Goal: Download file/media

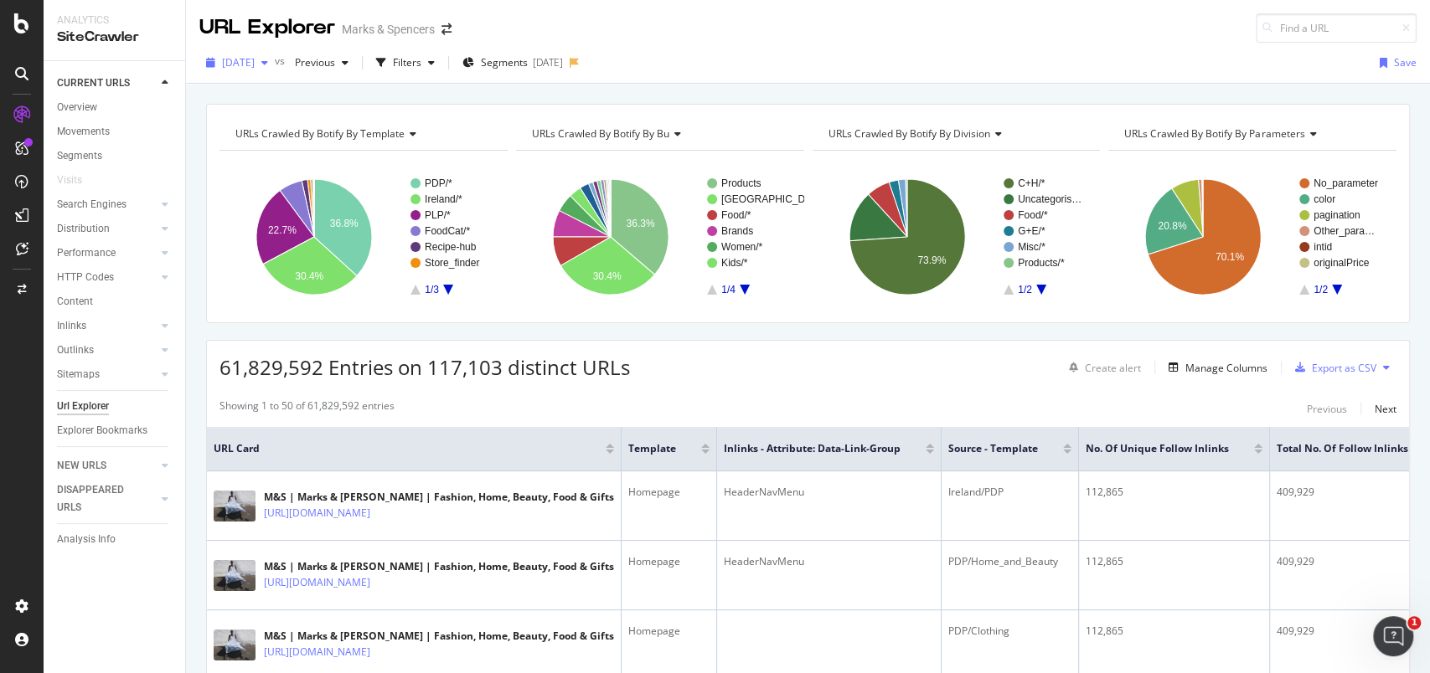
click at [275, 66] on div "button" at bounding box center [265, 63] width 20 height 10
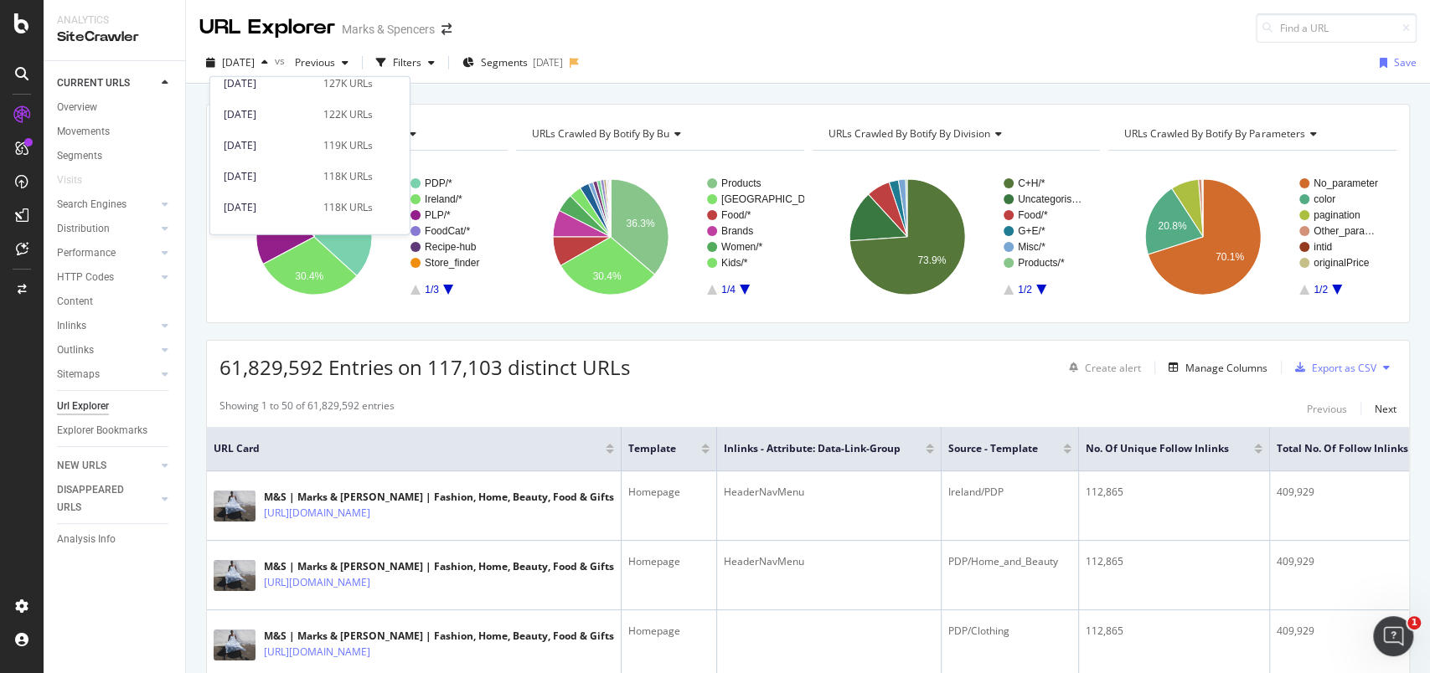
scroll to position [137, 0]
click at [292, 200] on div "[DATE]" at bounding box center [269, 201] width 90 height 15
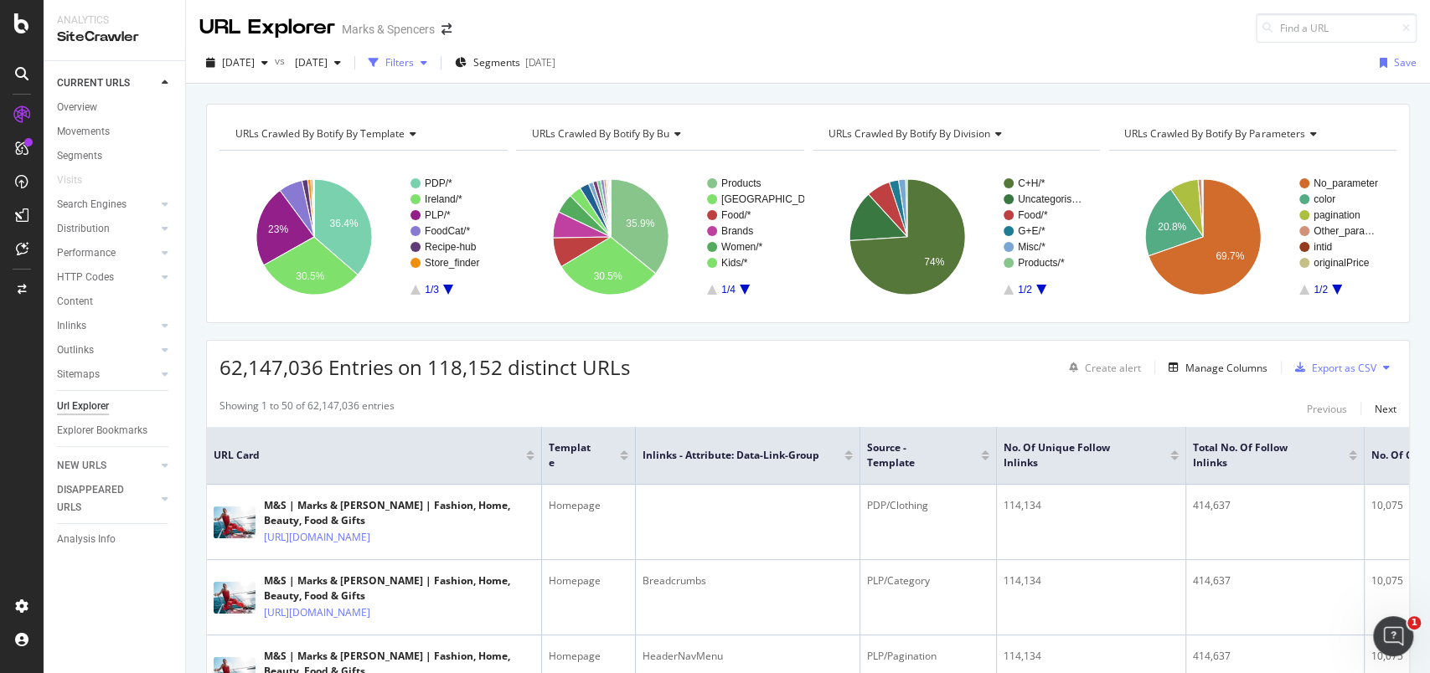
click at [414, 59] on div "Filters" at bounding box center [399, 62] width 28 height 14
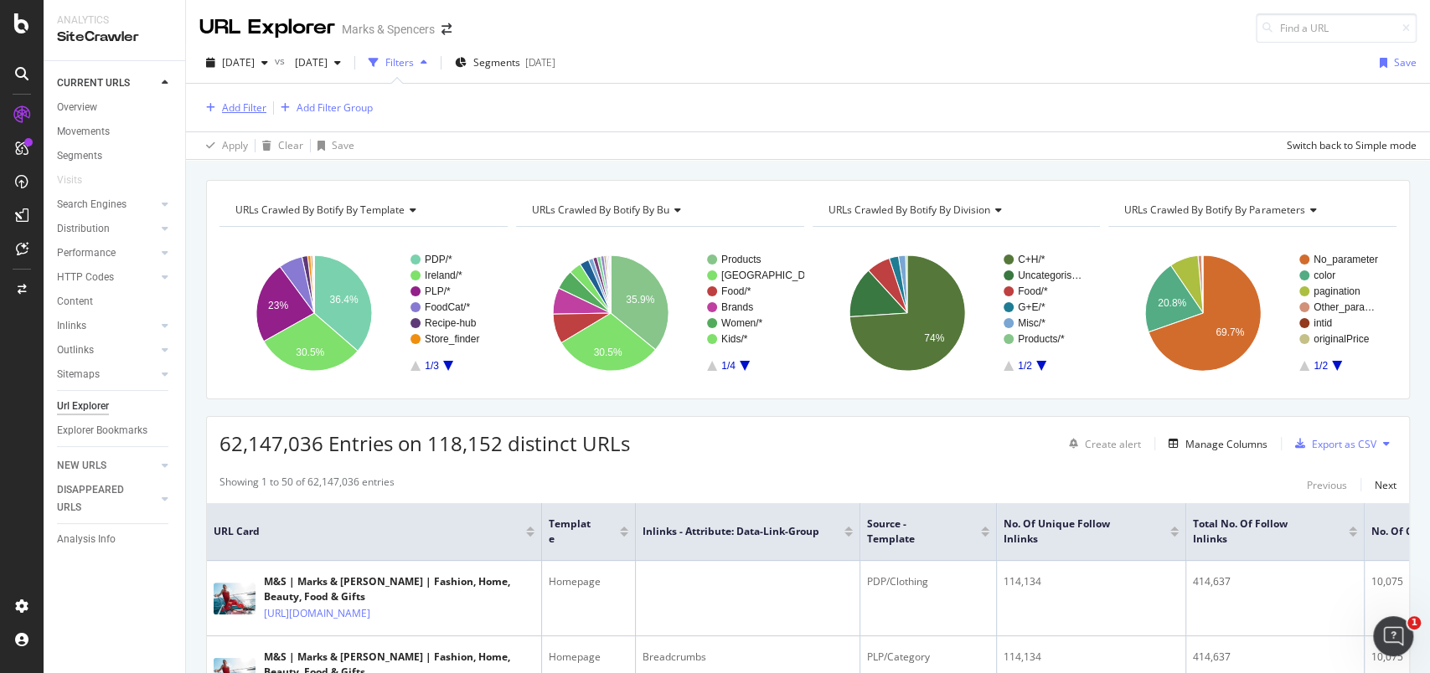
click at [240, 105] on div "Add Filter" at bounding box center [244, 108] width 44 height 14
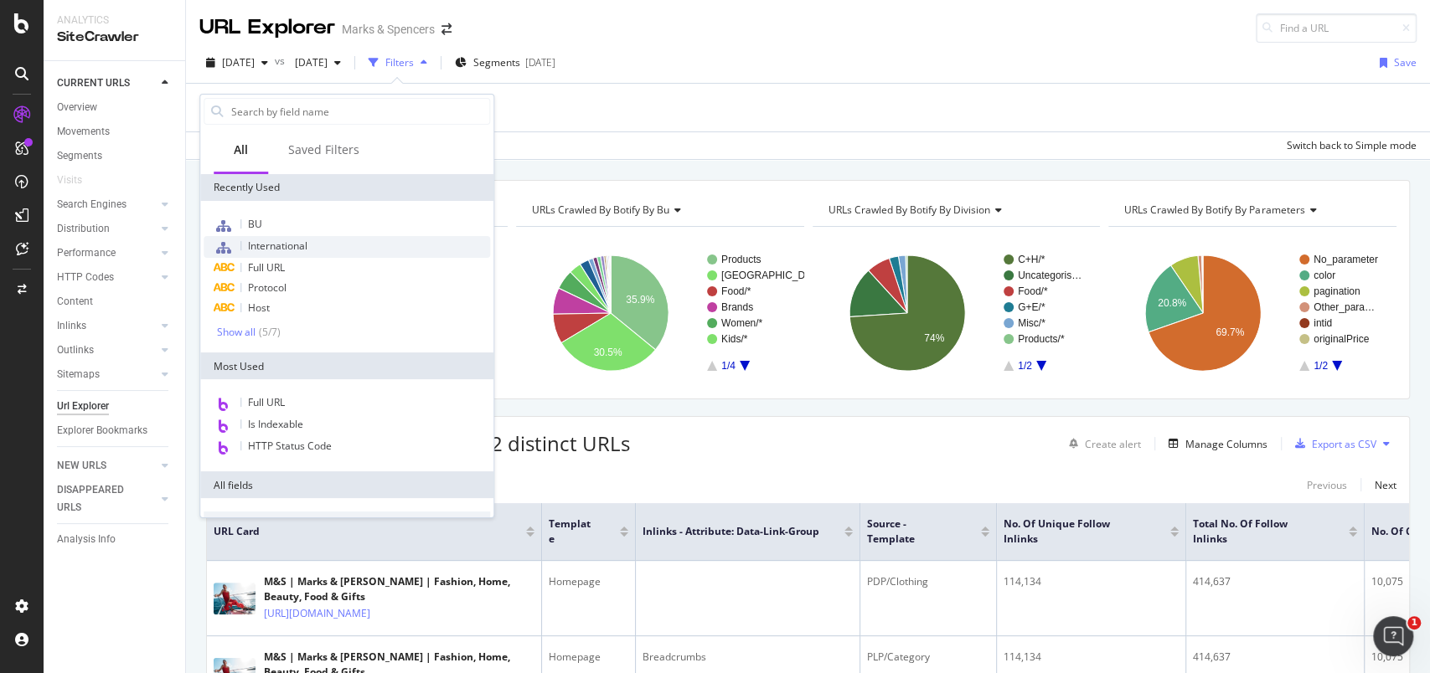
click at [258, 239] on span "International" at bounding box center [277, 246] width 59 height 14
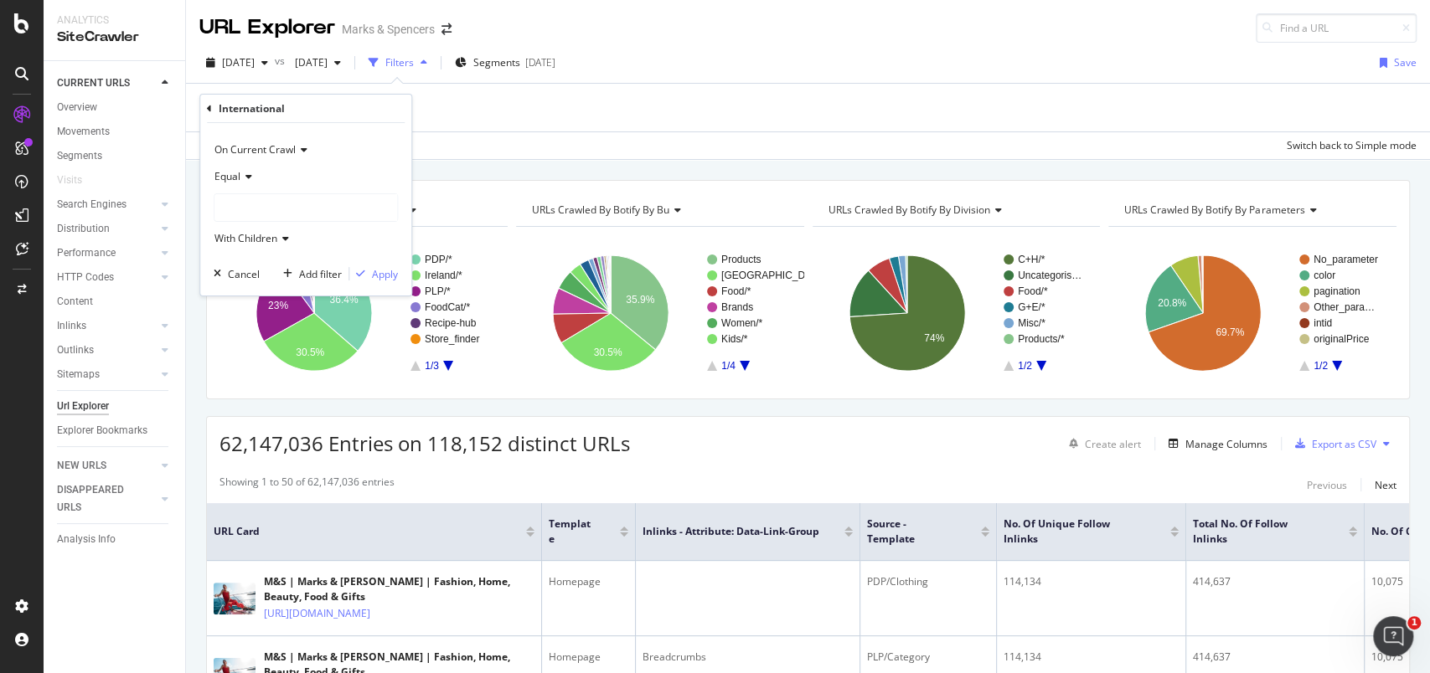
click at [252, 213] on div at bounding box center [305, 207] width 183 height 27
click at [261, 244] on span "82,131 URLS" at bounding box center [280, 242] width 63 height 14
click at [375, 268] on div "Apply" at bounding box center [385, 274] width 26 height 14
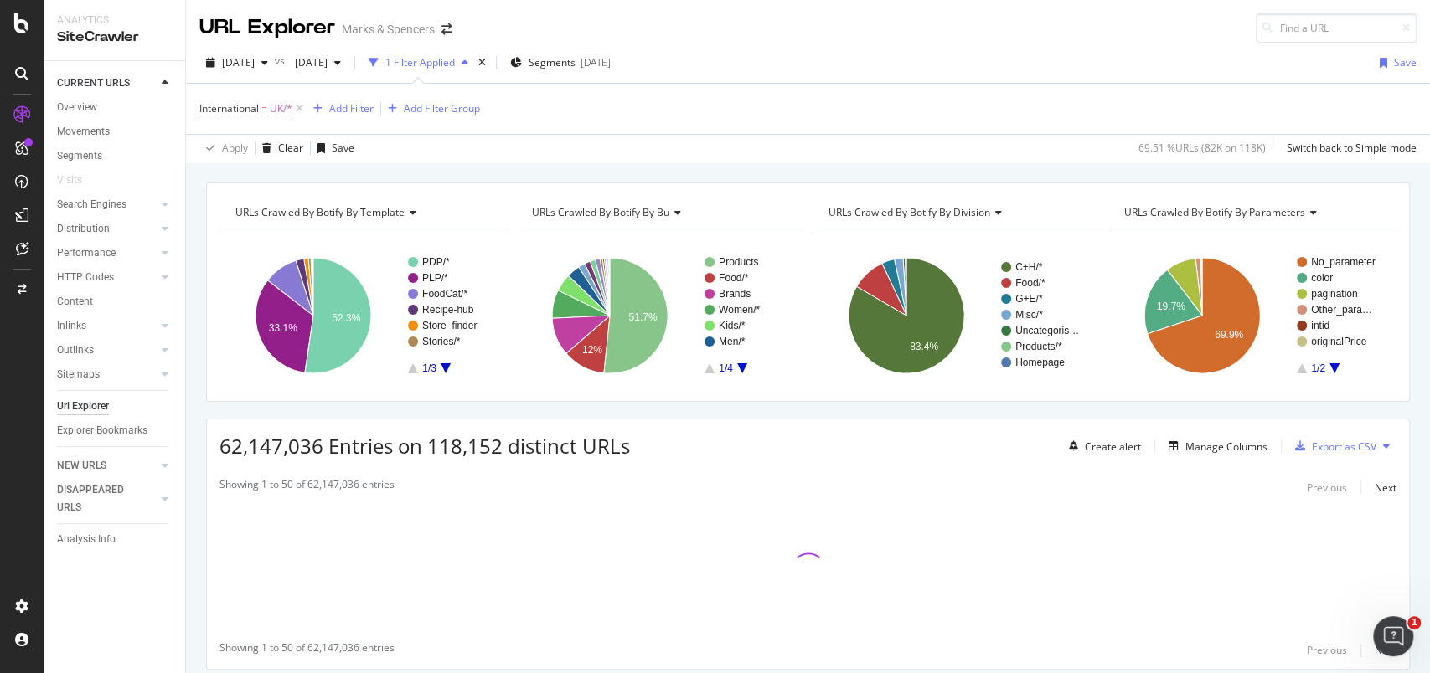
click at [442, 366] on rect "A chart." at bounding box center [448, 315] width 81 height 116
click at [735, 369] on rect "A chart." at bounding box center [744, 315] width 81 height 116
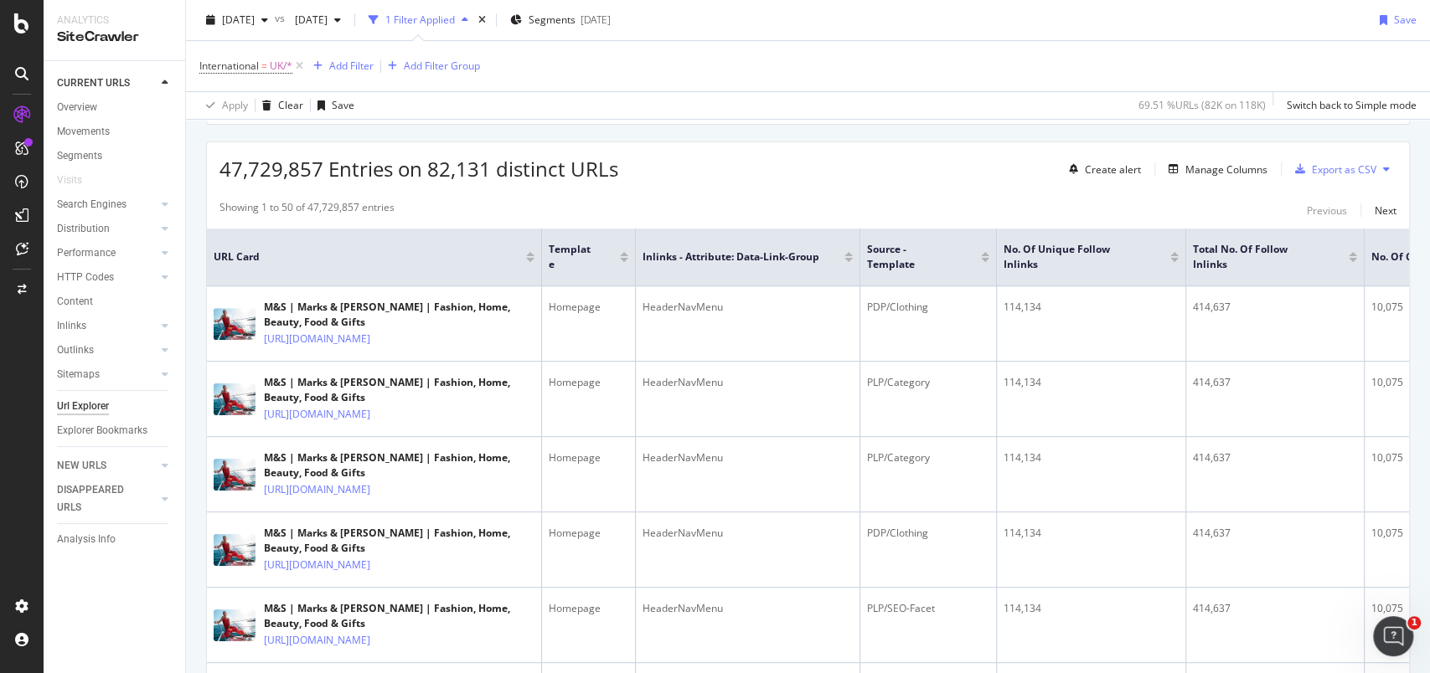
scroll to position [54, 0]
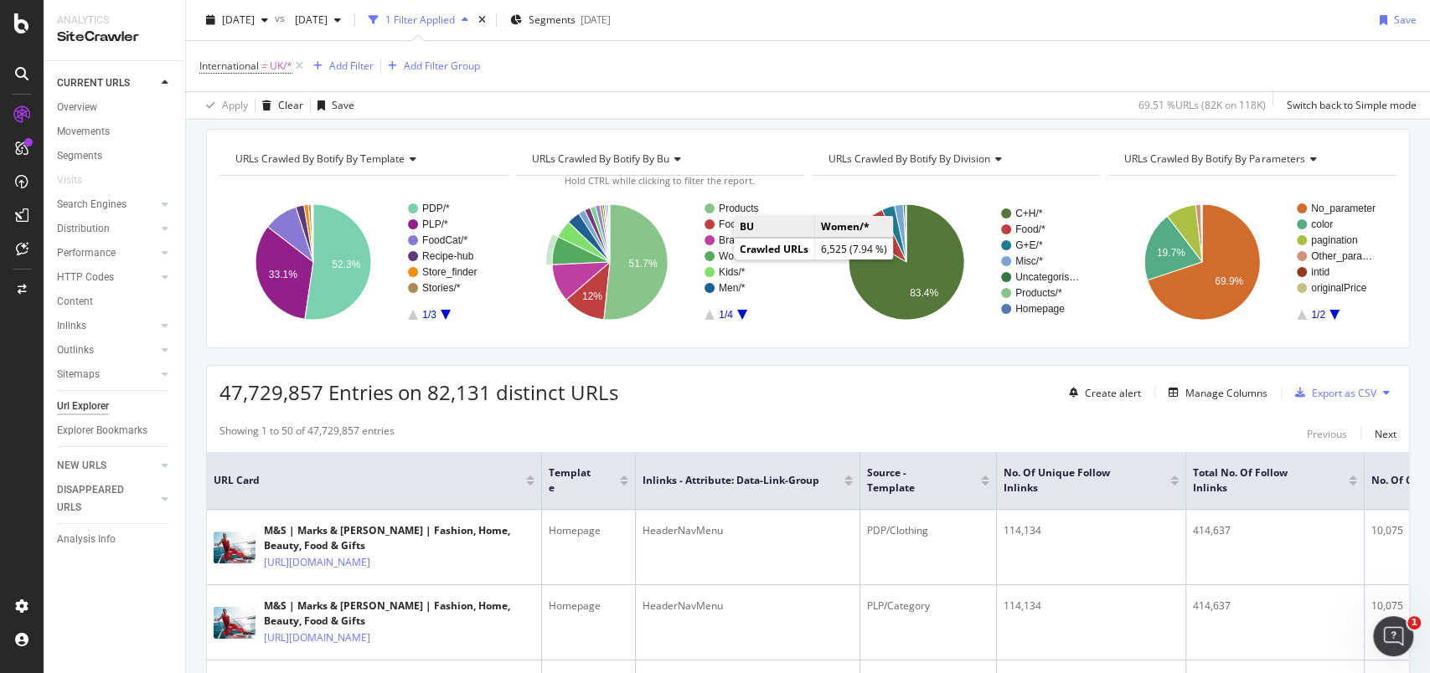
click at [725, 254] on text "Women/*" at bounding box center [739, 256] width 41 height 12
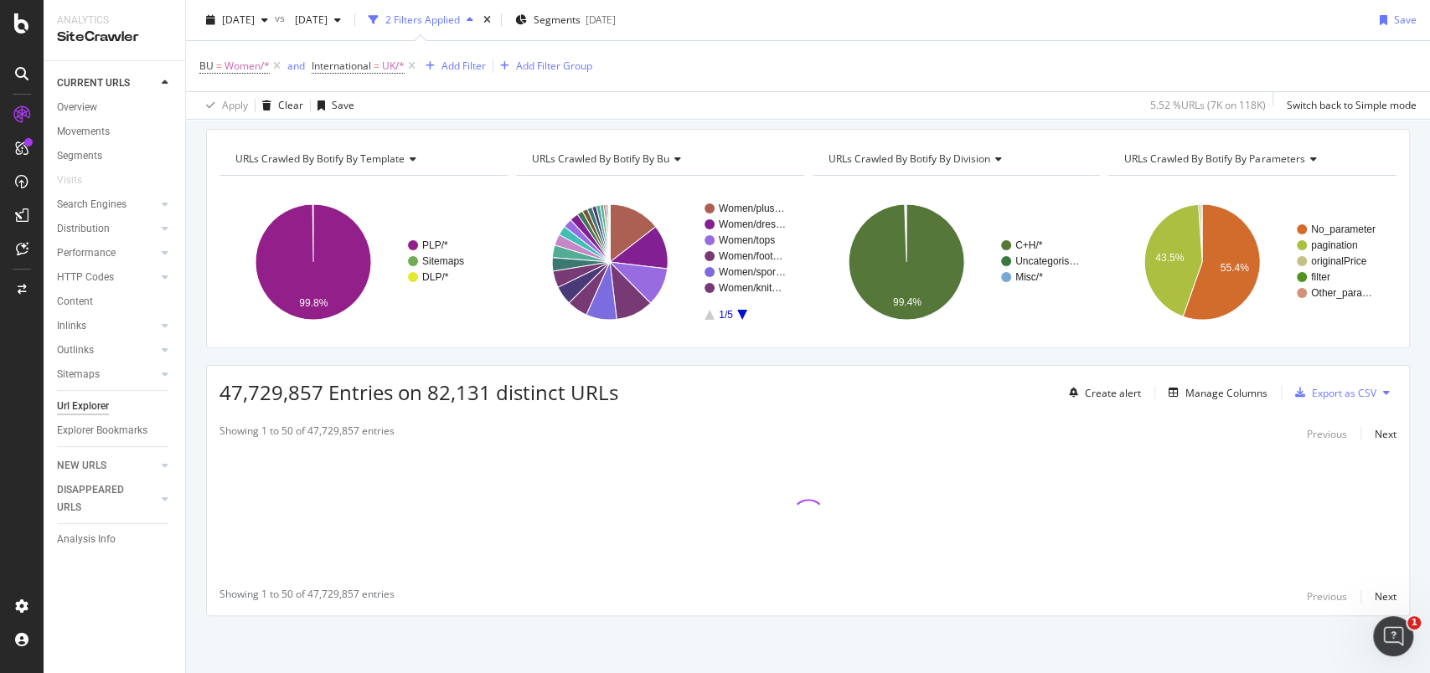
click at [738, 312] on icon "A chart." at bounding box center [742, 315] width 10 height 10
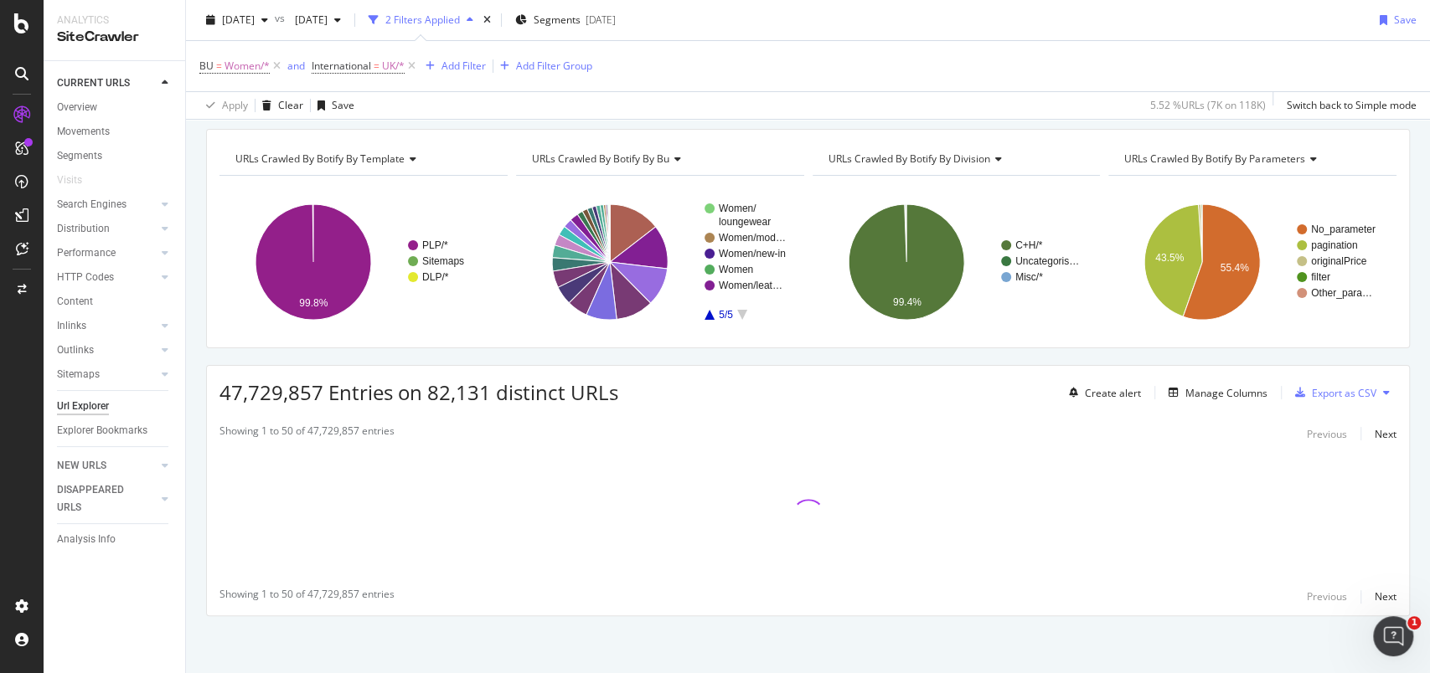
click at [738, 312] on icon "A chart." at bounding box center [742, 315] width 10 height 10
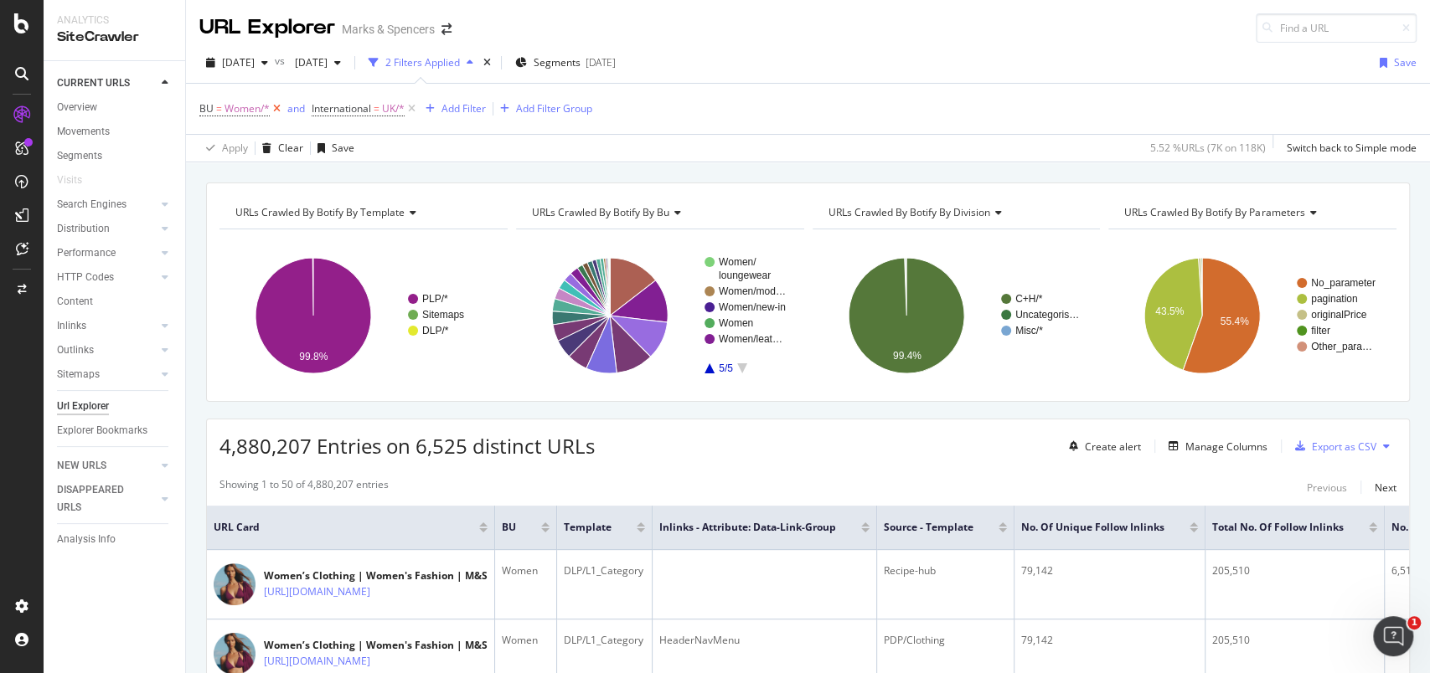
click at [274, 108] on icon at bounding box center [277, 109] width 14 height 17
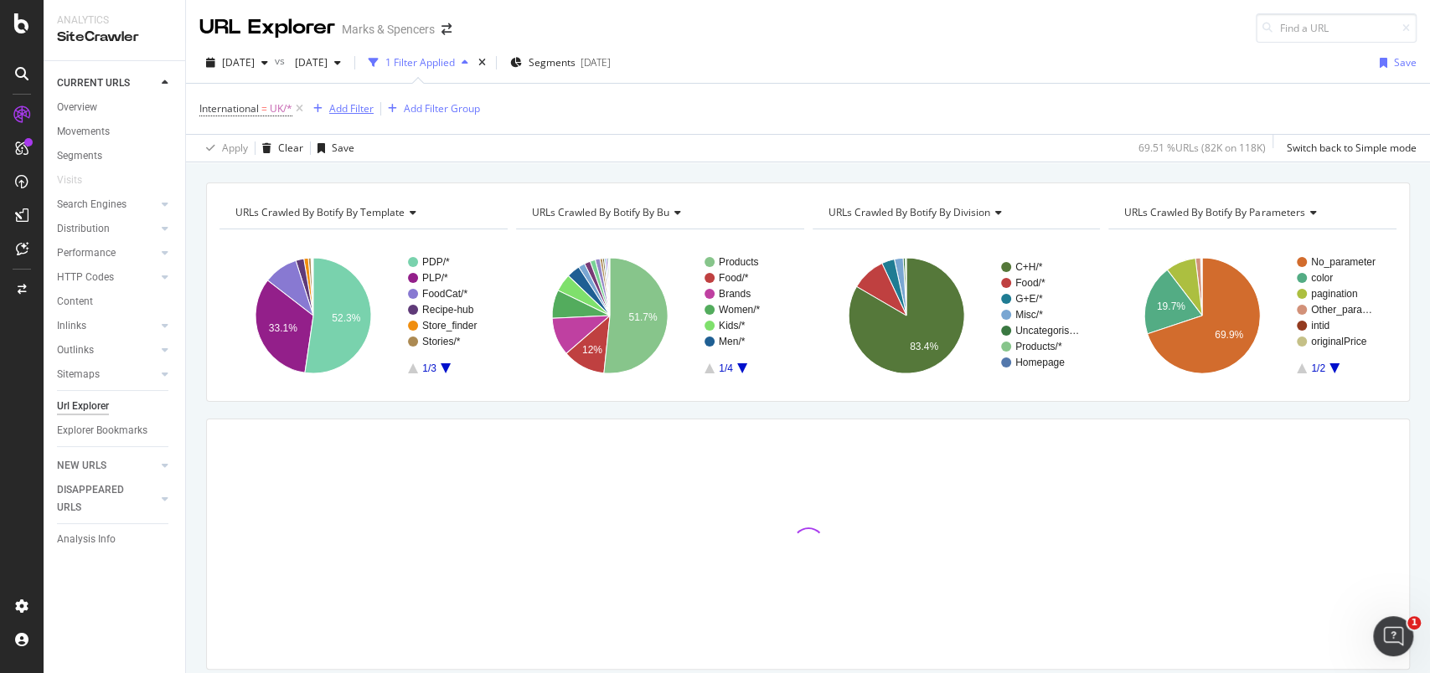
click at [367, 111] on div "Add Filter" at bounding box center [351, 108] width 44 height 14
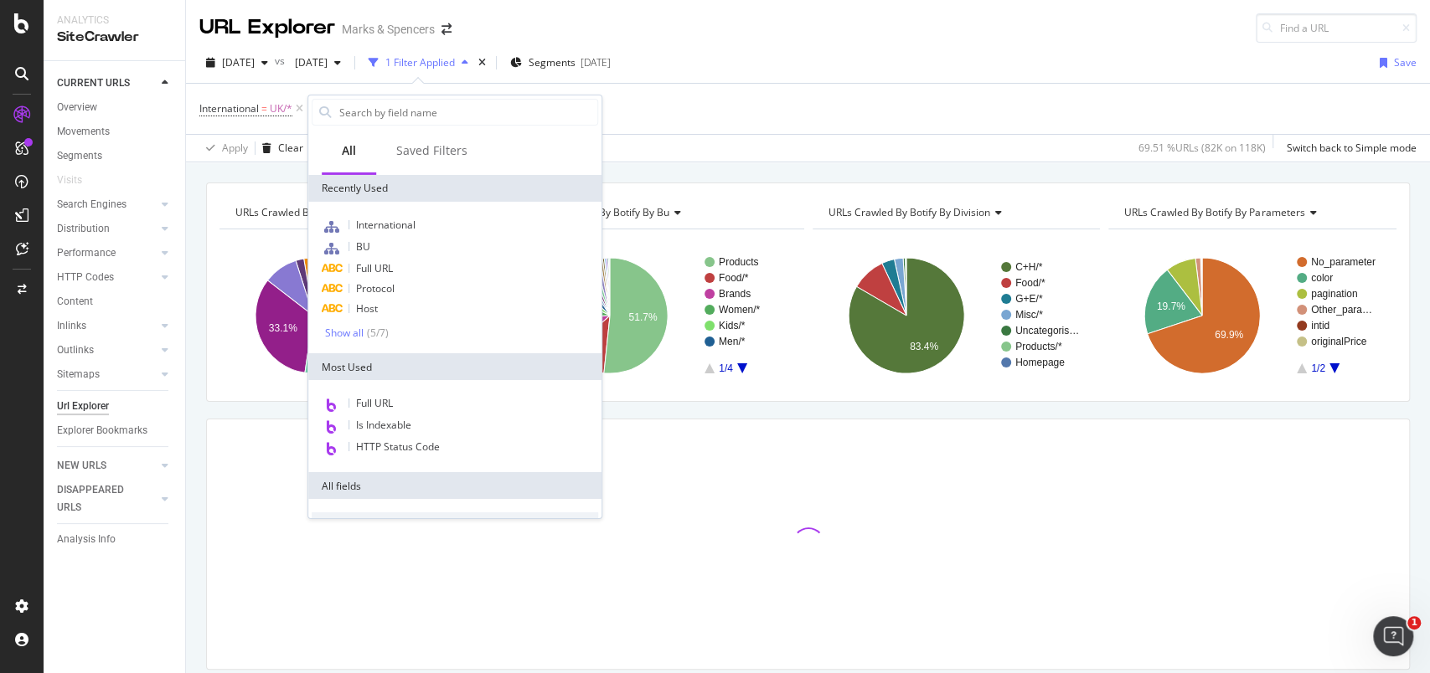
click at [774, 53] on div "2025 Aug. 7th vs 2025 Jul. 31st 1 Filter Applied Segments 2025-09-19 Save" at bounding box center [808, 66] width 1244 height 34
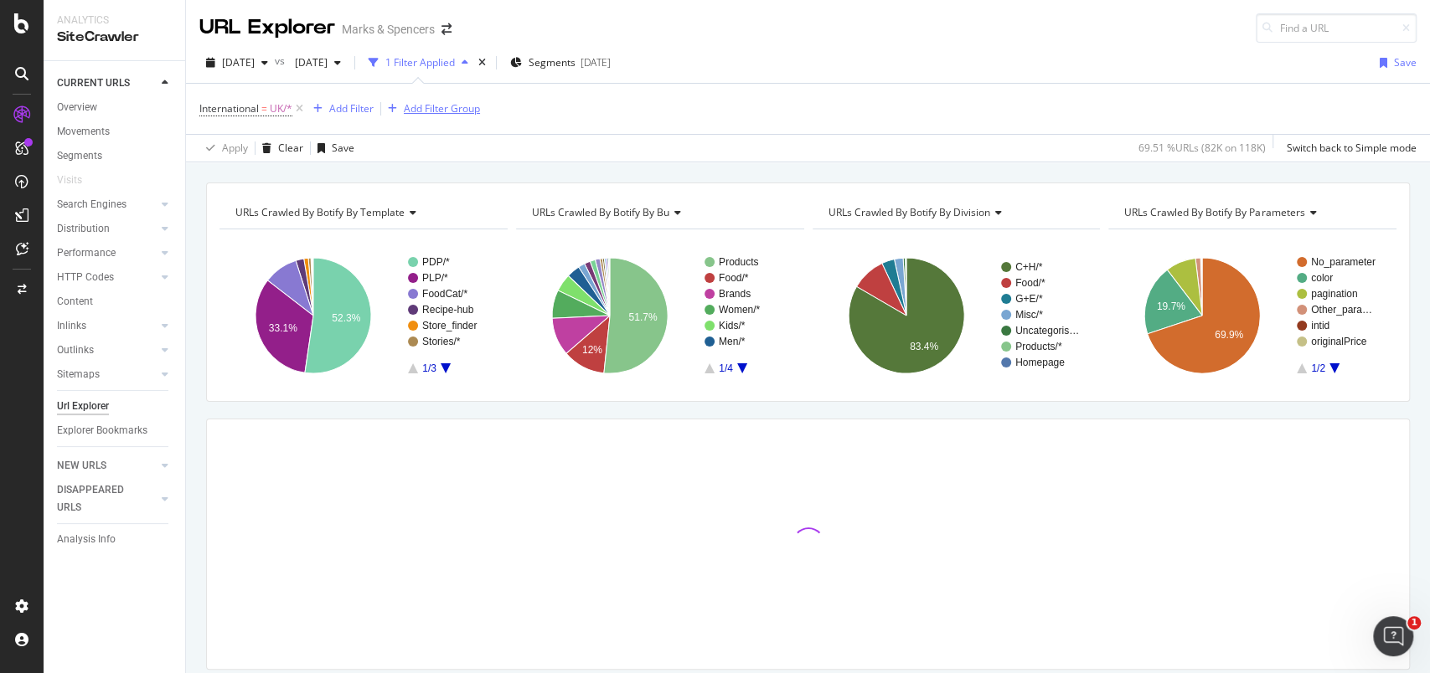
click at [441, 104] on div "Add Filter Group" at bounding box center [442, 108] width 76 height 14
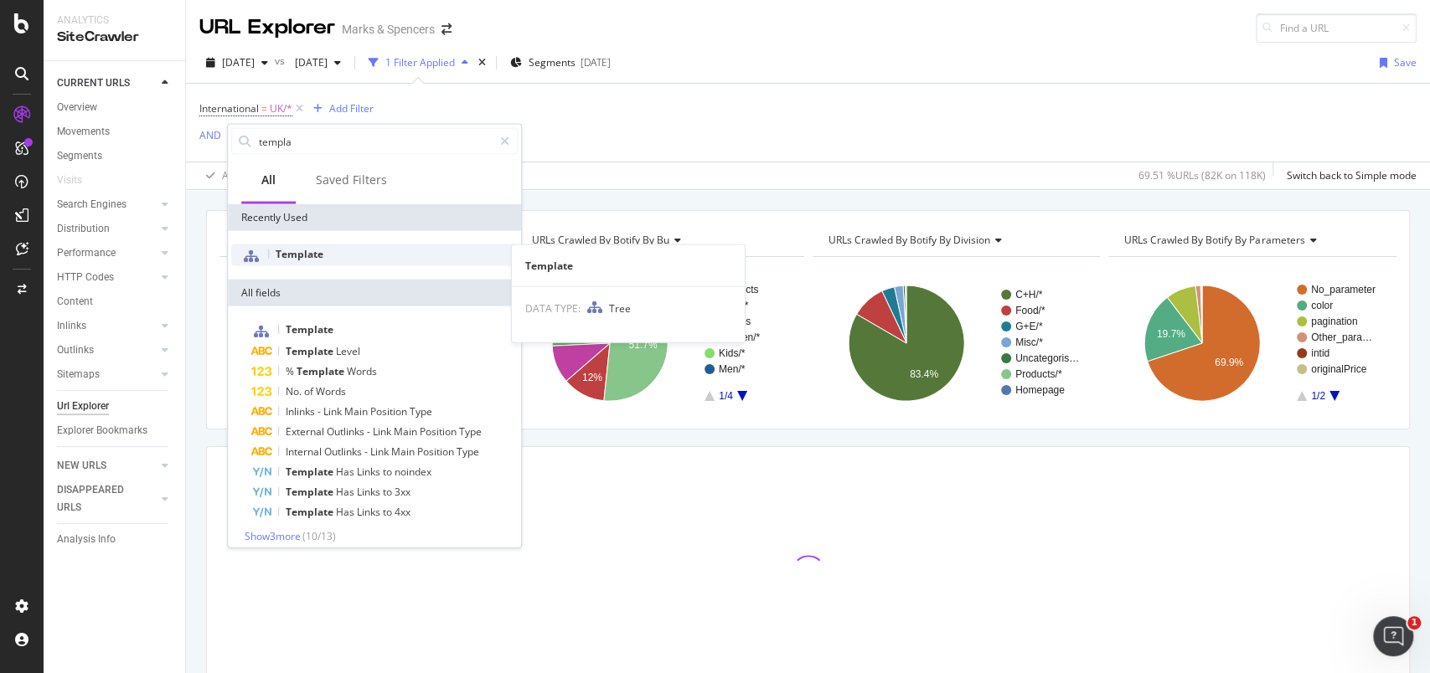
type input "templa"
click at [345, 256] on div "Template" at bounding box center [374, 256] width 286 height 22
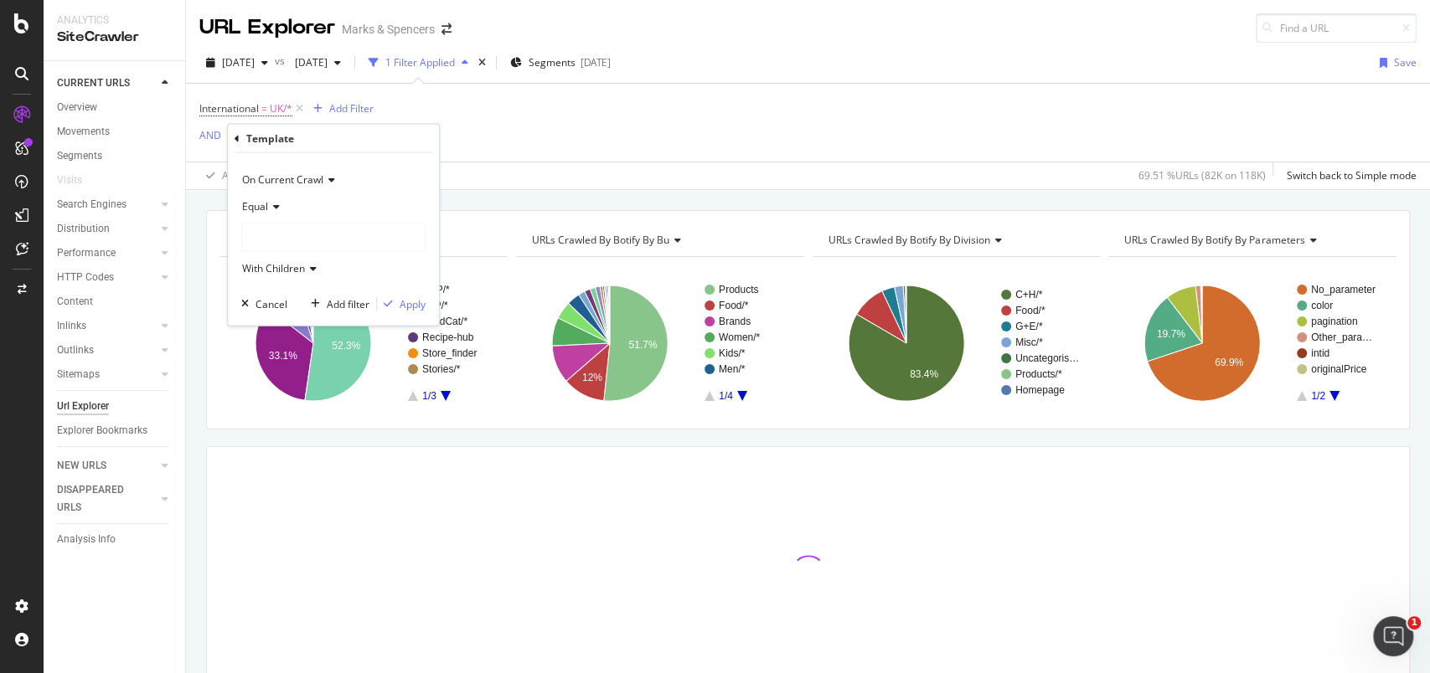
click at [276, 203] on icon at bounding box center [274, 207] width 12 height 10
click at [276, 260] on span "Not Equal" at bounding box center [272, 262] width 45 height 14
click at [307, 226] on div at bounding box center [333, 237] width 183 height 27
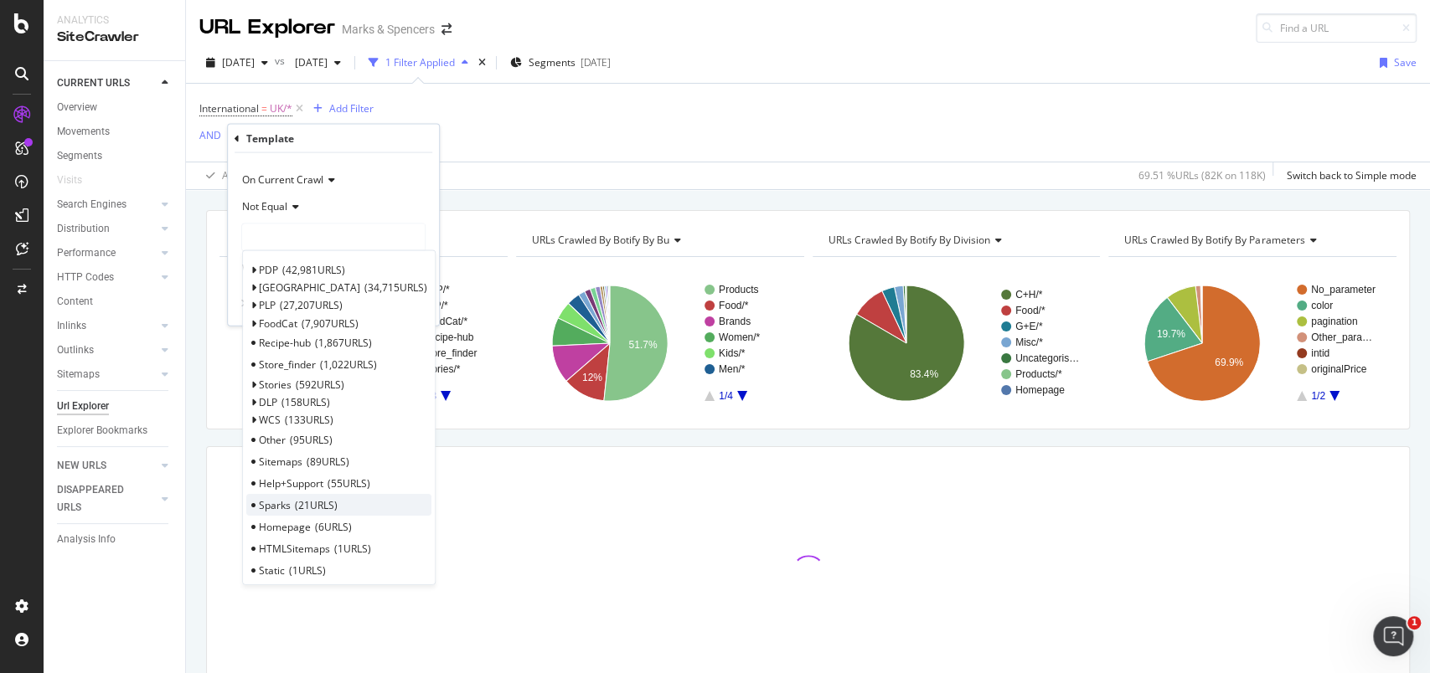
scroll to position [6, 0]
click at [276, 352] on span "Store_finder" at bounding box center [287, 359] width 57 height 14
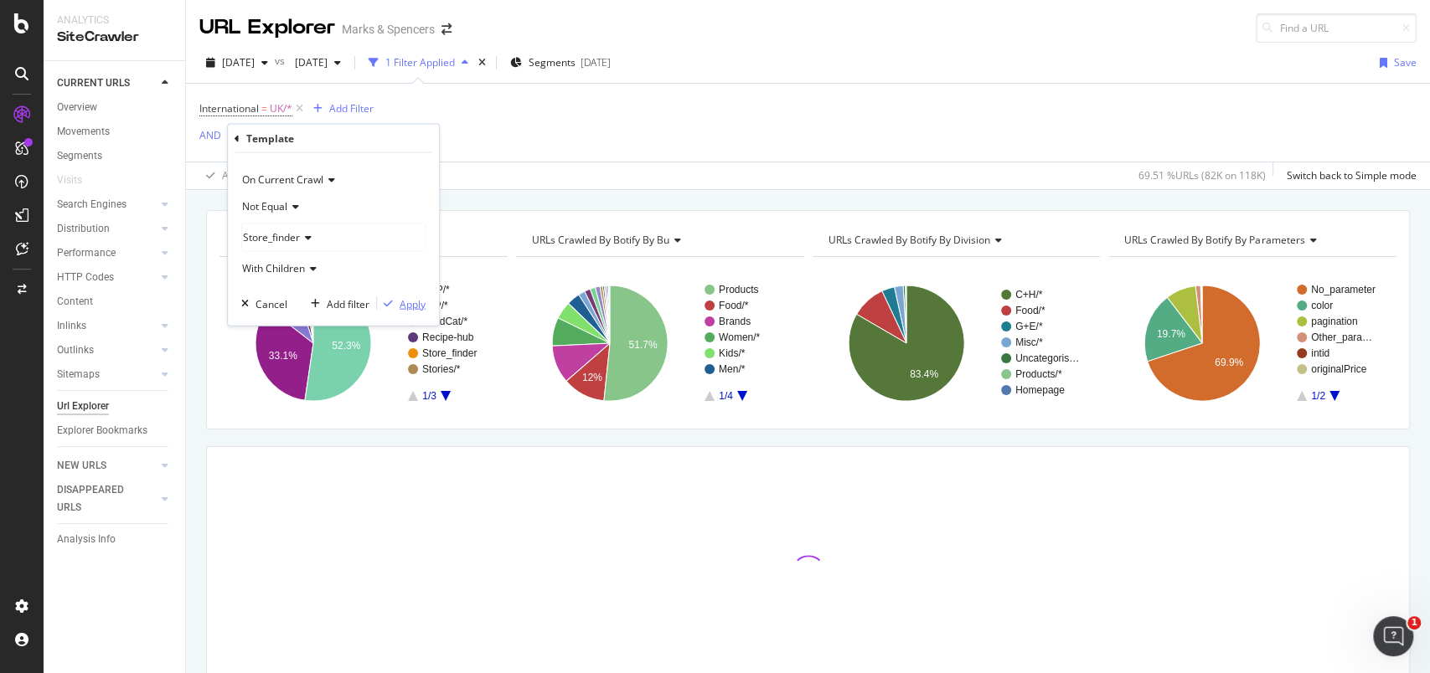
click at [404, 298] on div "Apply" at bounding box center [413, 304] width 26 height 14
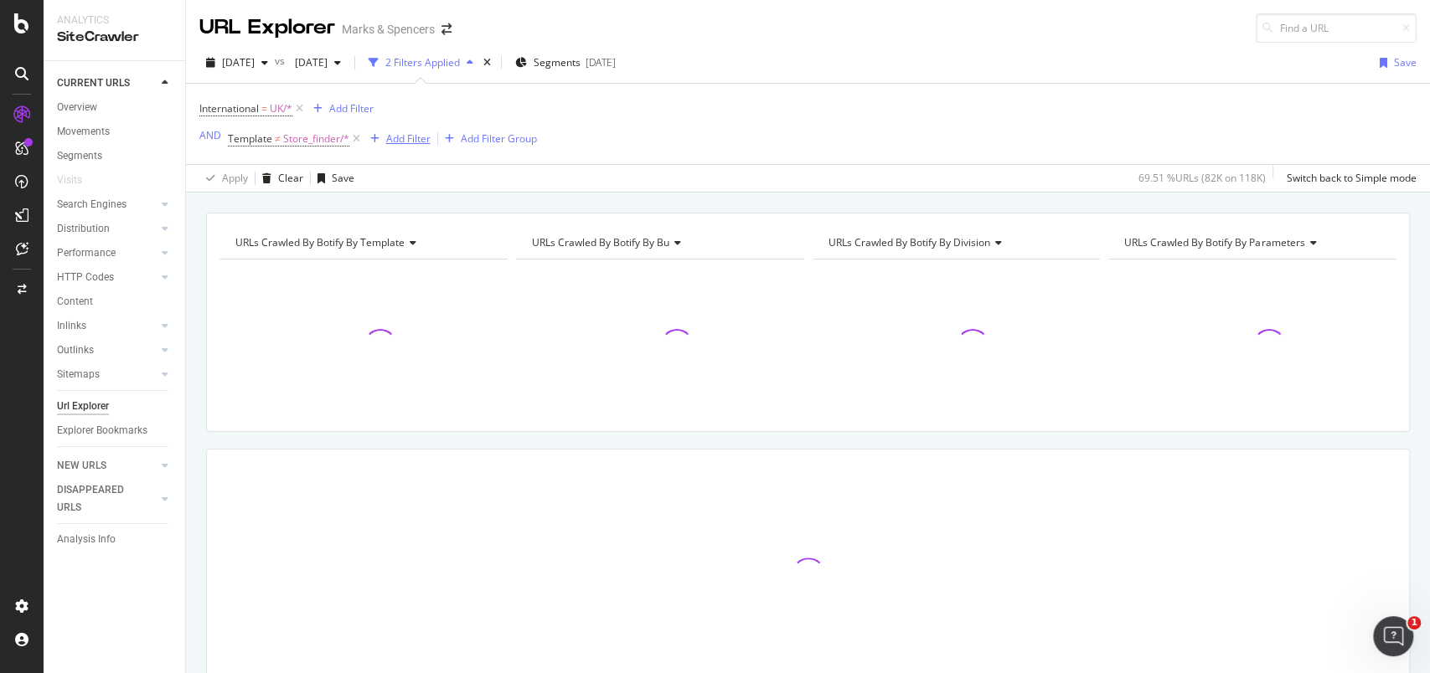
click at [410, 137] on div "Add Filter" at bounding box center [408, 139] width 44 height 14
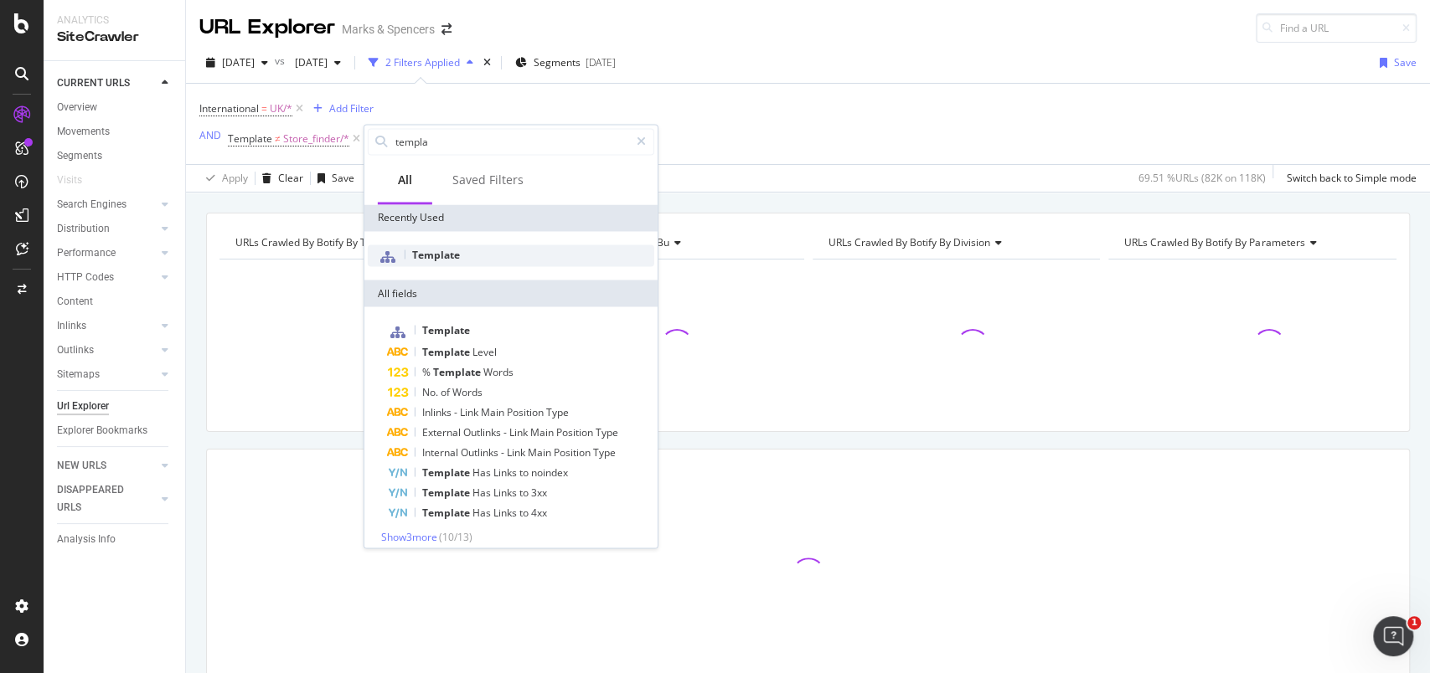
click at [436, 250] on span "Template" at bounding box center [436, 254] width 48 height 14
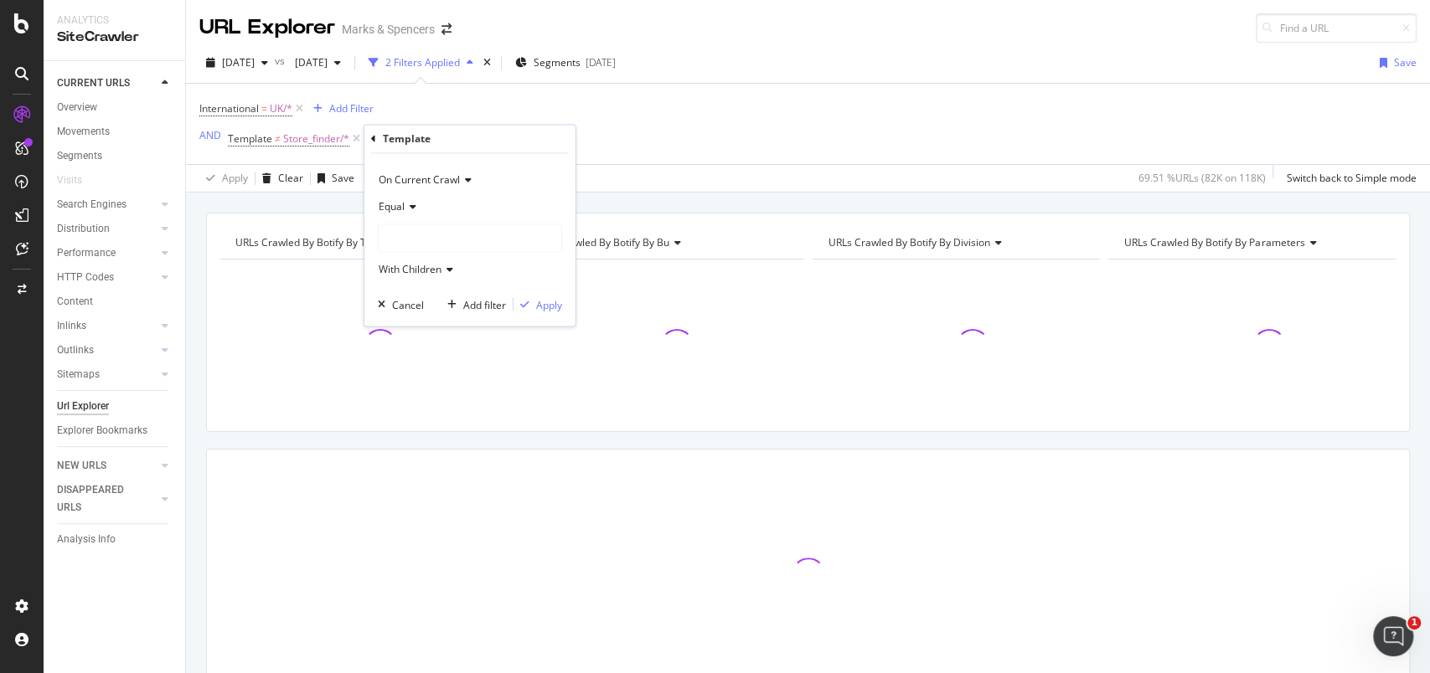
click at [415, 203] on icon at bounding box center [411, 208] width 12 height 10
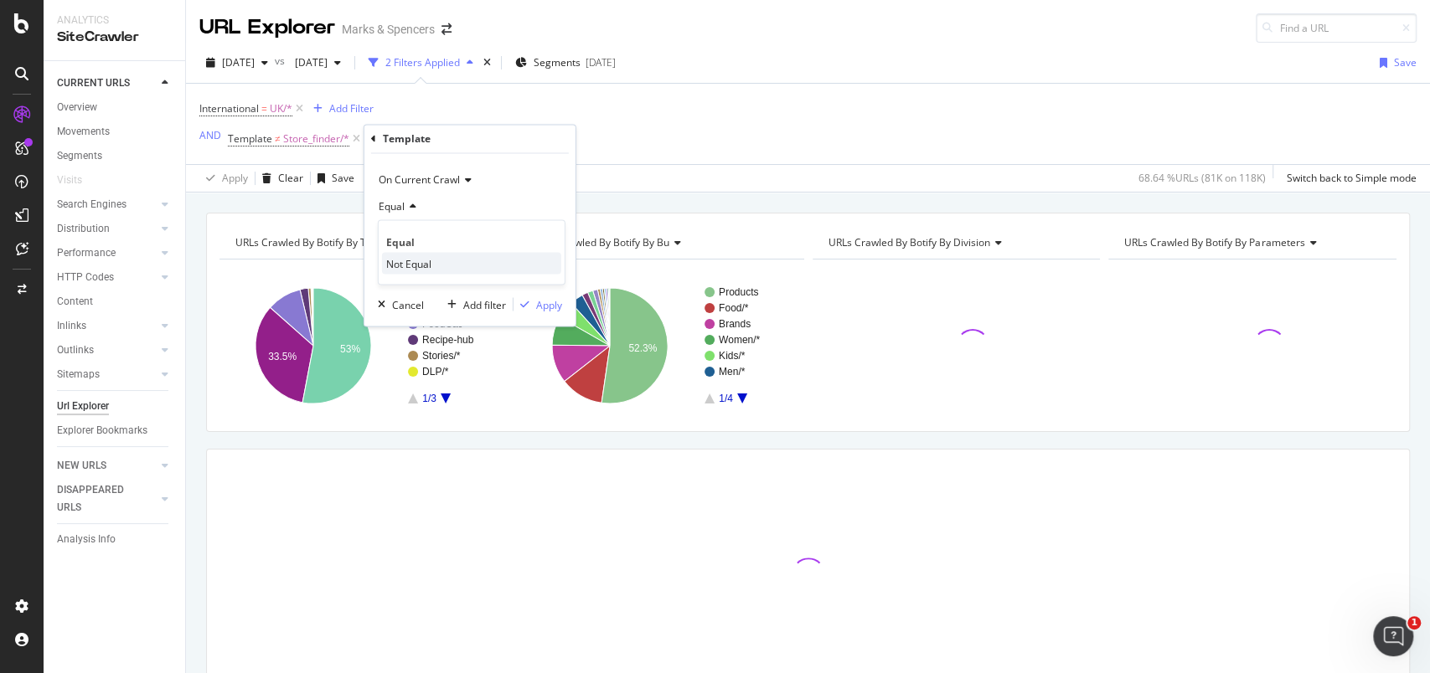
click at [404, 262] on span "Not Equal" at bounding box center [408, 263] width 45 height 14
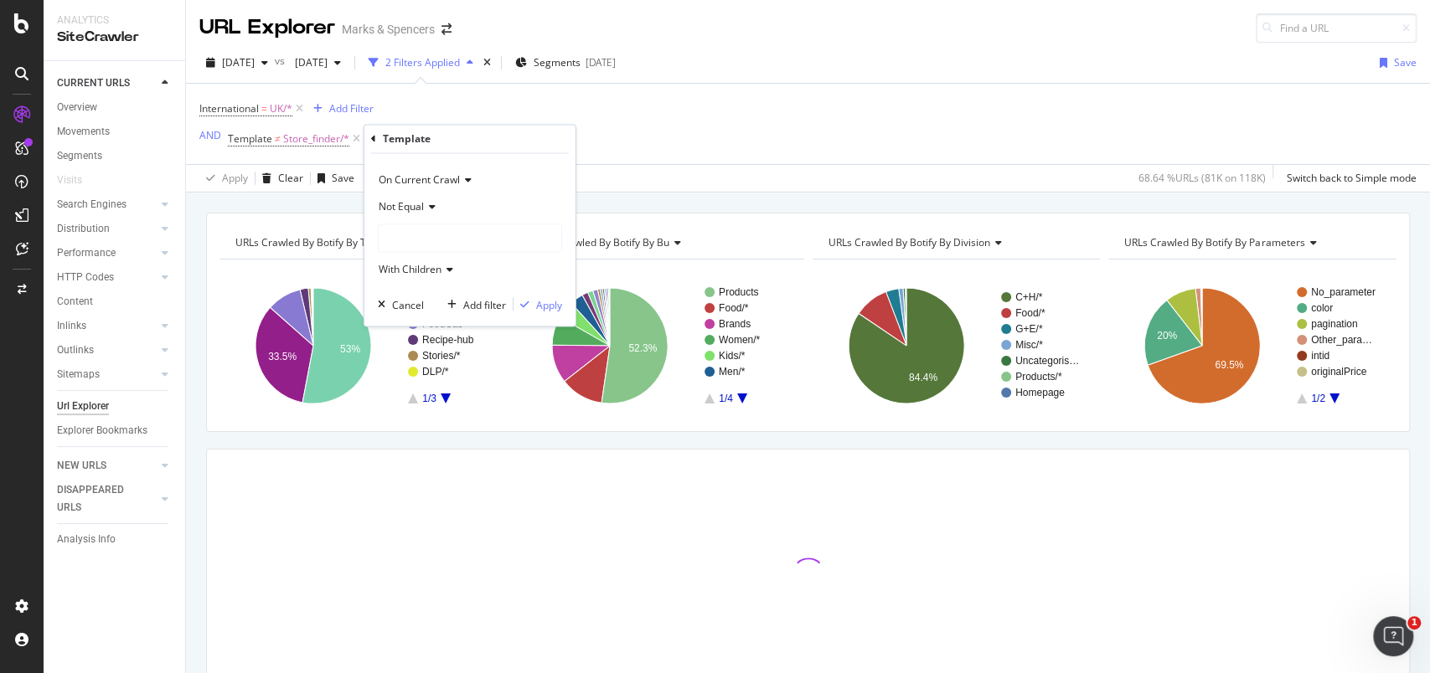
click at [410, 235] on div at bounding box center [470, 238] width 183 height 27
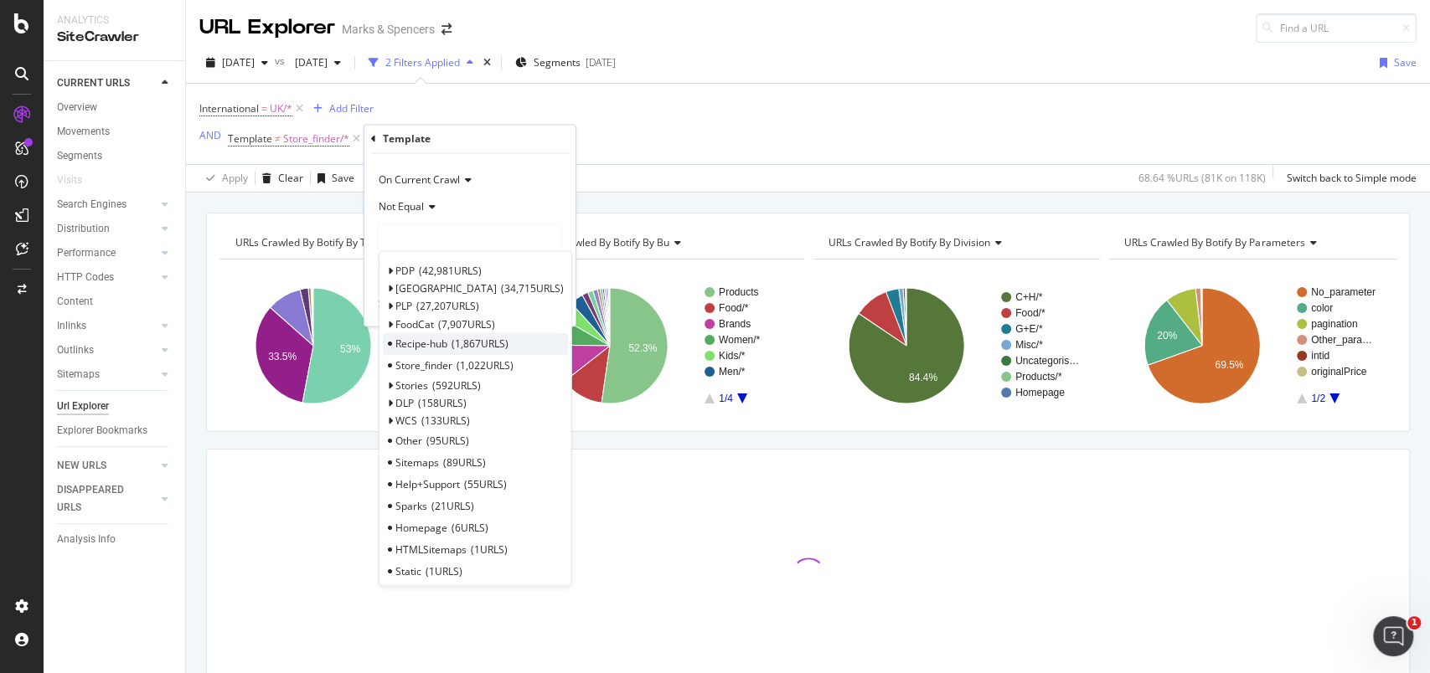
click at [430, 341] on span "Recipe-hub" at bounding box center [421, 344] width 52 height 14
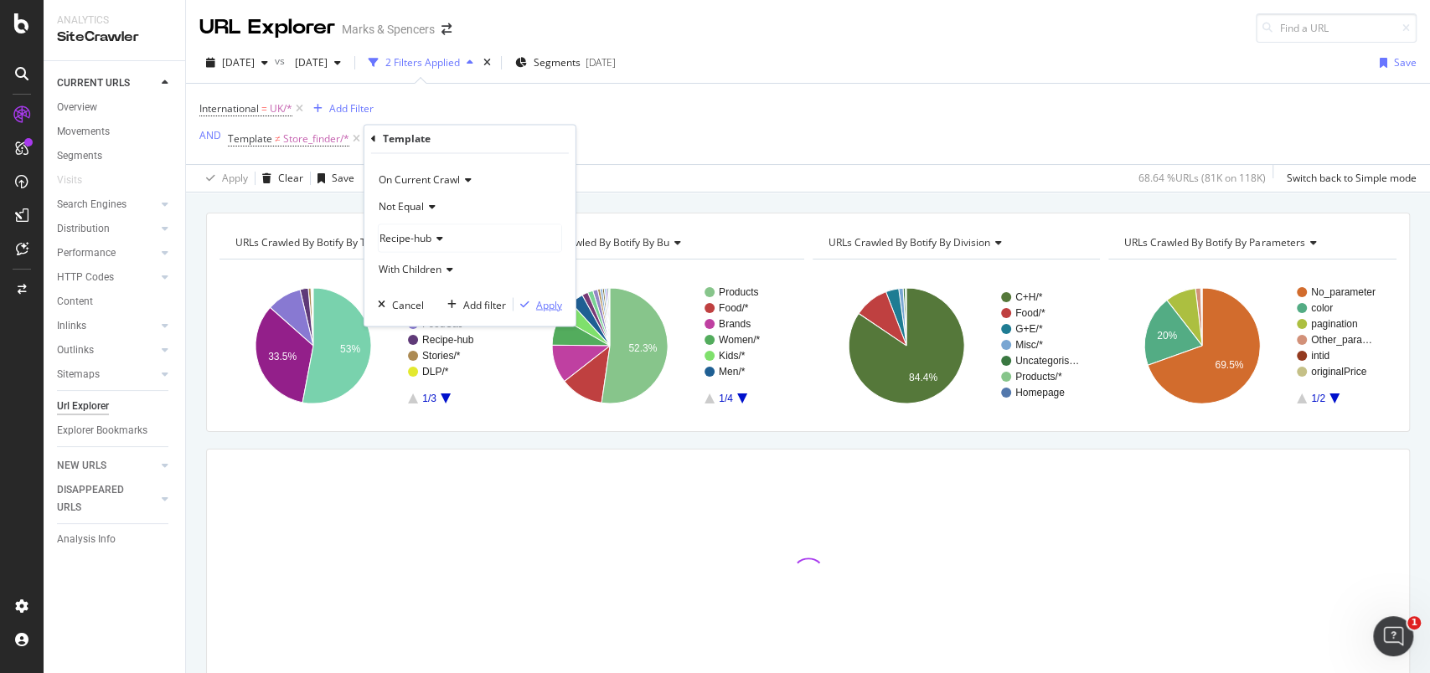
click at [539, 305] on div "Apply" at bounding box center [549, 304] width 26 height 14
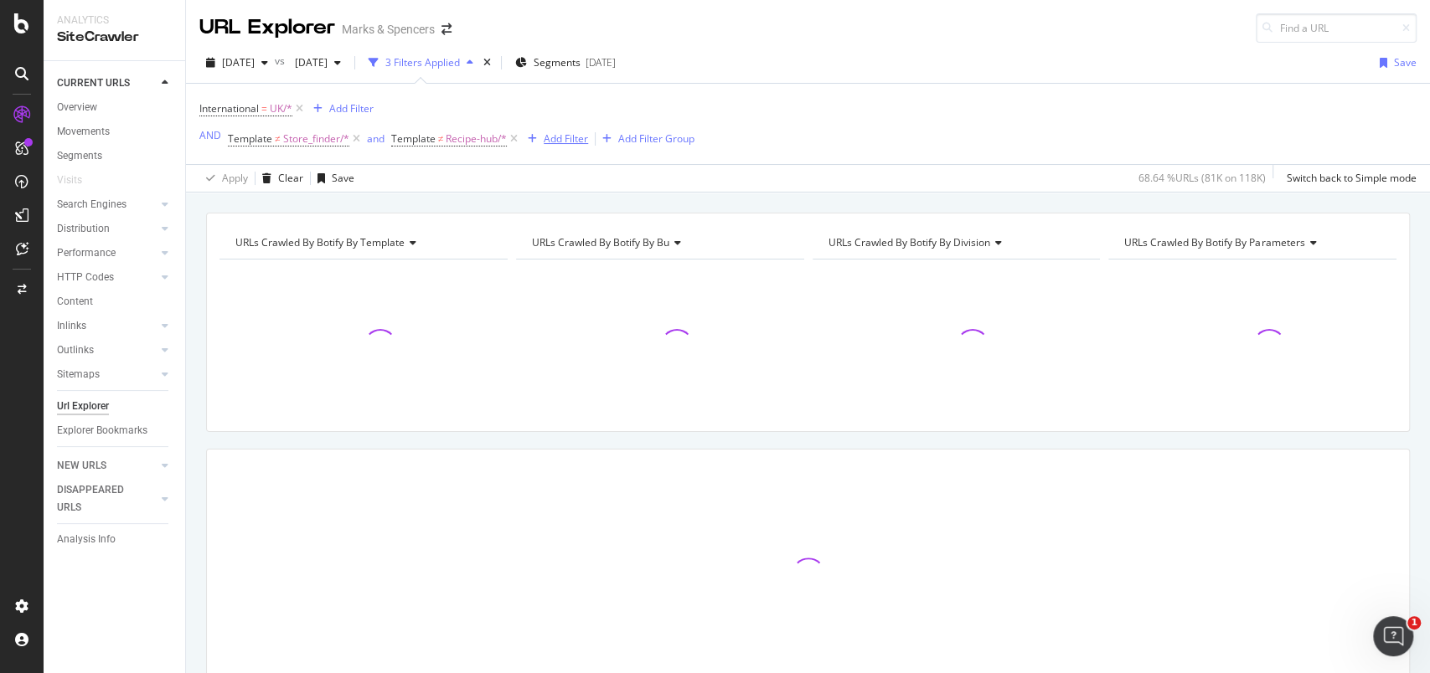
click at [563, 137] on div "Add Filter" at bounding box center [566, 139] width 44 height 14
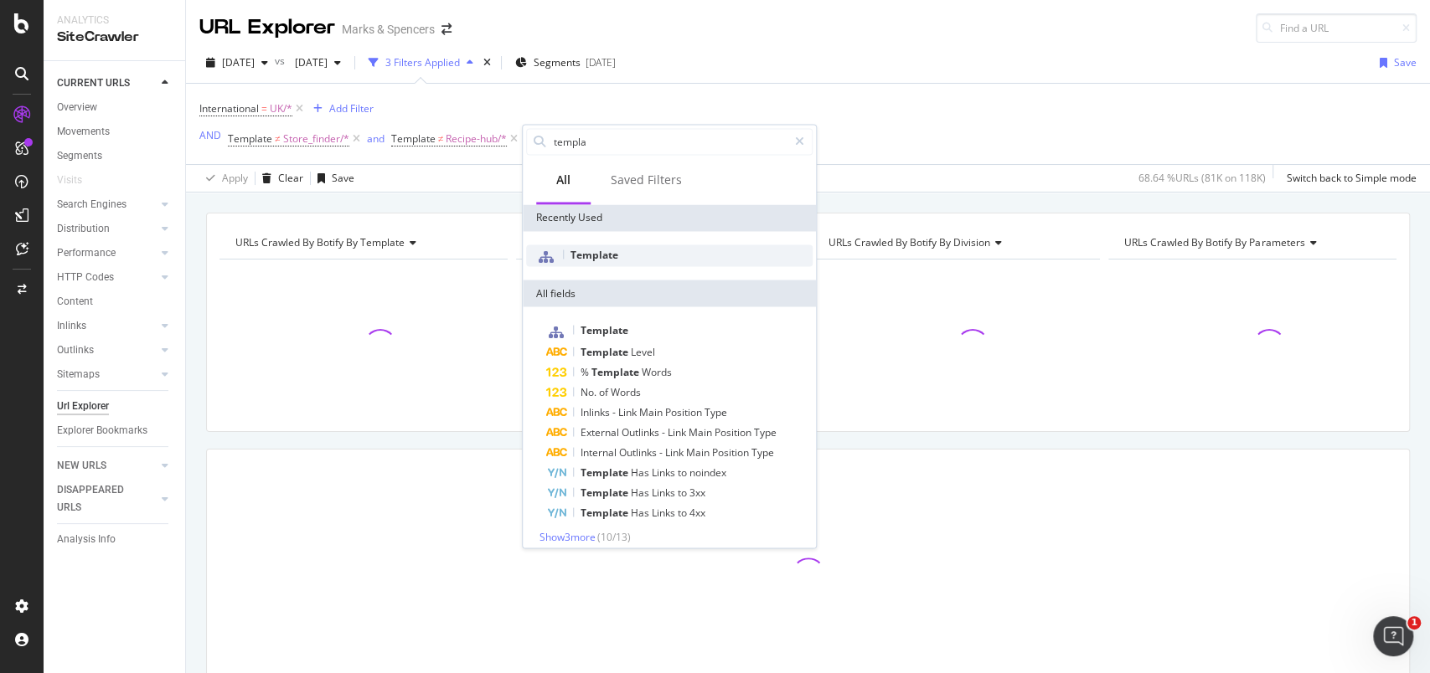
click at [601, 248] on span "Template" at bounding box center [594, 254] width 48 height 14
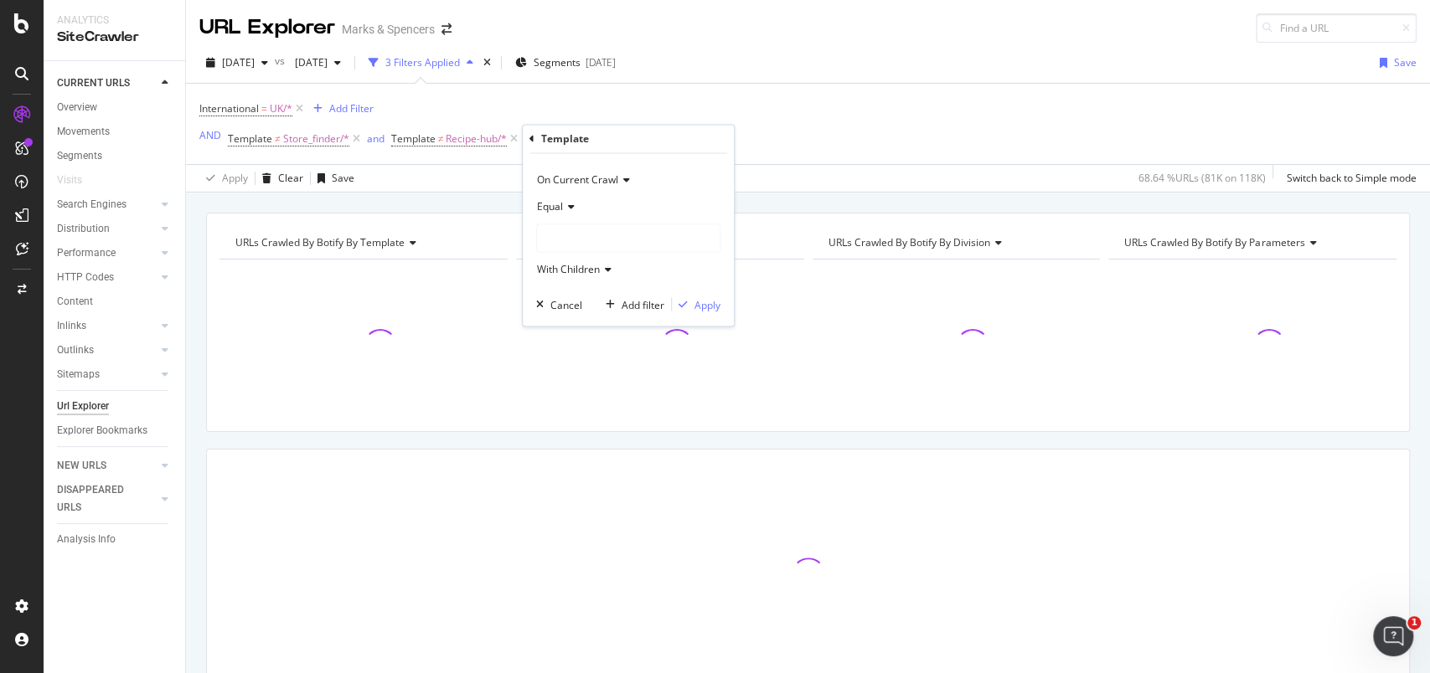
click at [566, 210] on icon at bounding box center [569, 208] width 12 height 10
click at [570, 261] on span "Not Equal" at bounding box center [566, 263] width 45 height 14
click at [576, 245] on div at bounding box center [628, 238] width 183 height 27
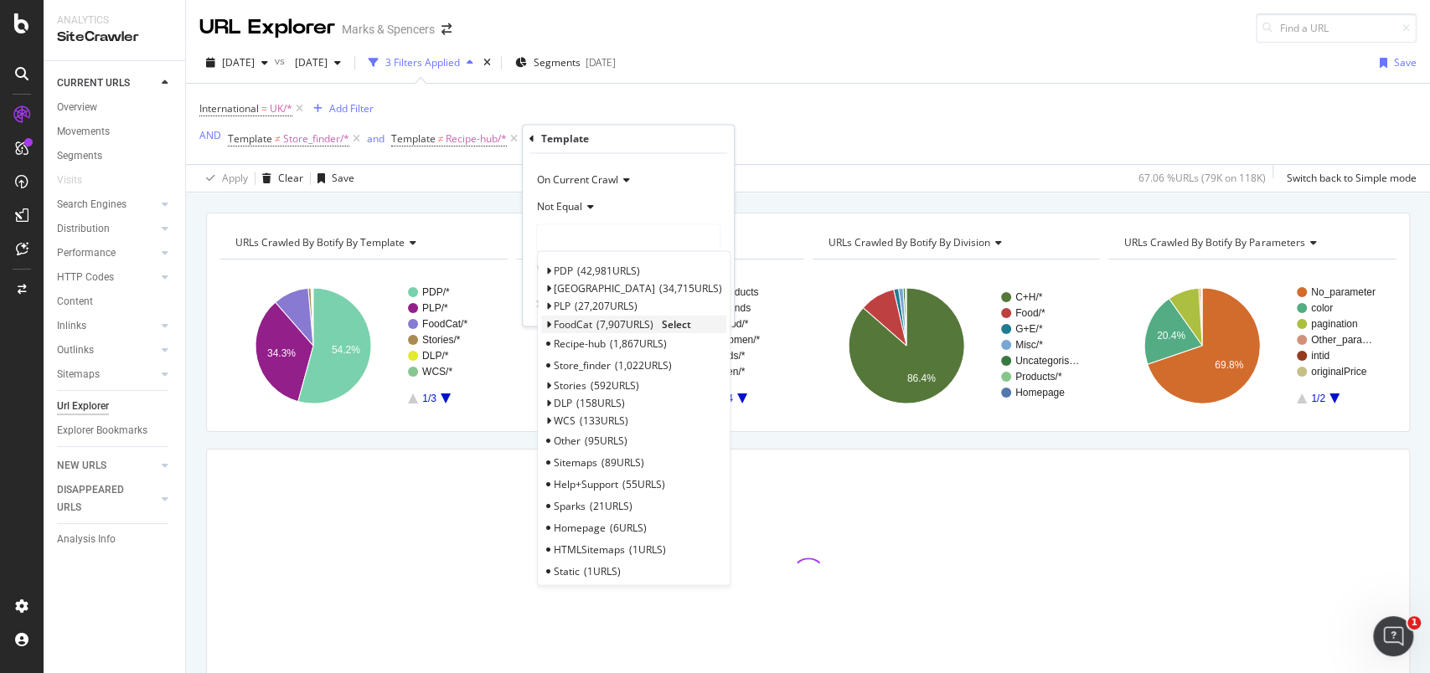
click at [602, 330] on div "FoodCat 7,907 URLS" at bounding box center [604, 324] width 100 height 14
click at [674, 321] on span "Select" at bounding box center [676, 324] width 29 height 14
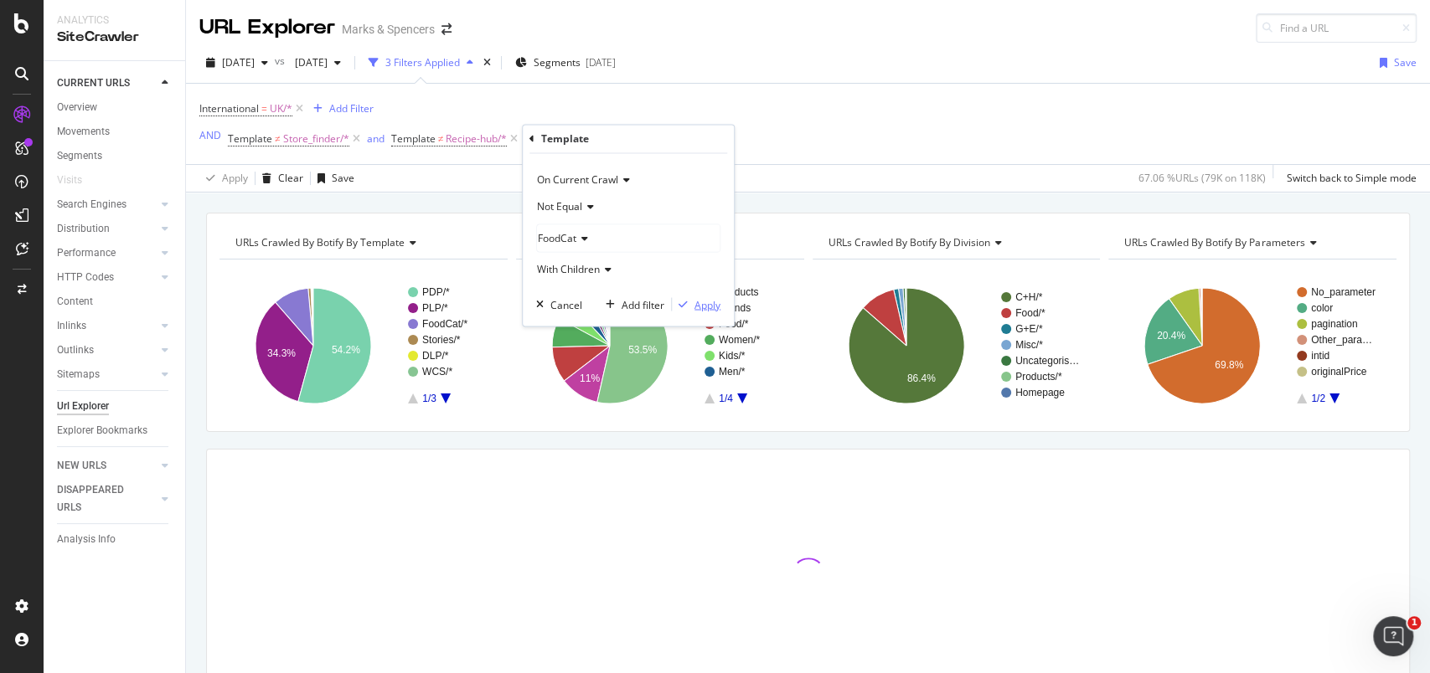
click at [715, 299] on div "Apply" at bounding box center [707, 304] width 26 height 14
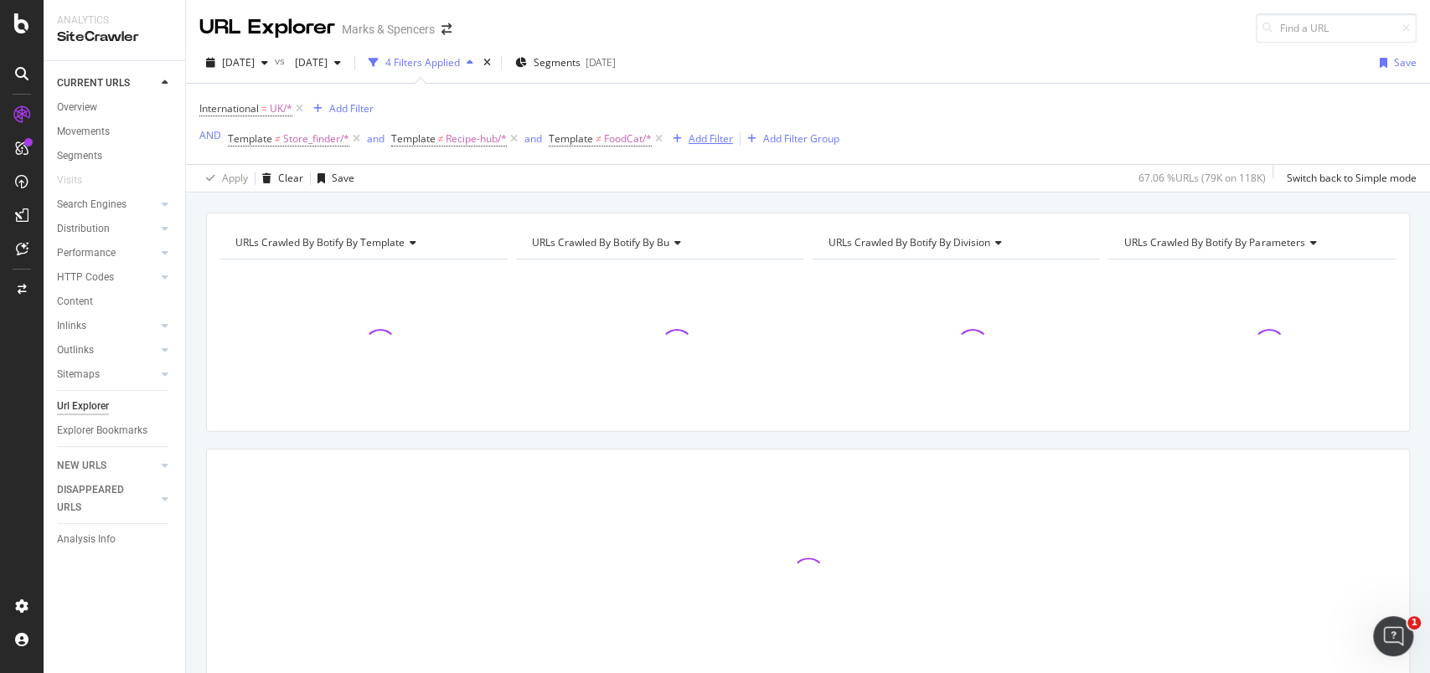
click at [723, 132] on div "Add Filter" at bounding box center [711, 139] width 44 height 14
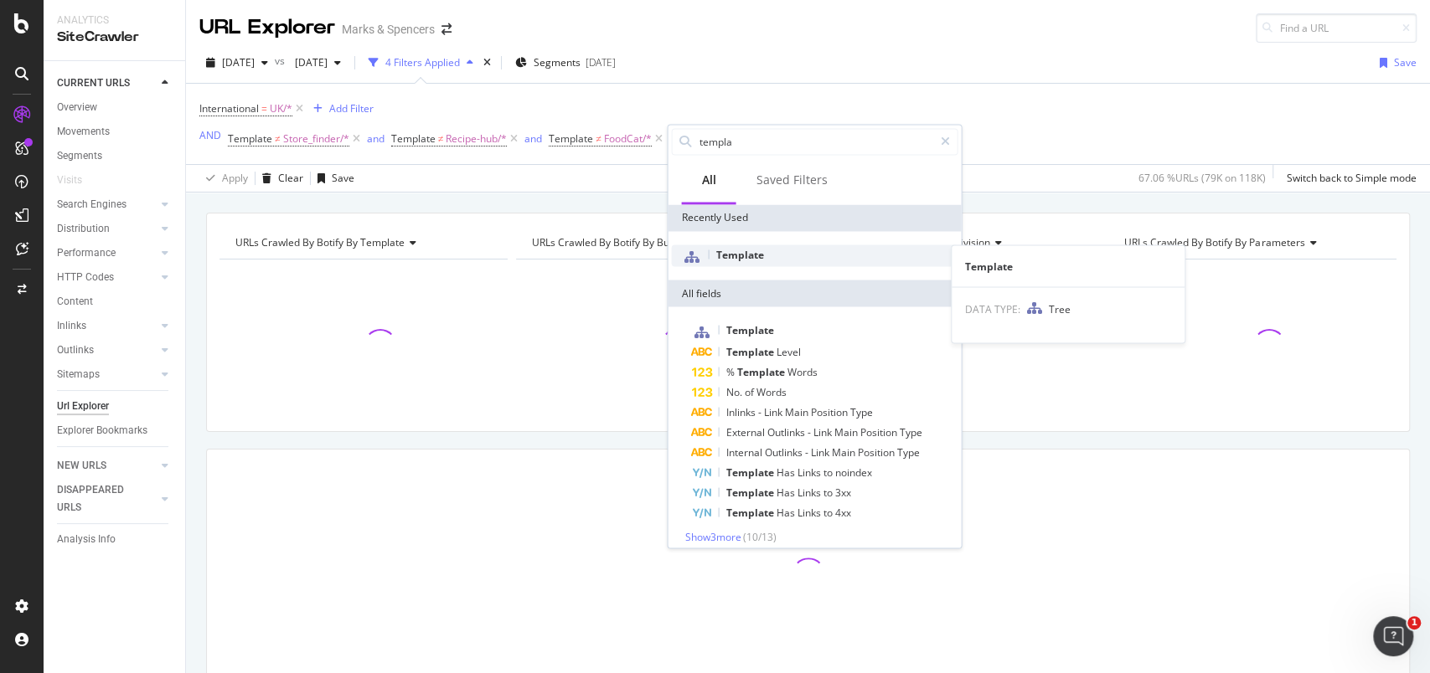
click at [751, 257] on span "Template" at bounding box center [739, 254] width 48 height 14
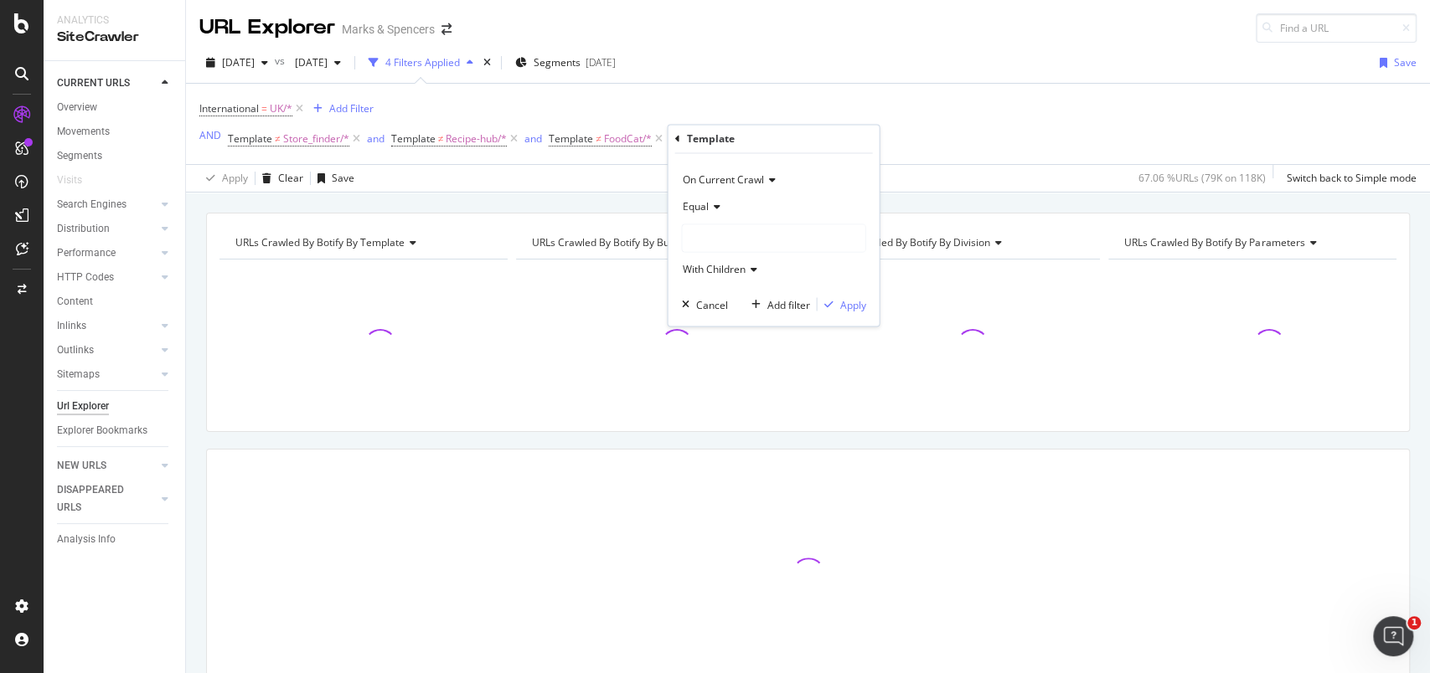
click at [699, 208] on span "Equal" at bounding box center [695, 207] width 26 height 14
click at [709, 259] on span "Not Equal" at bounding box center [711, 263] width 45 height 14
click at [718, 238] on div at bounding box center [773, 238] width 183 height 27
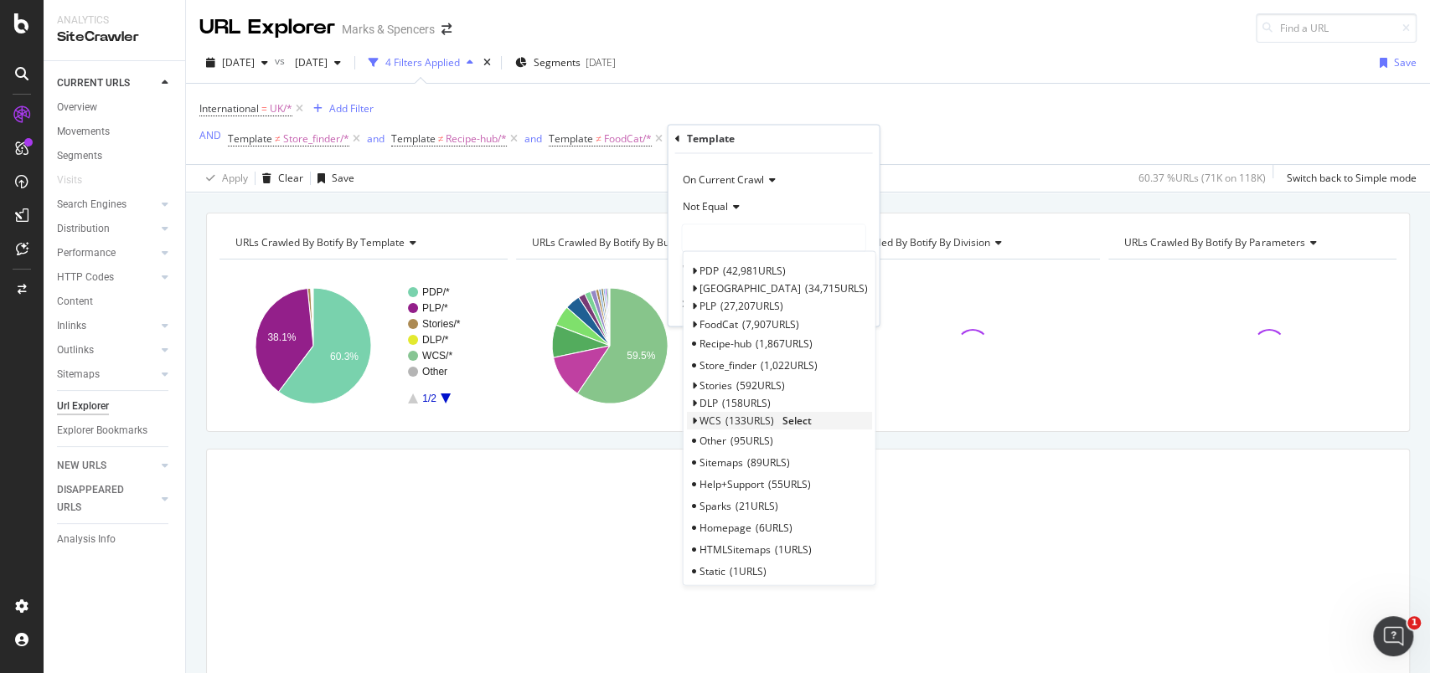
click at [750, 417] on span "133 URLS" at bounding box center [749, 420] width 49 height 14
click at [792, 416] on span "Select" at bounding box center [796, 420] width 29 height 14
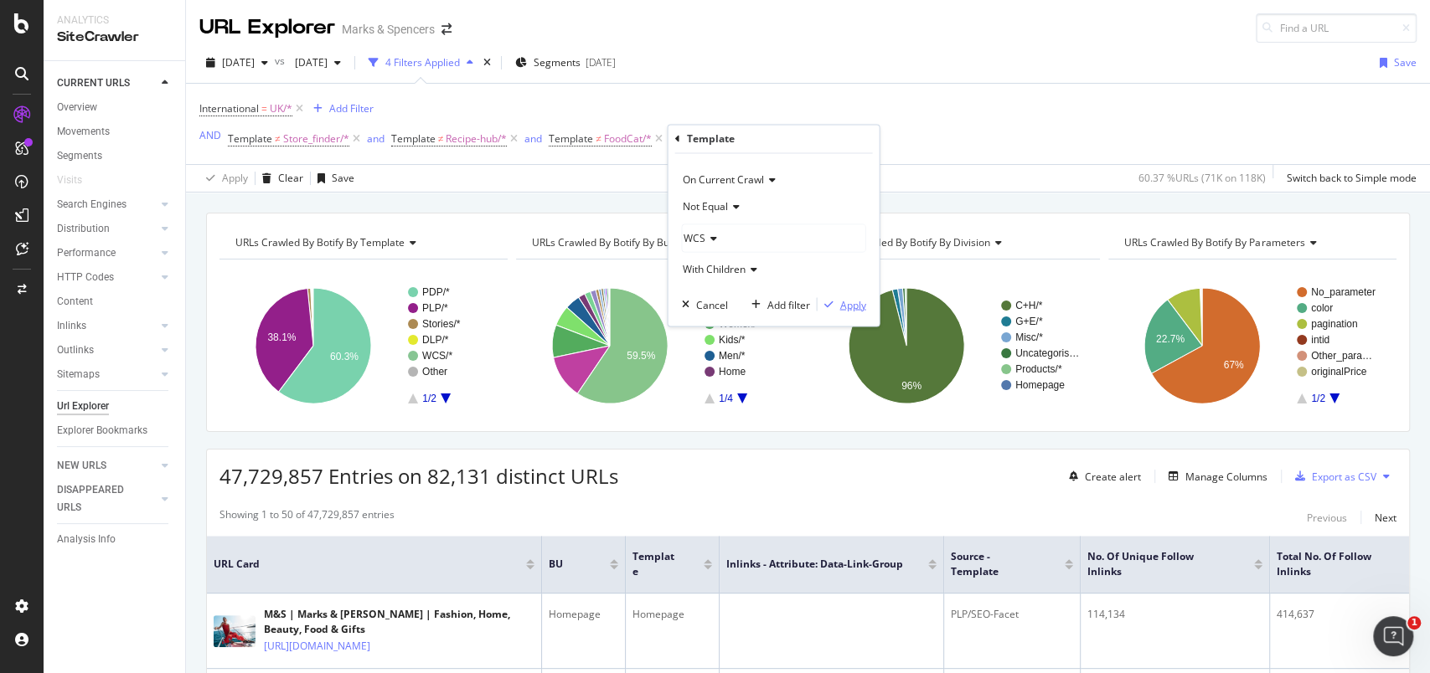
click at [841, 307] on div "Apply" at bounding box center [852, 304] width 26 height 14
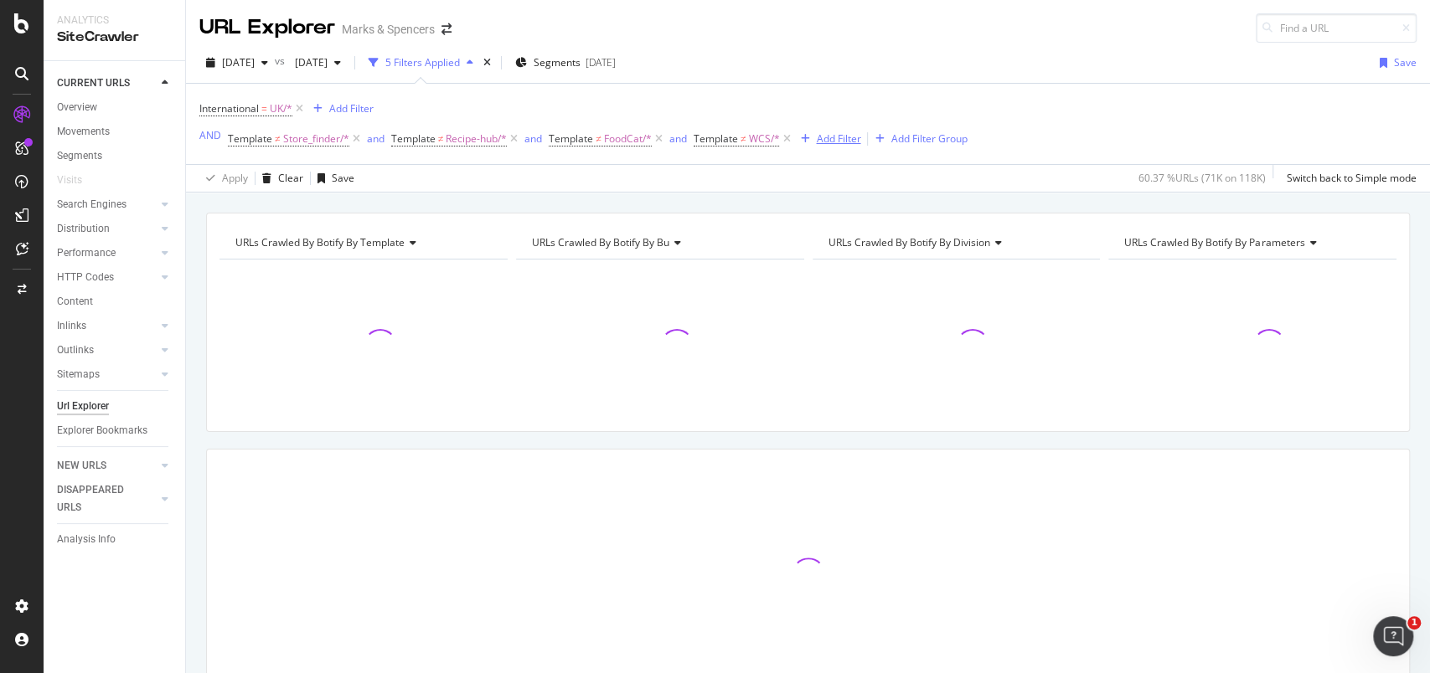
click at [842, 144] on div "Add Filter" at bounding box center [838, 139] width 44 height 14
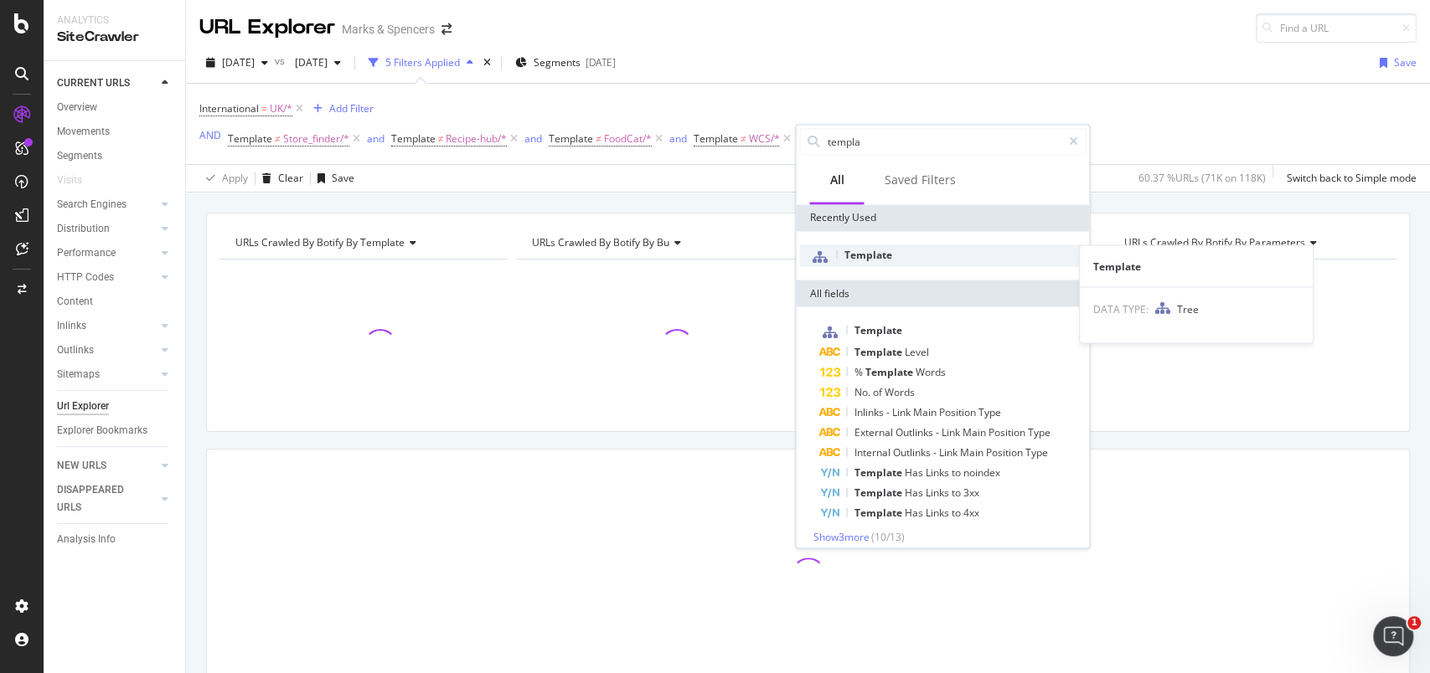
click at [874, 251] on span "Template" at bounding box center [868, 254] width 48 height 14
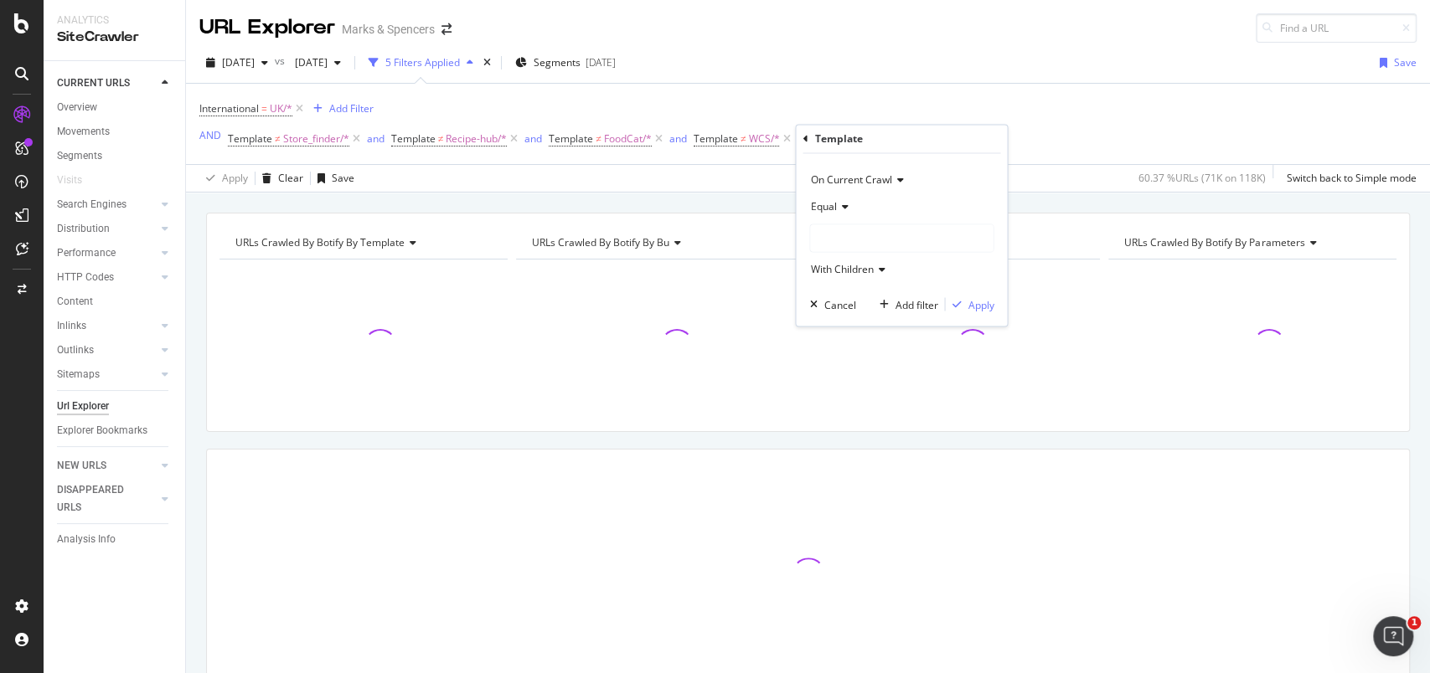
click at [847, 205] on icon at bounding box center [842, 208] width 12 height 10
click at [851, 260] on span "Not Equal" at bounding box center [840, 263] width 45 height 14
click at [858, 243] on div at bounding box center [901, 238] width 183 height 27
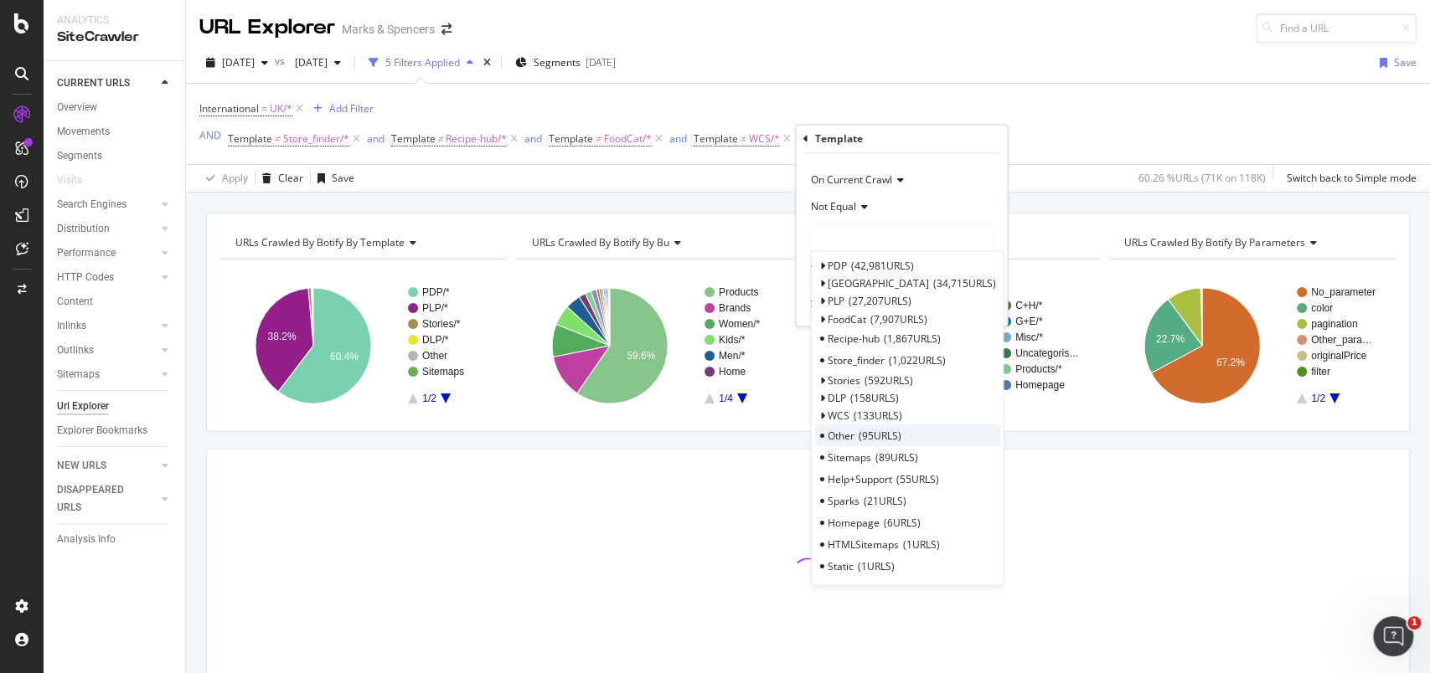
scroll to position [6, 0]
click at [931, 369] on div "Store_finder 1,022 URLS" at bounding box center [906, 359] width 185 height 22
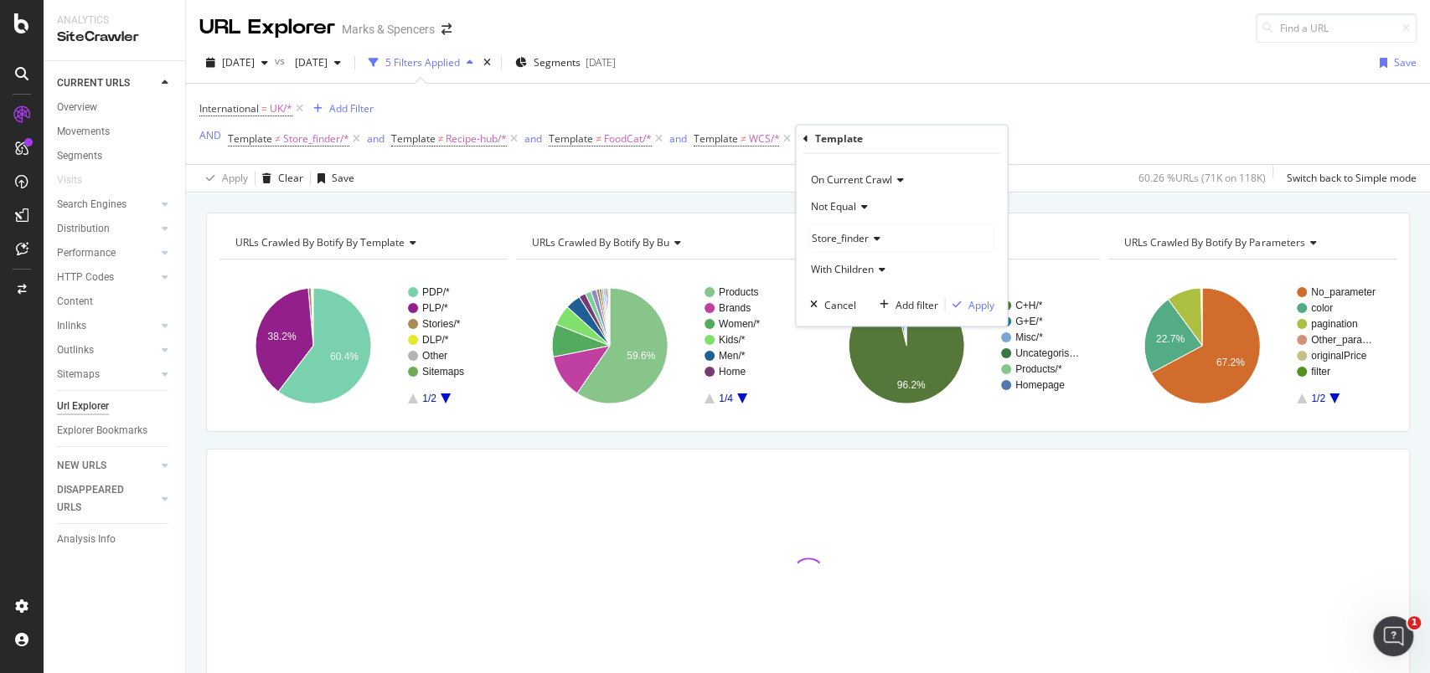
click at [854, 231] on span "Store_finder" at bounding box center [839, 238] width 57 height 14
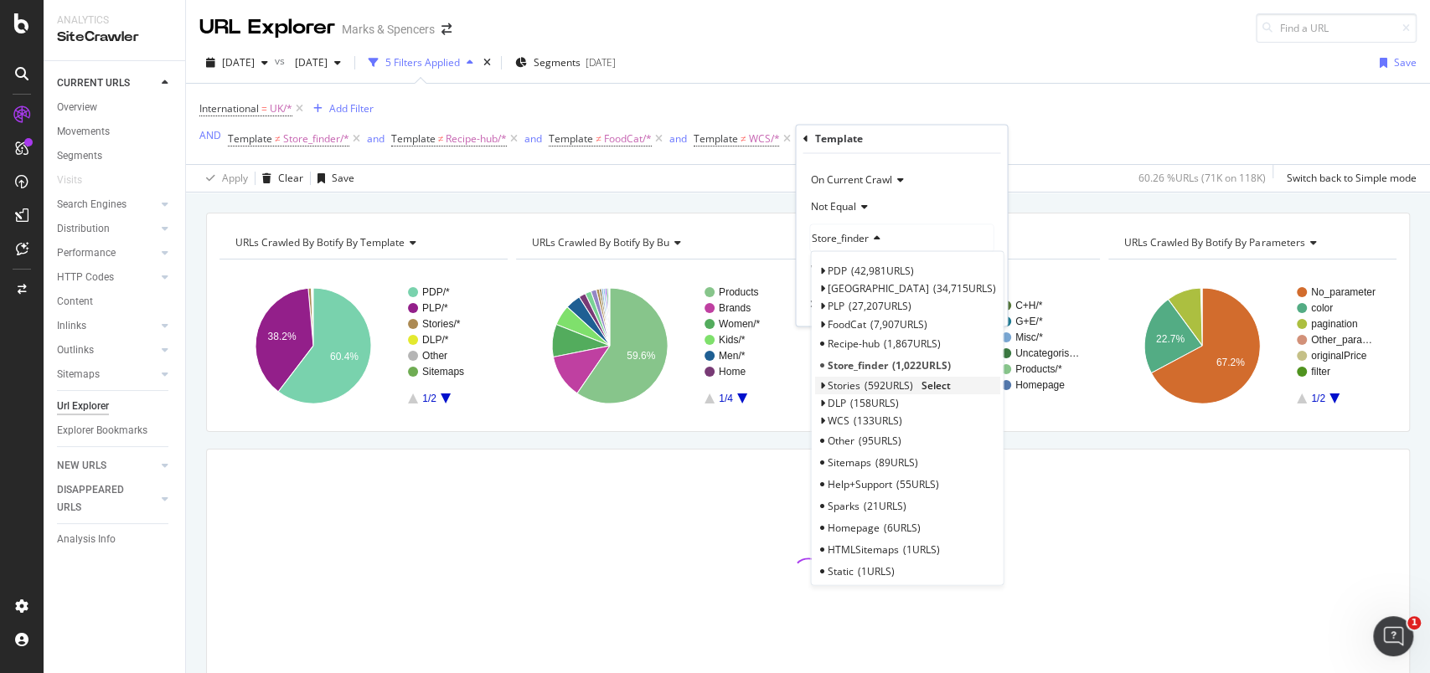
click at [885, 379] on span "592 URLS" at bounding box center [888, 385] width 49 height 14
click at [939, 382] on span "Select" at bounding box center [935, 385] width 29 height 14
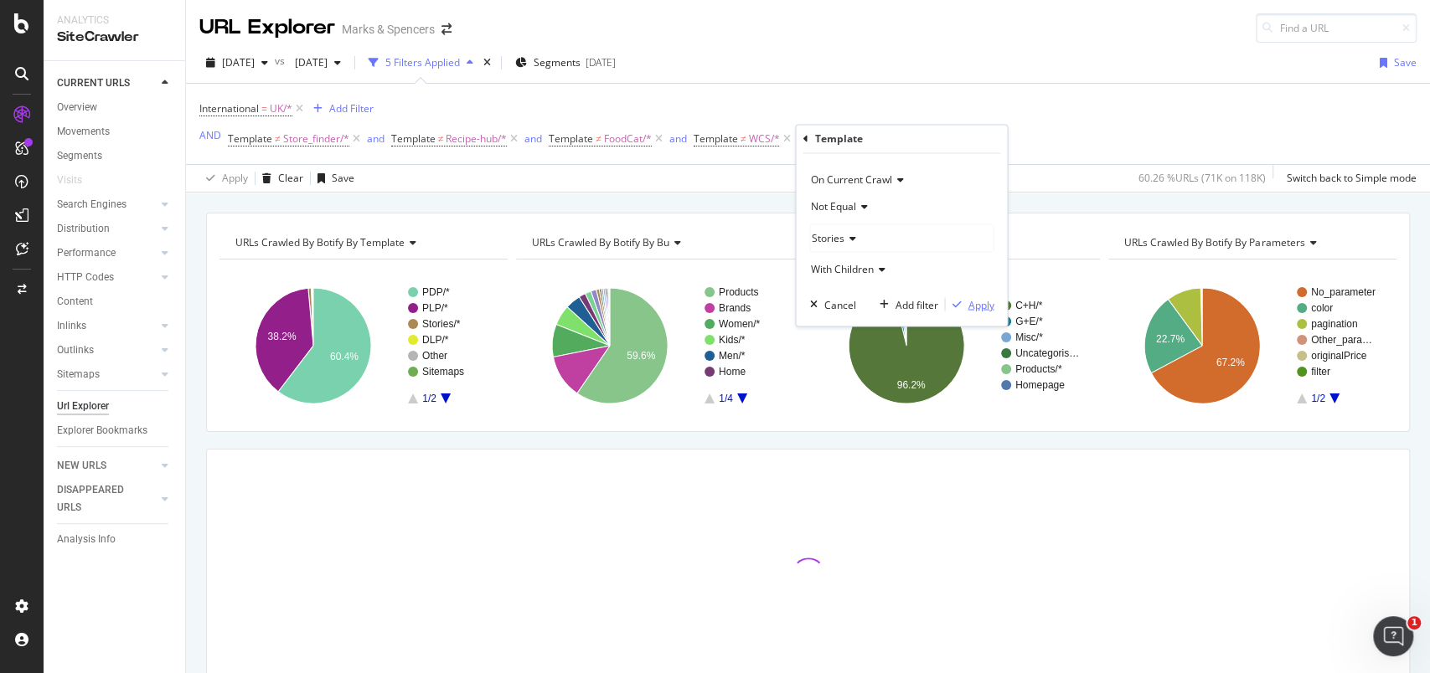
click at [985, 302] on div "Apply" at bounding box center [980, 304] width 26 height 14
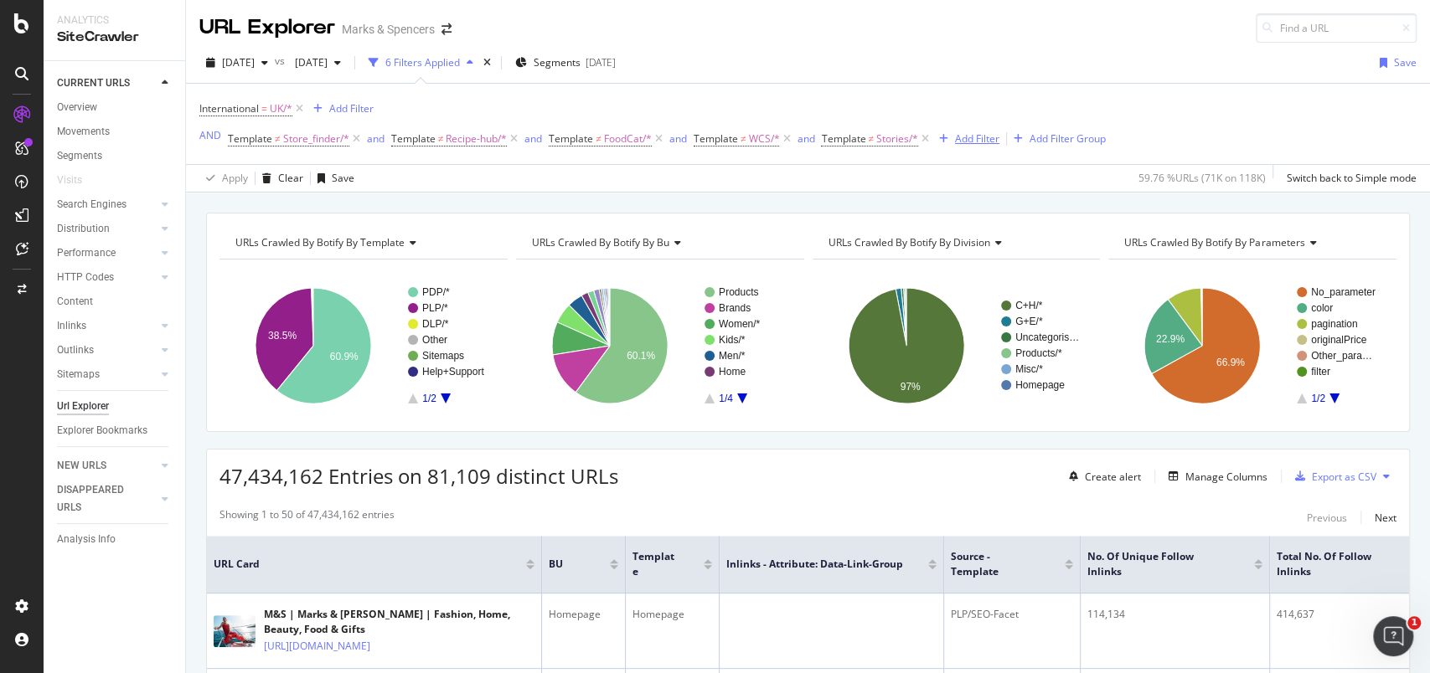
click at [971, 139] on div "Add Filter" at bounding box center [977, 139] width 44 height 14
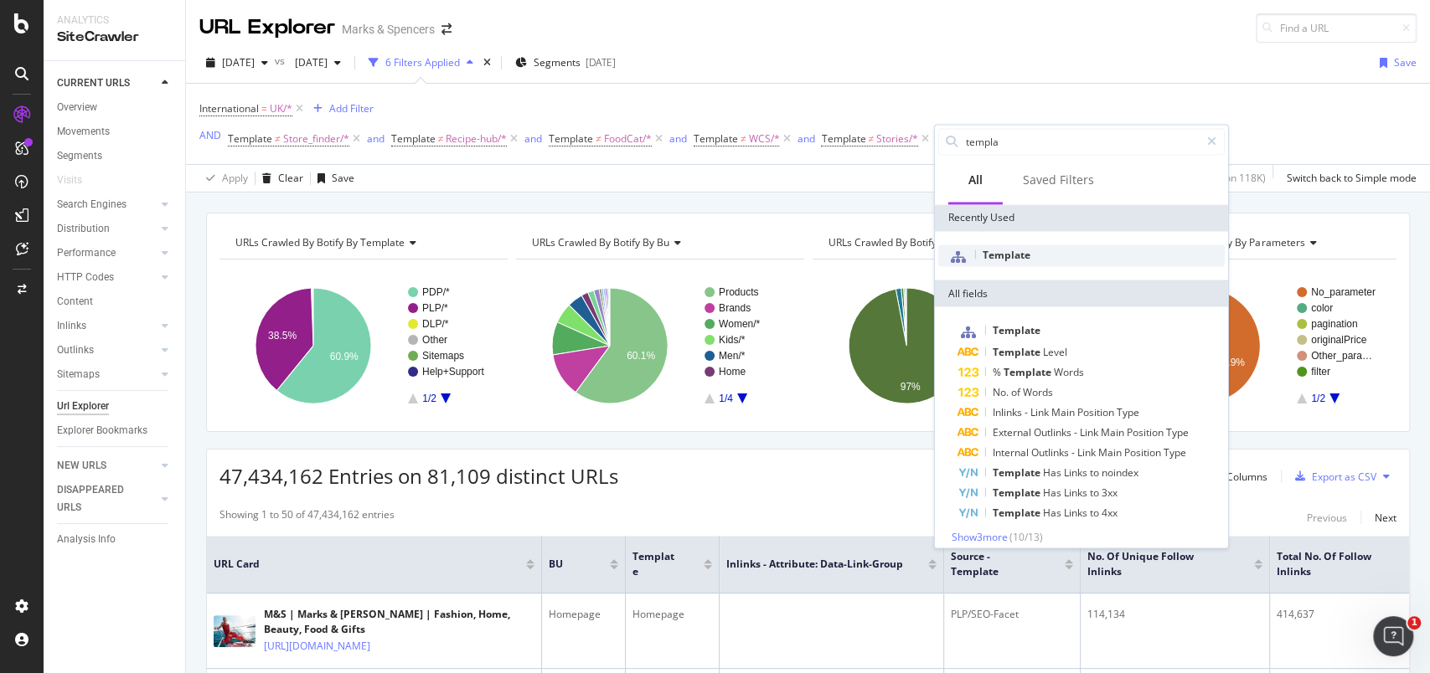
click at [1015, 258] on span "Template" at bounding box center [1007, 254] width 48 height 14
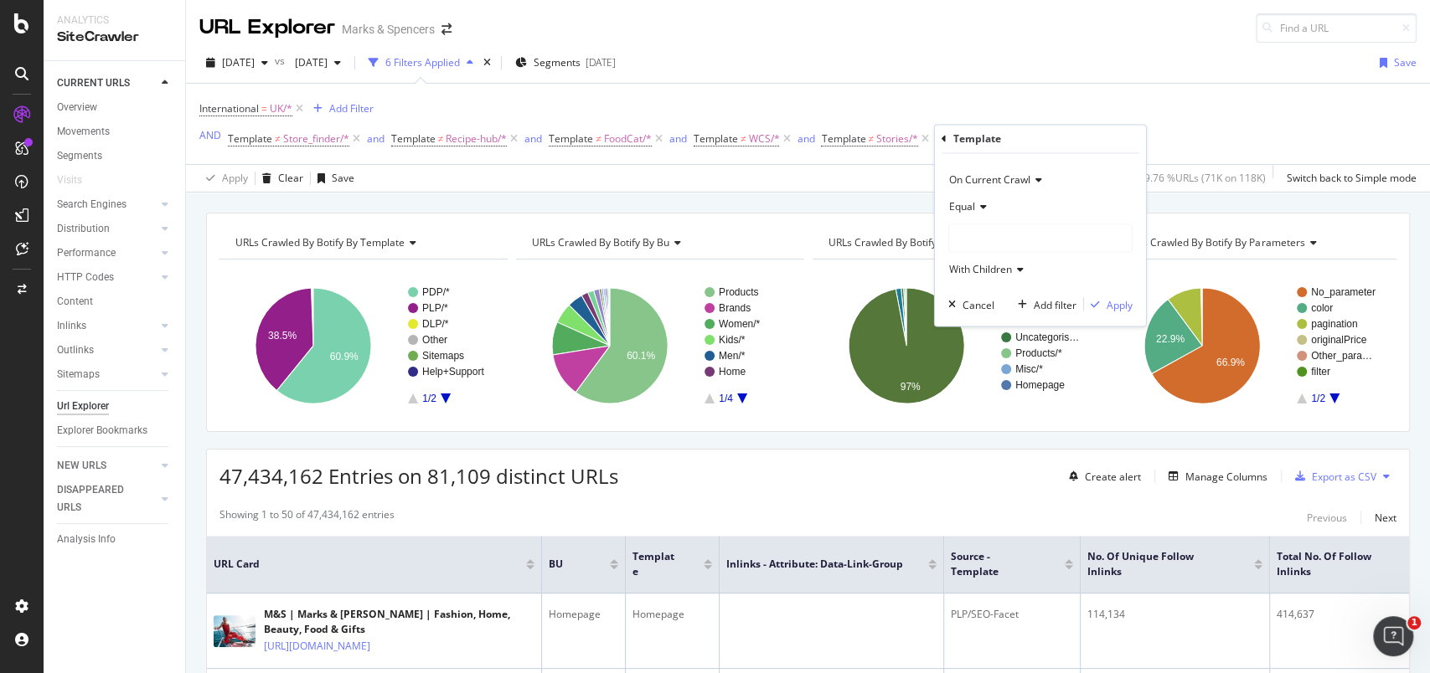
click at [972, 211] on span "Equal" at bounding box center [962, 207] width 26 height 14
click at [987, 263] on span "Not Equal" at bounding box center [979, 263] width 45 height 14
click at [968, 237] on div at bounding box center [1040, 238] width 183 height 27
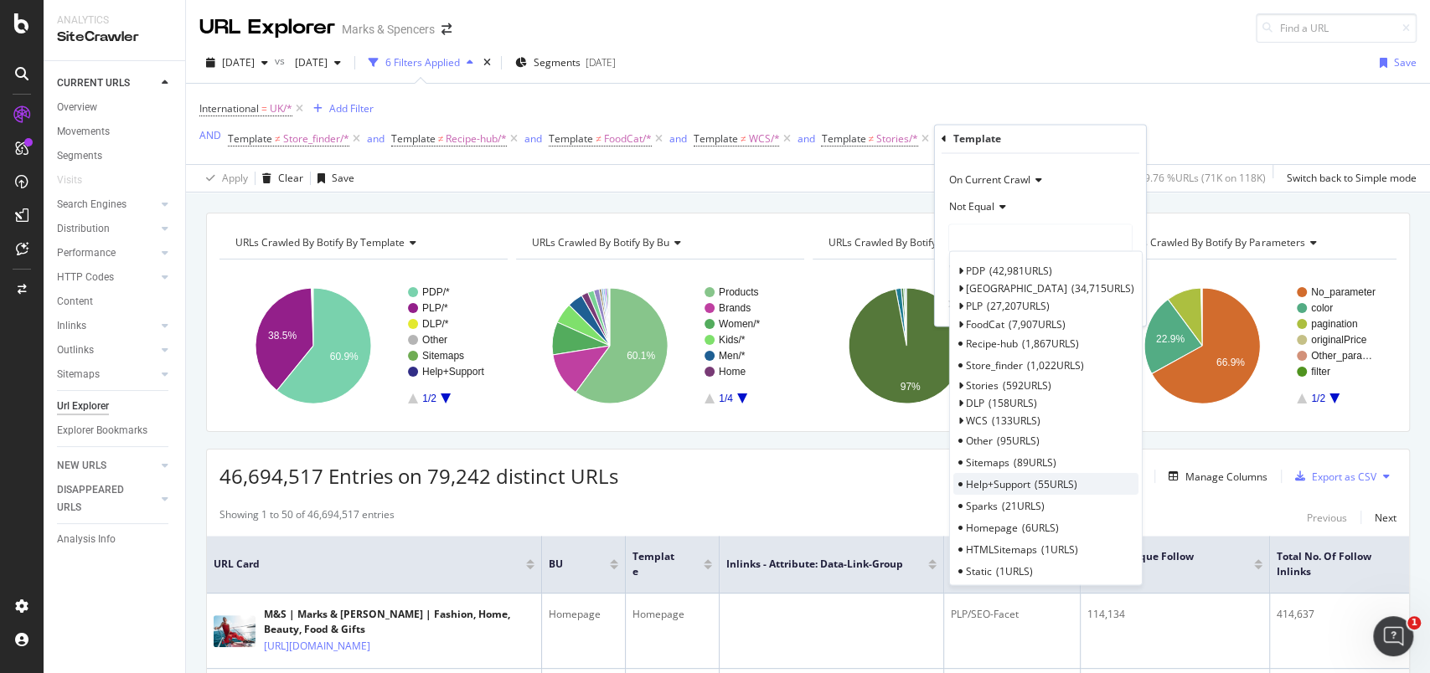
click at [1019, 481] on span "Help+Support" at bounding box center [998, 484] width 64 height 14
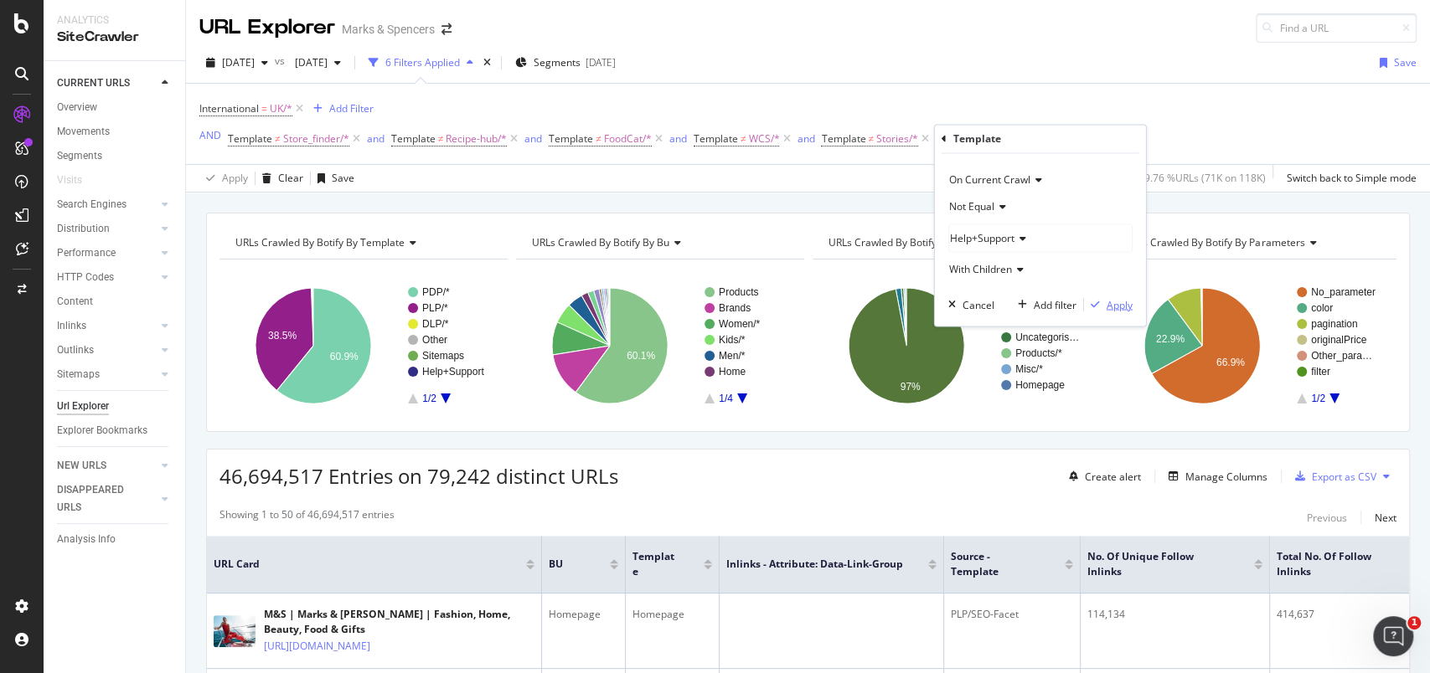
click at [1125, 306] on div "Apply" at bounding box center [1120, 304] width 26 height 14
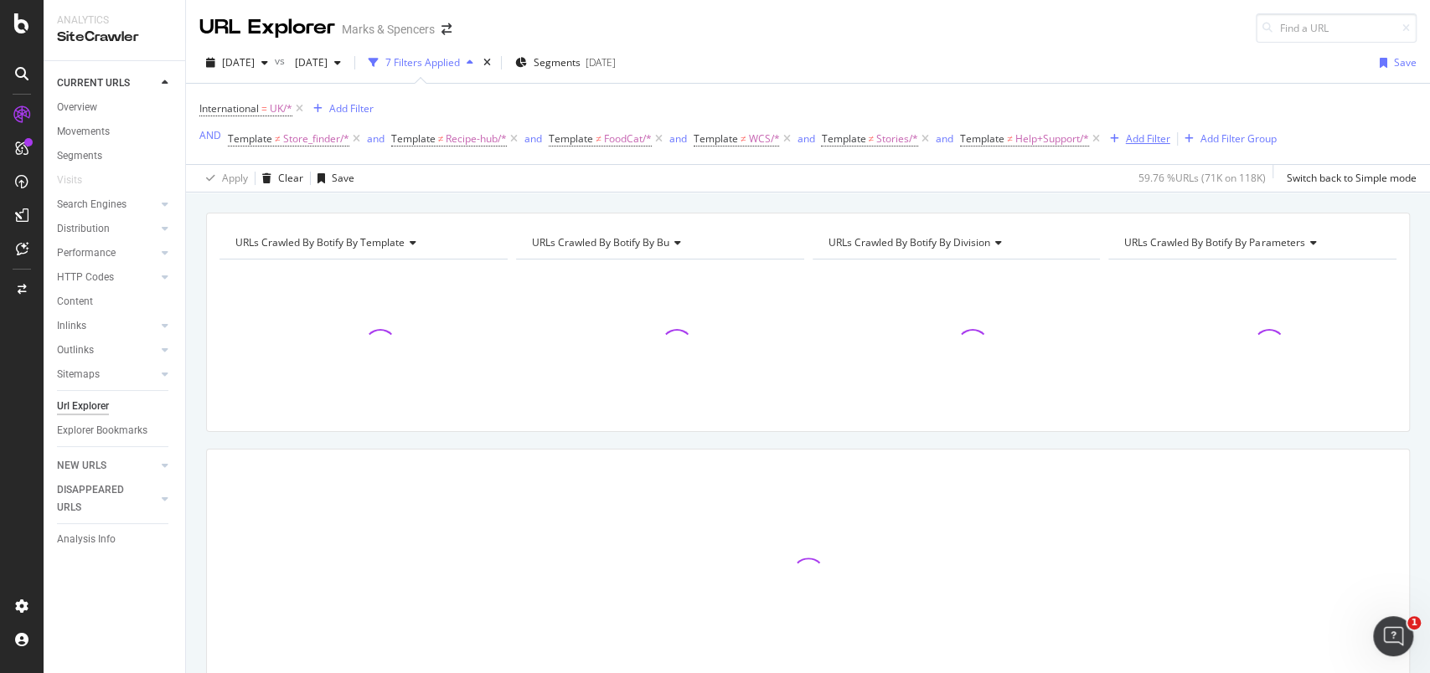
click at [1151, 140] on div "Add Filter" at bounding box center [1148, 139] width 44 height 14
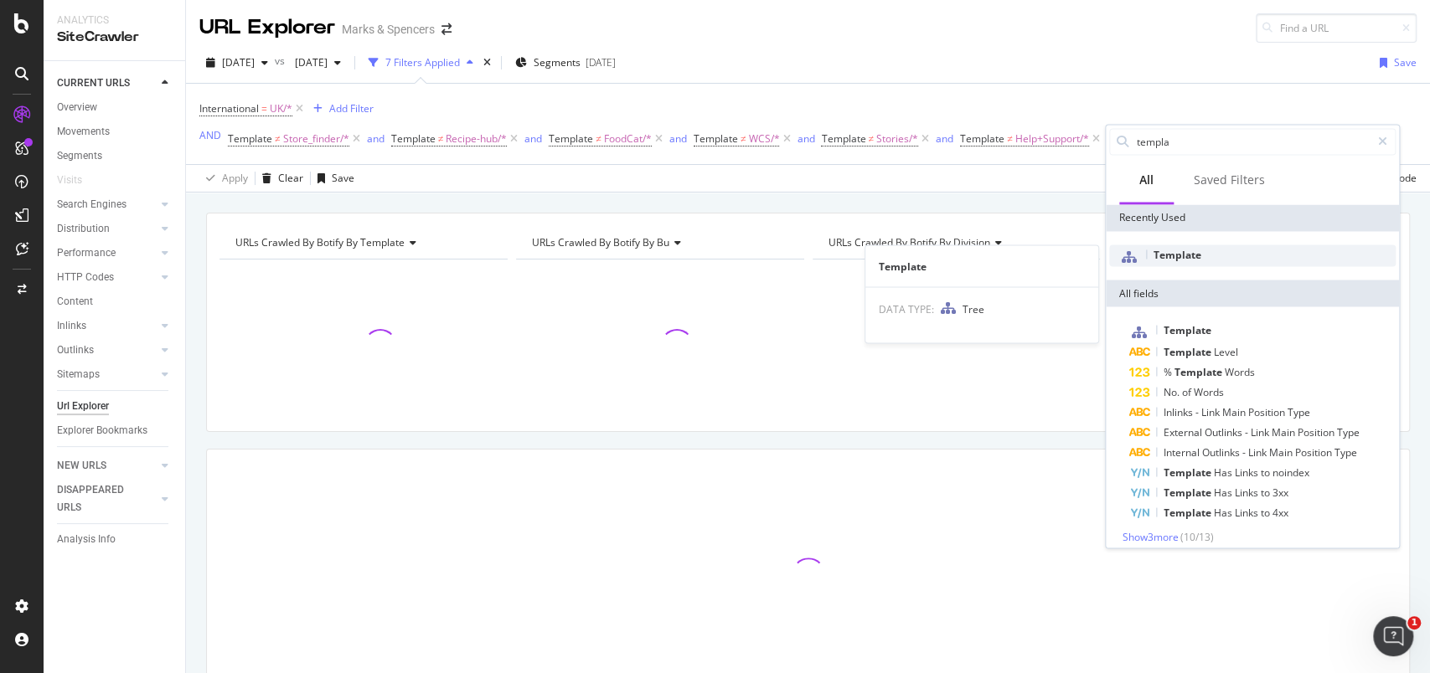
click at [1179, 249] on span "Template" at bounding box center [1177, 254] width 48 height 14
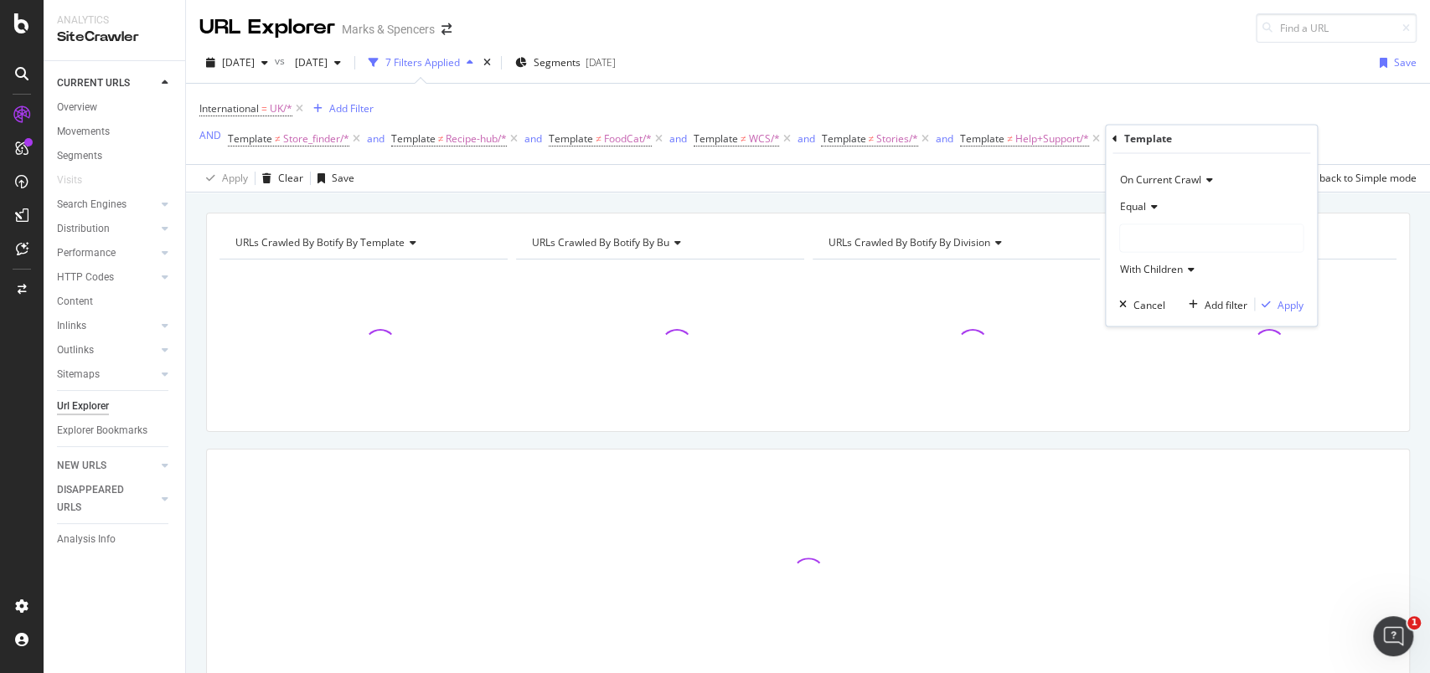
click at [1137, 204] on span "Equal" at bounding box center [1133, 207] width 26 height 14
click at [1132, 266] on span "Not Equal" at bounding box center [1149, 263] width 45 height 14
click at [1140, 243] on div at bounding box center [1211, 238] width 183 height 27
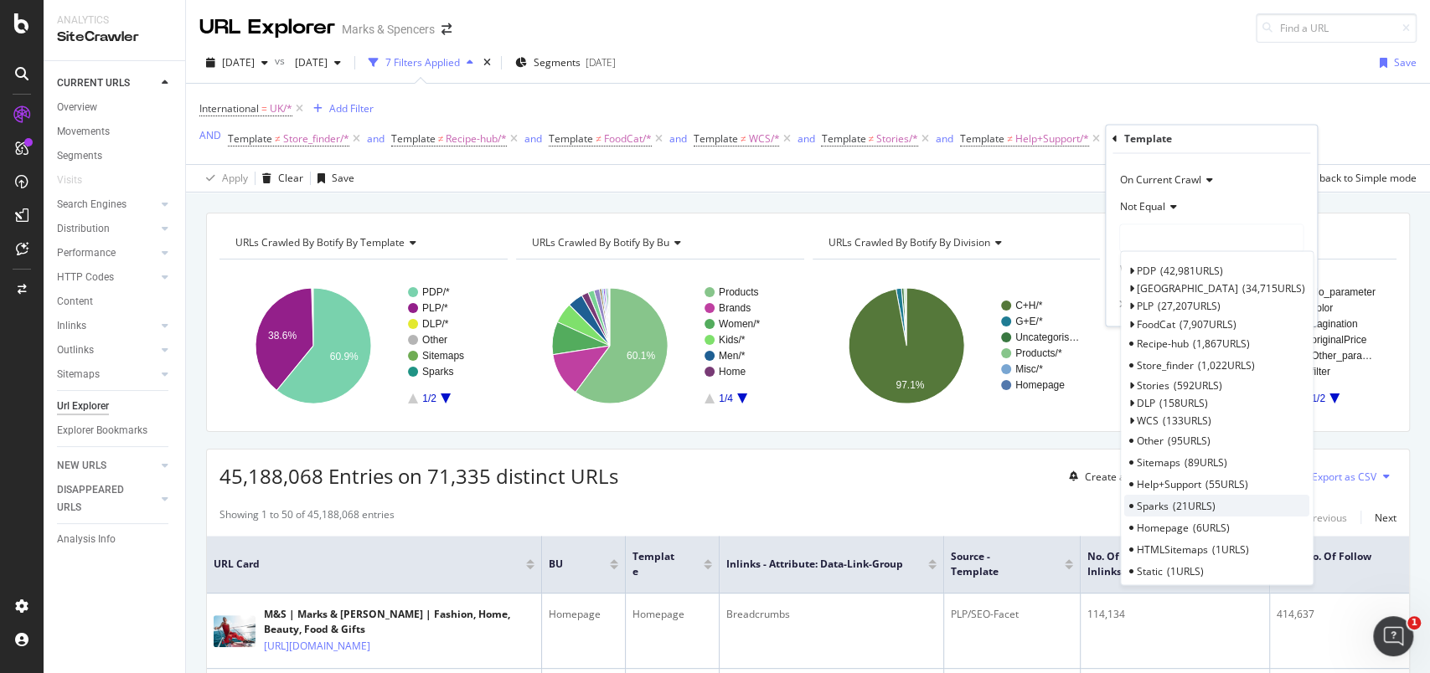
click at [1212, 508] on span "21 URLS" at bounding box center [1194, 505] width 43 height 14
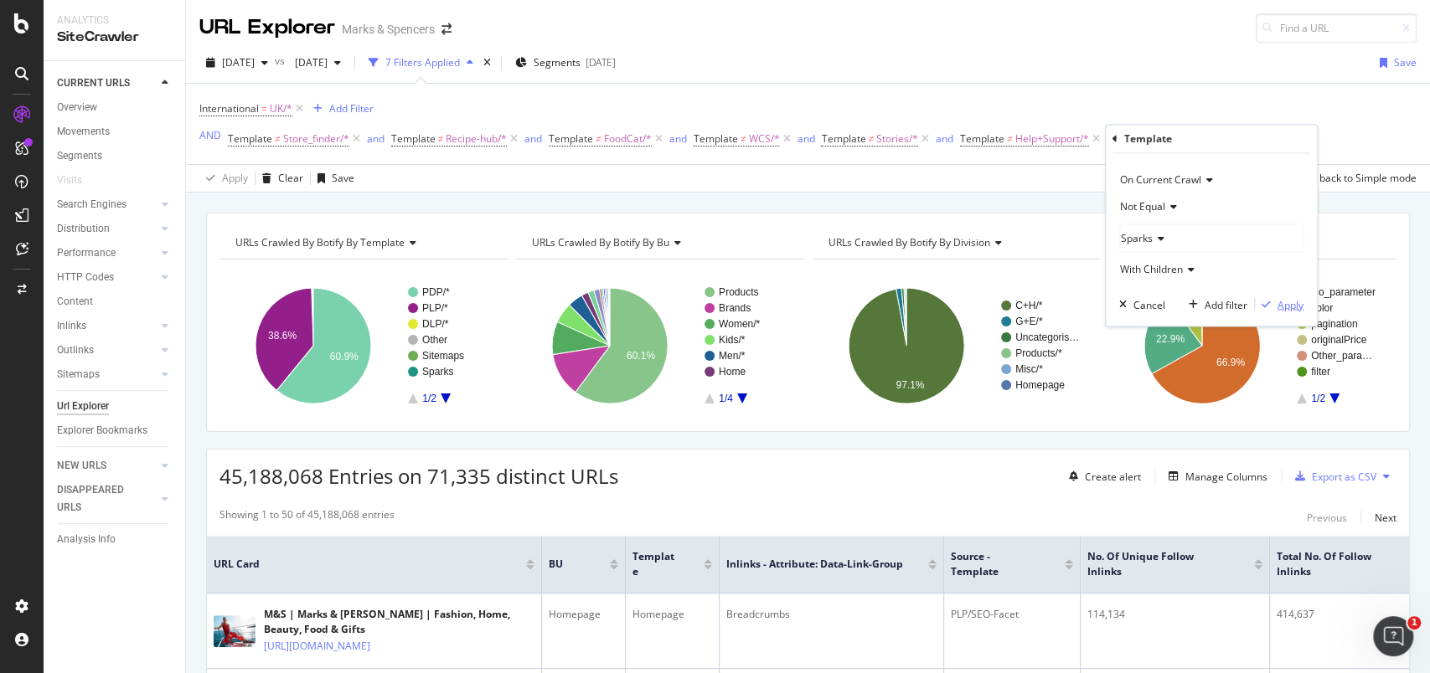
click at [1301, 300] on div "Apply" at bounding box center [1290, 304] width 26 height 14
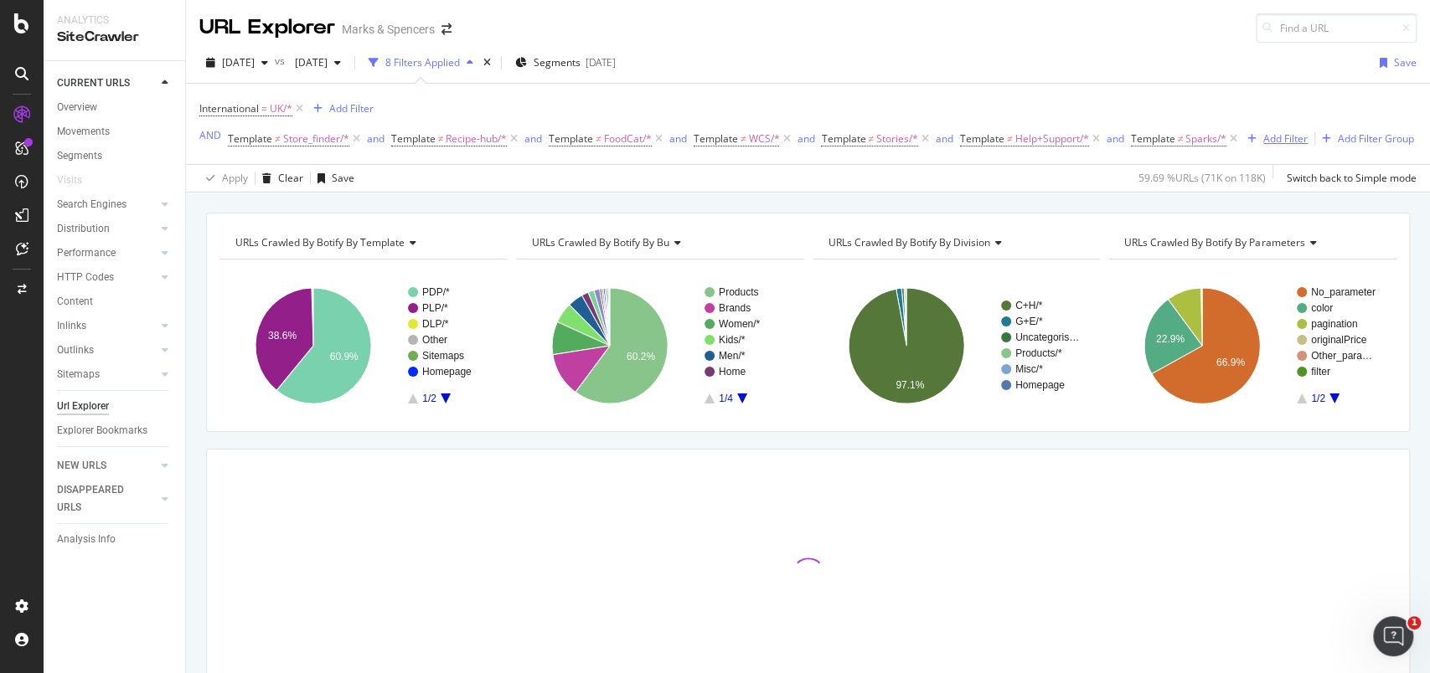
click at [1263, 146] on div "Add Filter" at bounding box center [1285, 139] width 44 height 14
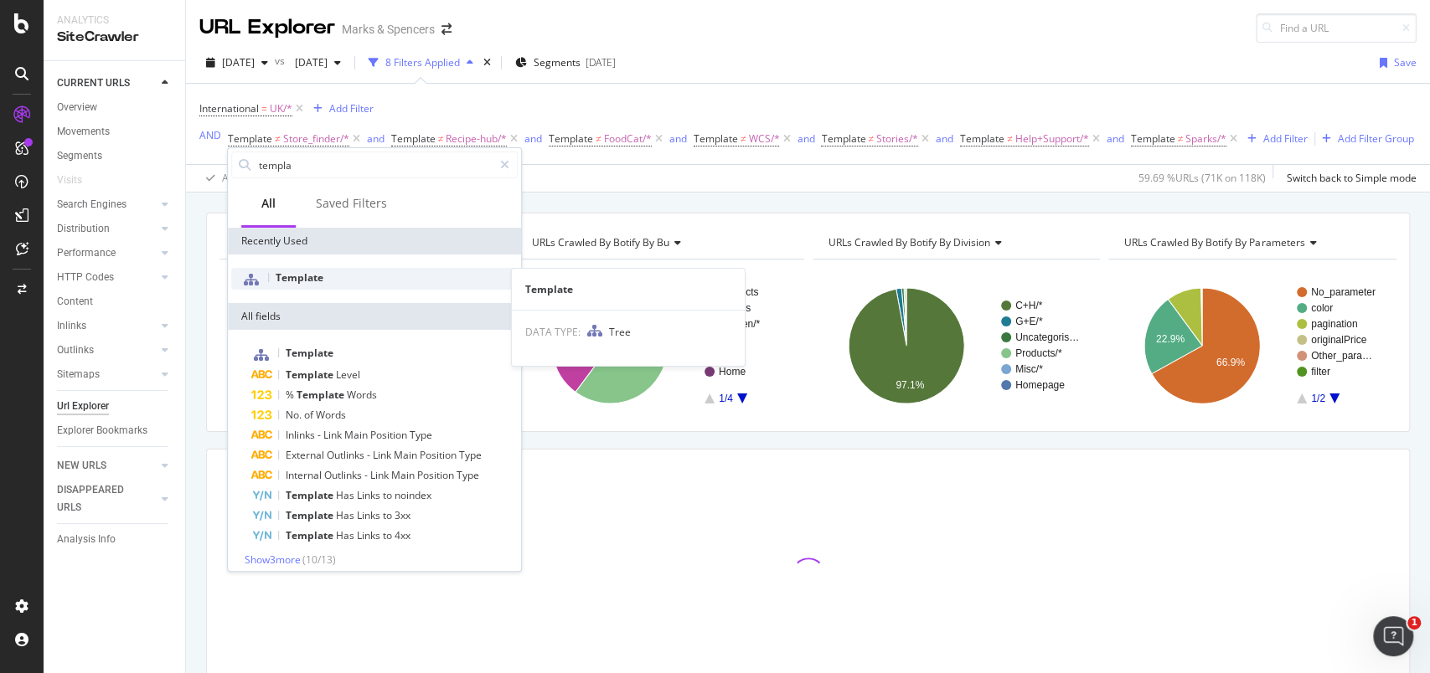
click at [298, 270] on div "Template" at bounding box center [374, 279] width 286 height 22
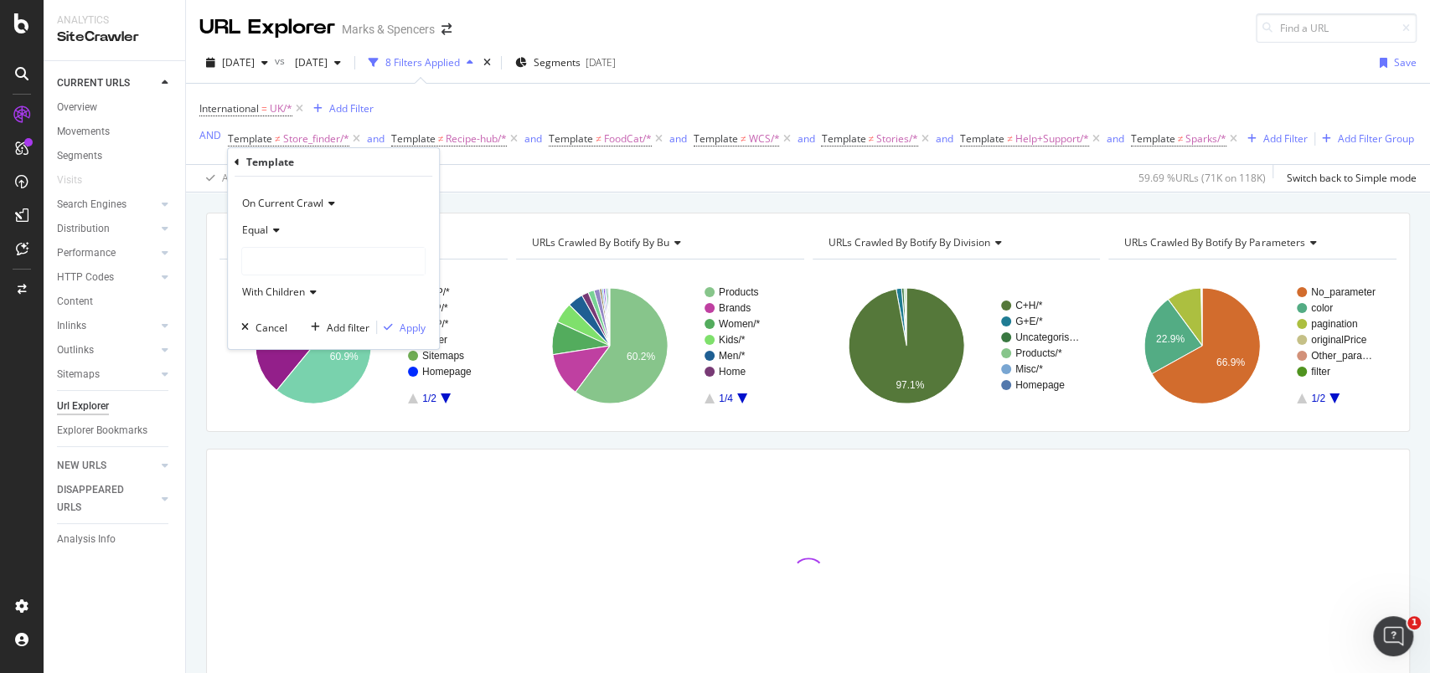
click at [268, 225] on icon at bounding box center [274, 230] width 12 height 10
click at [268, 281] on span "Not Equal" at bounding box center [272, 287] width 45 height 14
click at [276, 269] on div at bounding box center [333, 261] width 183 height 27
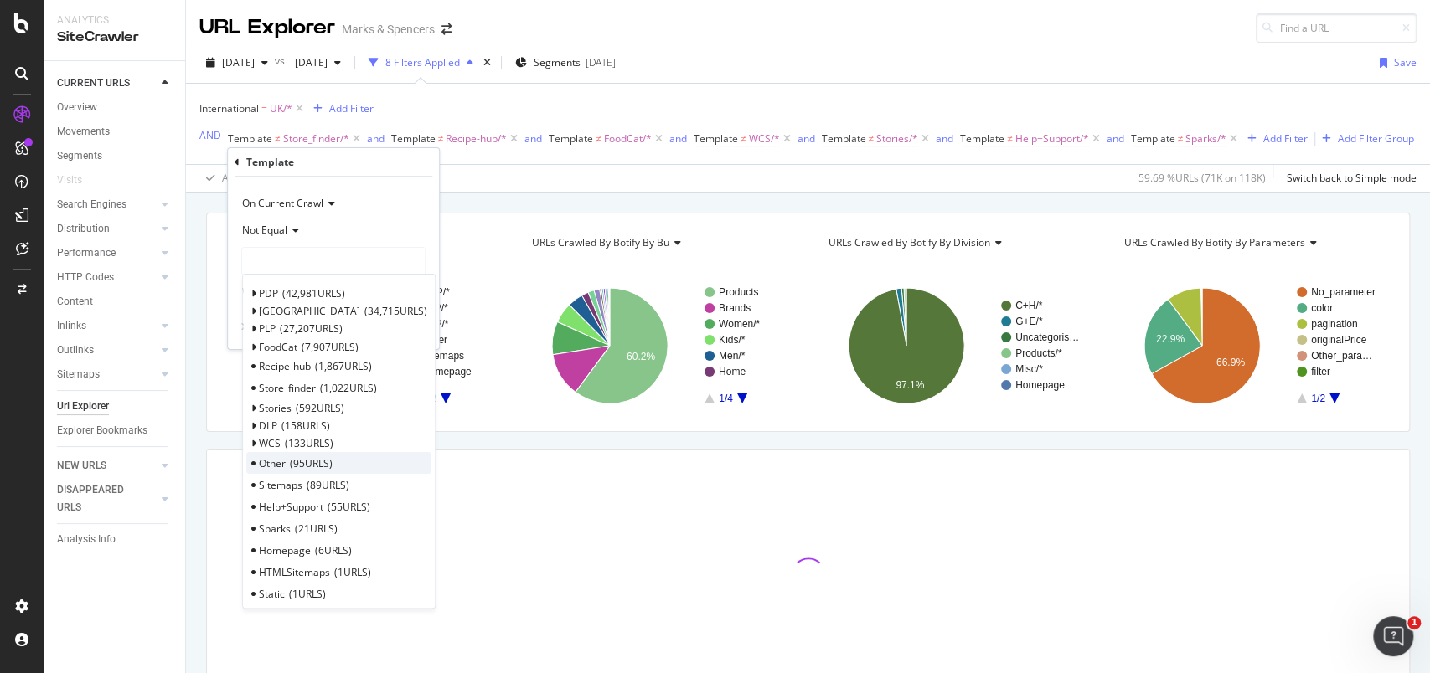
click at [326, 461] on span "95 URLS" at bounding box center [311, 464] width 43 height 14
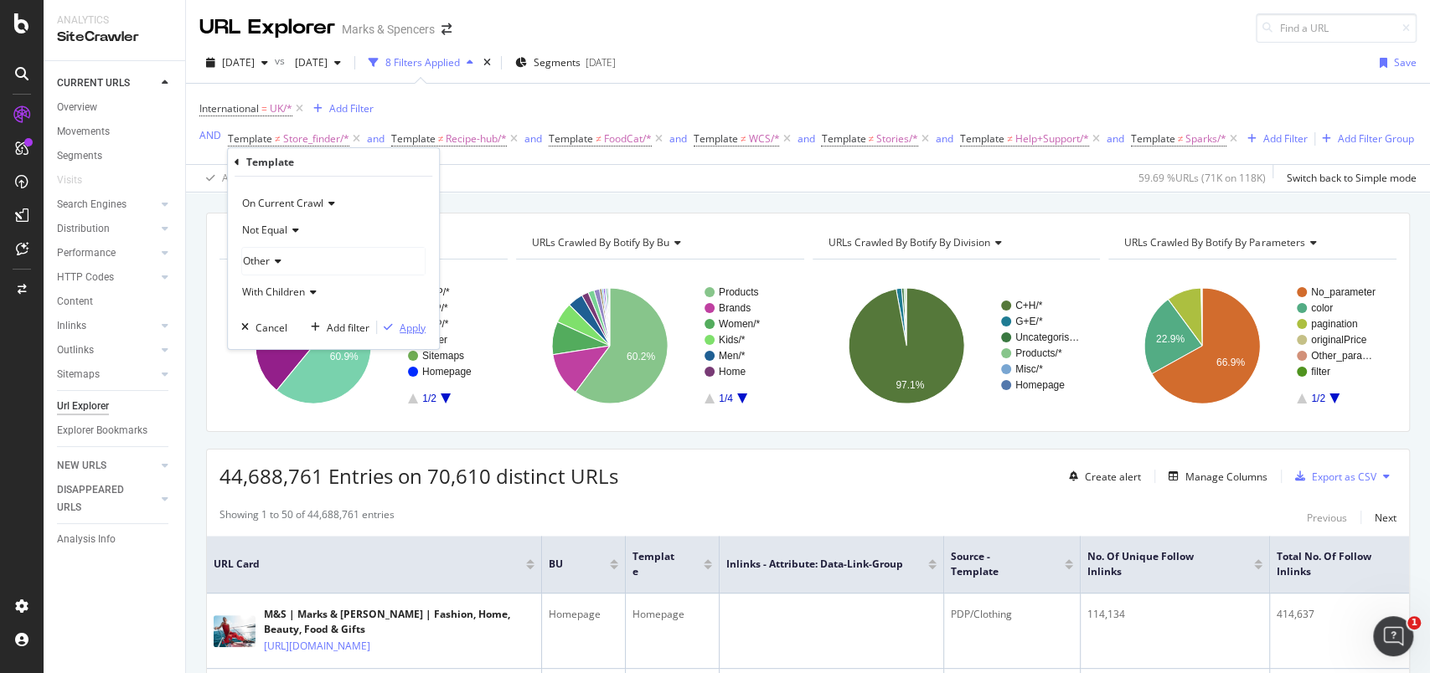
click at [410, 325] on div "Apply" at bounding box center [413, 328] width 26 height 14
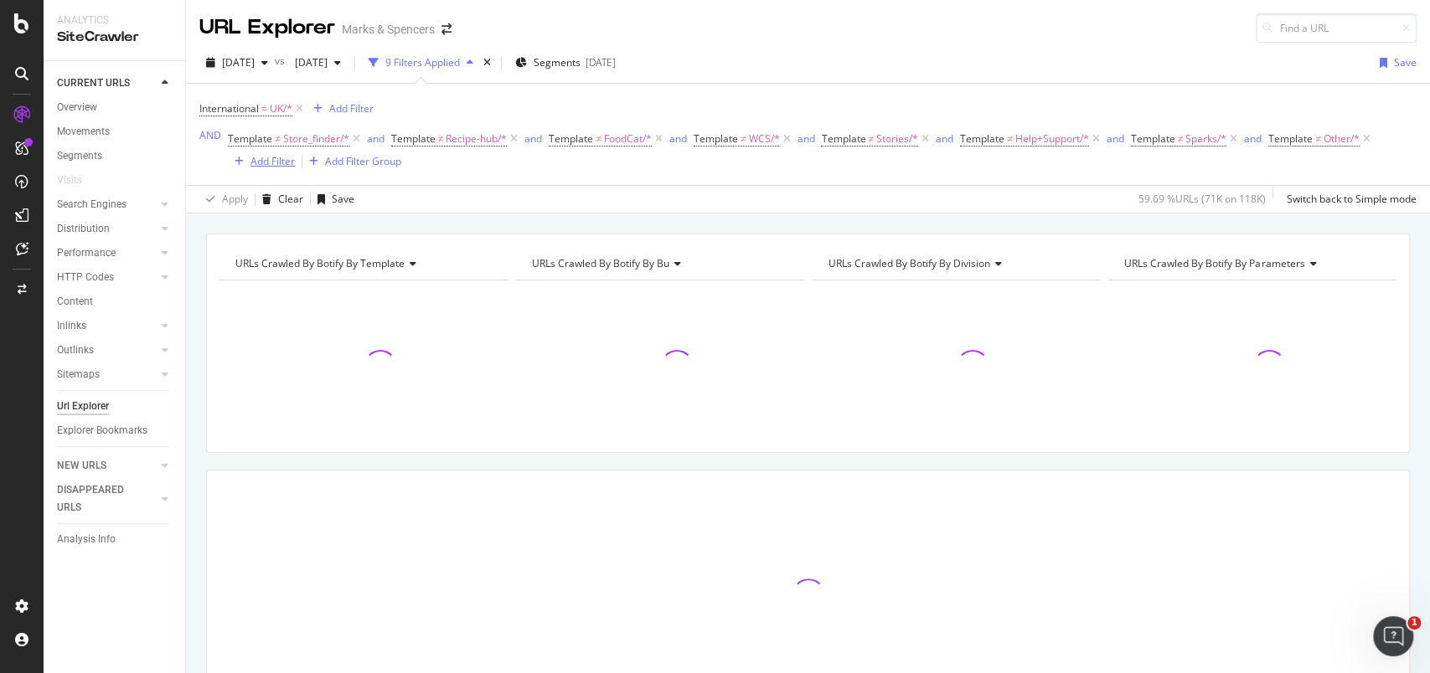
click at [276, 154] on div "Add Filter" at bounding box center [272, 161] width 44 height 14
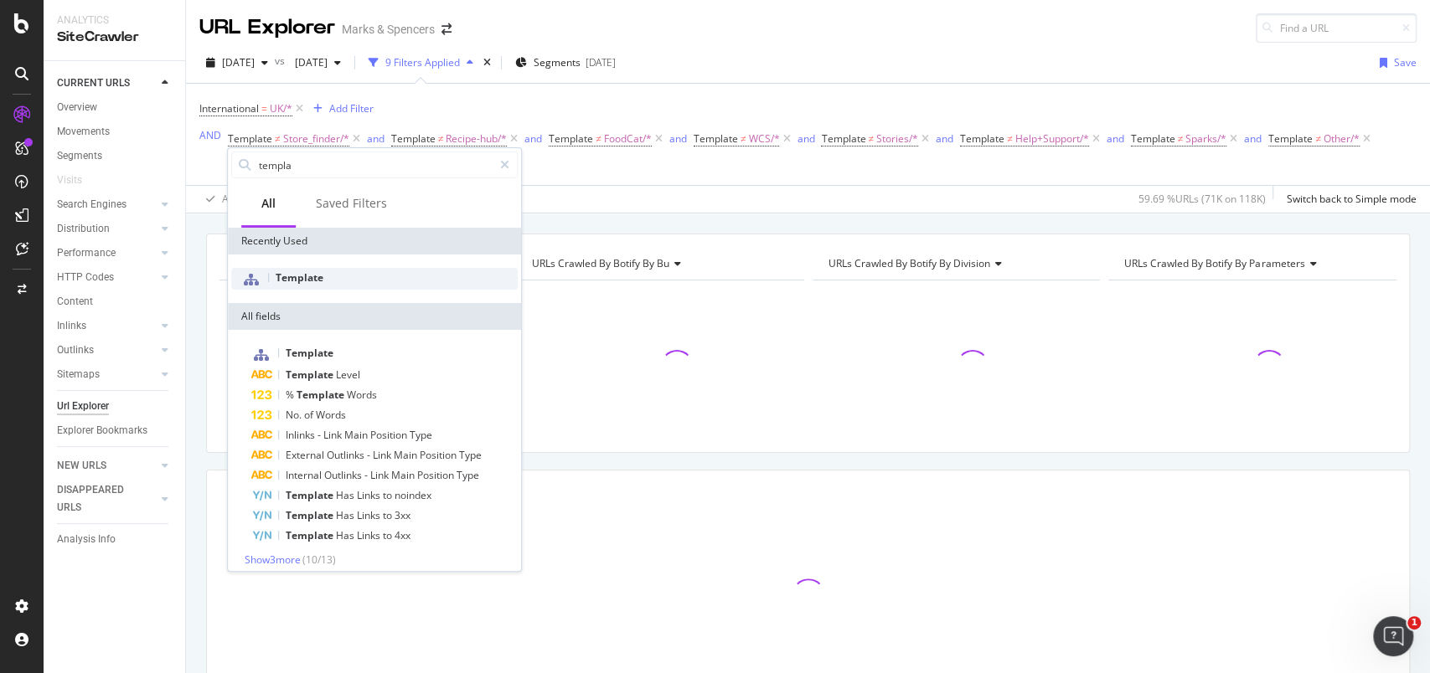
click at [303, 272] on span "Template" at bounding box center [300, 278] width 48 height 14
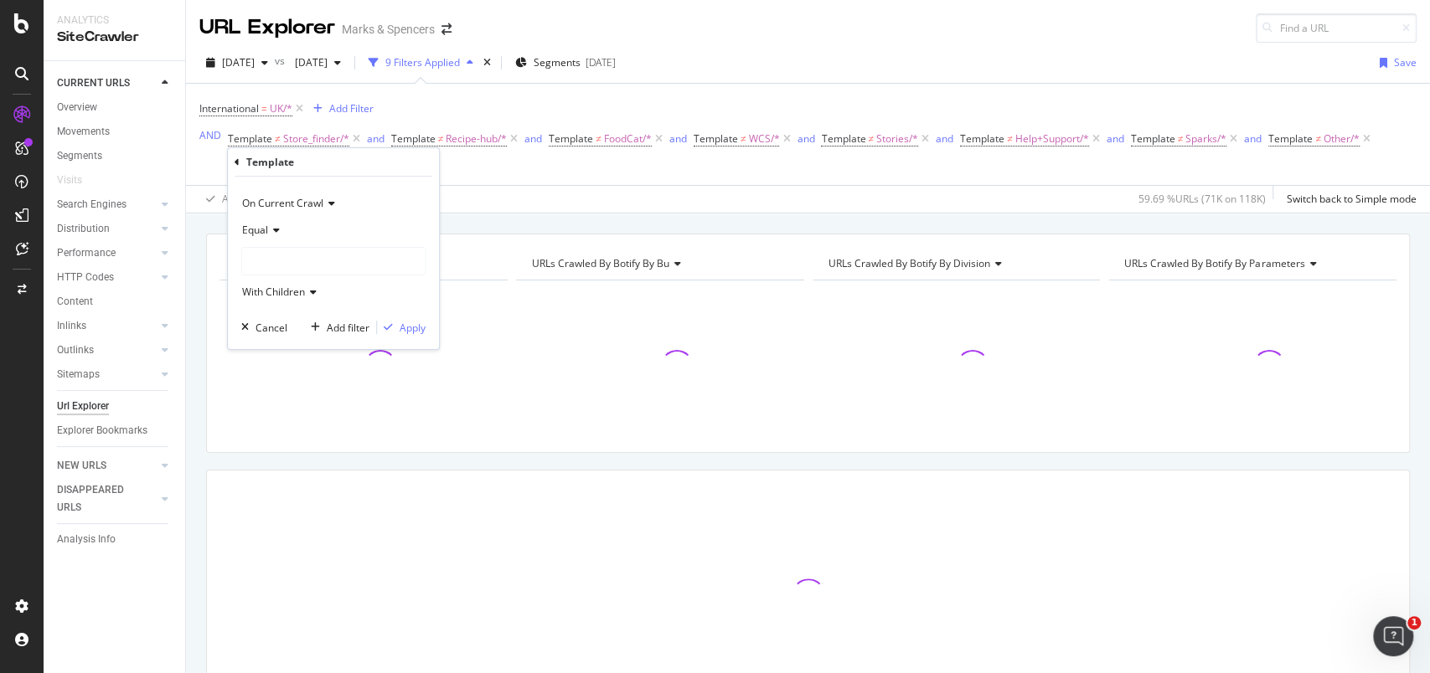
click at [274, 222] on div "Equal" at bounding box center [333, 230] width 184 height 27
click at [275, 282] on span "Not Equal" at bounding box center [272, 287] width 45 height 14
click at [286, 256] on div at bounding box center [333, 261] width 183 height 27
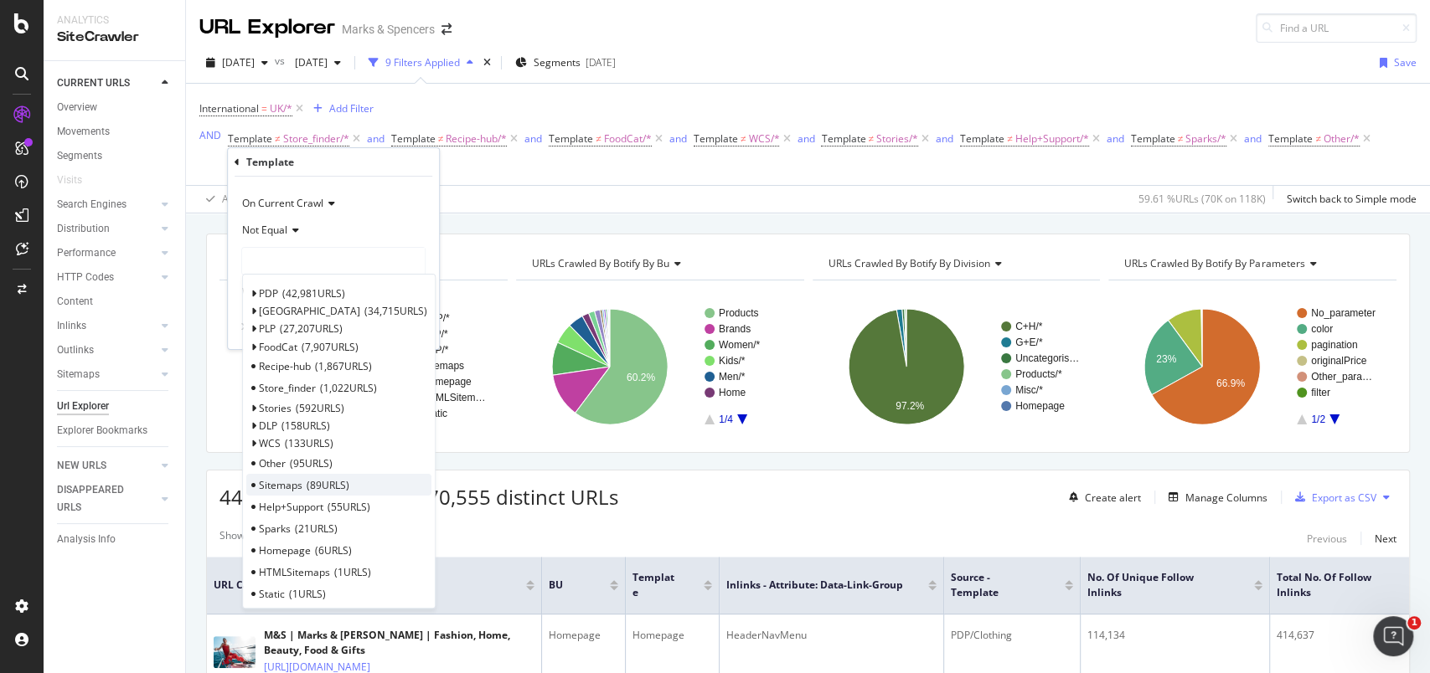
click at [316, 486] on span "89 URLS" at bounding box center [328, 485] width 43 height 14
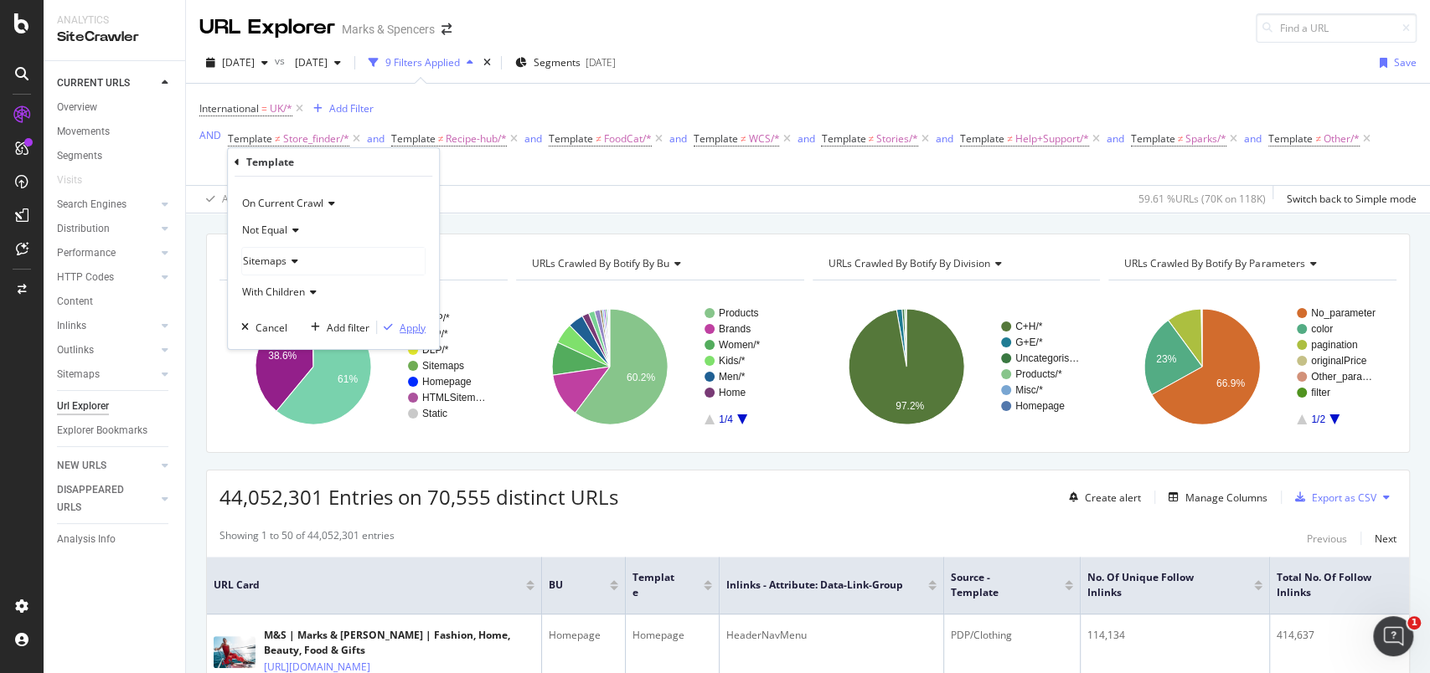
click at [412, 322] on div "Apply" at bounding box center [413, 328] width 26 height 14
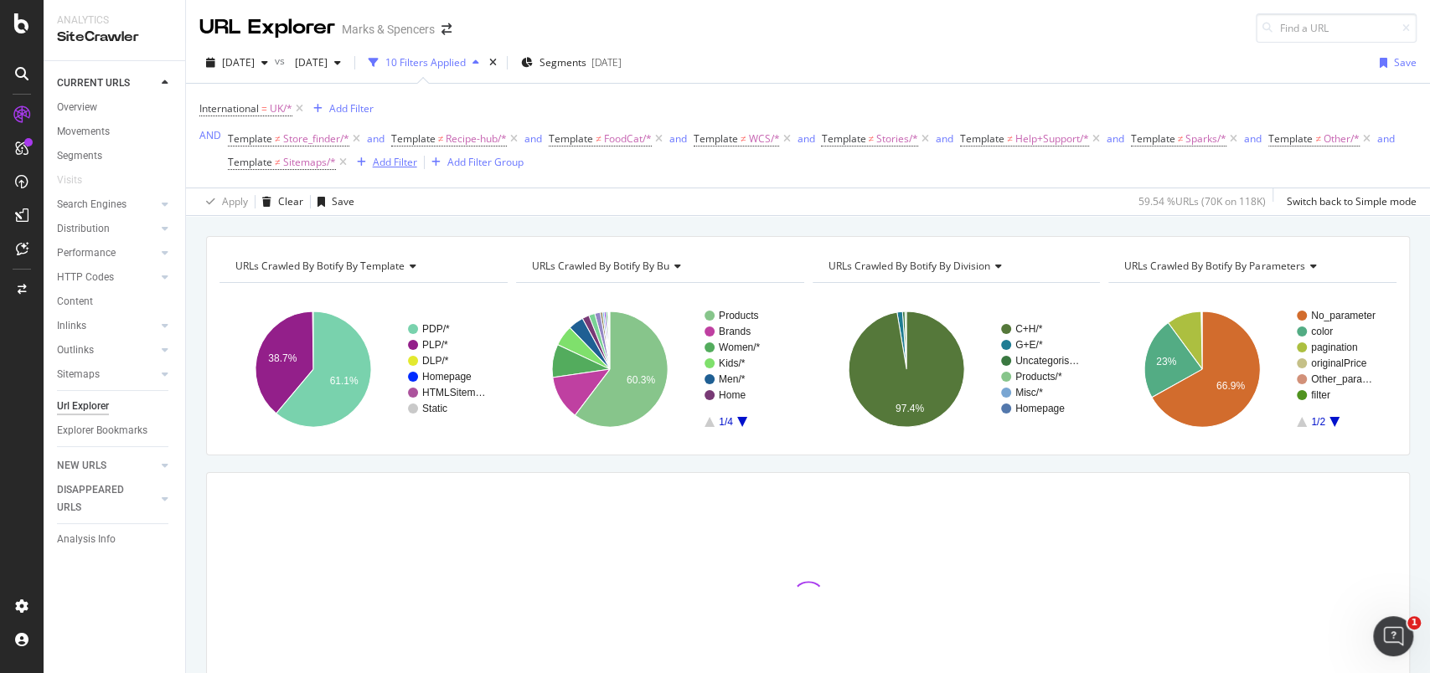
click at [417, 161] on div "Add Filter" at bounding box center [395, 162] width 44 height 14
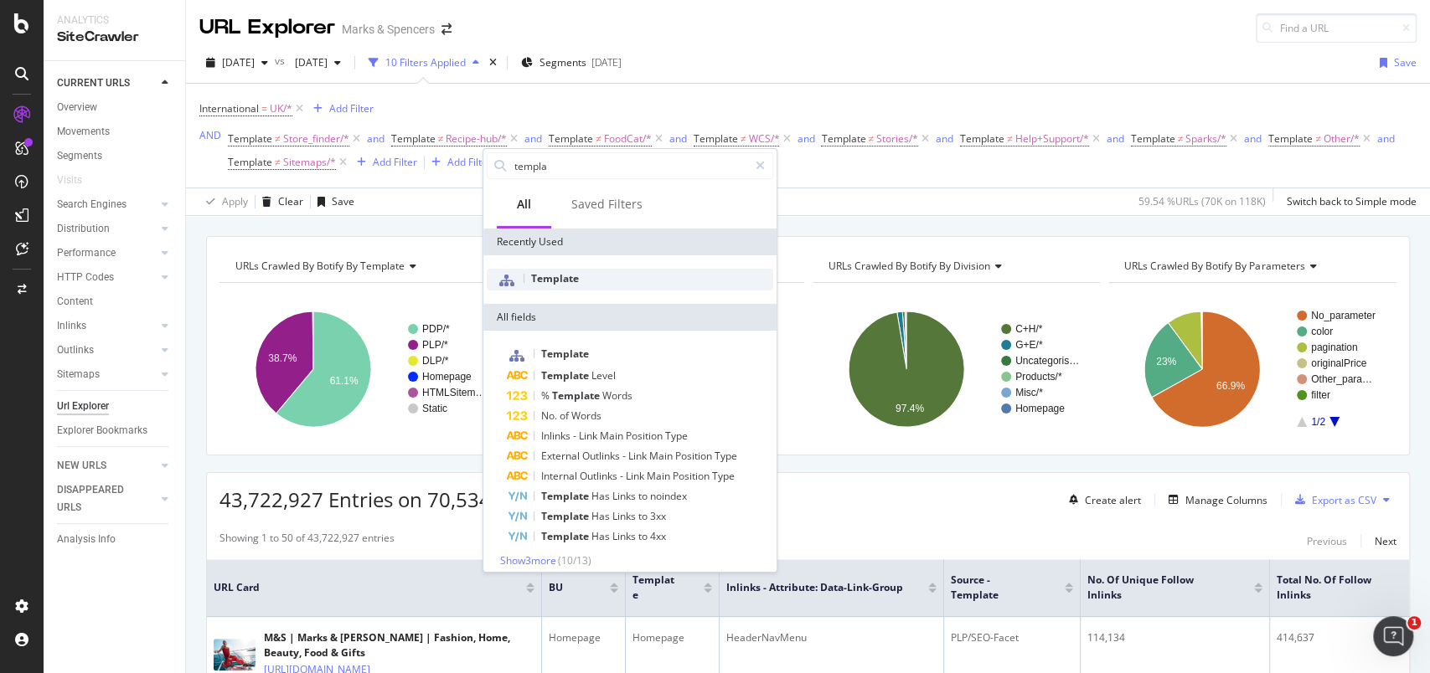
click at [544, 269] on div "Template" at bounding box center [630, 280] width 286 height 22
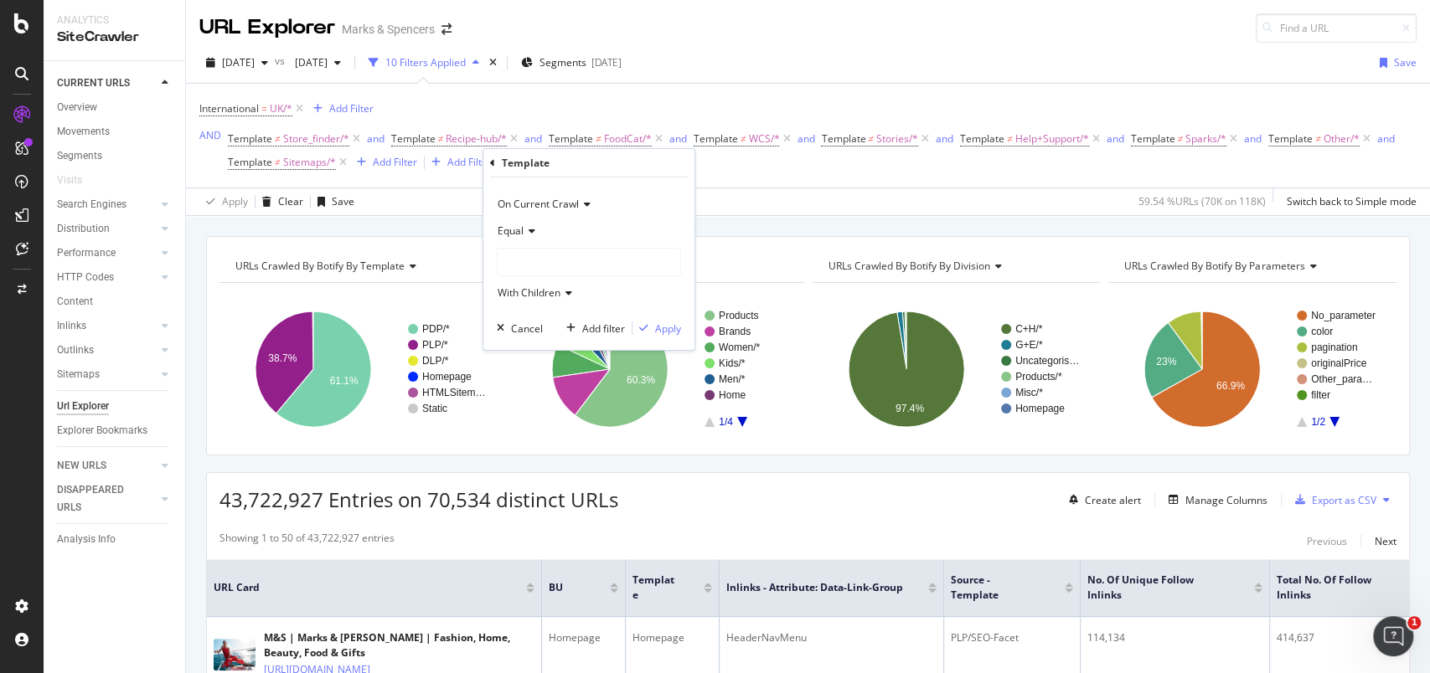
click at [528, 224] on div "Equal" at bounding box center [589, 231] width 184 height 27
click at [529, 285] on span "Not Equal" at bounding box center [527, 287] width 45 height 14
click at [532, 265] on div at bounding box center [589, 262] width 183 height 27
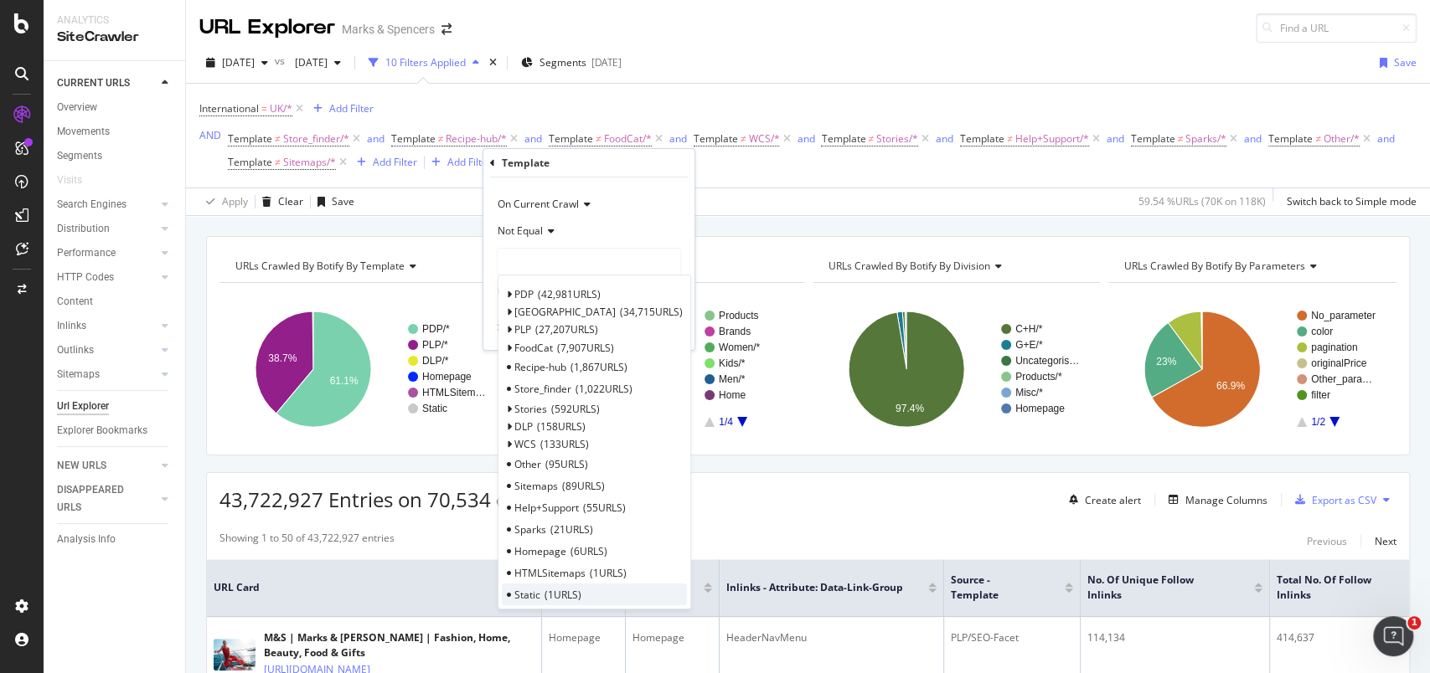
click at [544, 602] on div "Static 1 URLS" at bounding box center [594, 595] width 185 height 22
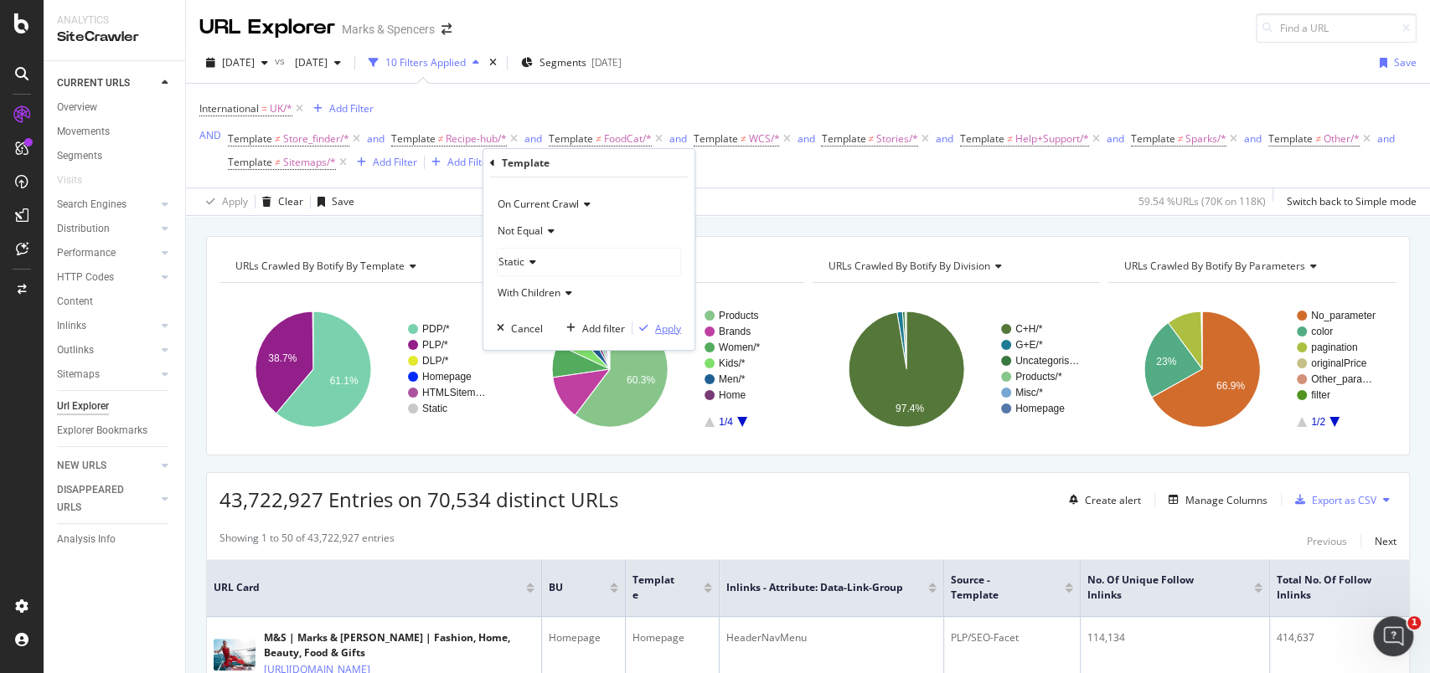
click at [668, 327] on div "Apply" at bounding box center [668, 328] width 26 height 14
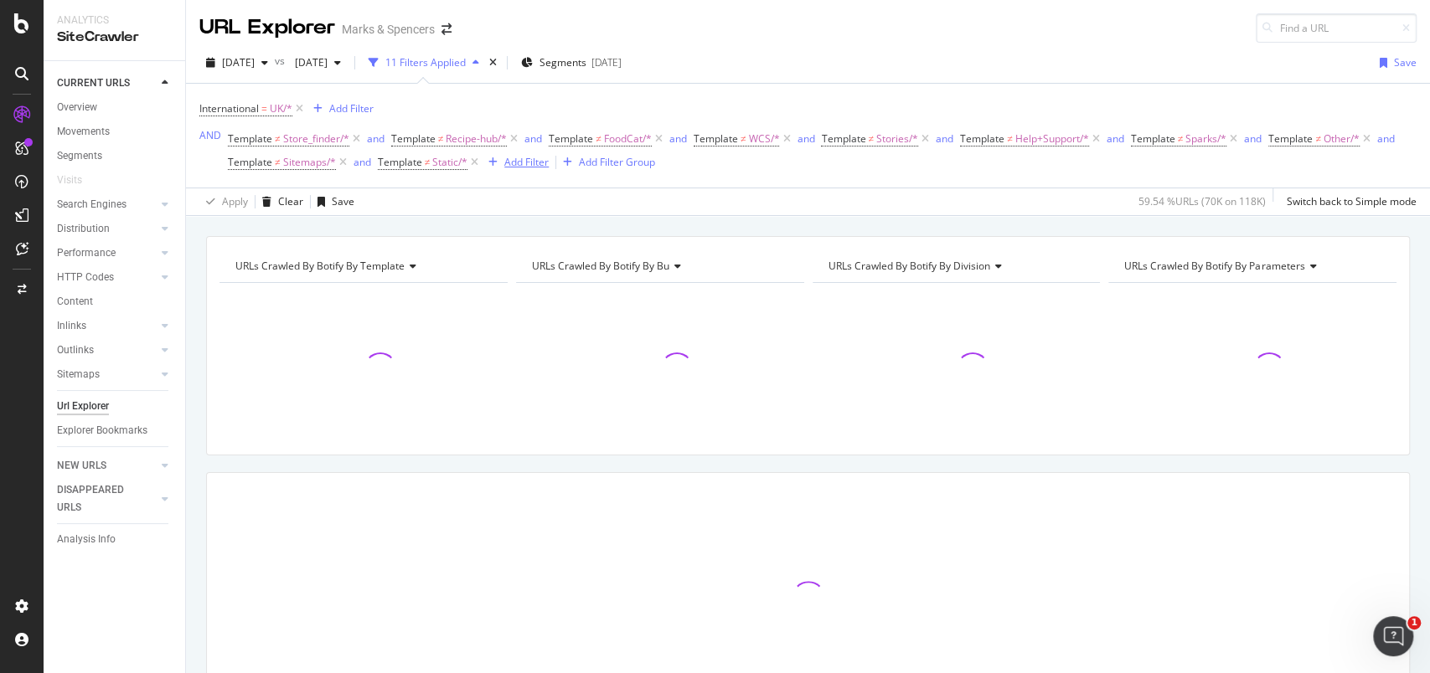
click at [549, 164] on div "Add Filter" at bounding box center [526, 162] width 44 height 14
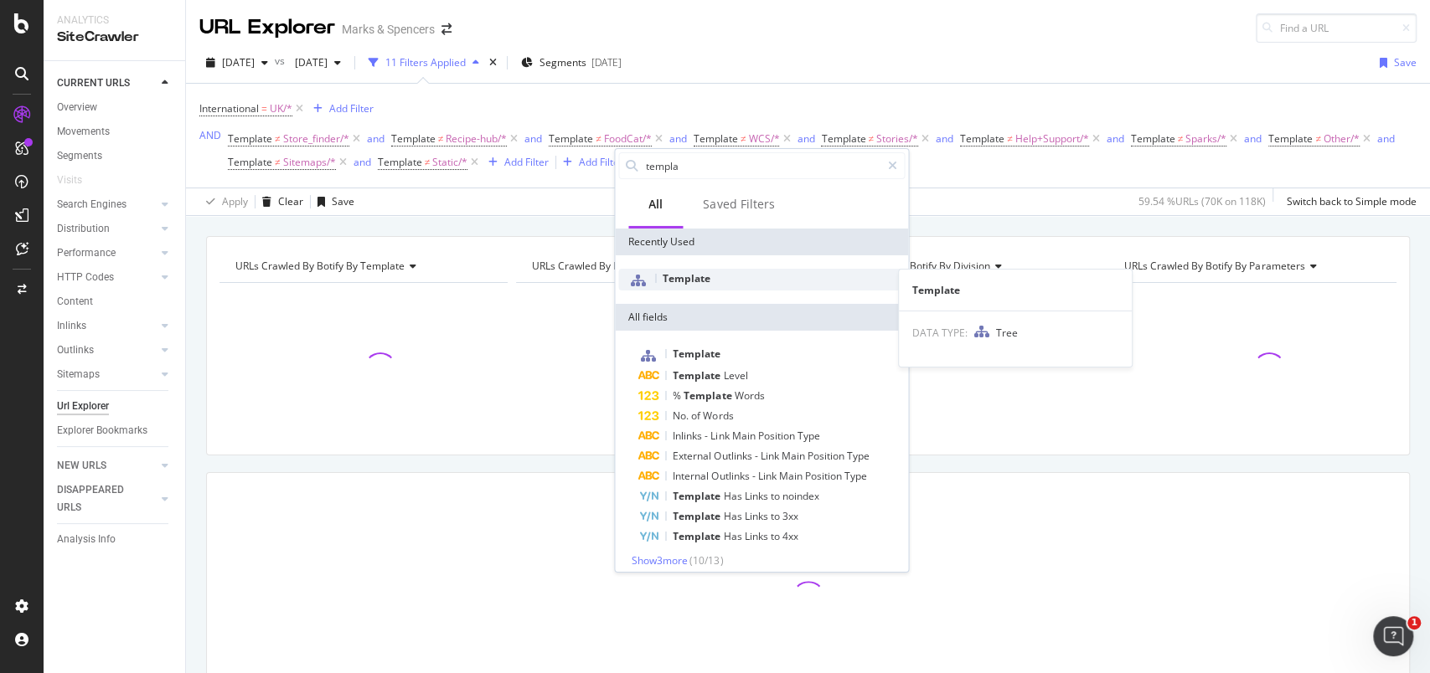
click at [687, 276] on span "Template" at bounding box center [687, 278] width 48 height 14
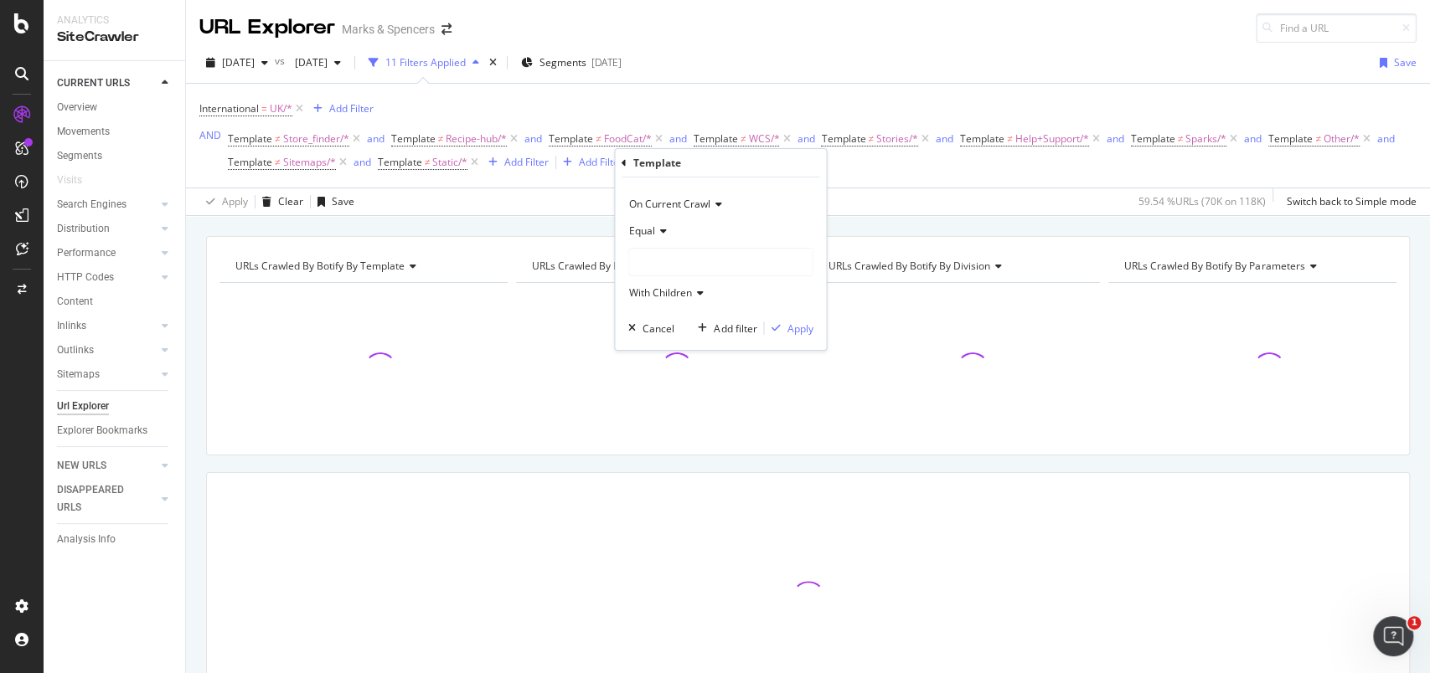
click at [684, 262] on div at bounding box center [720, 262] width 183 height 27
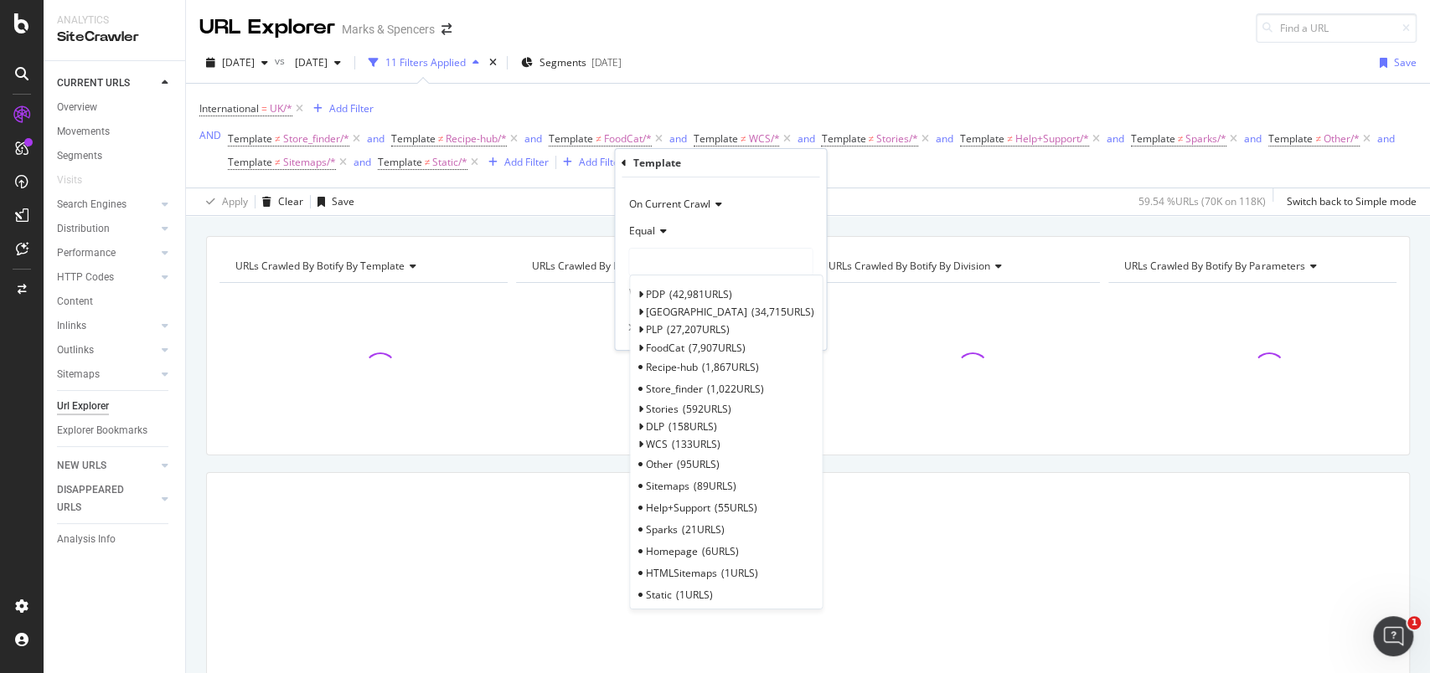
click at [656, 224] on div "Equal" at bounding box center [720, 231] width 184 height 27
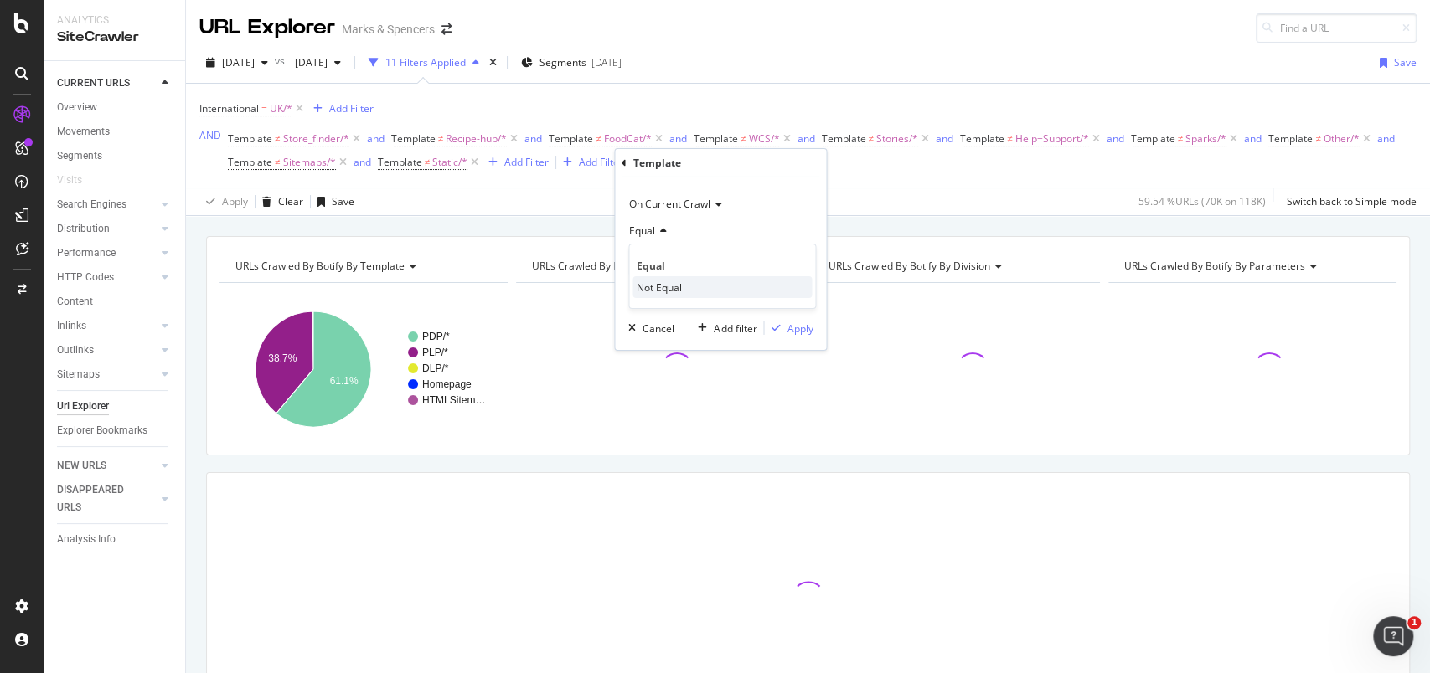
click at [658, 287] on span "Not Equal" at bounding box center [659, 287] width 45 height 14
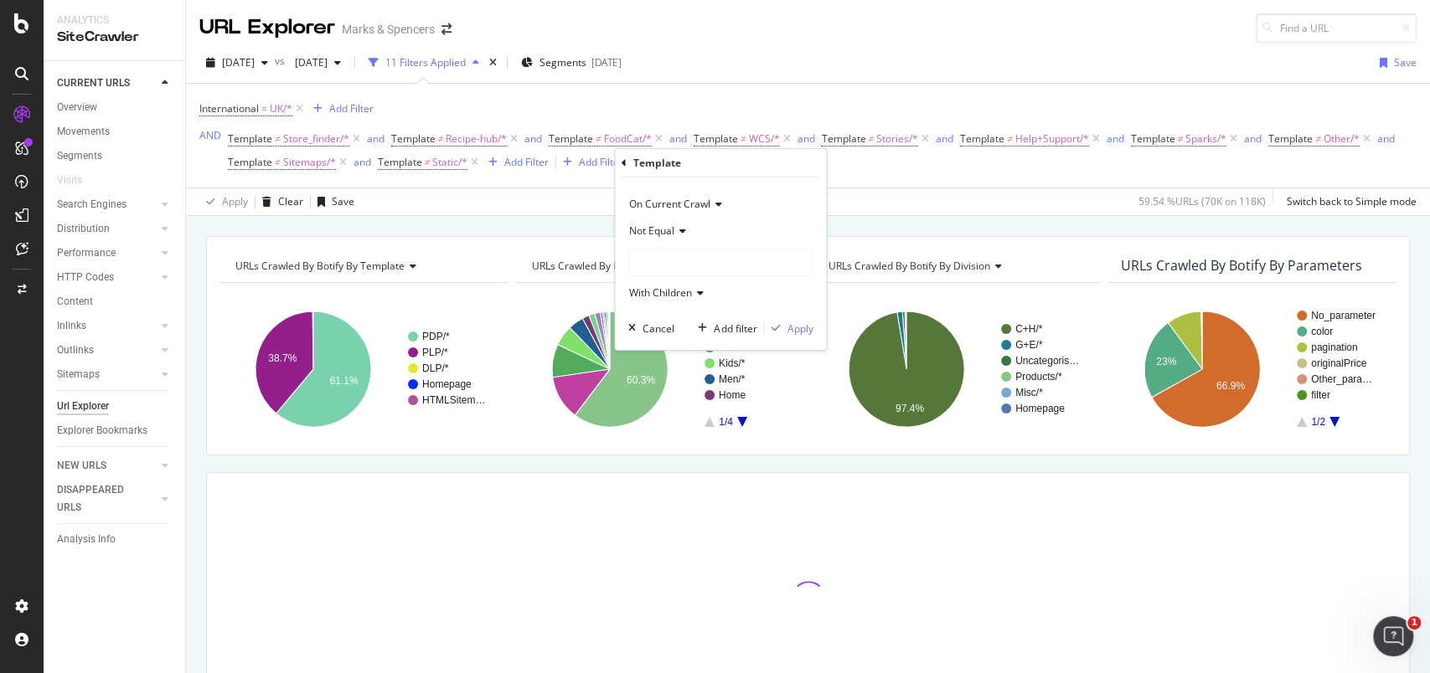
click at [661, 268] on div at bounding box center [720, 262] width 183 height 27
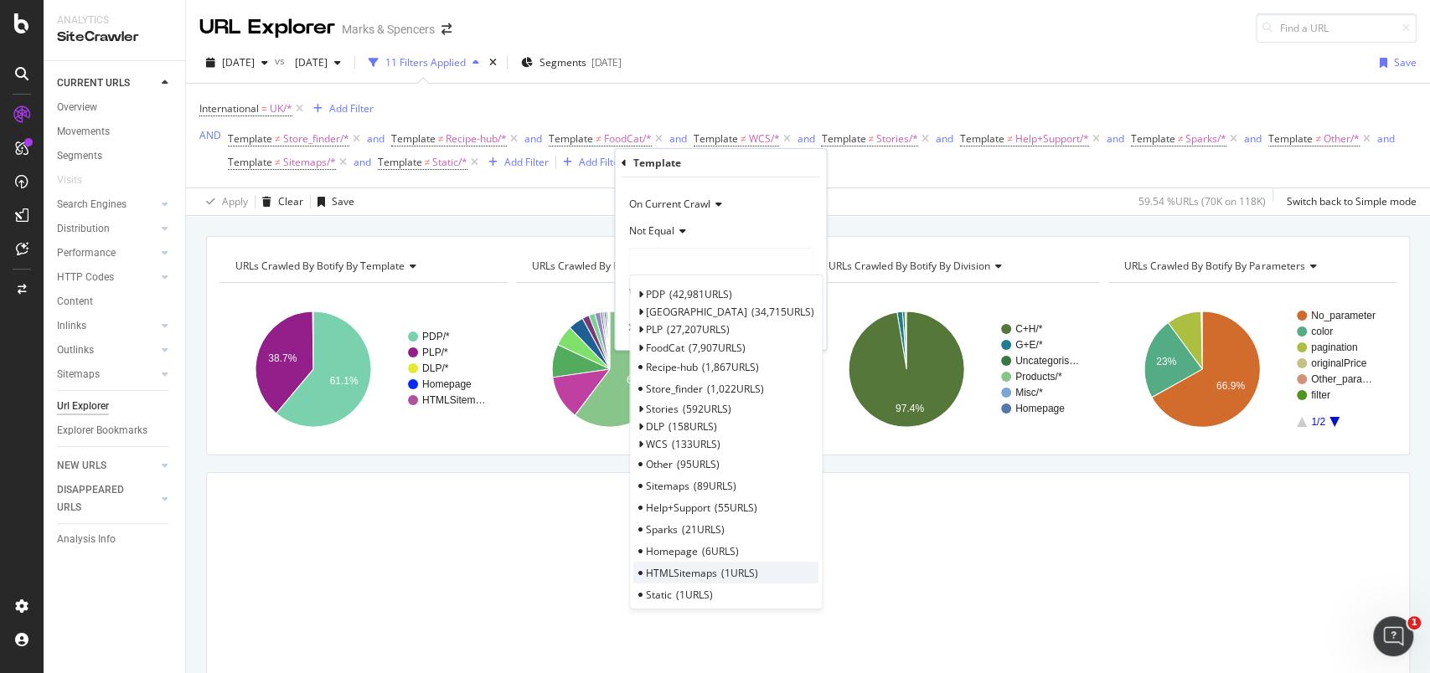
click at [684, 565] on span "HTMLSitemaps" at bounding box center [681, 572] width 71 height 14
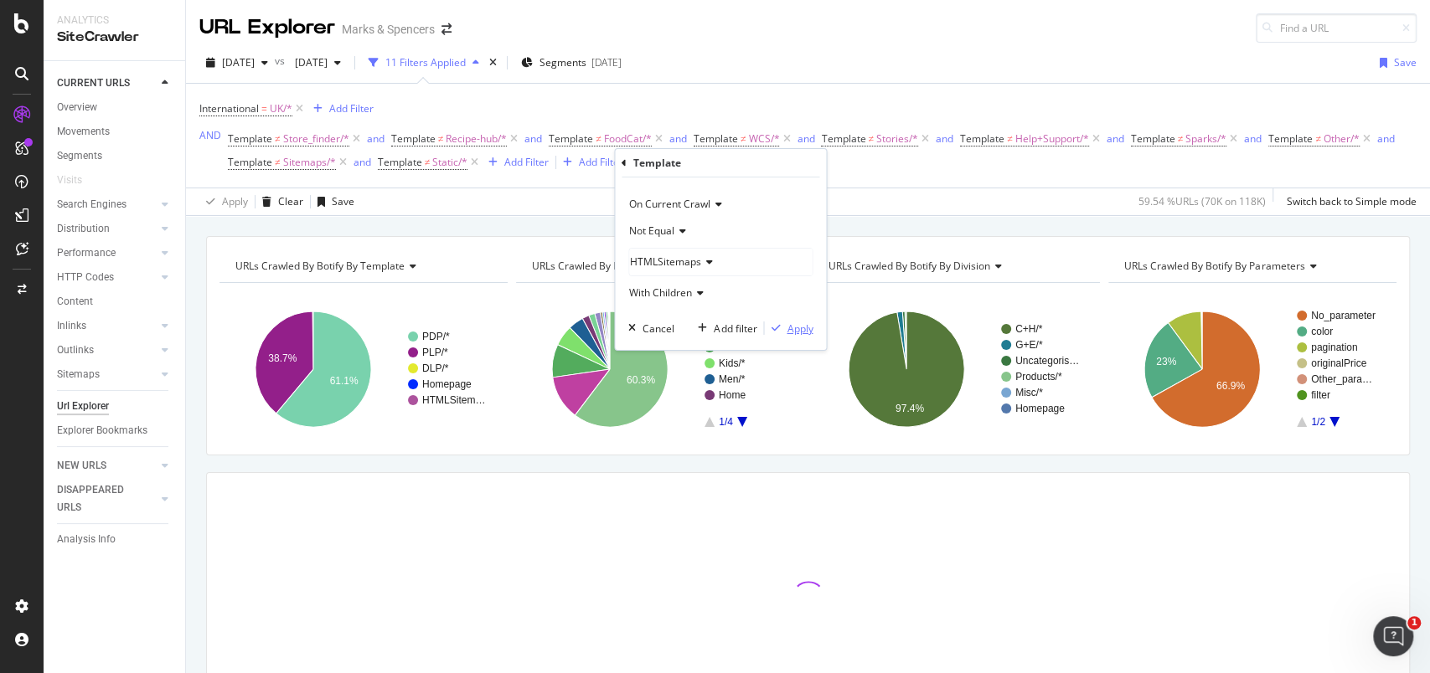
click at [807, 327] on div "Apply" at bounding box center [800, 328] width 26 height 14
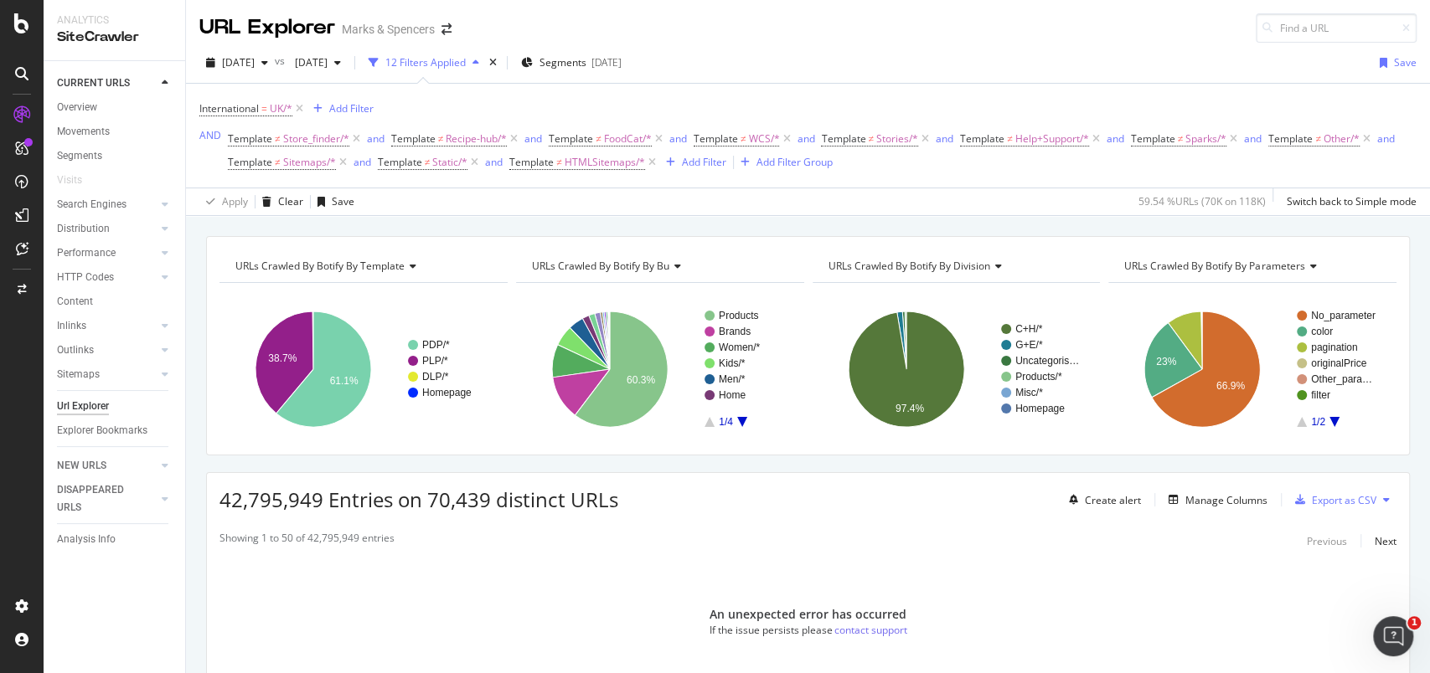
click at [737, 420] on icon "A chart." at bounding box center [742, 422] width 10 height 10
click at [707, 419] on rect "A chart." at bounding box center [744, 369] width 81 height 116
click at [704, 425] on icon "A chart." at bounding box center [709, 422] width 10 height 10
click at [833, 163] on div "Add Filter Group" at bounding box center [794, 162] width 76 height 14
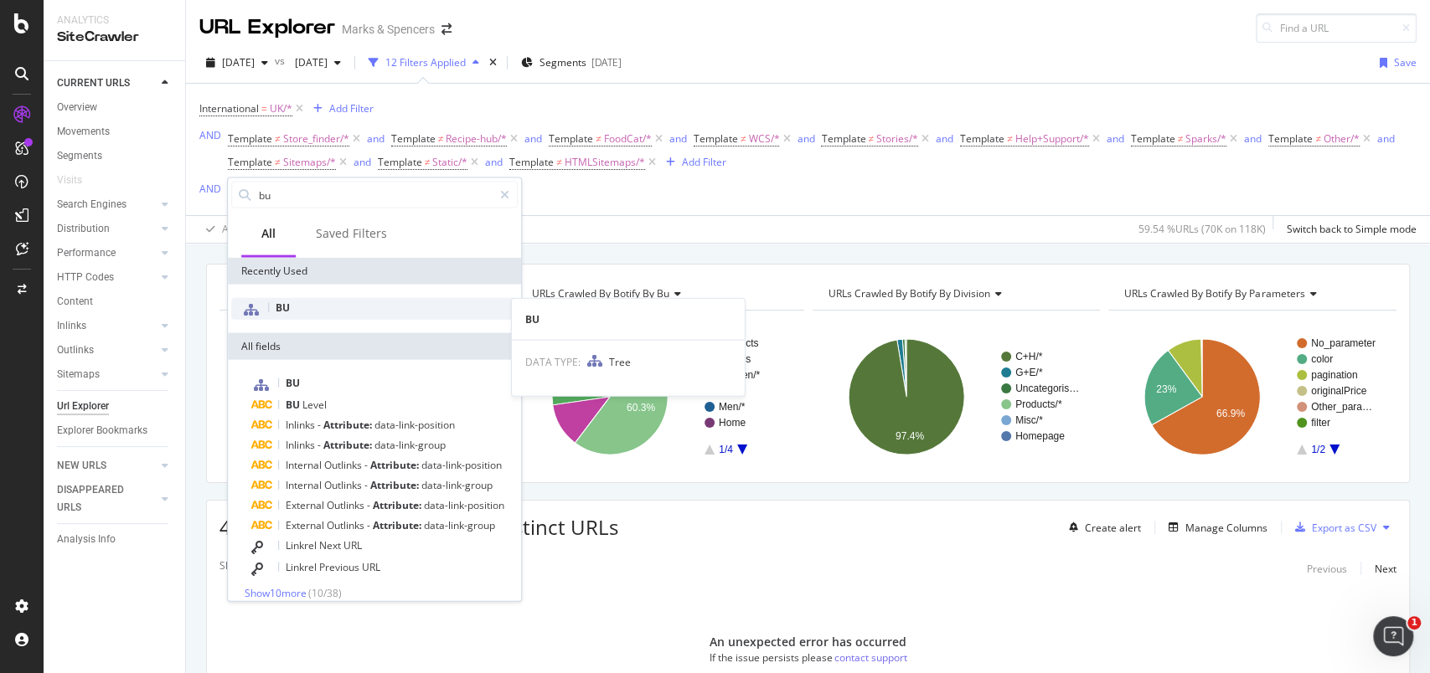
type input "bu"
click at [293, 303] on div "BU" at bounding box center [374, 309] width 286 height 22
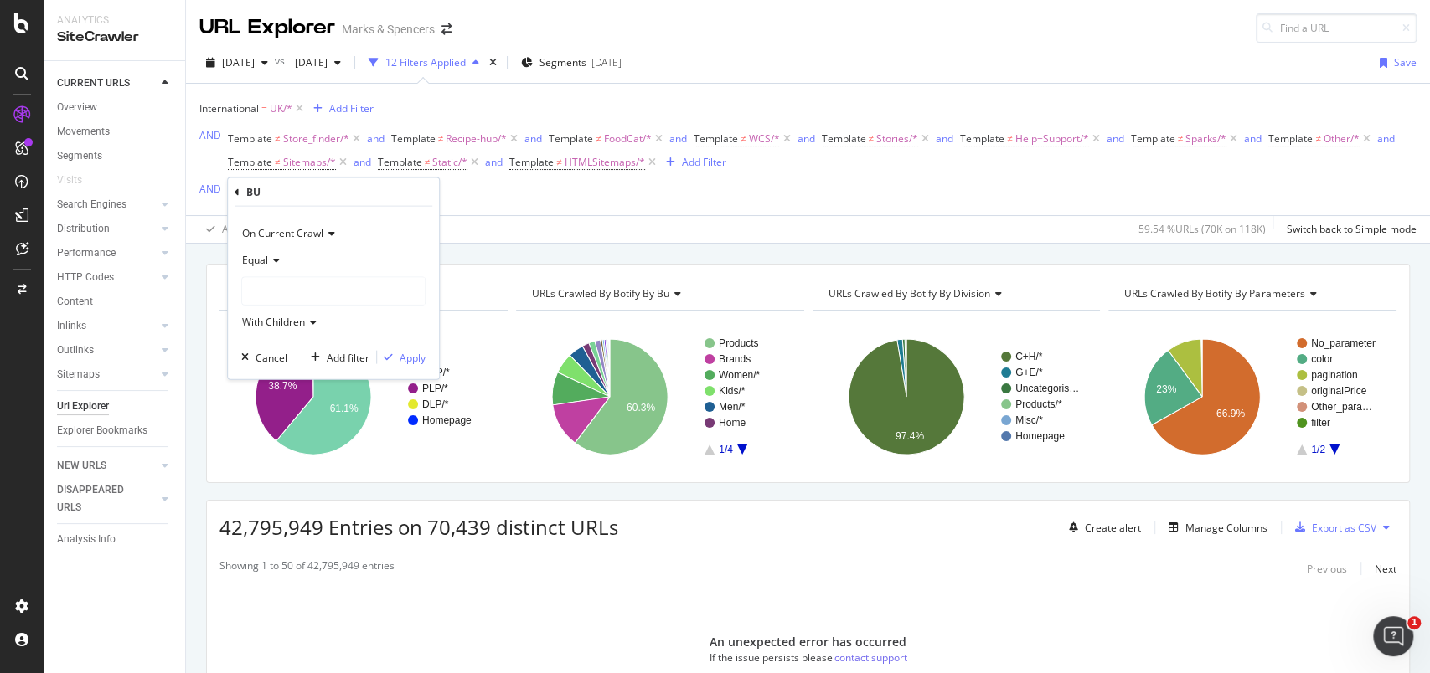
click at [265, 261] on span "Equal" at bounding box center [255, 260] width 26 height 14
click at [280, 317] on span "Not Equal" at bounding box center [272, 316] width 45 height 14
click at [274, 293] on div at bounding box center [333, 291] width 183 height 27
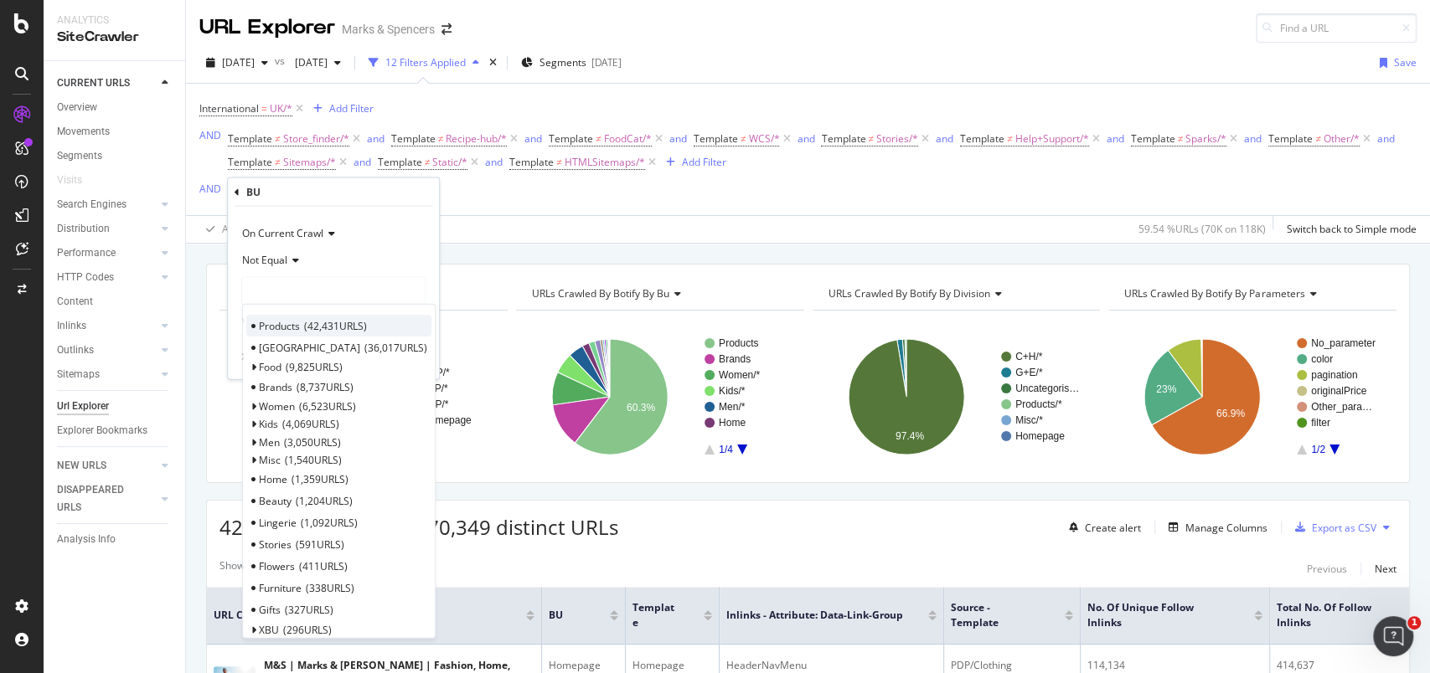
click at [297, 324] on span "Products" at bounding box center [279, 325] width 41 height 14
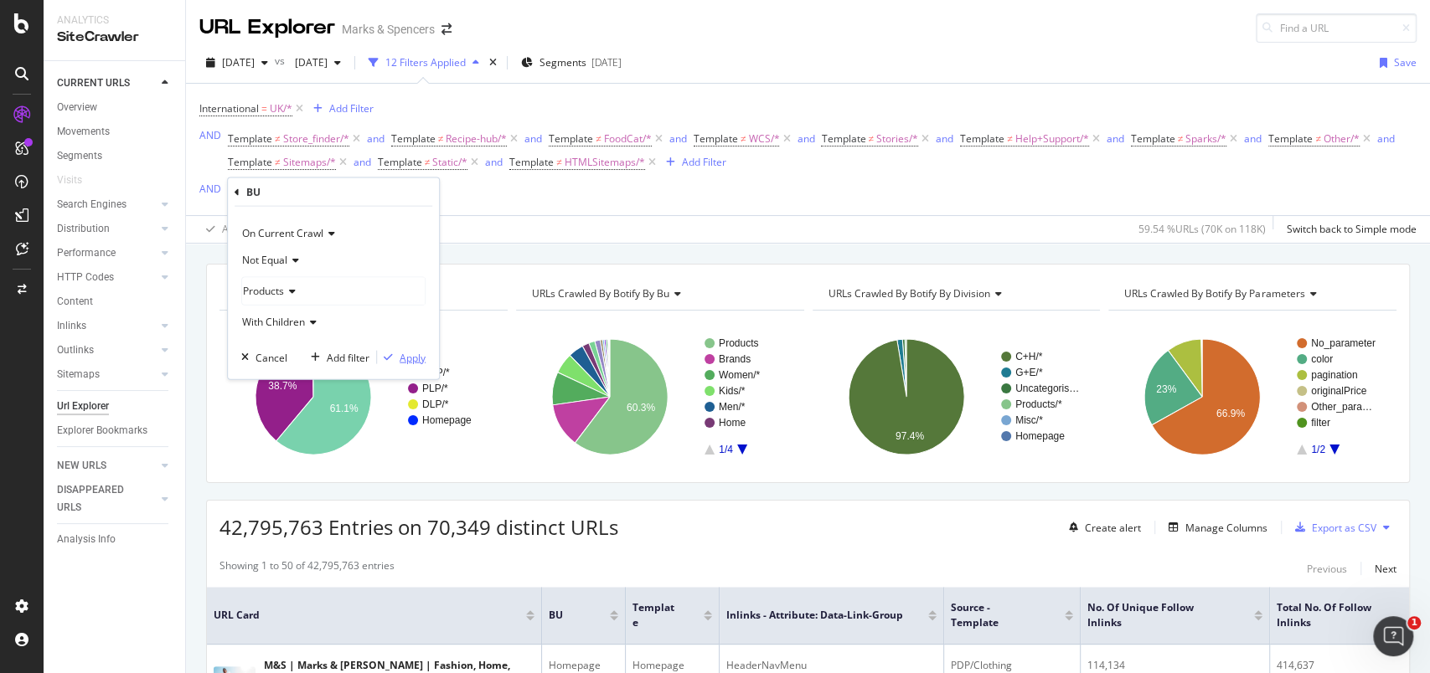
click at [412, 355] on div "Apply" at bounding box center [413, 357] width 26 height 14
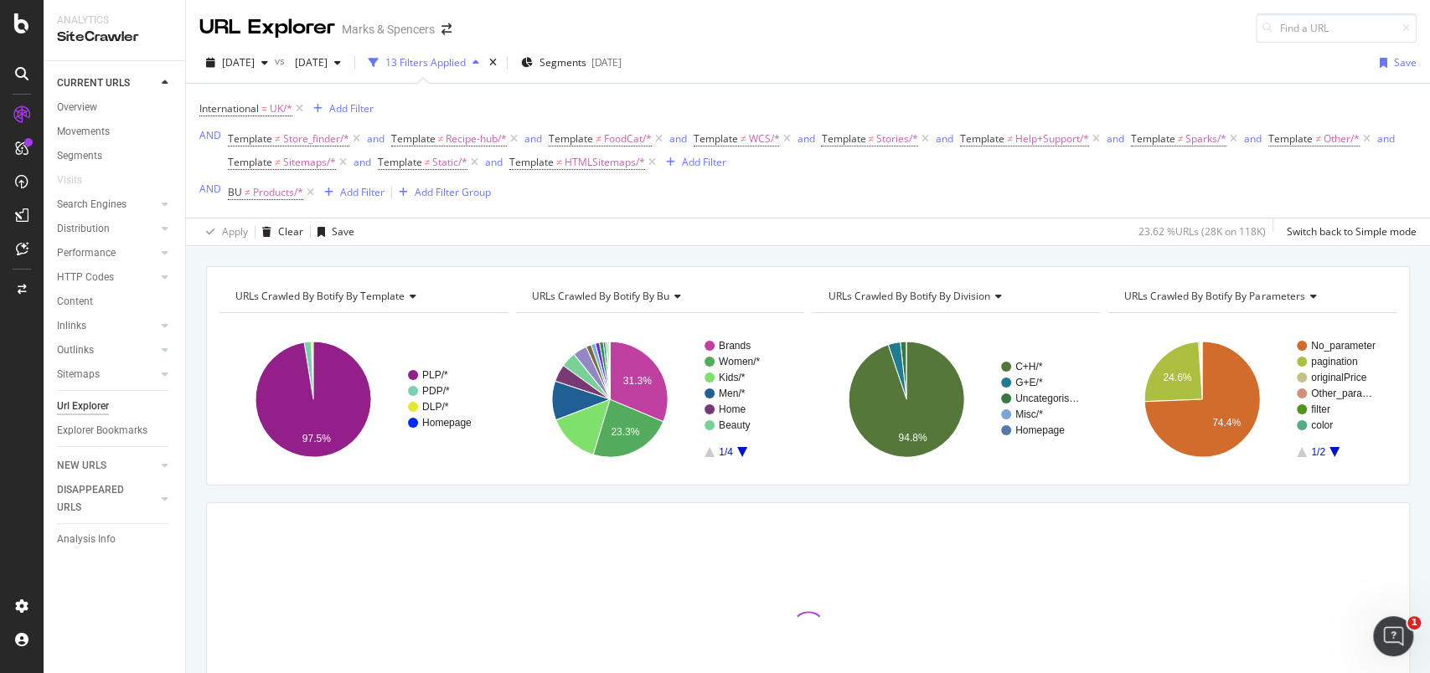
click at [737, 449] on icon "A chart." at bounding box center [742, 452] width 10 height 10
click at [375, 187] on div "Add Filter" at bounding box center [362, 192] width 44 height 14
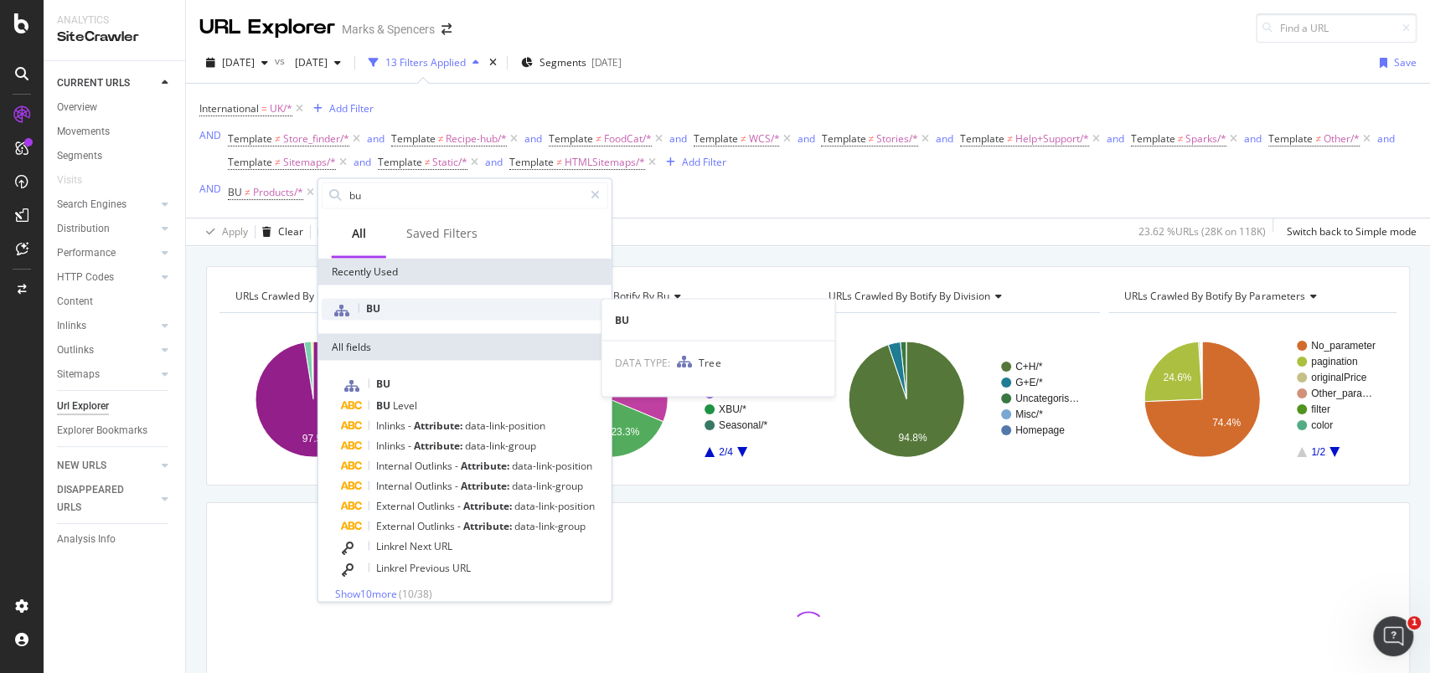
click at [384, 312] on div "BU" at bounding box center [465, 309] width 286 height 22
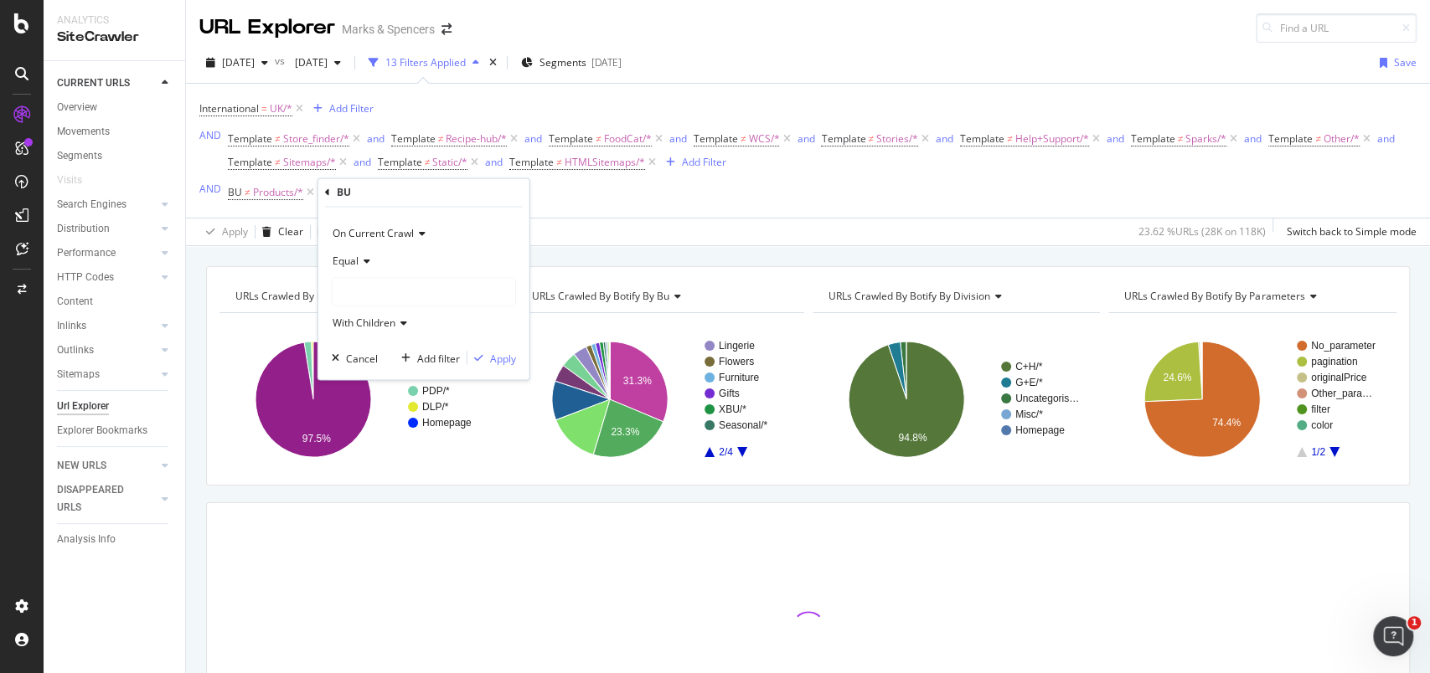
click at [354, 249] on div "Equal" at bounding box center [424, 261] width 184 height 27
click at [367, 312] on span "Not Equal" at bounding box center [362, 317] width 45 height 14
click at [368, 287] on div at bounding box center [424, 292] width 183 height 27
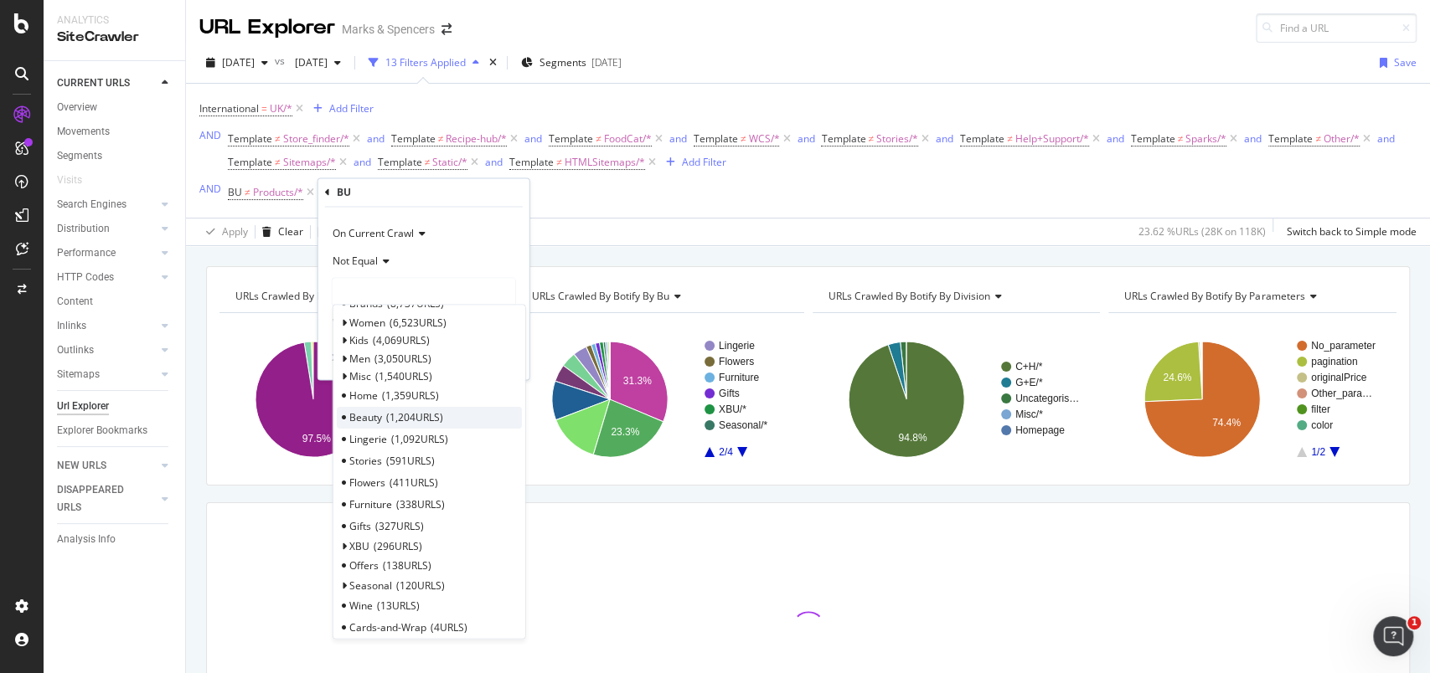
scroll to position [137, 0]
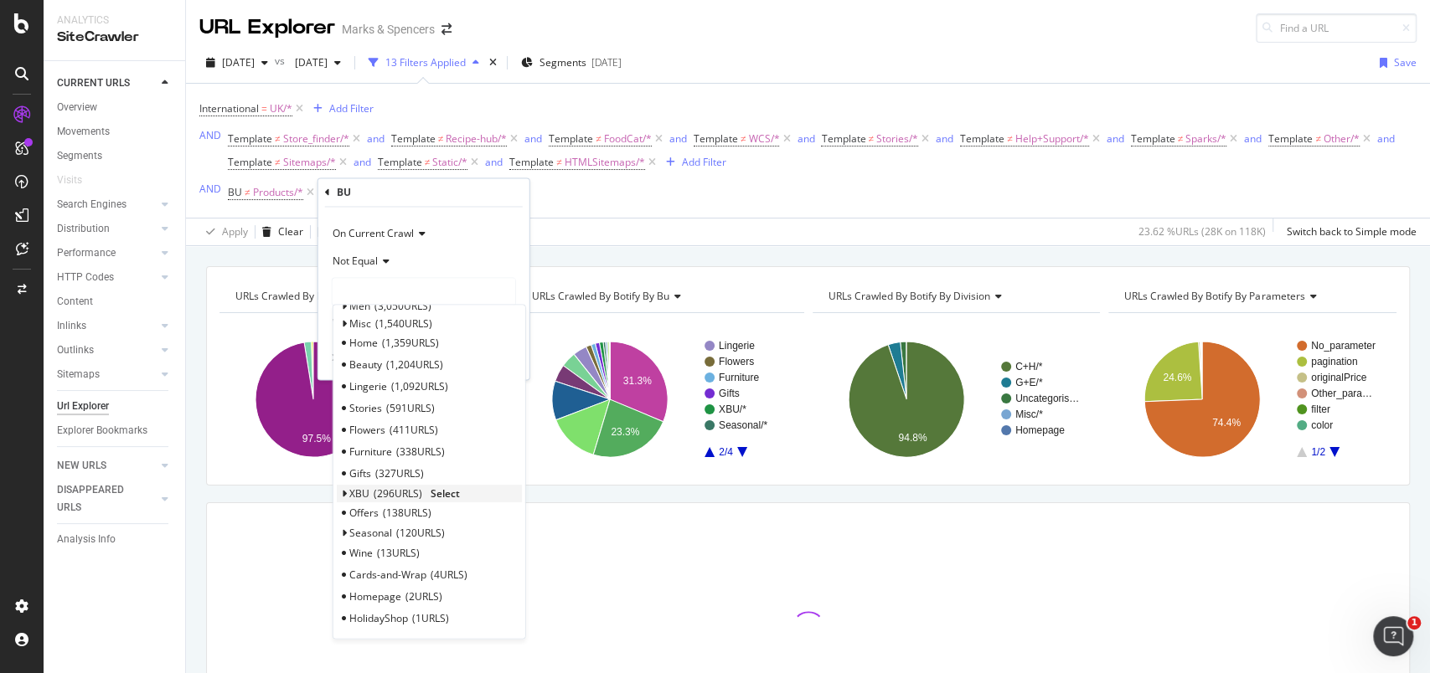
click at [364, 494] on span "XBU" at bounding box center [359, 494] width 20 height 14
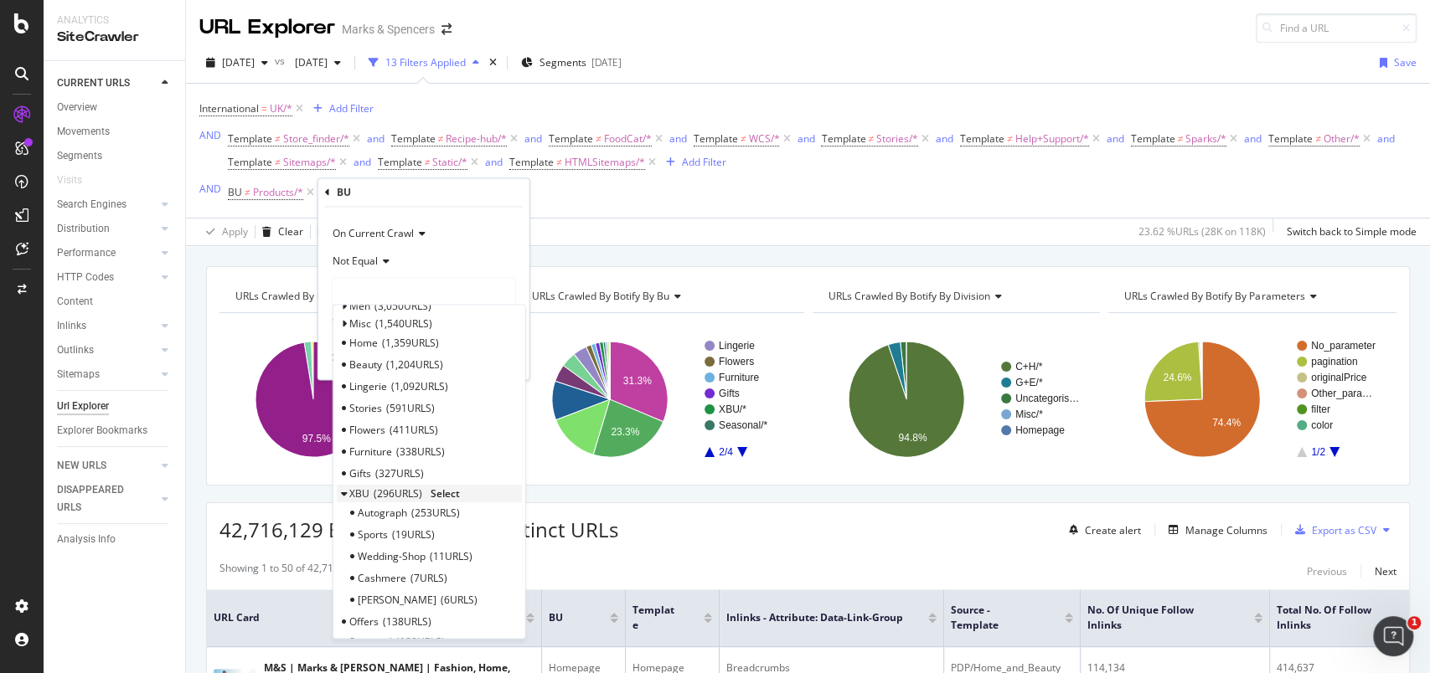
click at [441, 490] on span "Select" at bounding box center [445, 494] width 29 height 14
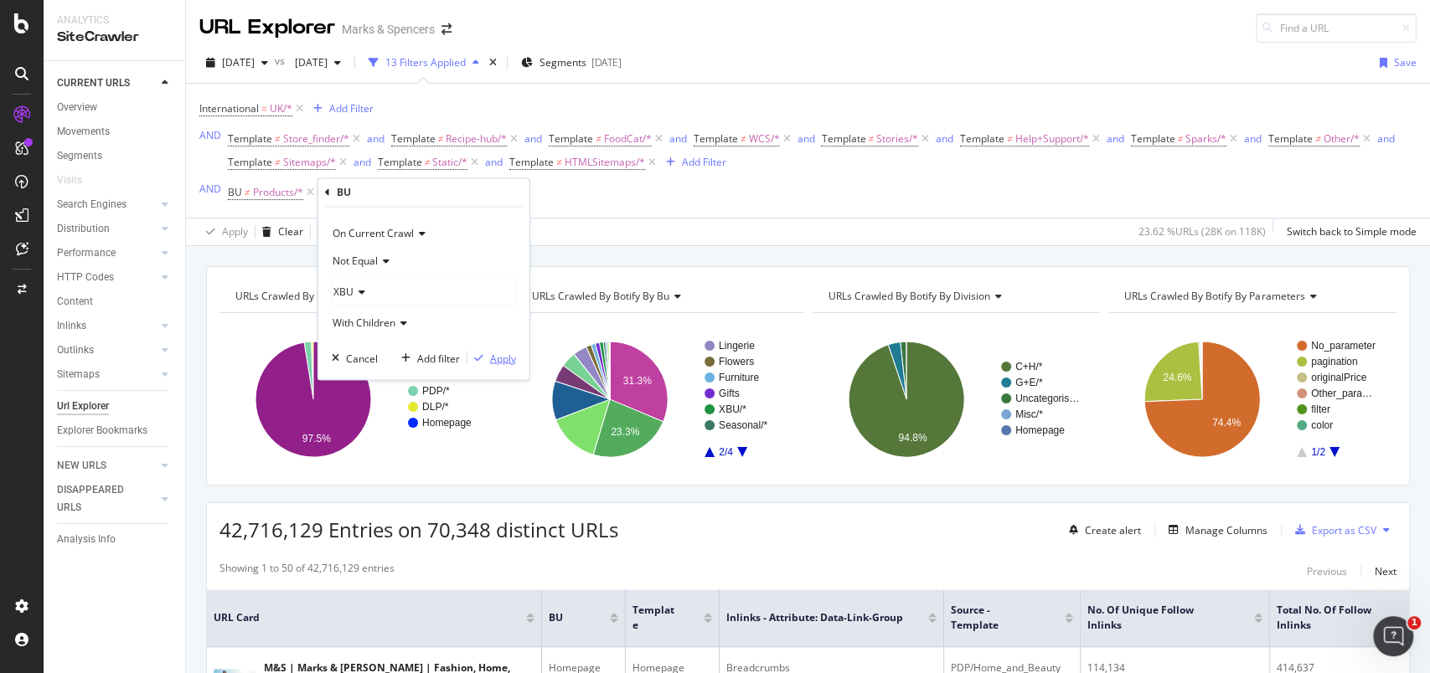
click at [498, 358] on div "Apply" at bounding box center [503, 358] width 26 height 14
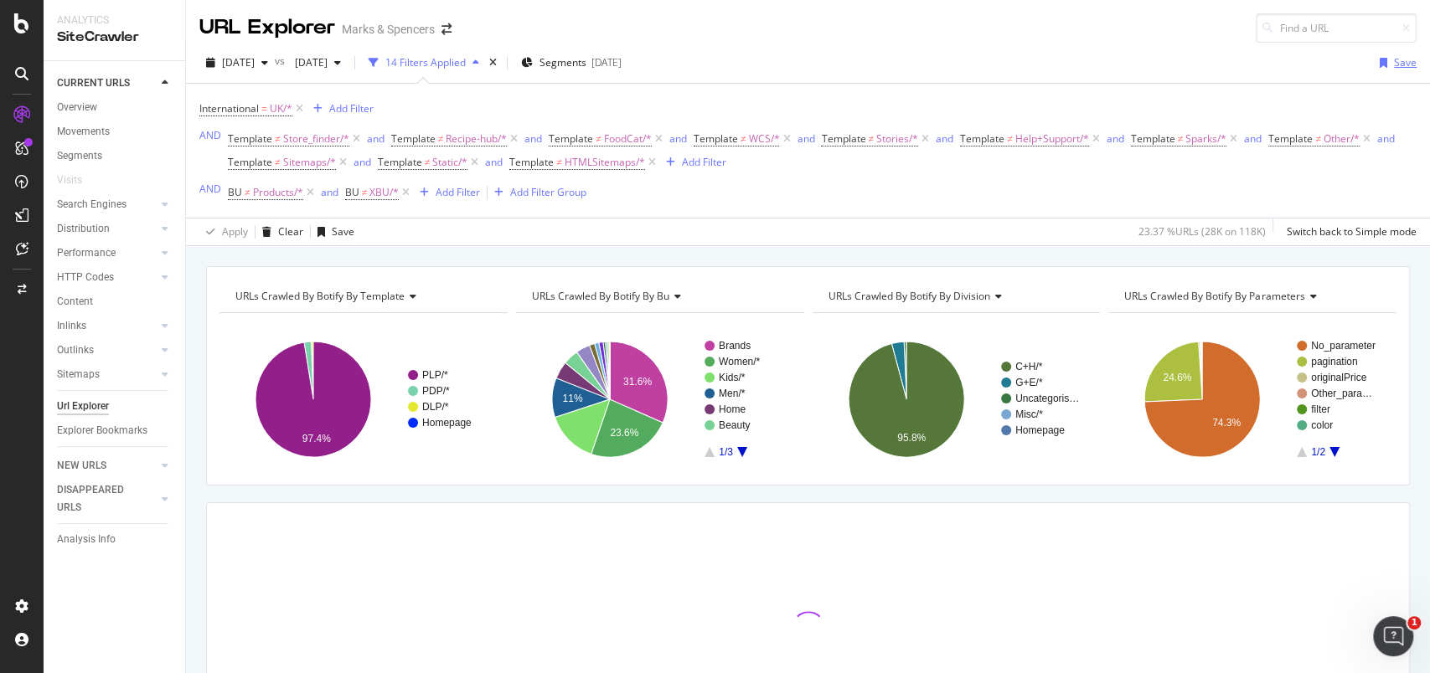
click at [1394, 66] on div "Save" at bounding box center [1405, 62] width 23 height 14
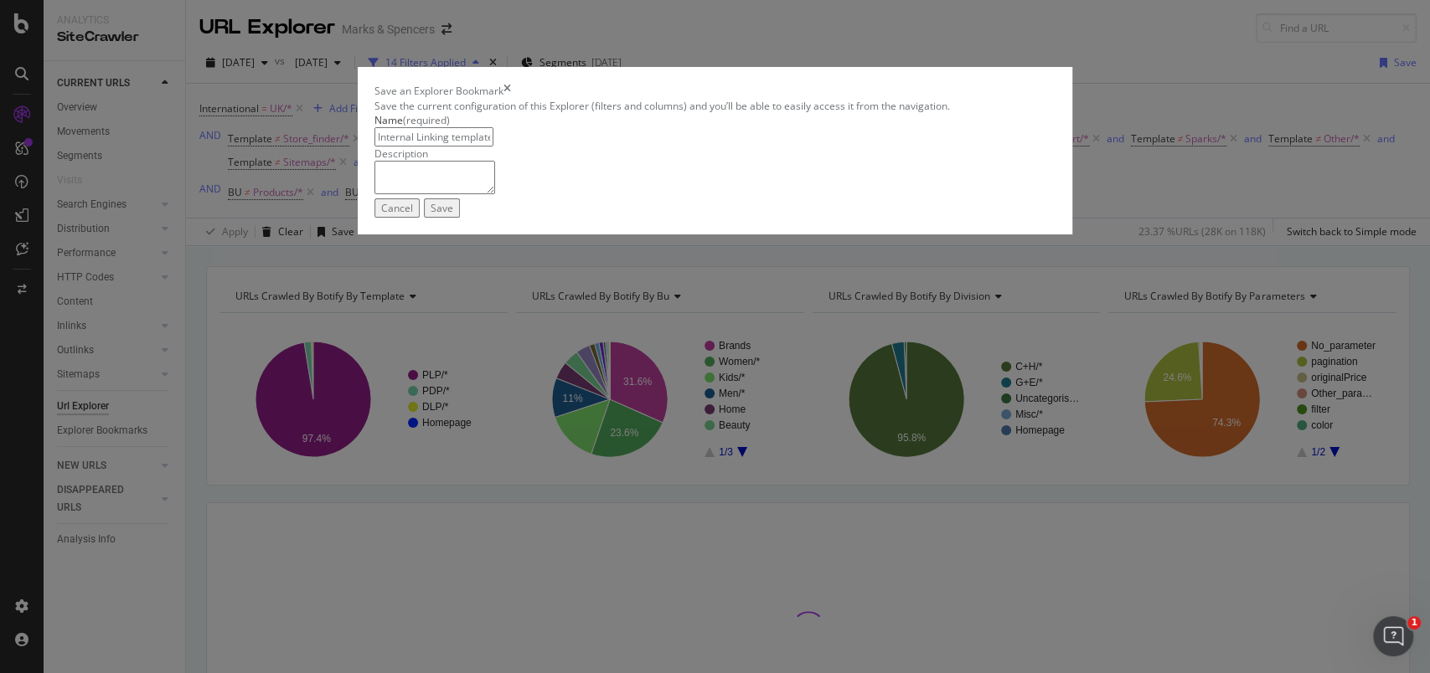
type input "Internal Linking template dashboard"
click at [453, 215] on div "Save" at bounding box center [442, 208] width 23 height 14
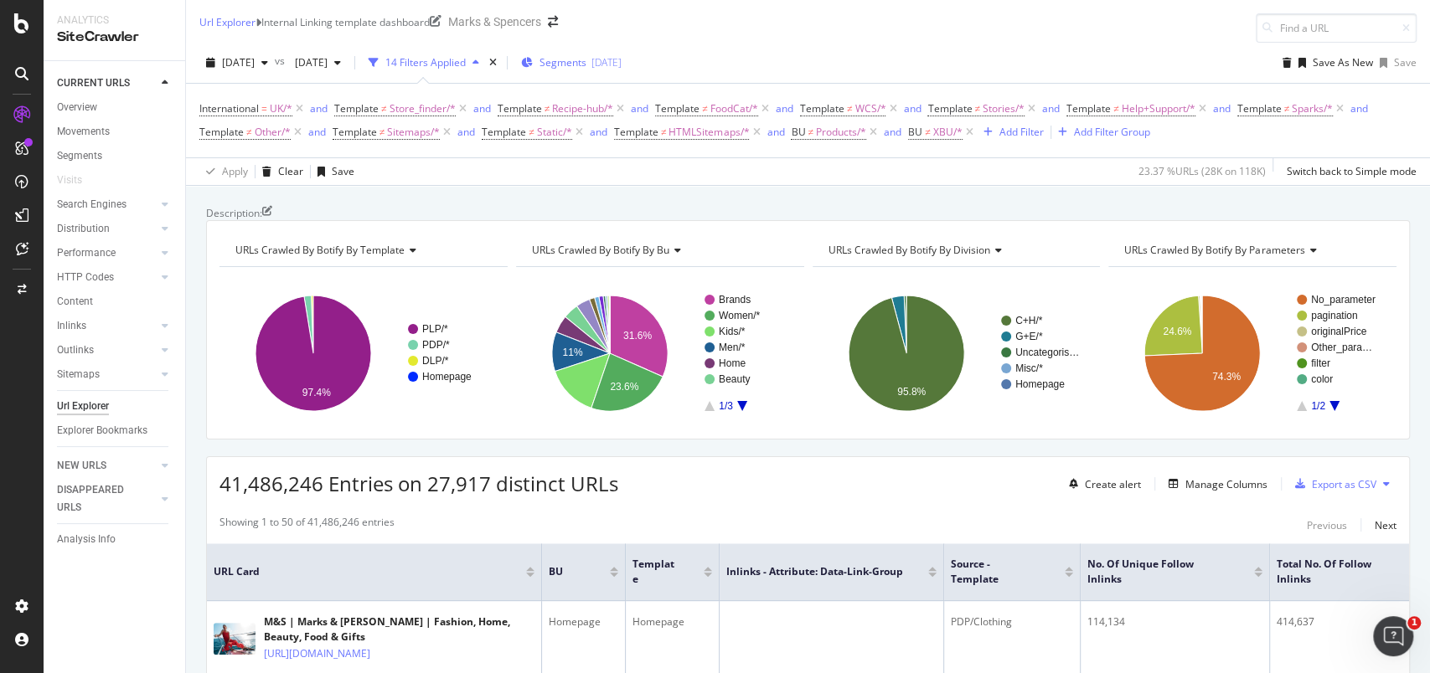
click at [586, 57] on span "Segments" at bounding box center [562, 62] width 47 height 14
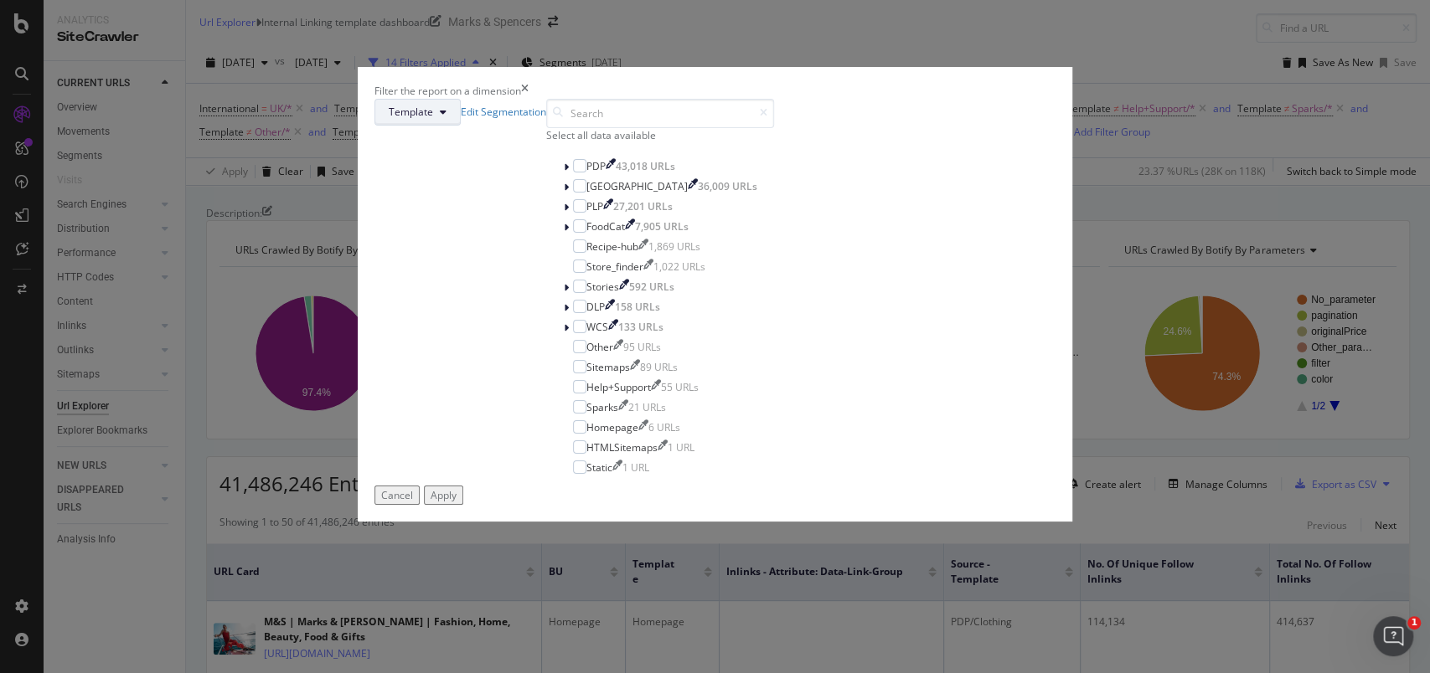
click at [433, 119] on span "Template" at bounding box center [411, 112] width 44 height 14
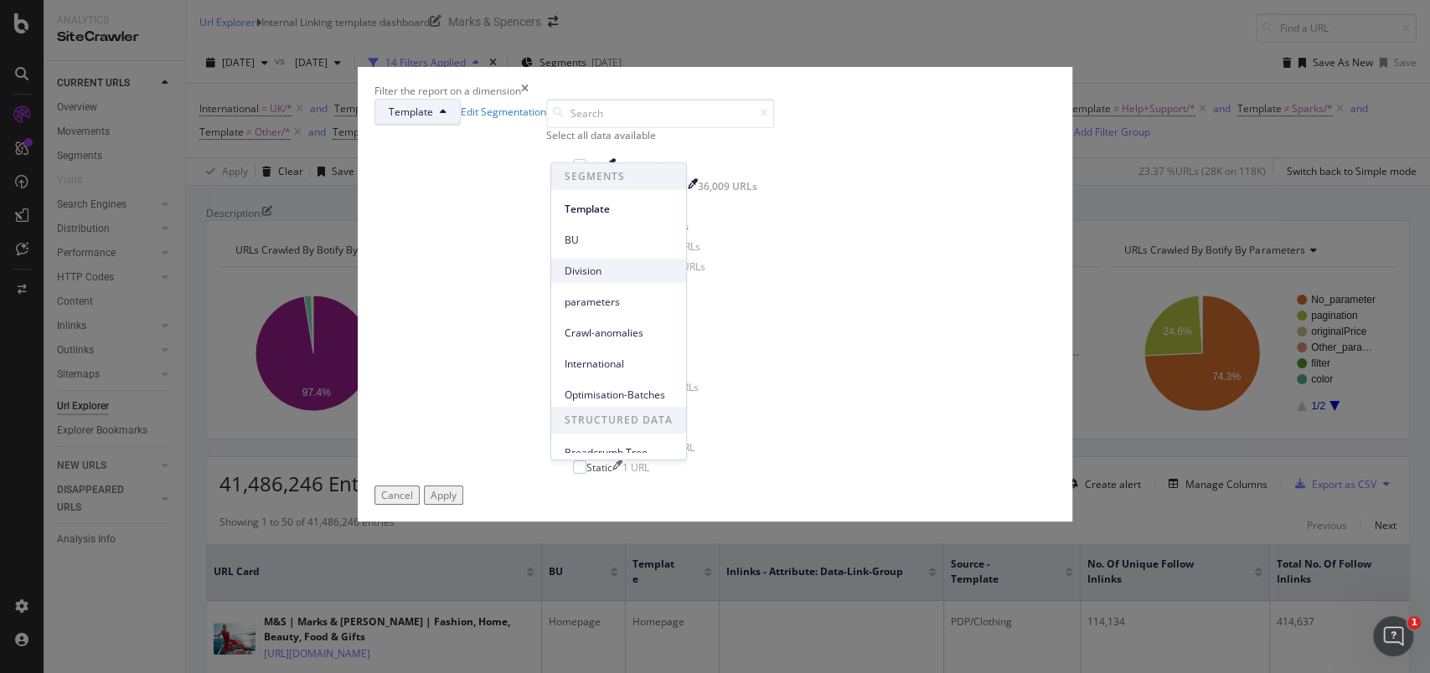
click at [610, 269] on span "Division" at bounding box center [619, 270] width 108 height 15
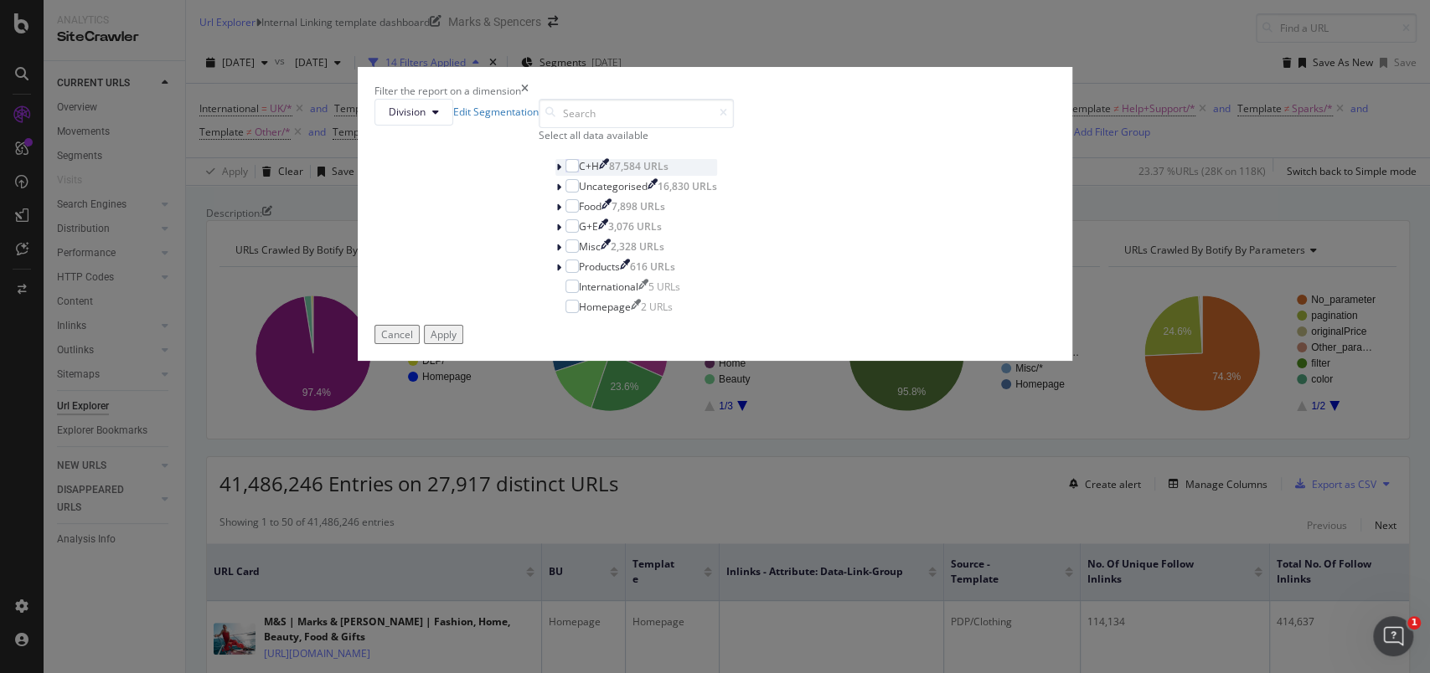
click at [560, 176] on div "modal" at bounding box center [560, 167] width 10 height 17
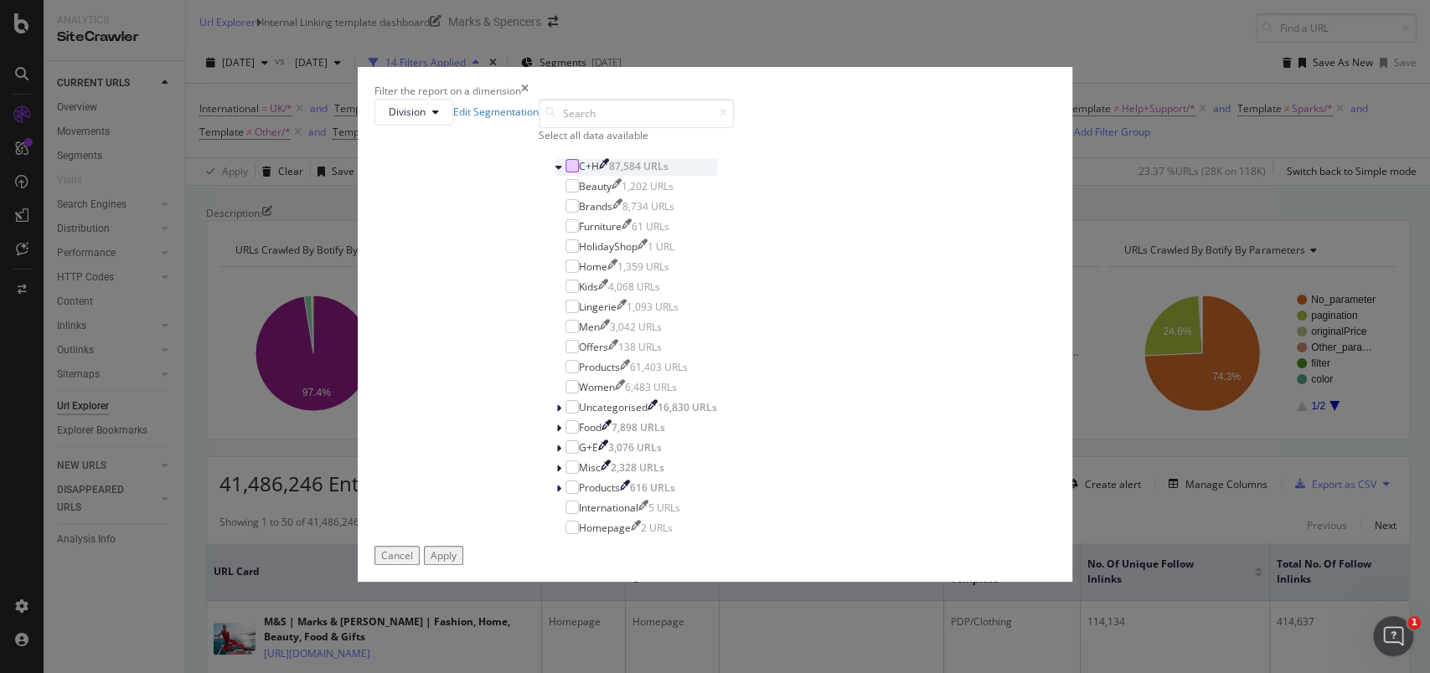
click at [568, 173] on div "modal" at bounding box center [571, 165] width 13 height 13
click at [575, 371] on icon "modal" at bounding box center [572, 367] width 8 height 8
click at [575, 351] on icon "modal" at bounding box center [572, 347] width 8 height 8
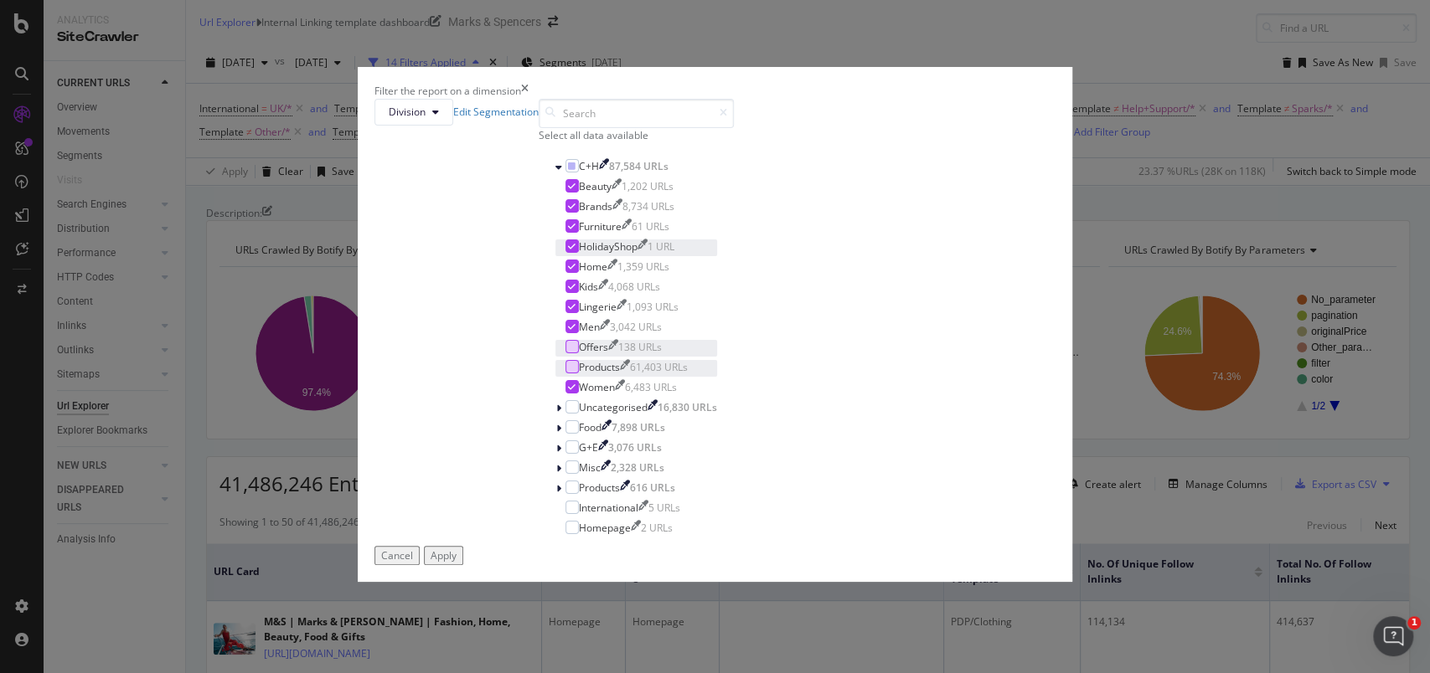
click at [575, 250] on icon "modal" at bounding box center [572, 246] width 8 height 8
click at [579, 233] on div "modal" at bounding box center [571, 225] width 13 height 13
click at [556, 454] on icon "modal" at bounding box center [558, 449] width 5 height 10
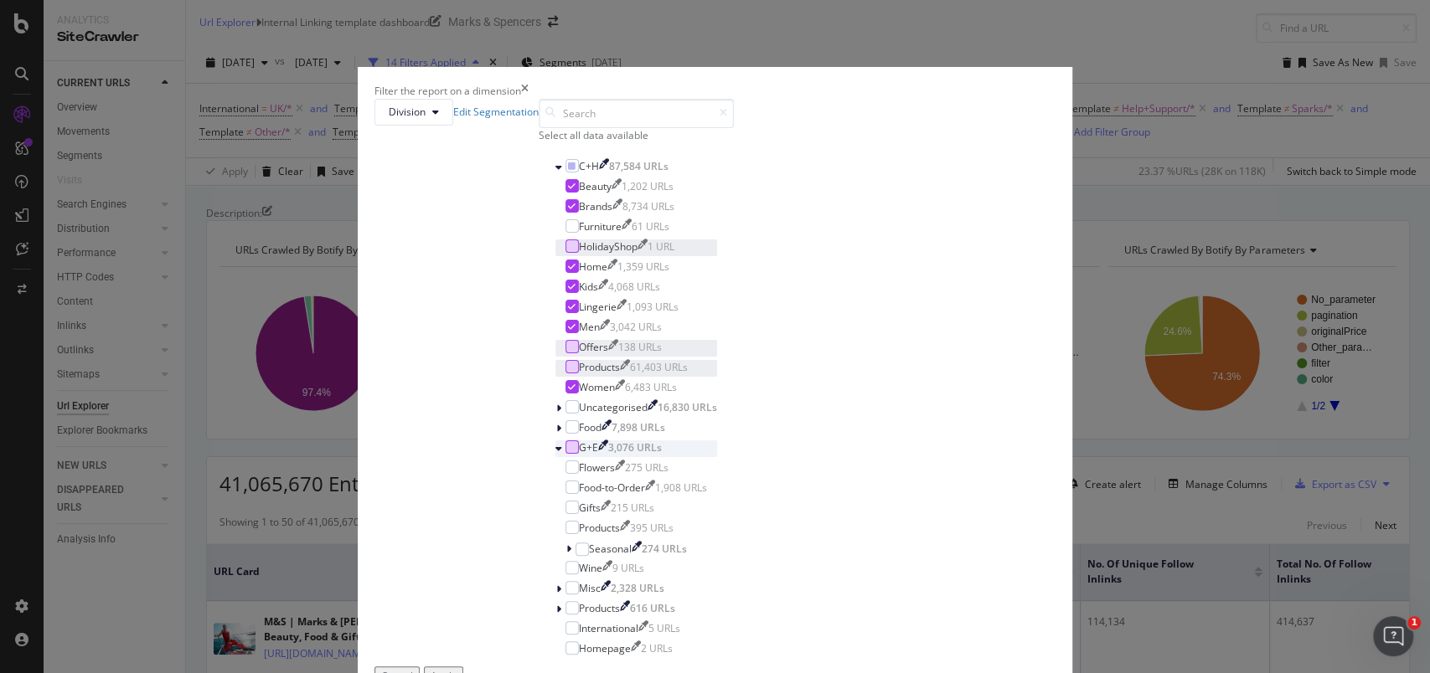
click at [570, 453] on div "modal" at bounding box center [571, 447] width 13 height 13
click at [575, 483] on icon "modal" at bounding box center [572, 487] width 8 height 8
click at [572, 521] on div "modal" at bounding box center [571, 527] width 13 height 13
click at [575, 564] on icon "modal" at bounding box center [572, 568] width 8 height 8
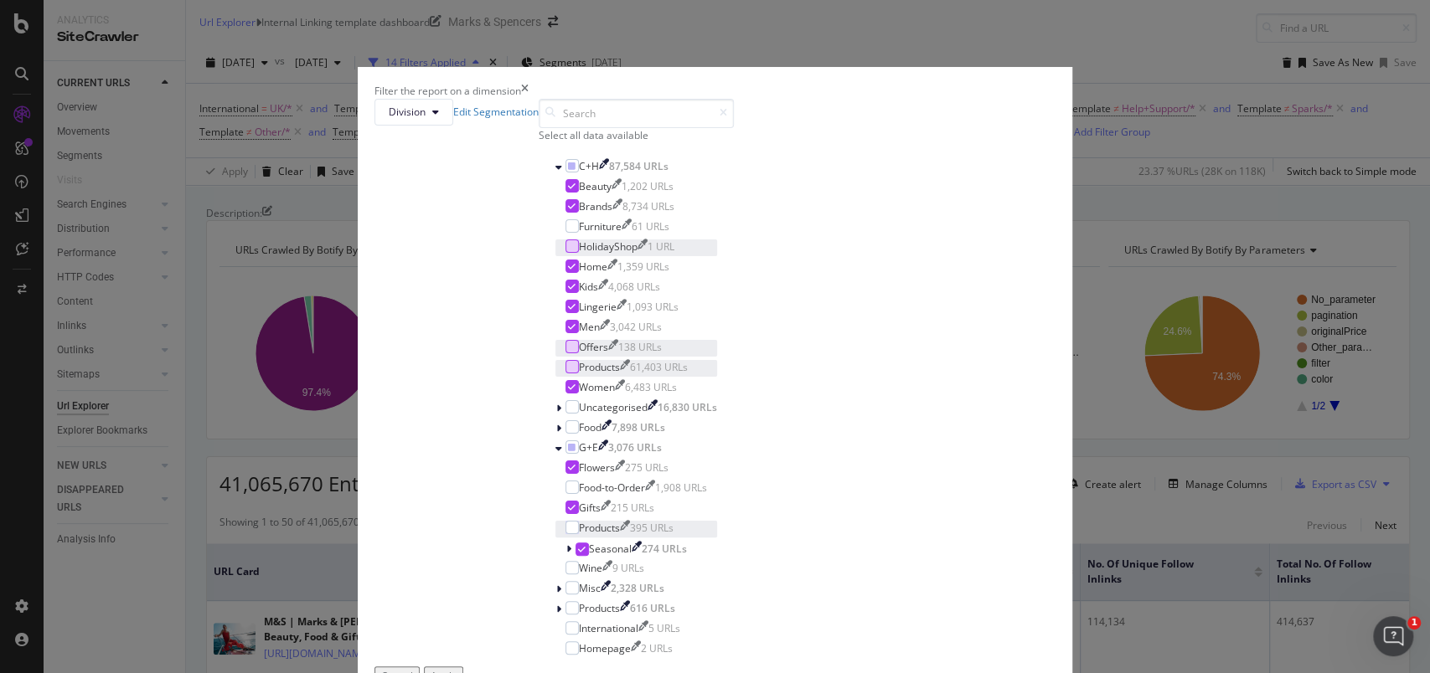
scroll to position [0, 0]
click at [457, 669] on div "Apply" at bounding box center [444, 676] width 26 height 14
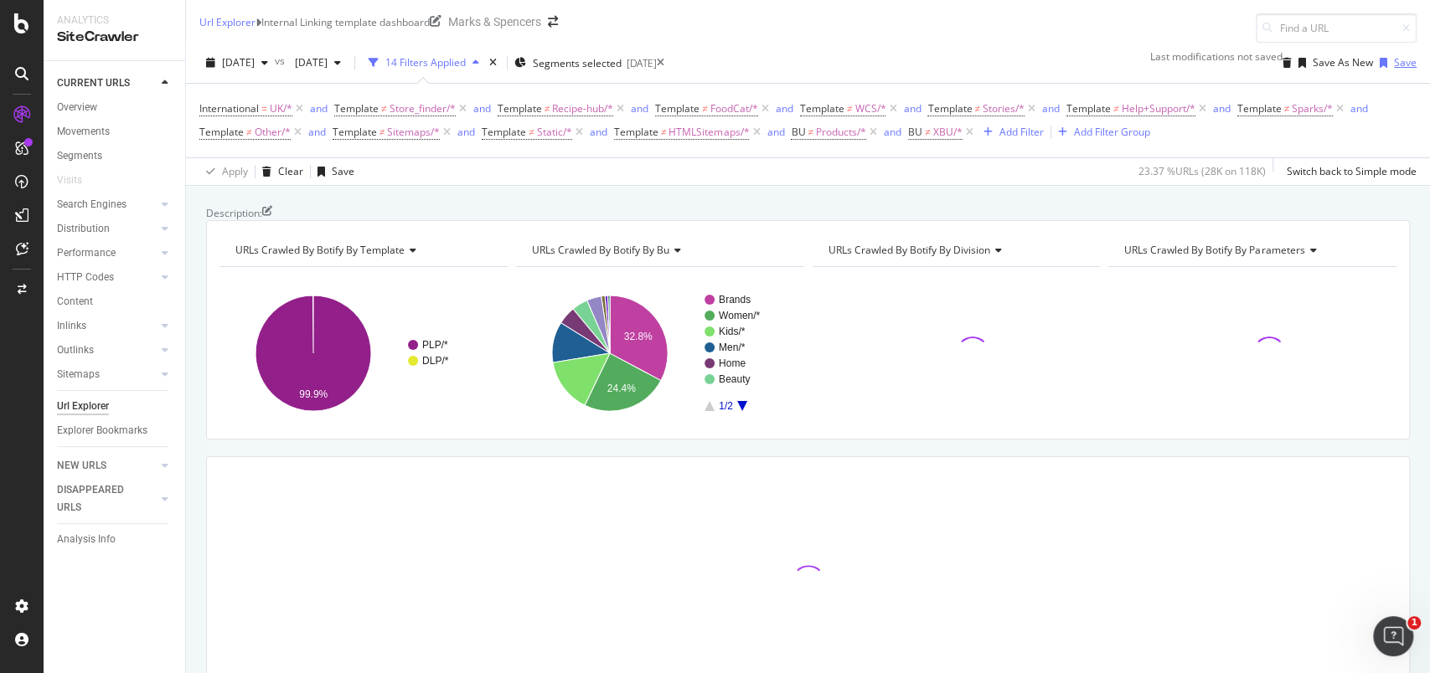
click at [1394, 60] on div "Save" at bounding box center [1405, 62] width 23 height 14
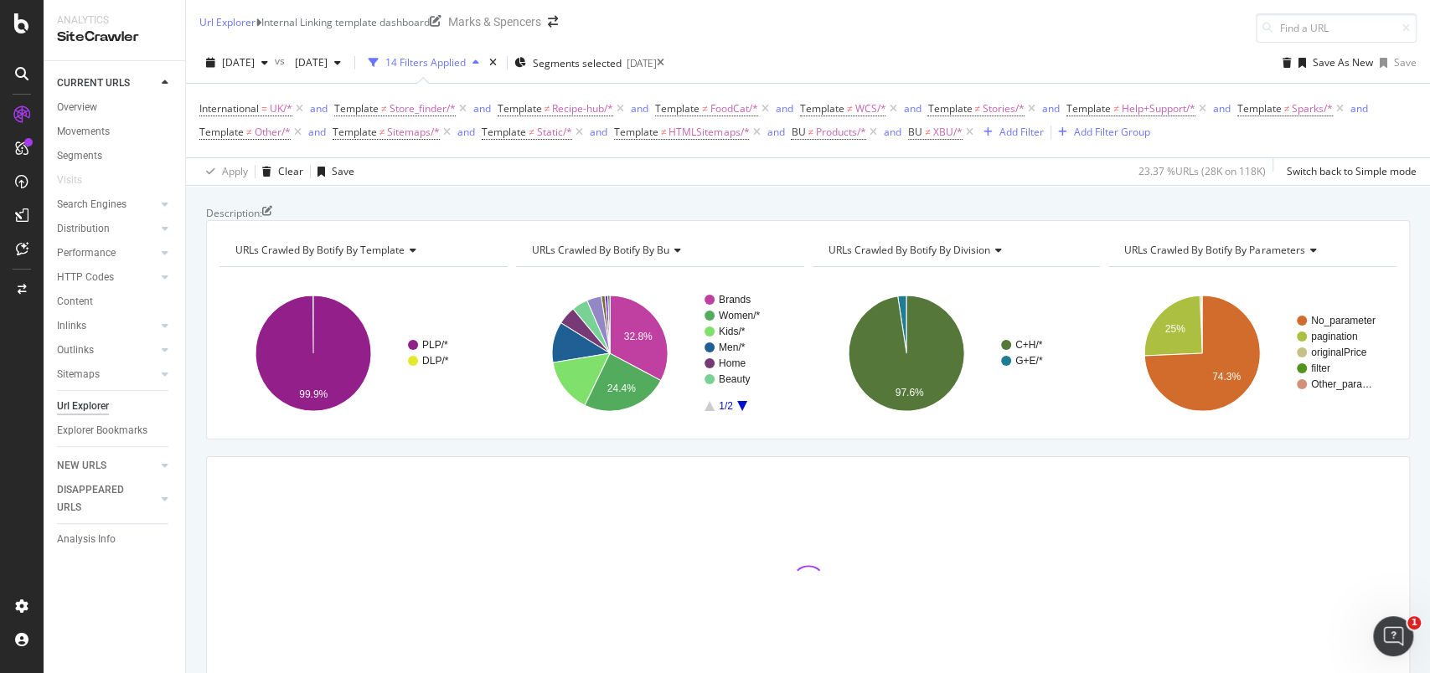
click at [737, 411] on icon "A chart." at bounding box center [742, 406] width 10 height 10
click at [704, 411] on icon "A chart." at bounding box center [709, 406] width 10 height 10
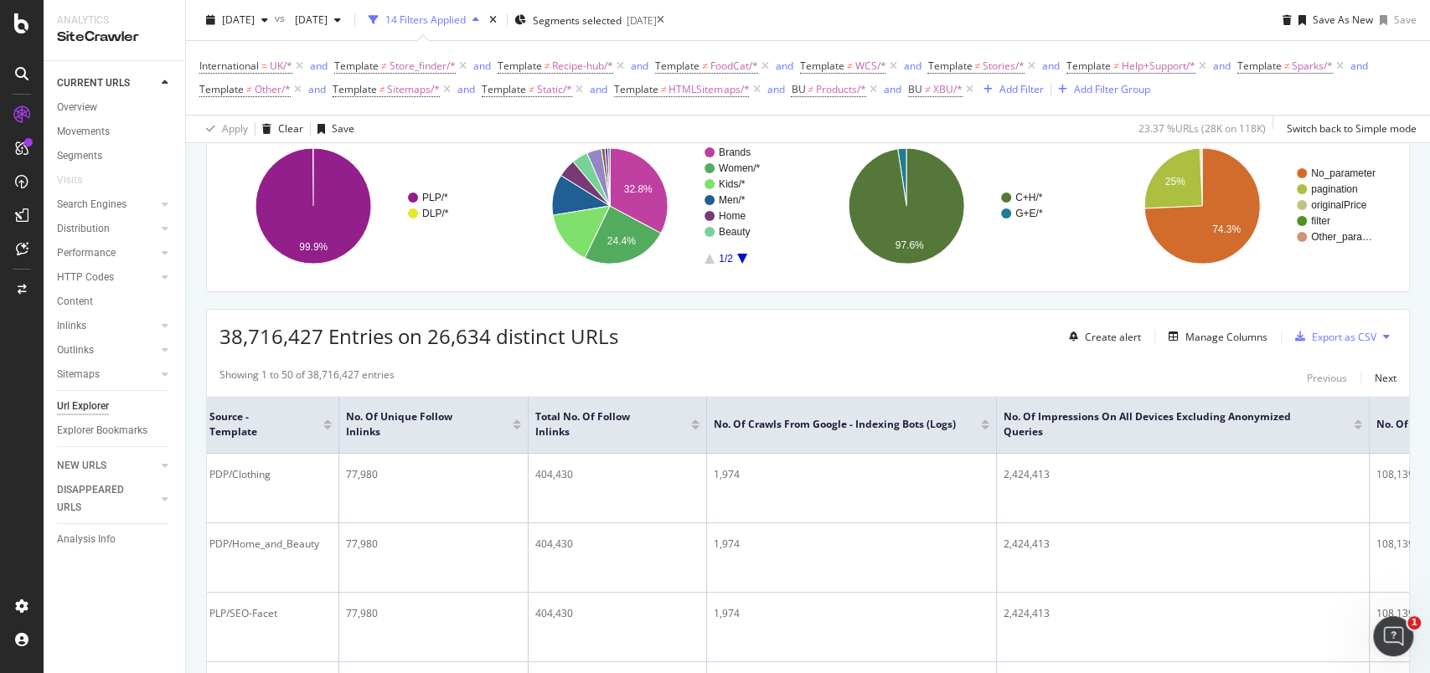
scroll to position [163, 0]
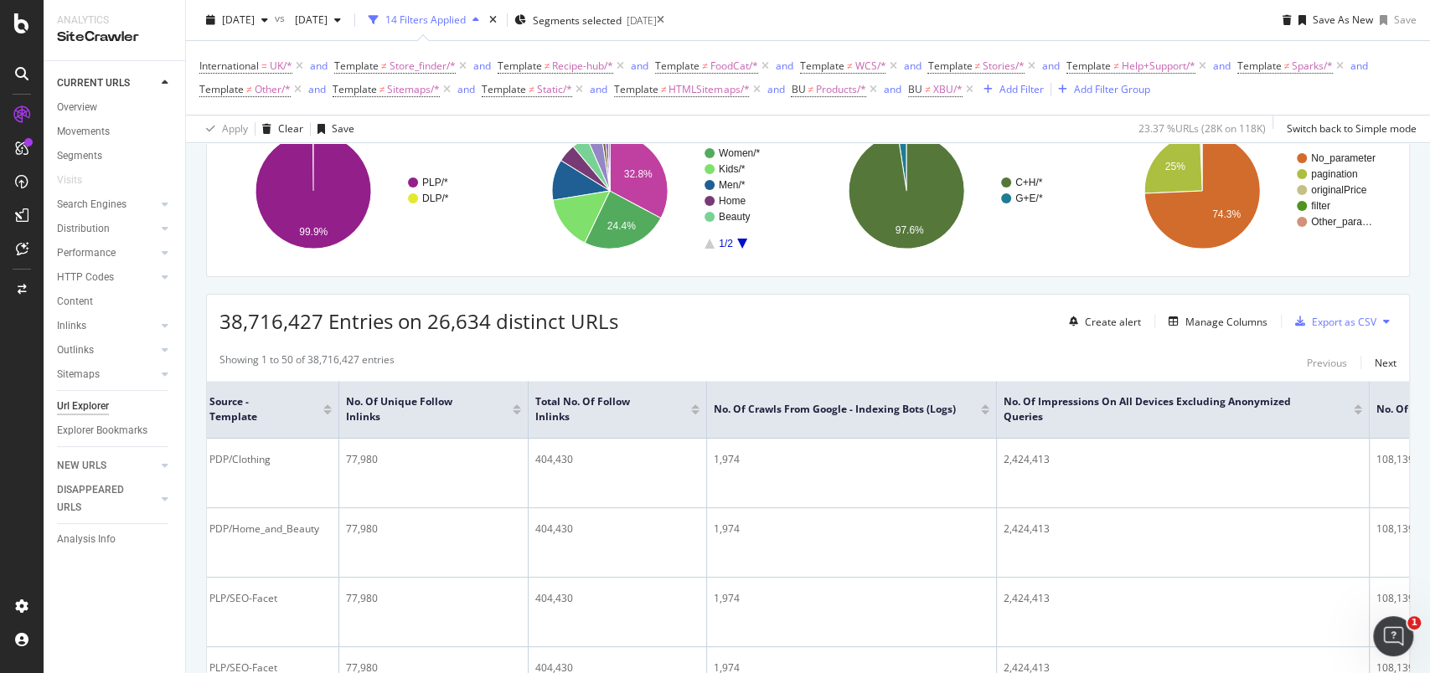
click at [740, 249] on rect "A chart." at bounding box center [744, 190] width 81 height 116
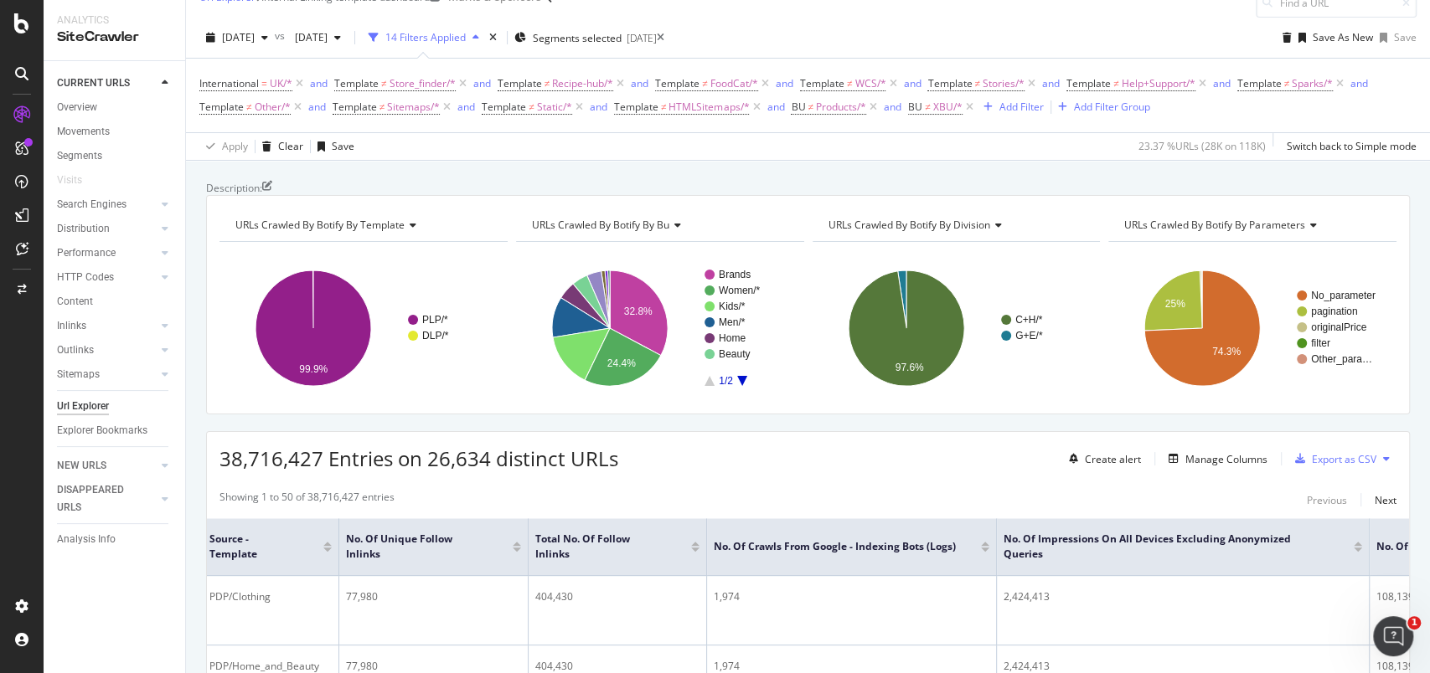
scroll to position [0, 0]
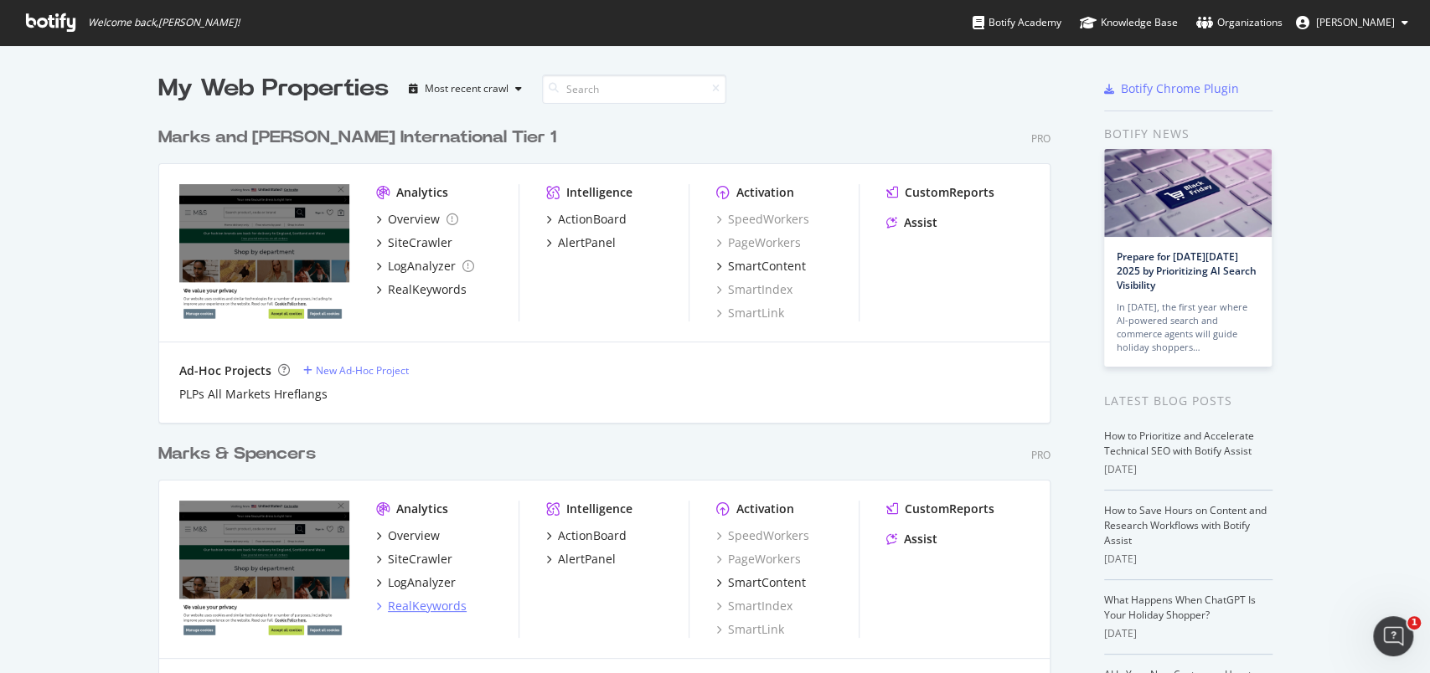
click at [421, 606] on div "RealKeywords" at bounding box center [427, 606] width 79 height 17
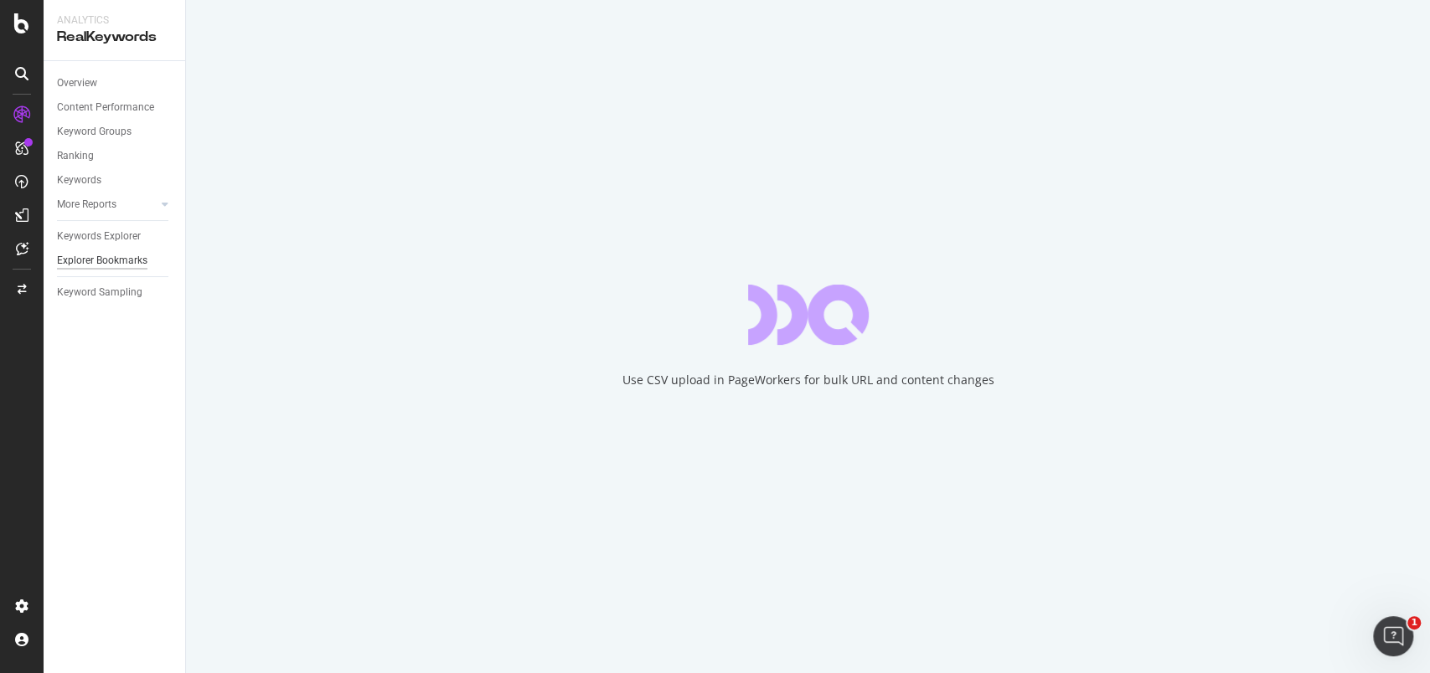
click at [126, 262] on div "Explorer Bookmarks" at bounding box center [102, 261] width 90 height 18
click at [125, 256] on div "Explorer Bookmarks" at bounding box center [102, 261] width 90 height 18
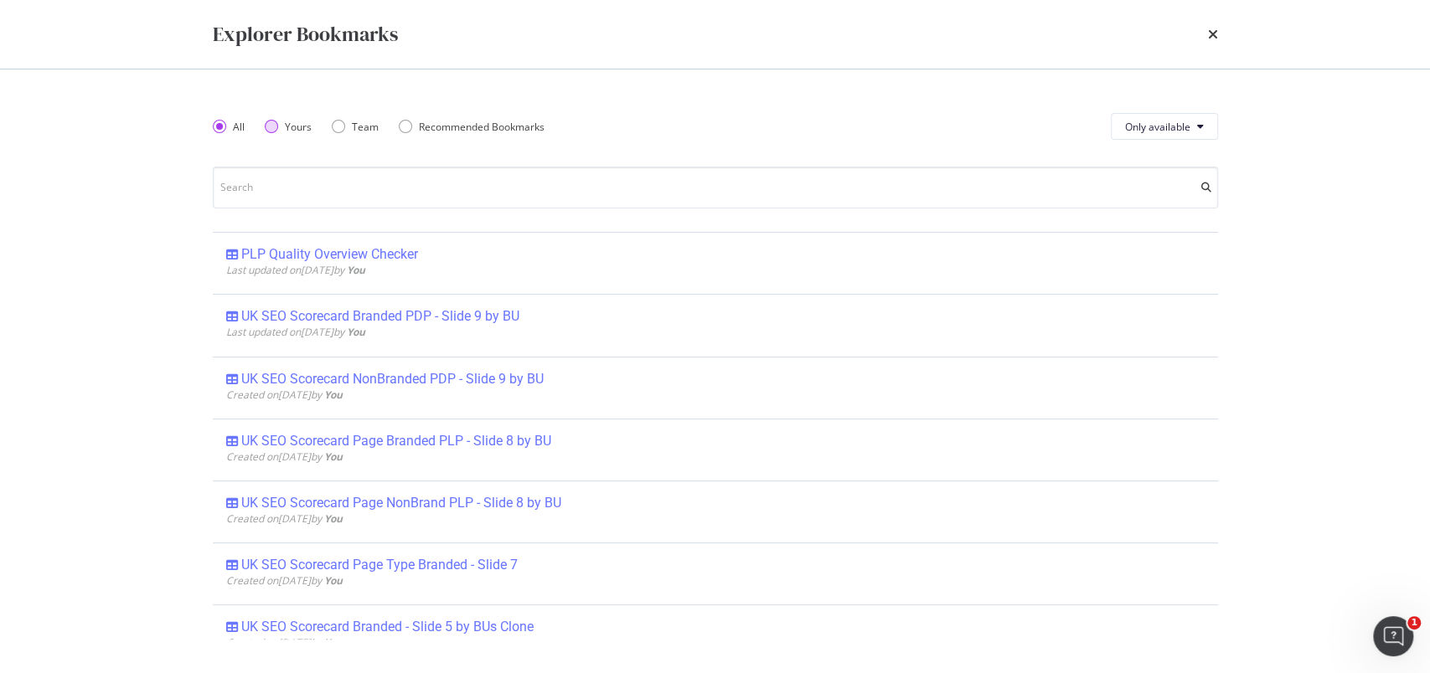
click at [296, 120] on div "Yours" at bounding box center [298, 127] width 27 height 14
click at [230, 120] on div "All" at bounding box center [229, 127] width 32 height 14
click at [402, 131] on div "Recommended Bookmarks" at bounding box center [405, 126] width 13 height 13
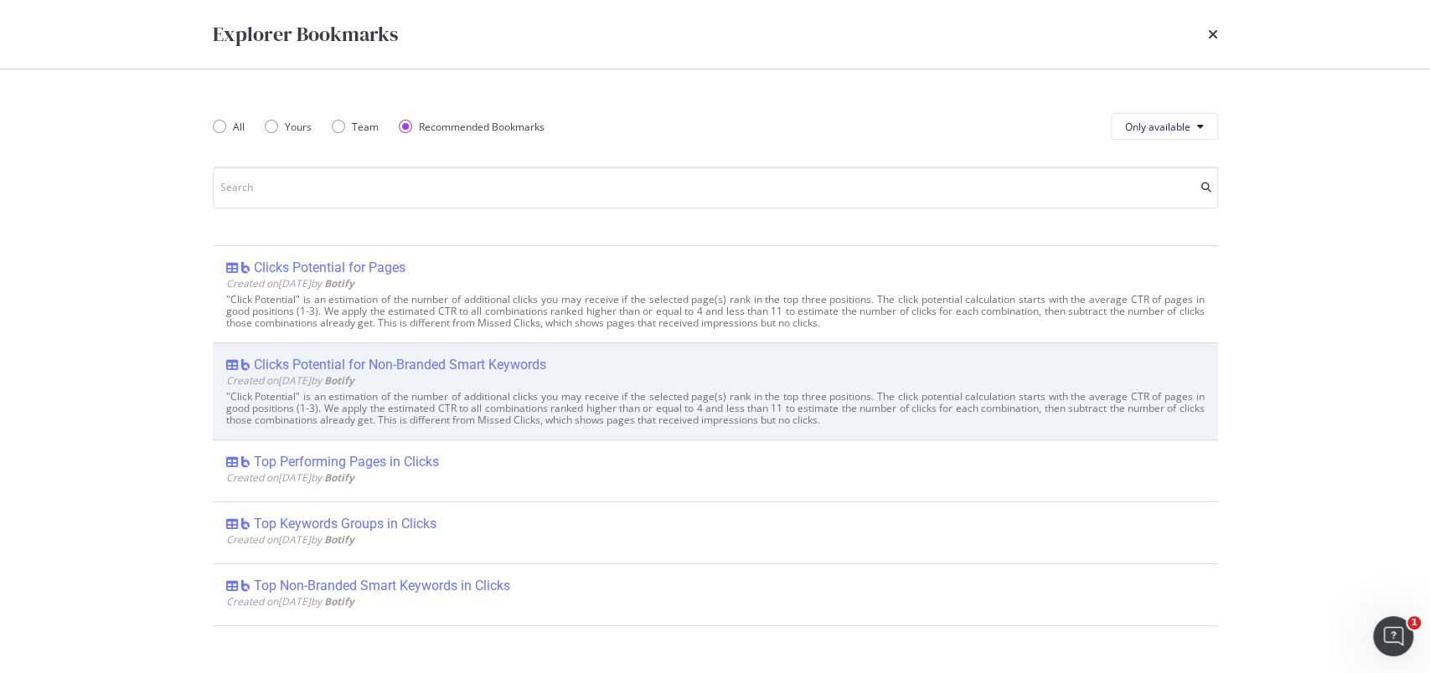
scroll to position [223, 0]
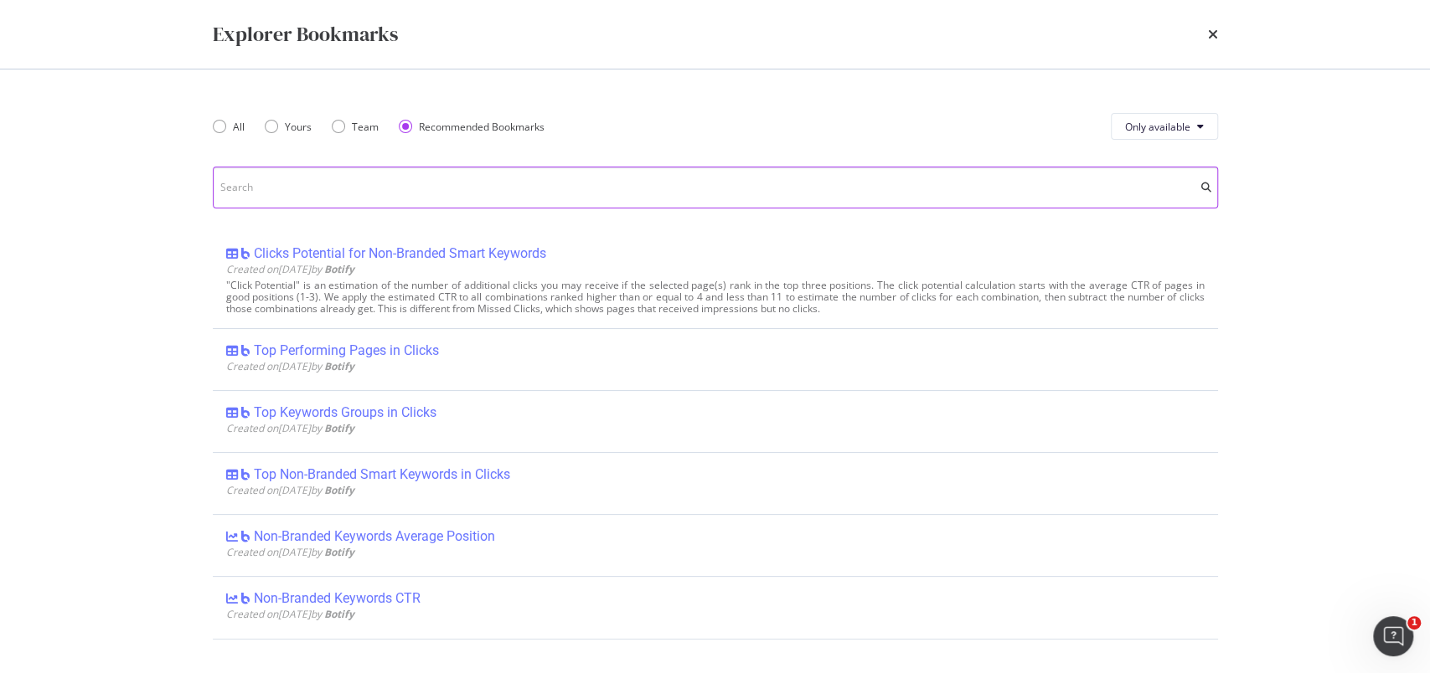
click at [402, 177] on input "modal" at bounding box center [715, 188] width 1005 height 42
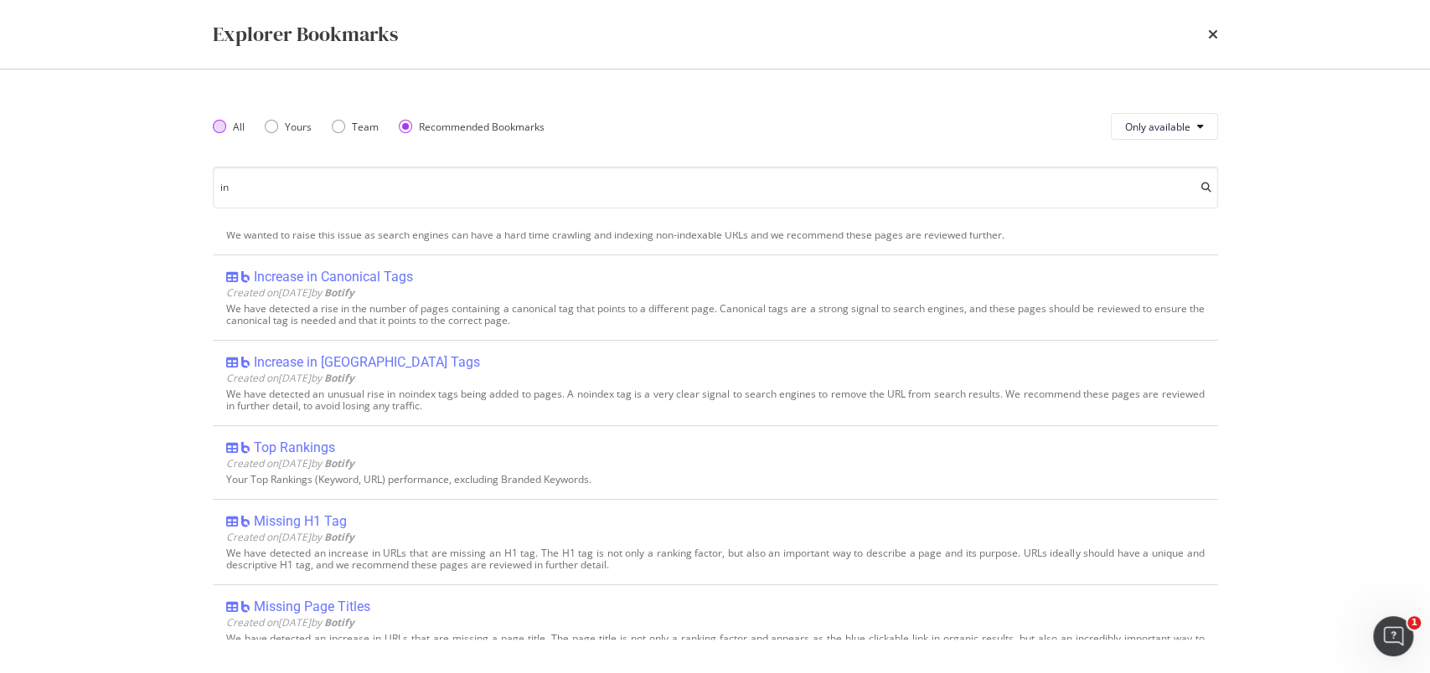
click at [220, 125] on div "All" at bounding box center [219, 126] width 13 height 13
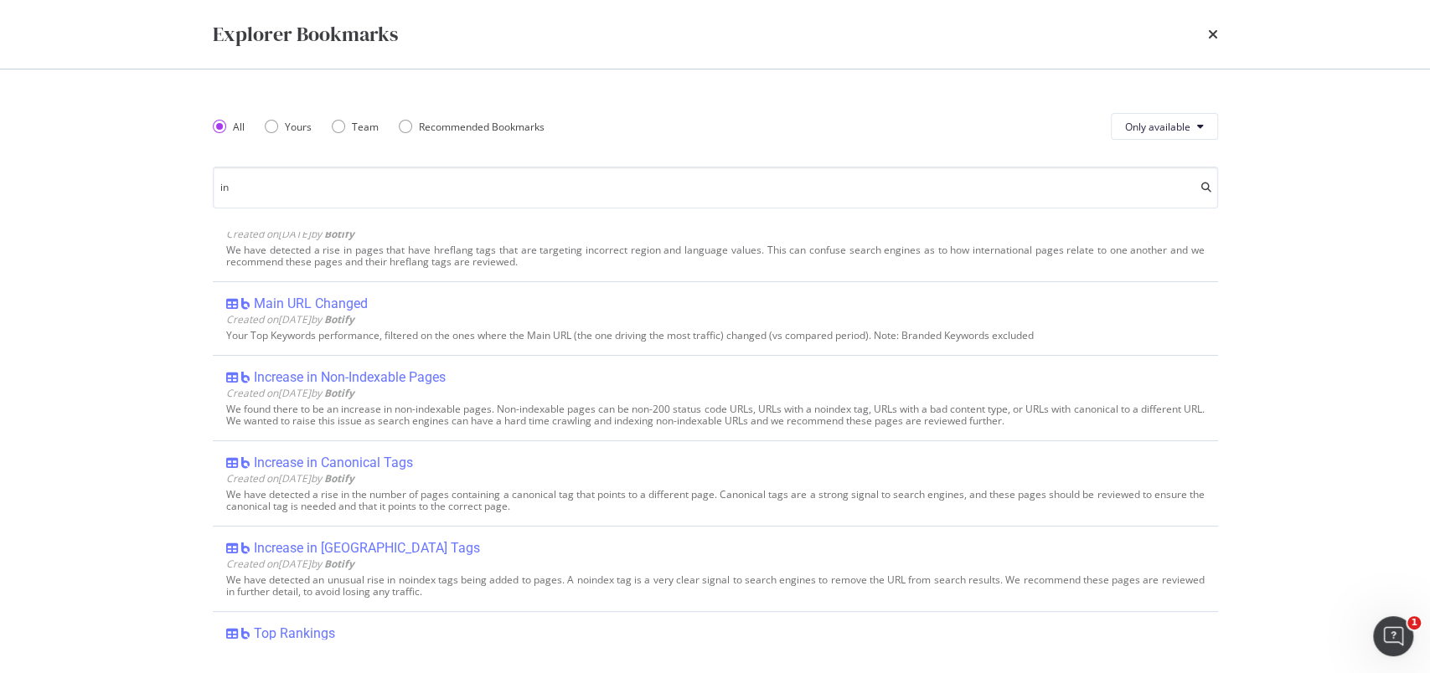
scroll to position [409, 0]
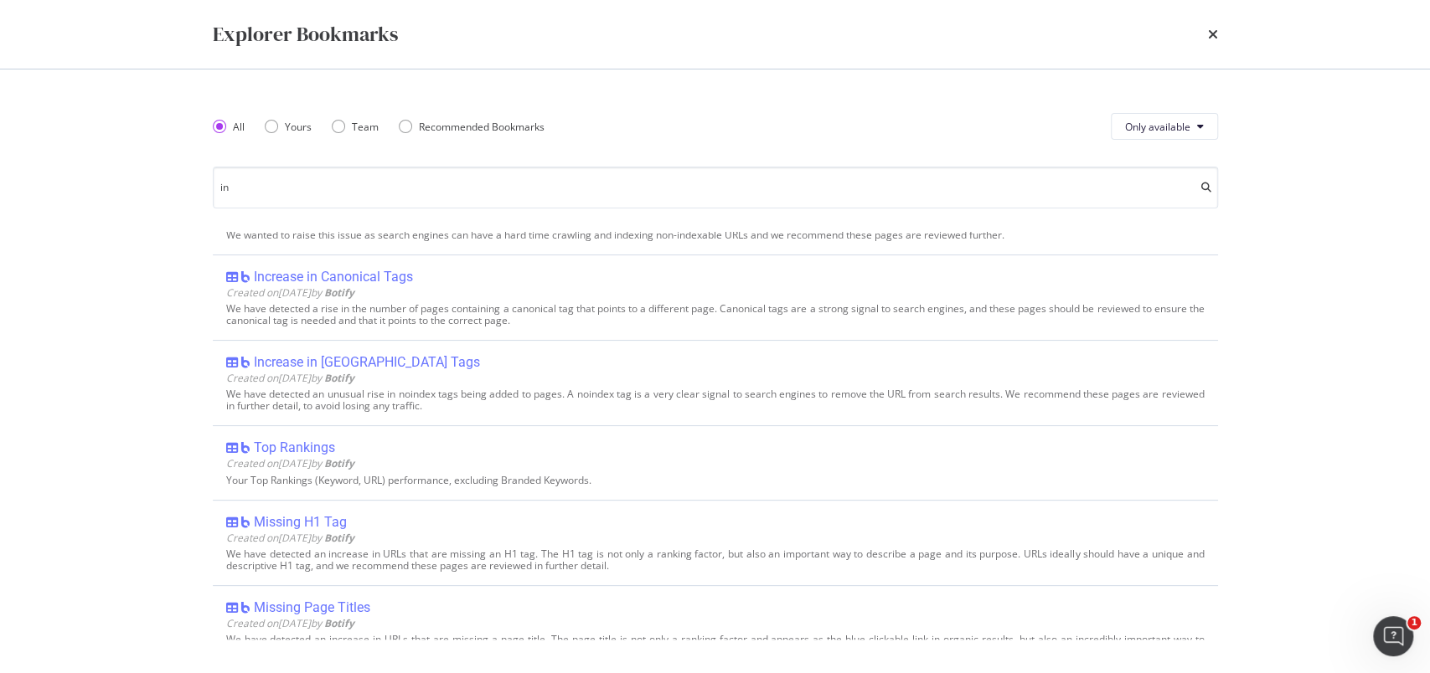
click at [268, 209] on div "All Yours Team Recommended Bookmarks Only available in Incidents - Fallbacks Cr…" at bounding box center [715, 371] width 1005 height 537
click at [274, 188] on input "in" at bounding box center [715, 188] width 1005 height 42
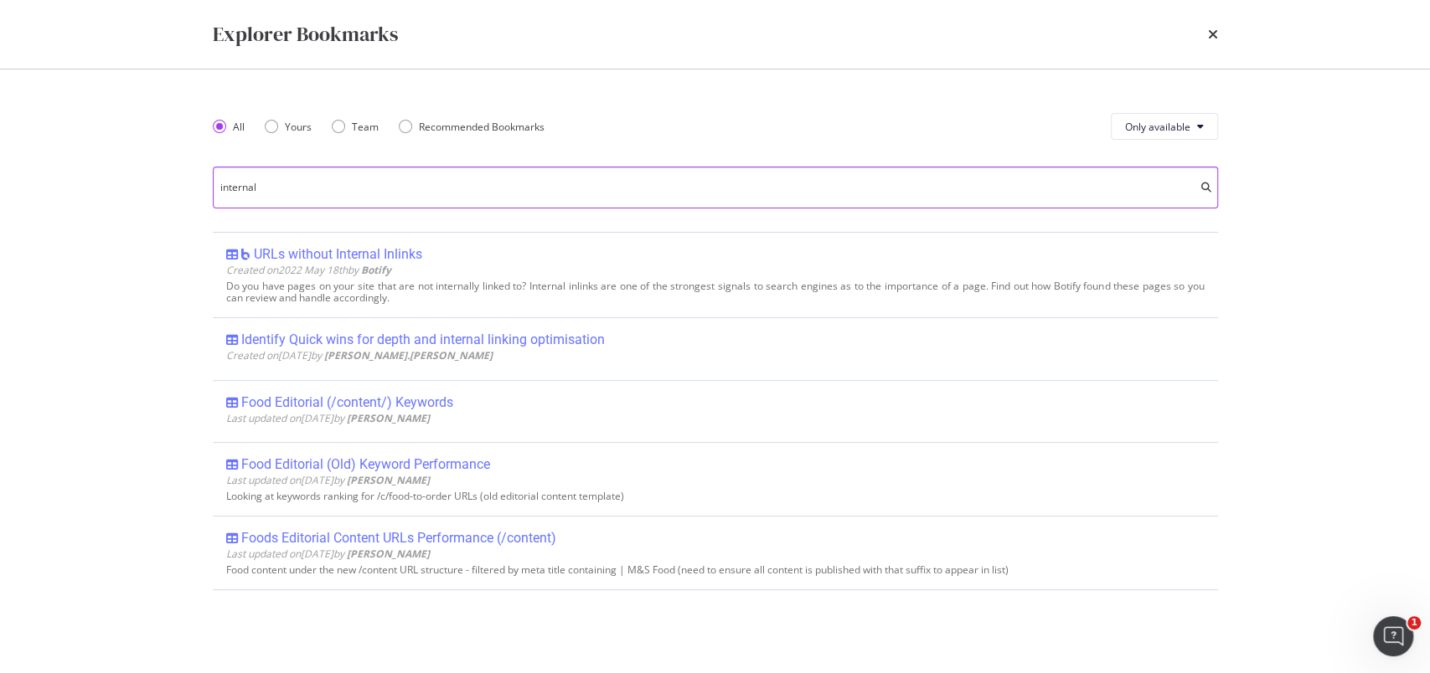
scroll to position [0, 0]
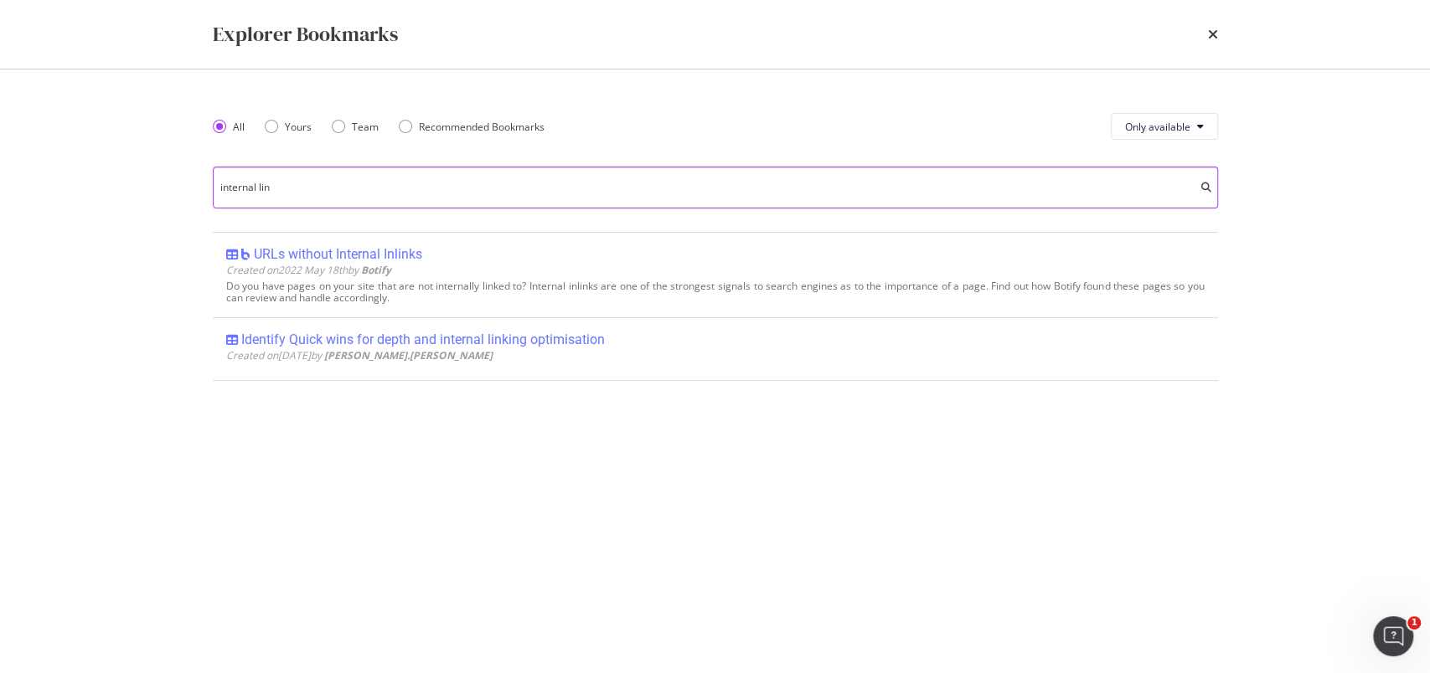
type input "internal link"
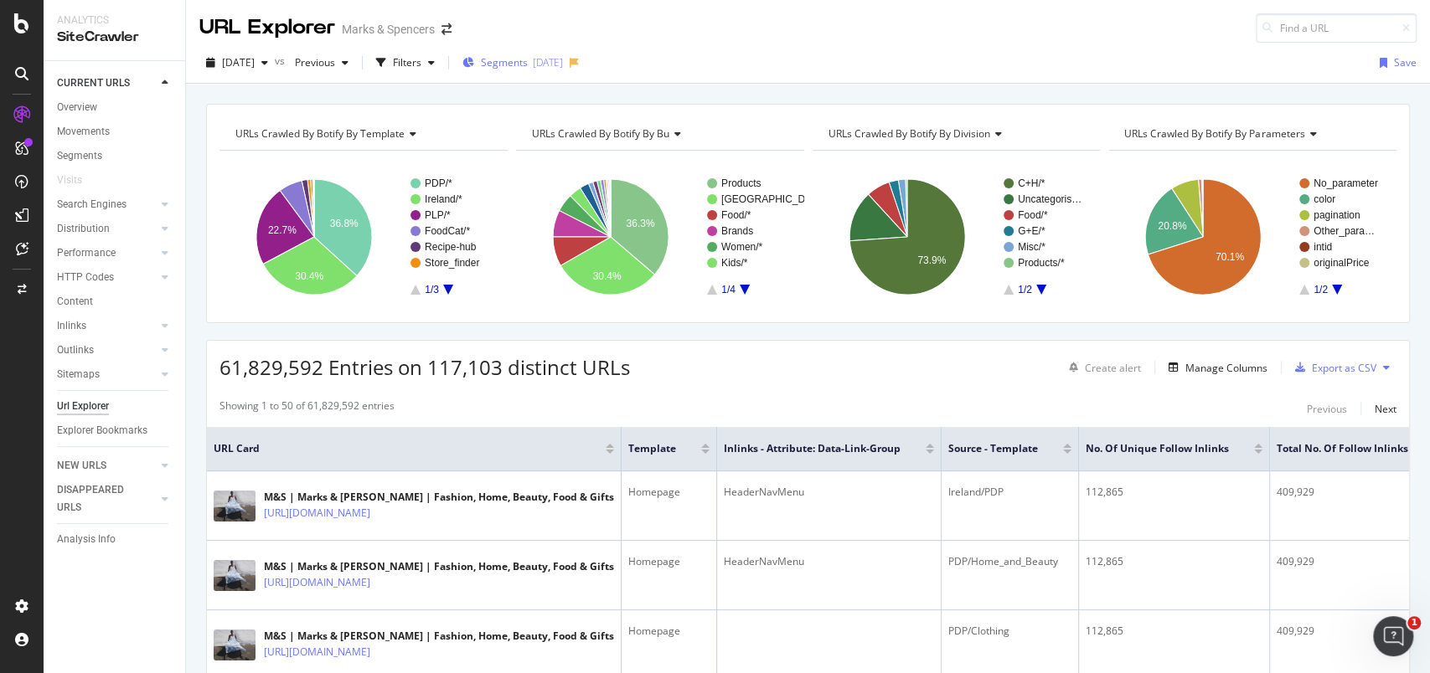
click at [528, 66] on span "Segments" at bounding box center [504, 62] width 47 height 14
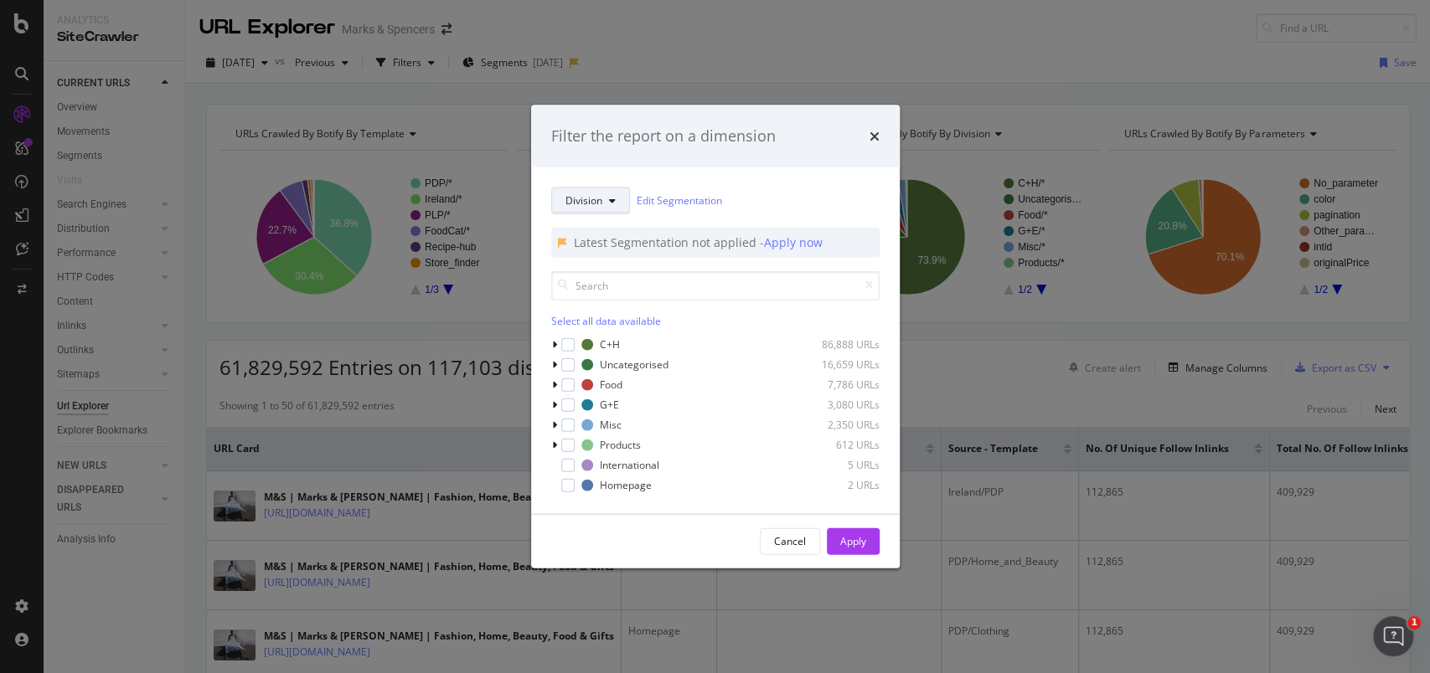
click at [587, 213] on button "Division" at bounding box center [590, 200] width 79 height 27
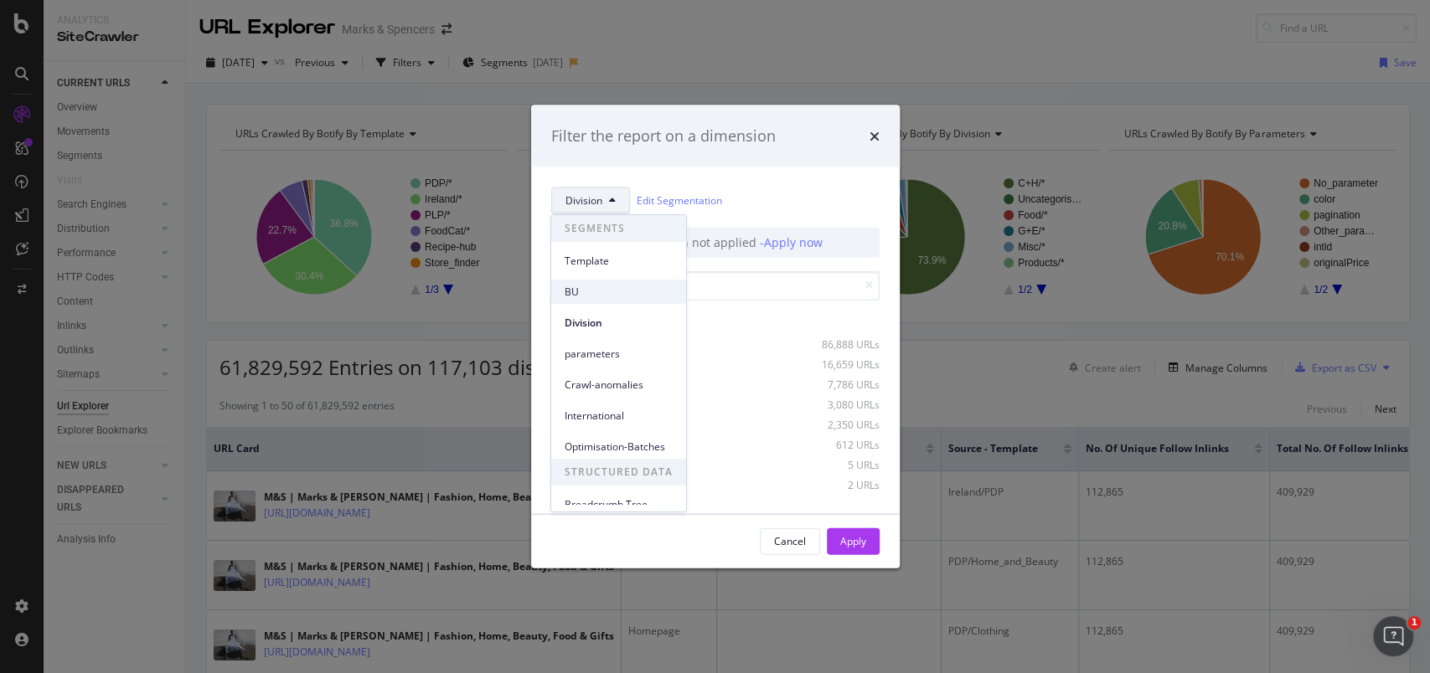
click at [580, 293] on span "BU" at bounding box center [619, 292] width 108 height 15
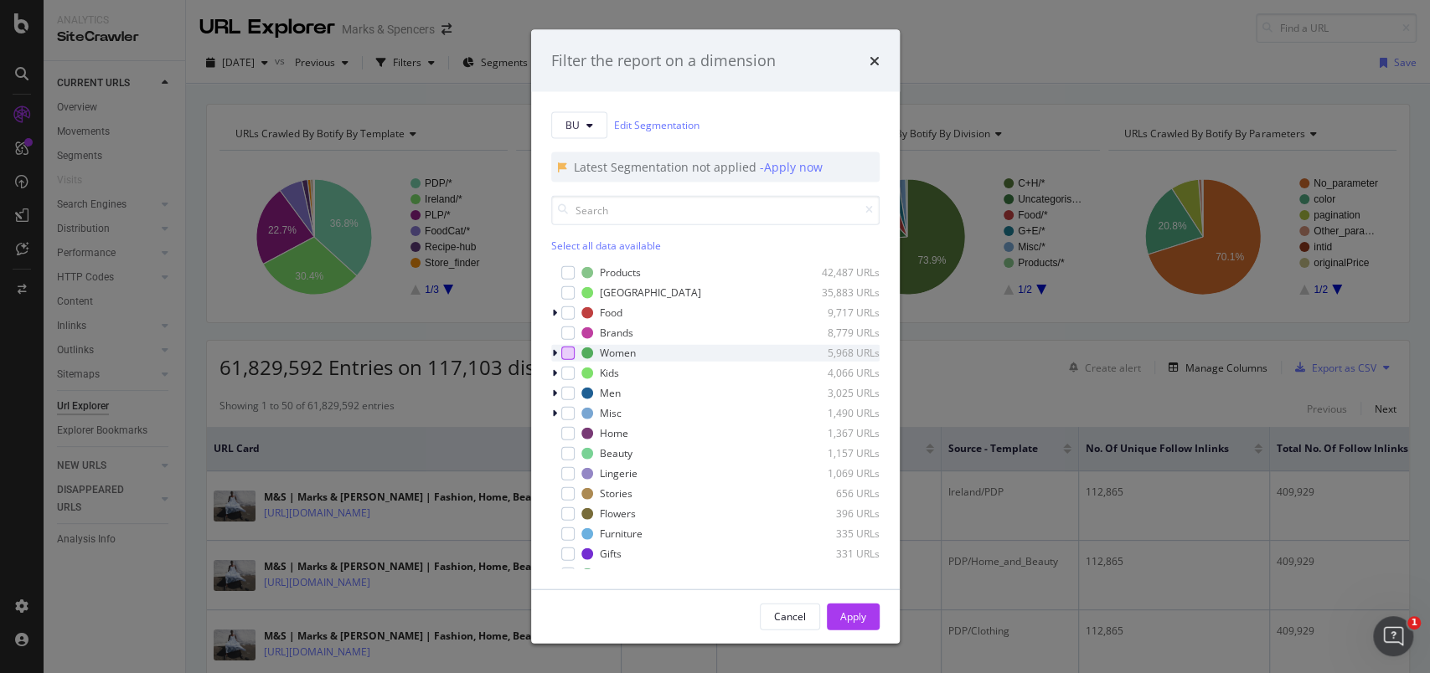
click at [566, 353] on div "modal" at bounding box center [567, 352] width 13 height 13
click at [567, 372] on div "modal" at bounding box center [567, 372] width 13 height 13
click at [570, 393] on div "modal" at bounding box center [567, 392] width 13 height 13
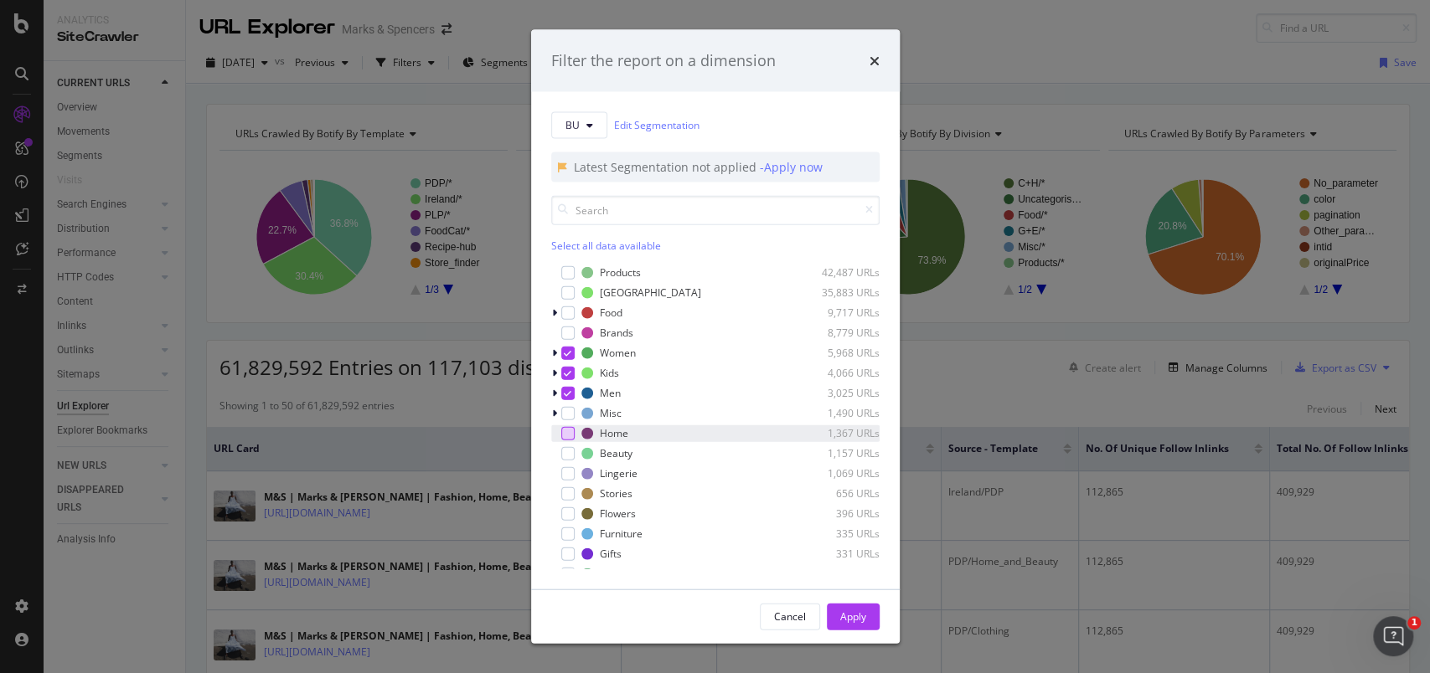
click at [570, 432] on div "modal" at bounding box center [567, 432] width 13 height 13
click at [567, 468] on div "modal" at bounding box center [567, 473] width 13 height 13
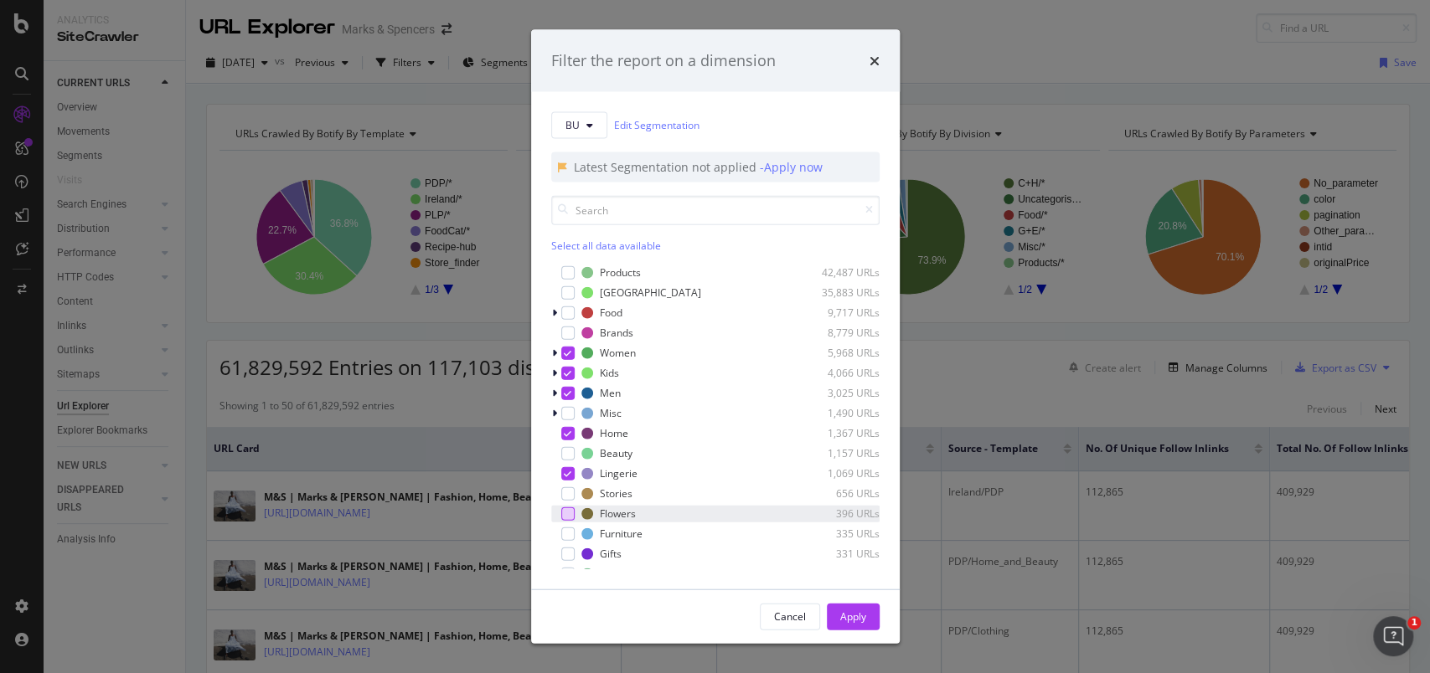
click at [565, 514] on div "modal" at bounding box center [567, 513] width 13 height 13
click at [567, 549] on div "modal" at bounding box center [567, 553] width 13 height 13
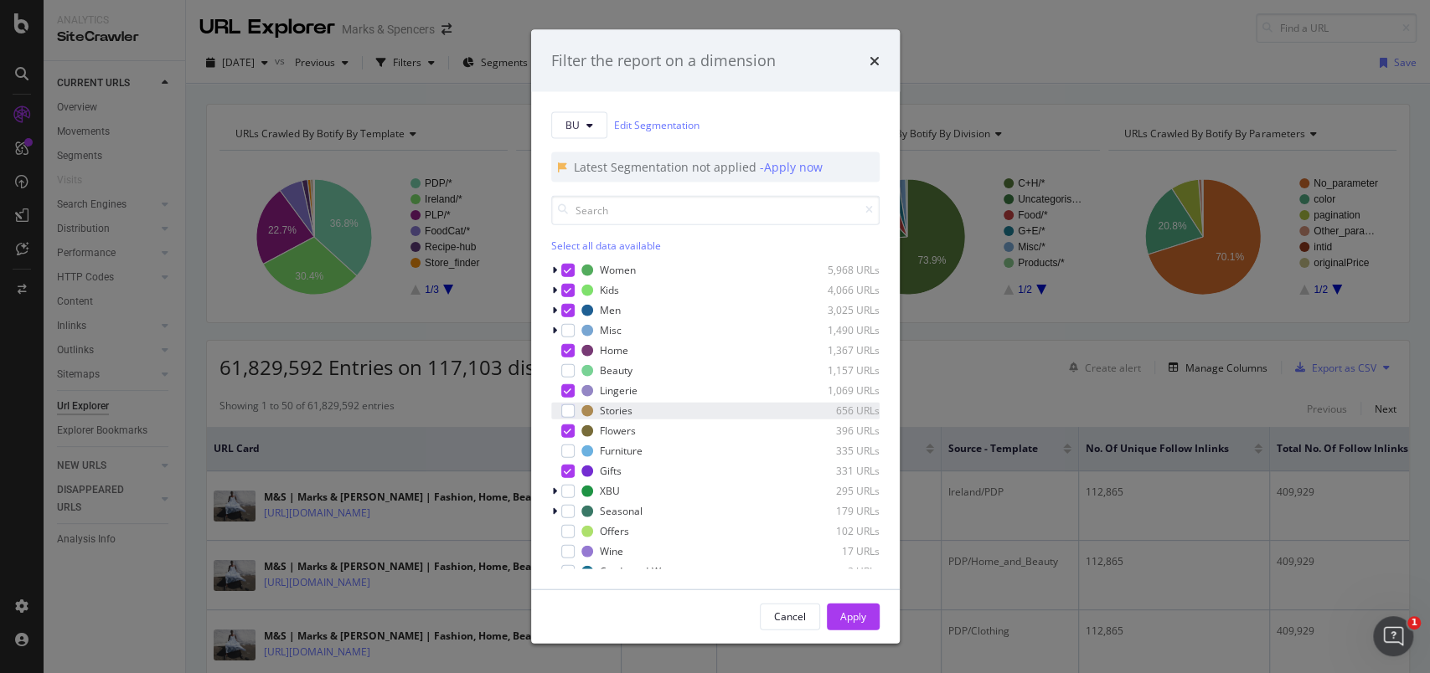
scroll to position [111, 0]
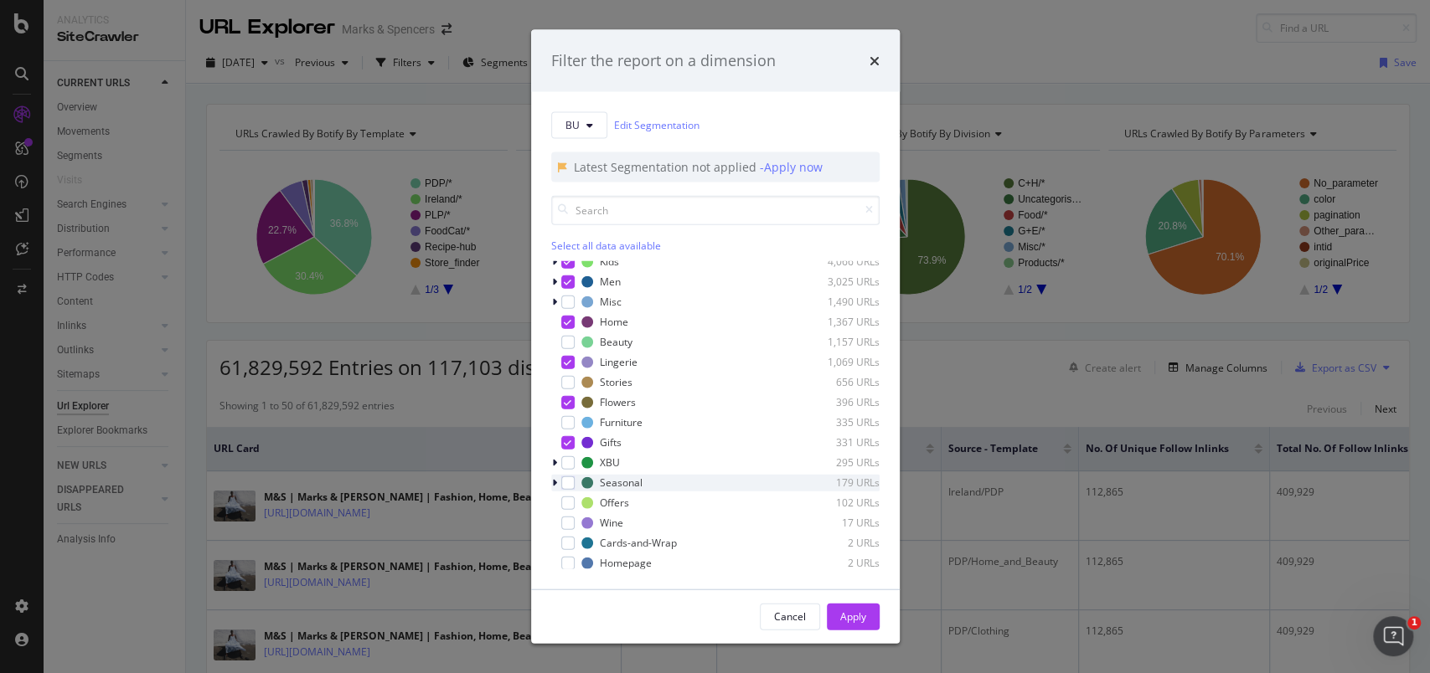
click at [574, 483] on div "Seasonal 179 URLs" at bounding box center [715, 482] width 328 height 17
click at [555, 482] on icon "modal" at bounding box center [554, 482] width 7 height 10
click at [570, 485] on div "modal" at bounding box center [567, 482] width 13 height 13
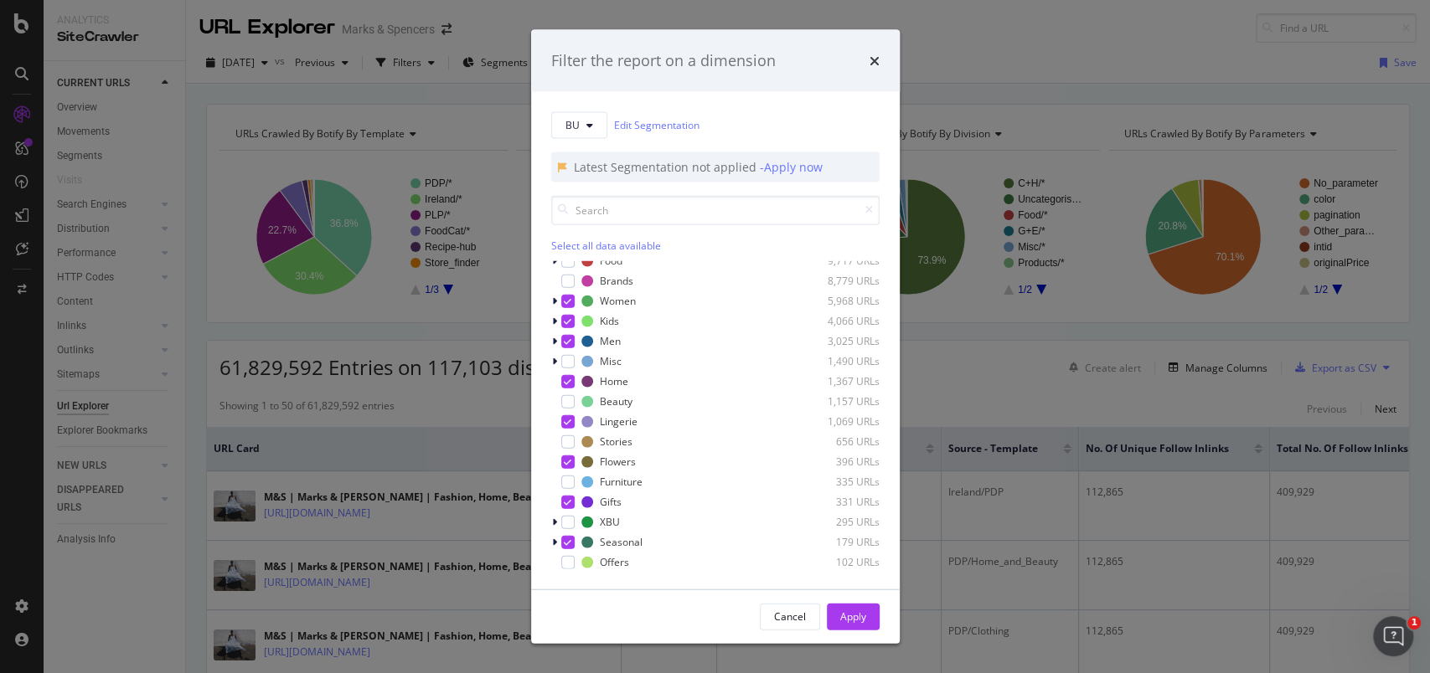
scroll to position [0, 0]
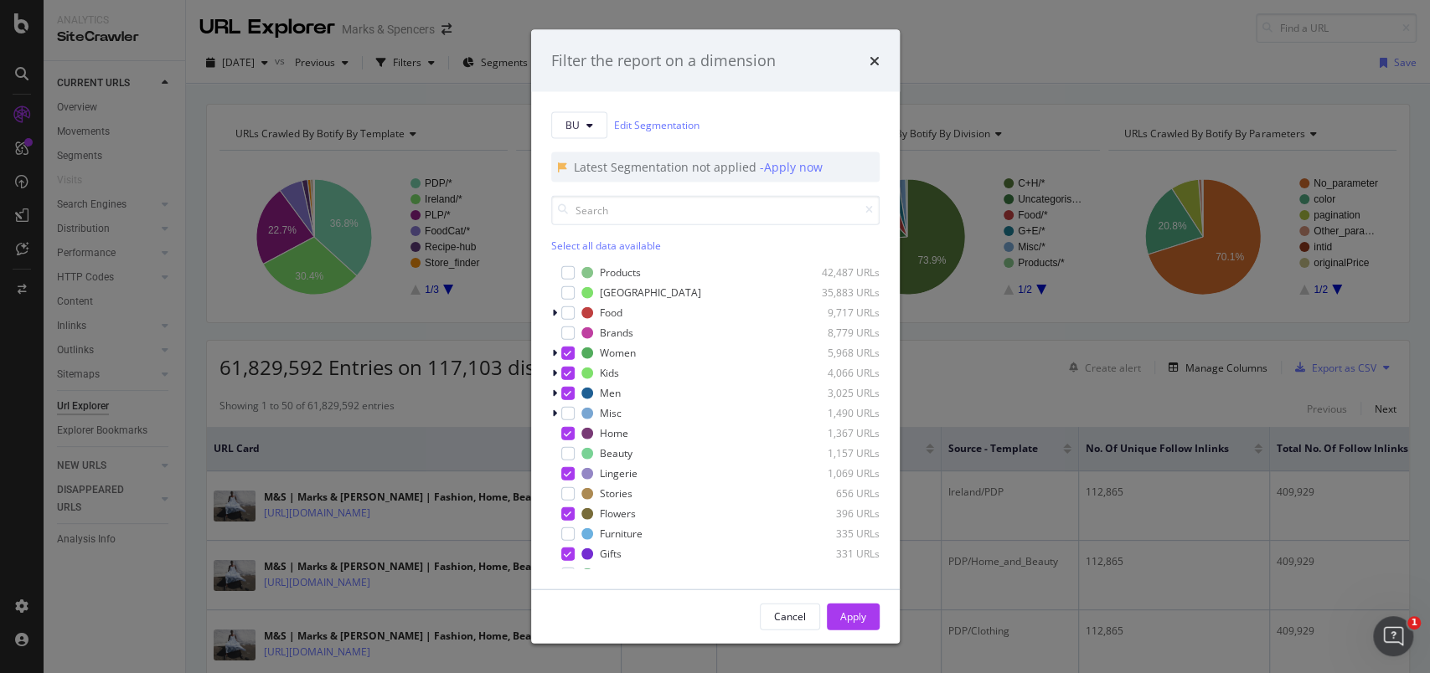
click at [843, 616] on div "Apply" at bounding box center [853, 617] width 26 height 14
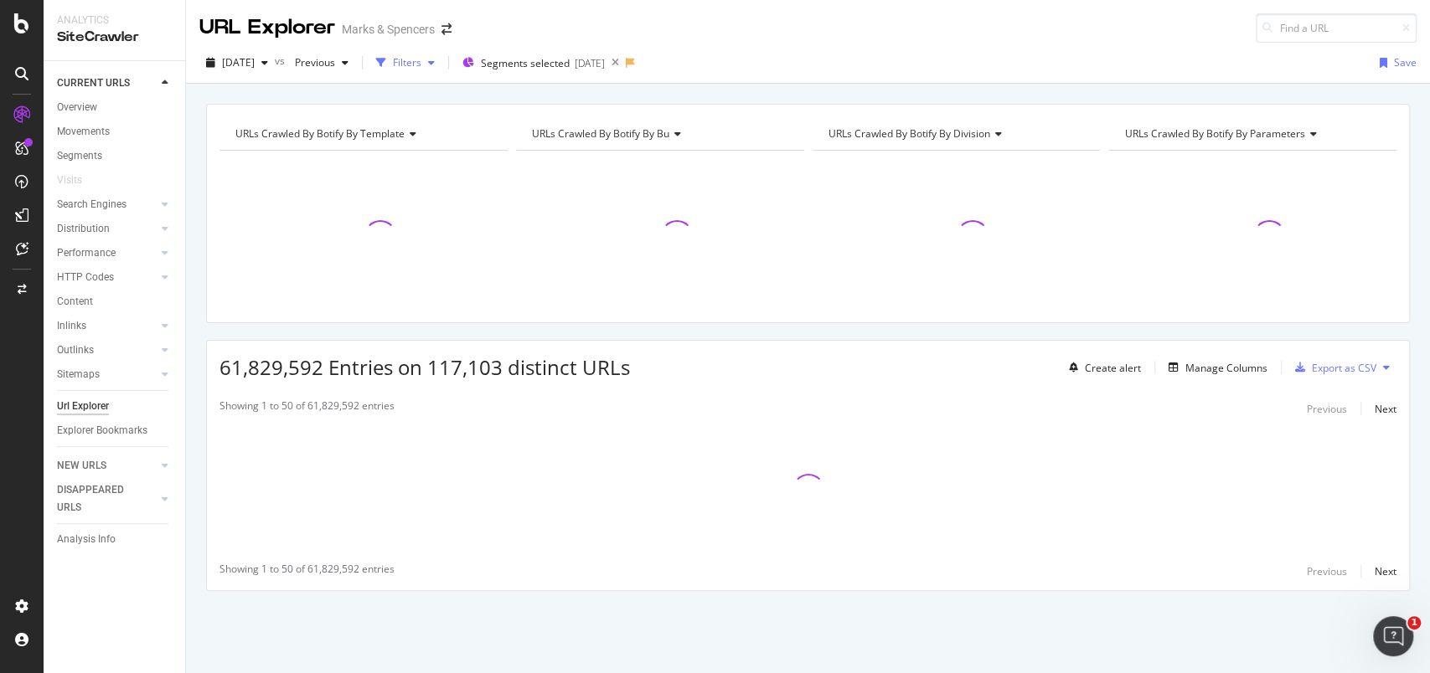
click at [421, 63] on div "Filters" at bounding box center [407, 62] width 28 height 14
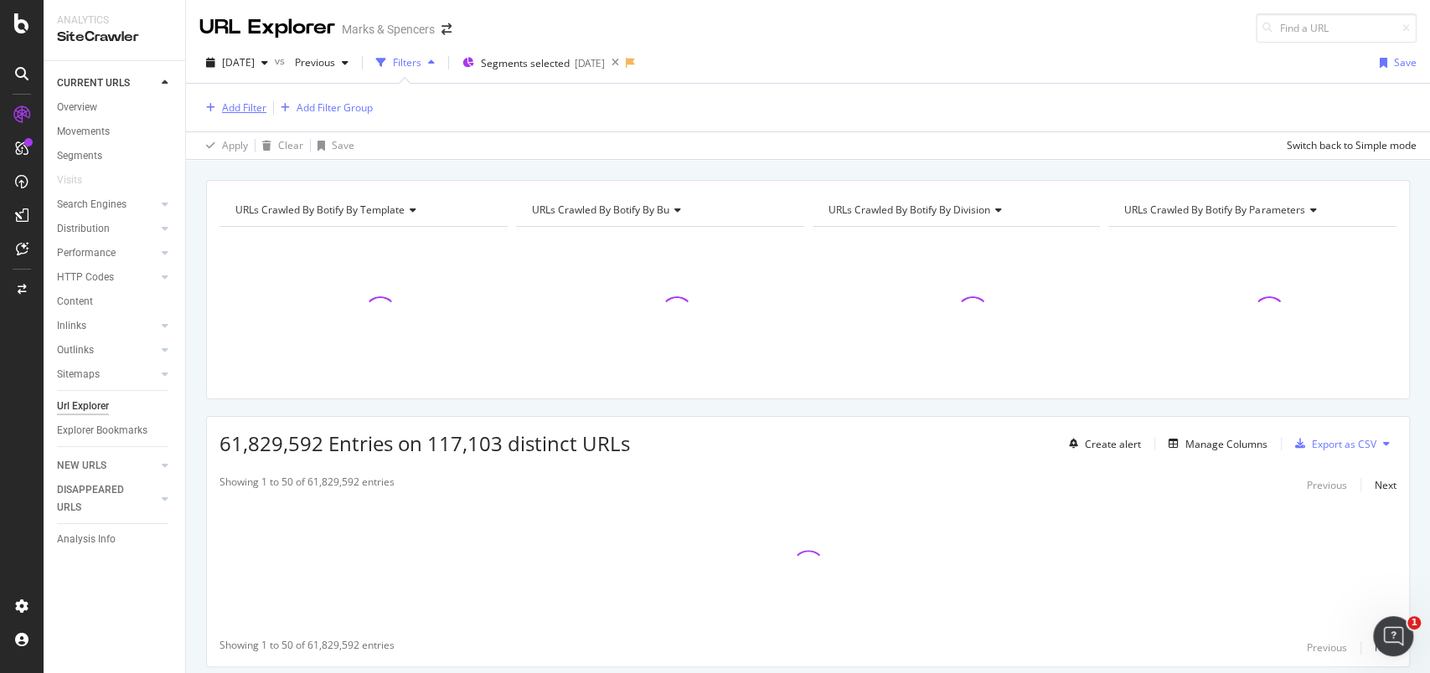
click at [237, 111] on div "Add Filter" at bounding box center [244, 108] width 44 height 14
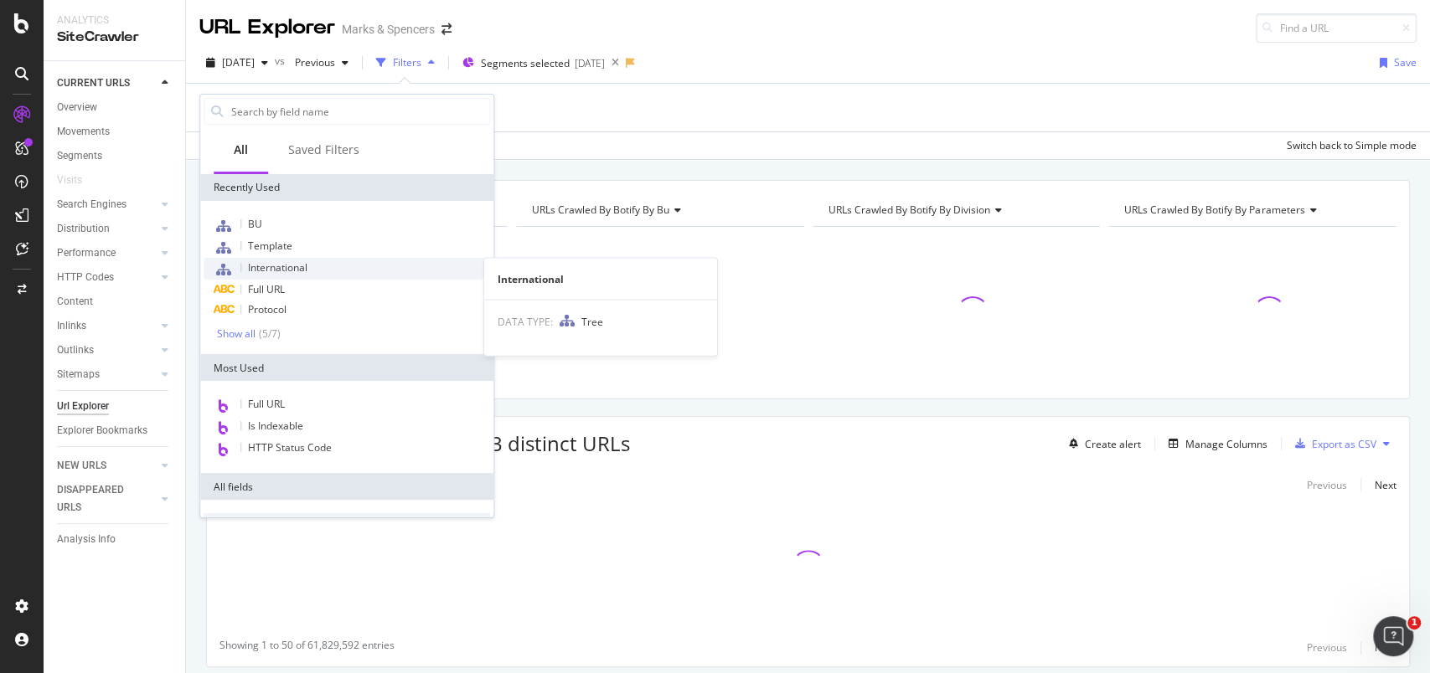
click at [279, 266] on span "International" at bounding box center [277, 268] width 59 height 14
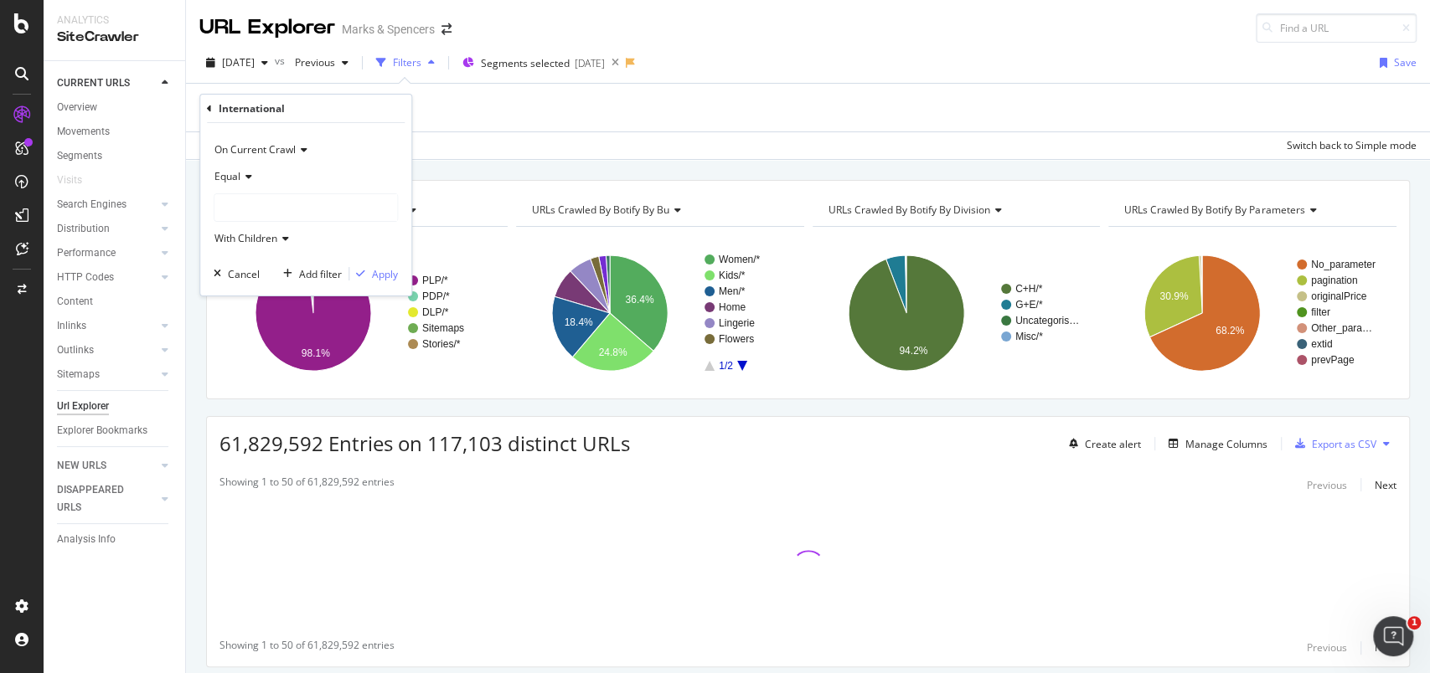
click at [272, 198] on div at bounding box center [305, 207] width 183 height 27
click at [270, 237] on span "81,453 URLS" at bounding box center [280, 242] width 63 height 14
click at [378, 275] on div "Apply" at bounding box center [385, 274] width 26 height 14
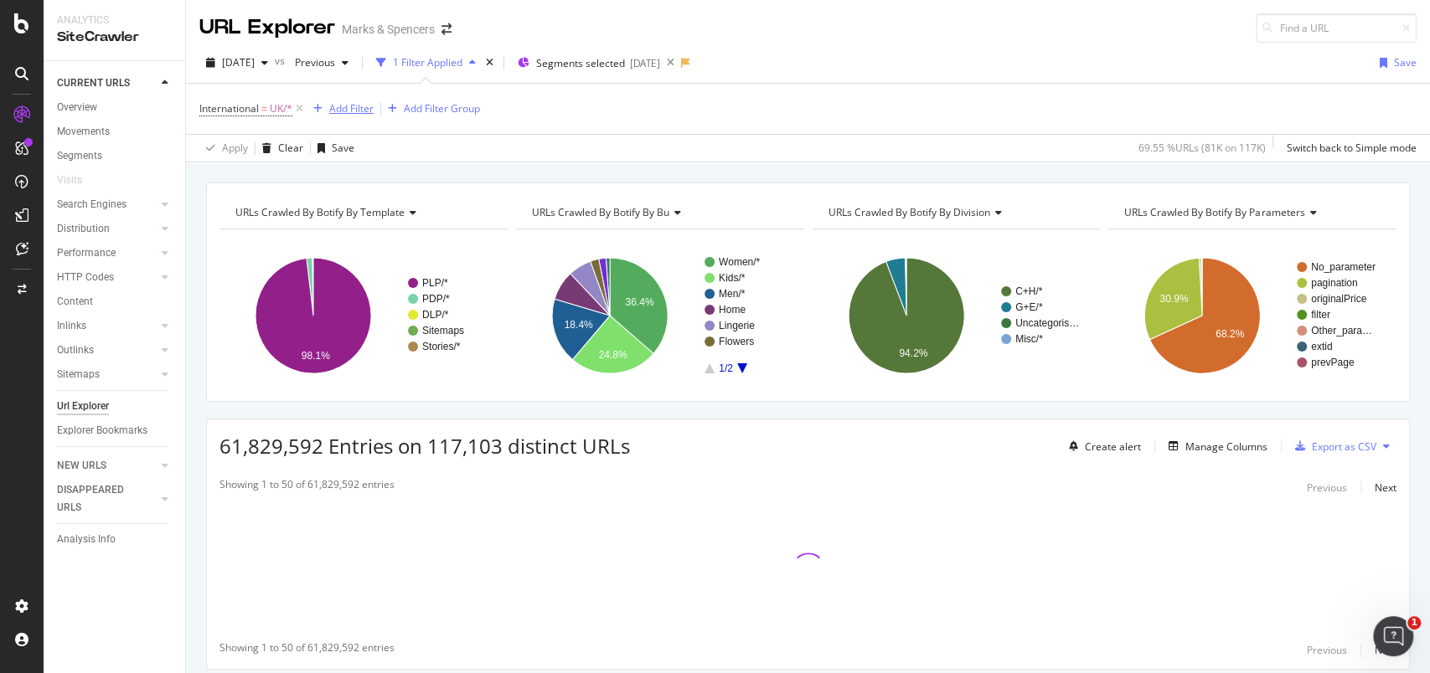
click at [352, 104] on div "Add Filter" at bounding box center [351, 108] width 44 height 14
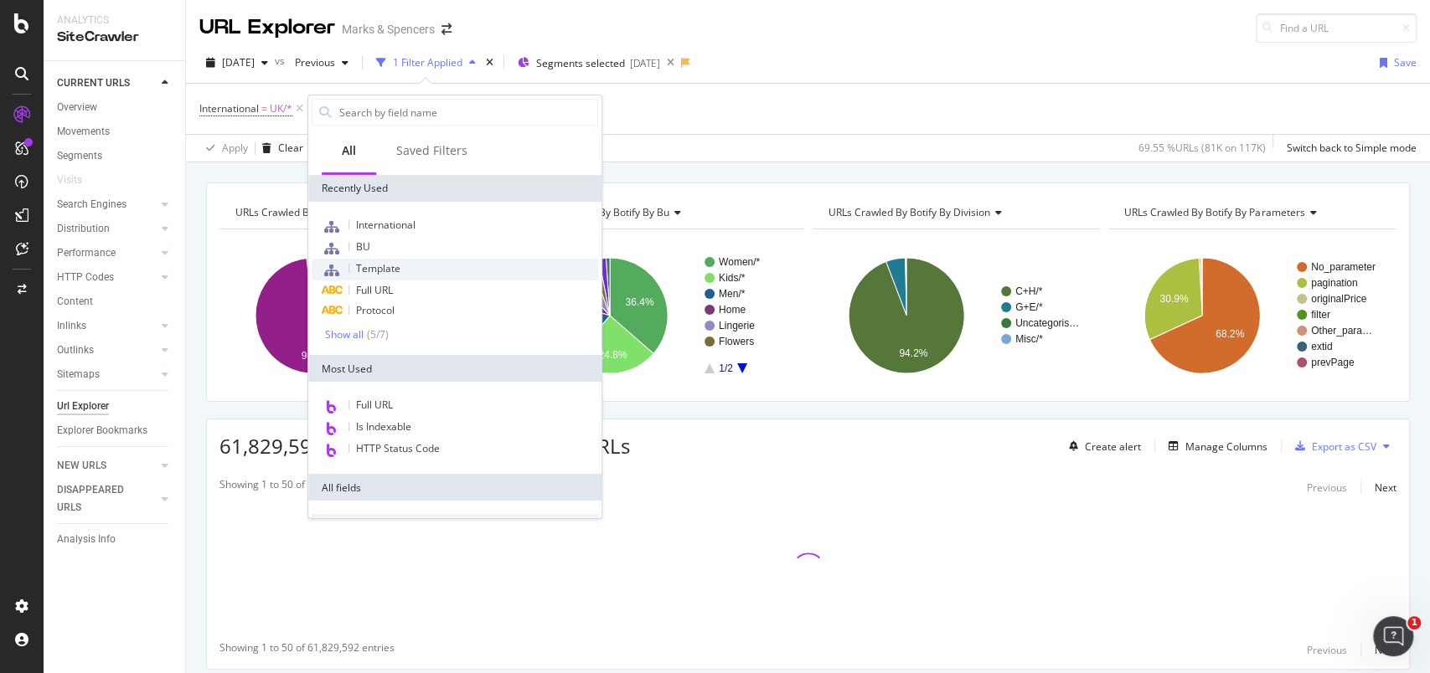
click at [395, 265] on span "Template" at bounding box center [378, 268] width 44 height 14
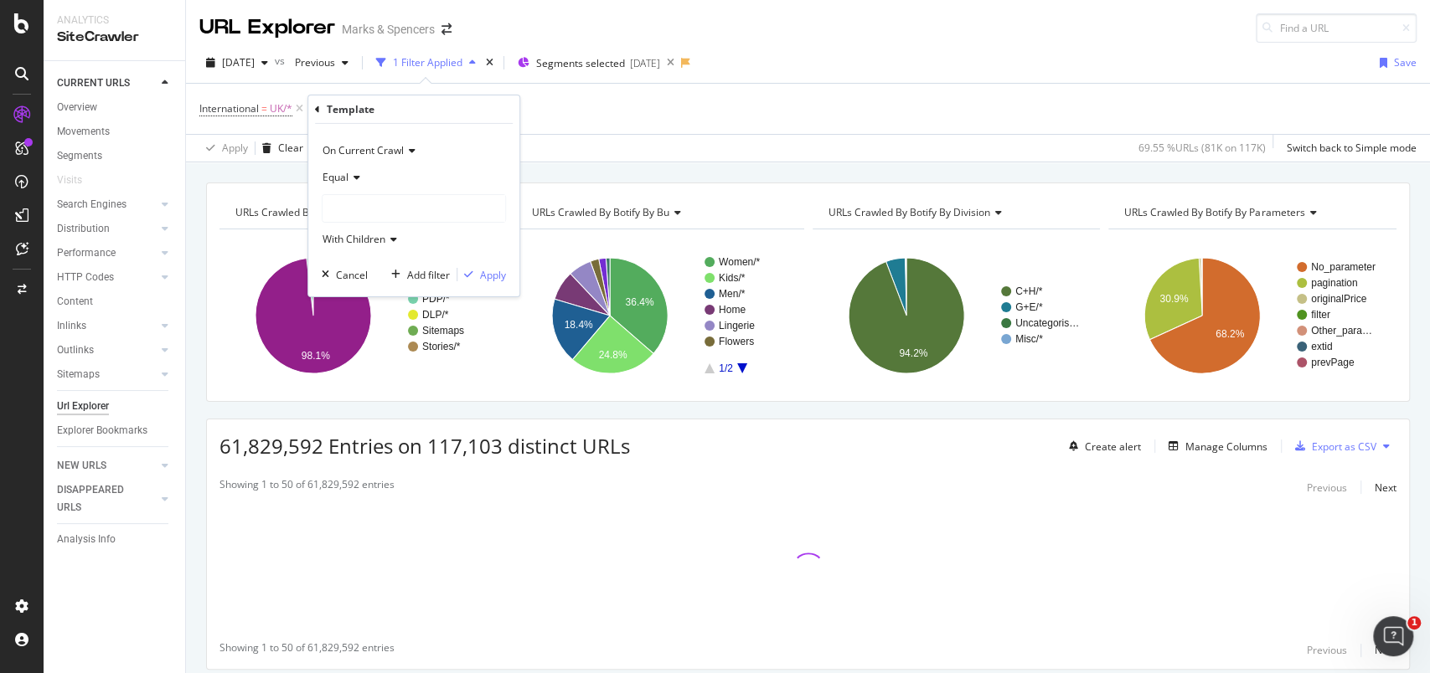
click at [359, 175] on icon at bounding box center [354, 178] width 12 height 10
click at [374, 228] on span "Not Equal" at bounding box center [352, 233] width 45 height 14
click at [365, 219] on div at bounding box center [413, 208] width 183 height 27
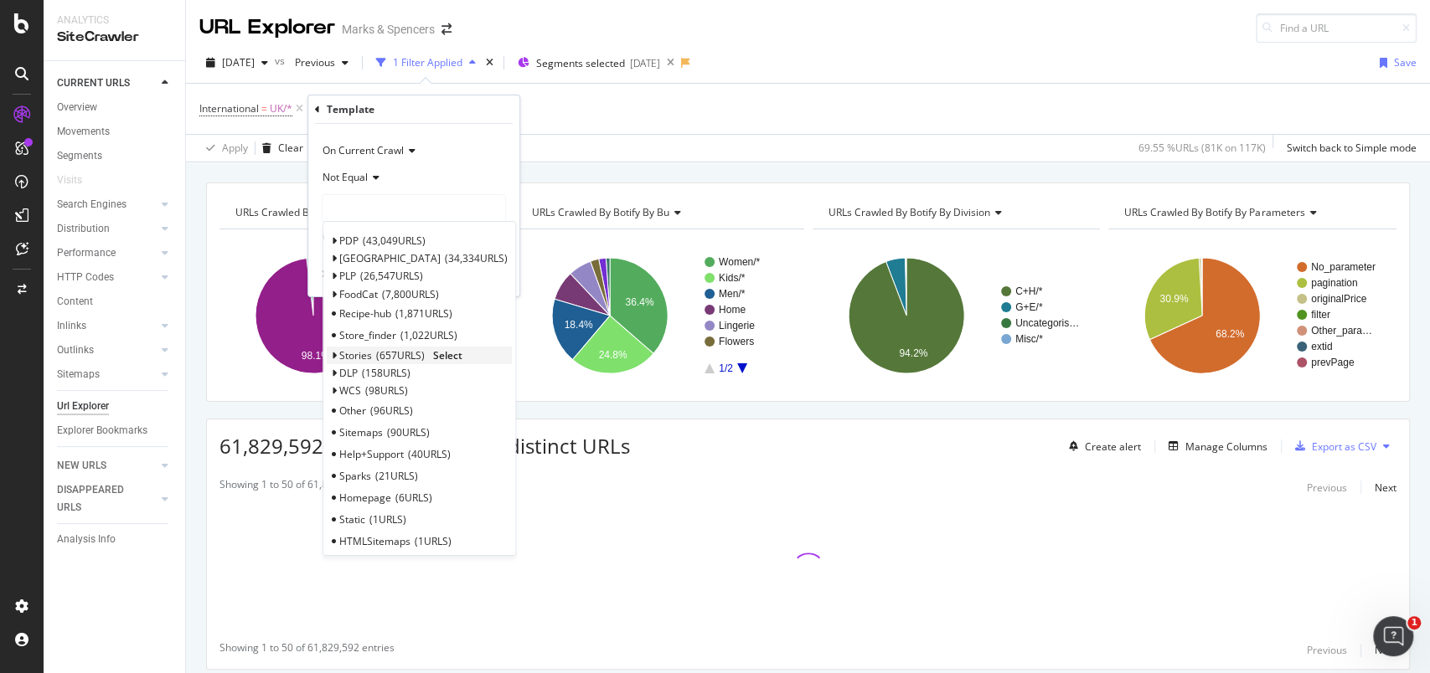
click at [453, 352] on span "Select" at bounding box center [447, 355] width 29 height 14
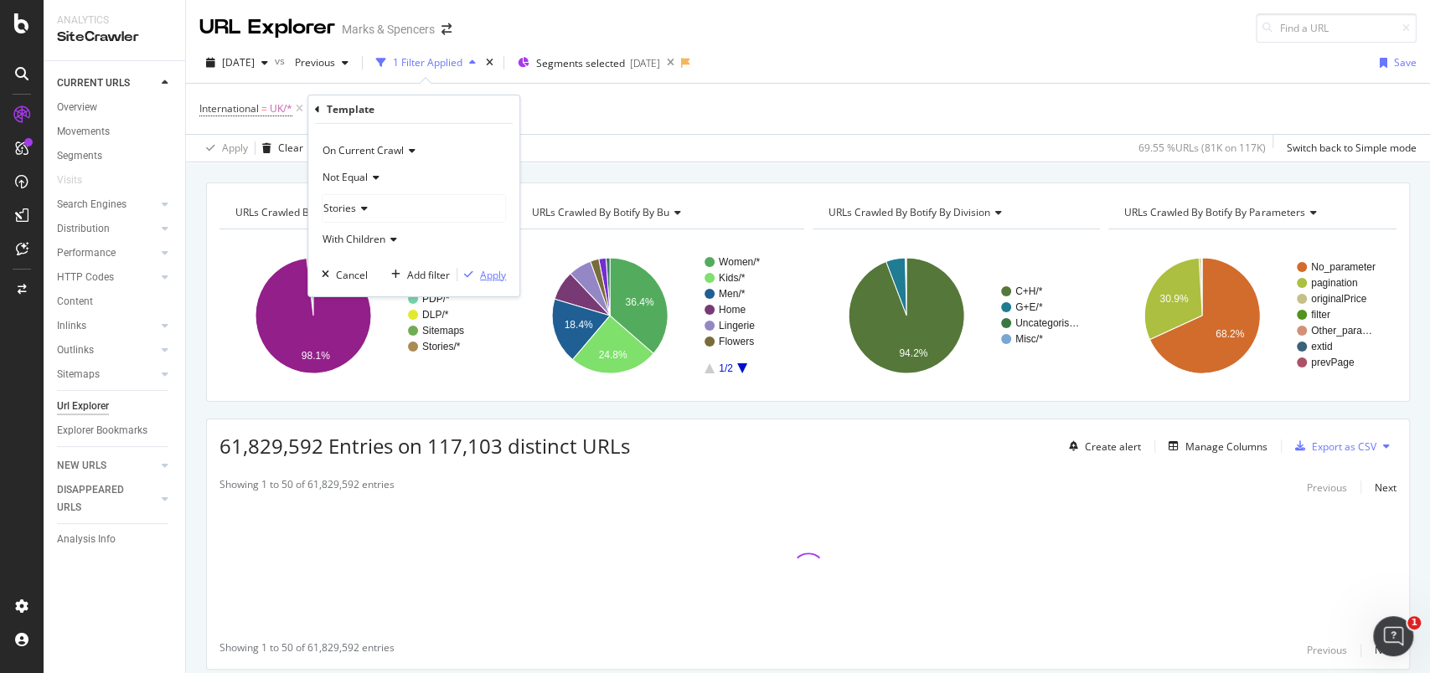
click at [495, 275] on div "Apply" at bounding box center [493, 274] width 26 height 14
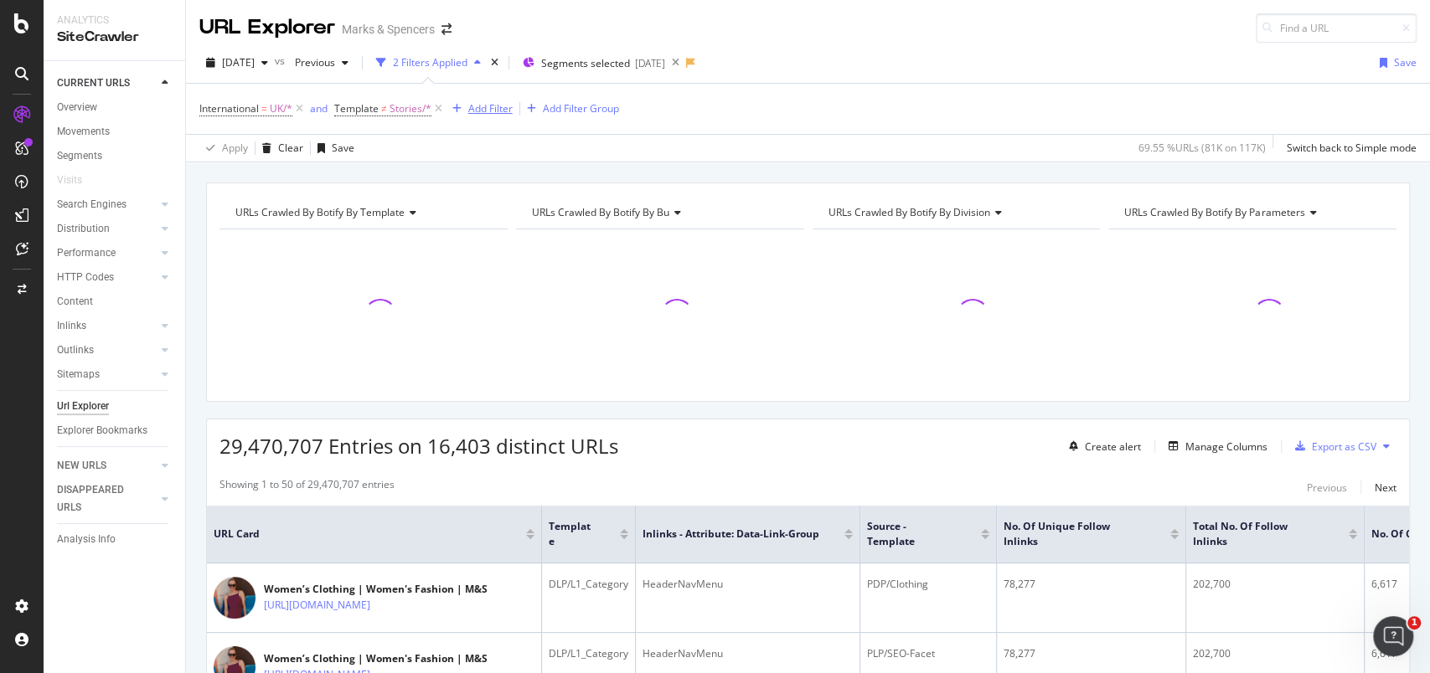
click at [482, 108] on div "Add Filter" at bounding box center [490, 108] width 44 height 14
click at [802, 103] on div "International = UK/* and Template ≠ Stories/* Add Filter Add Filter Group" at bounding box center [807, 109] width 1217 height 50
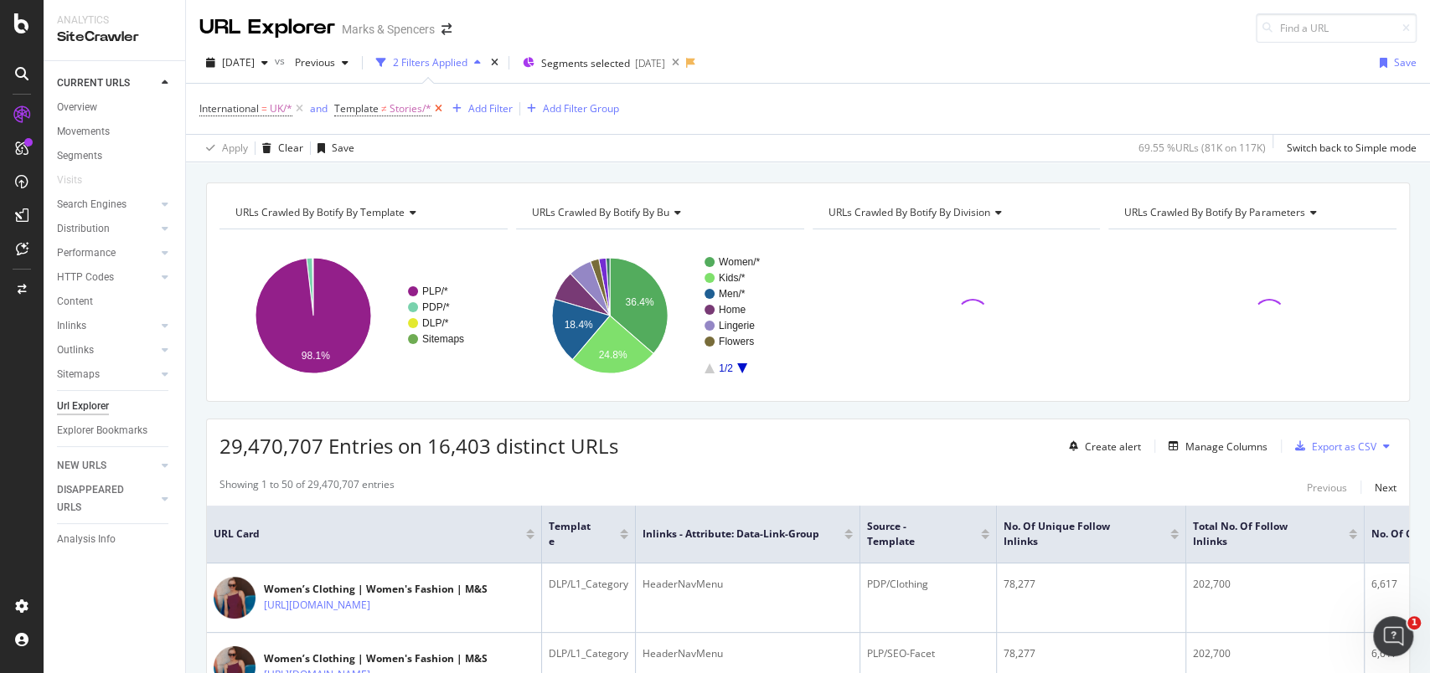
click at [440, 111] on icon at bounding box center [438, 109] width 14 height 17
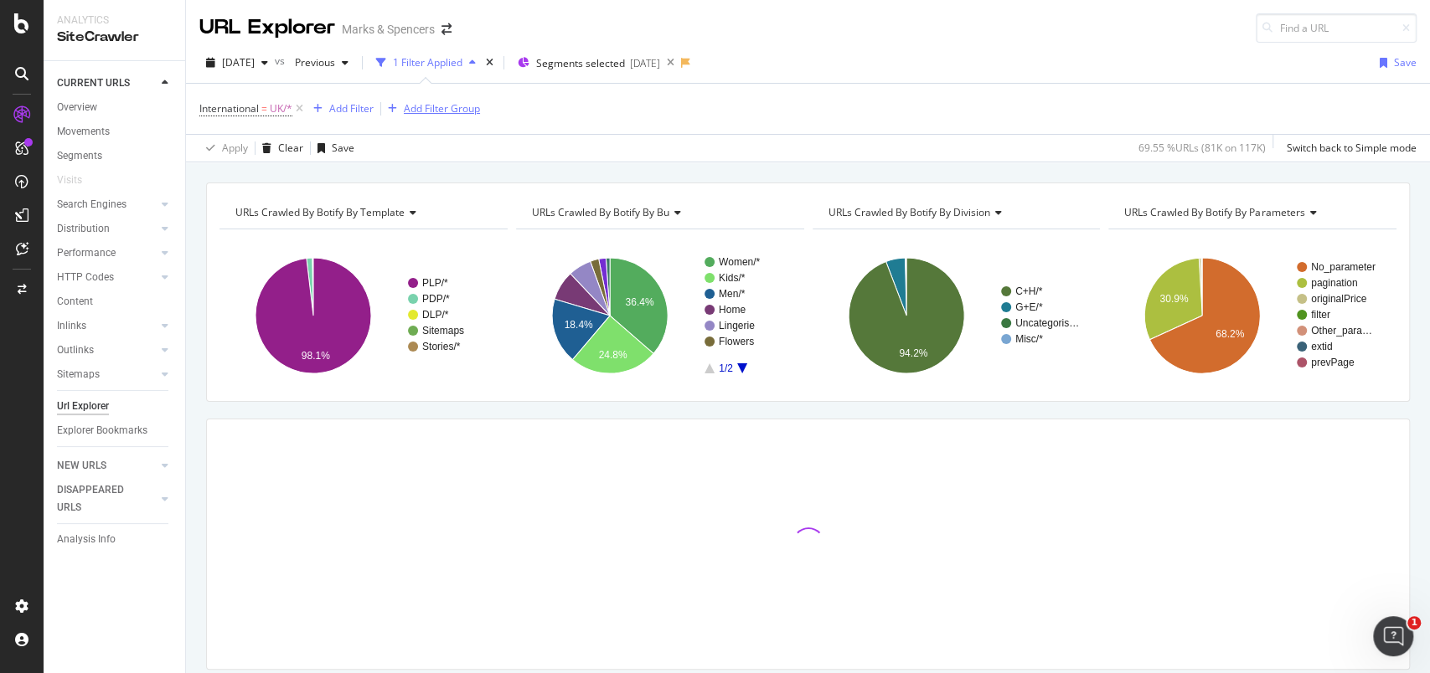
click at [440, 110] on div "Add Filter Group" at bounding box center [442, 108] width 76 height 14
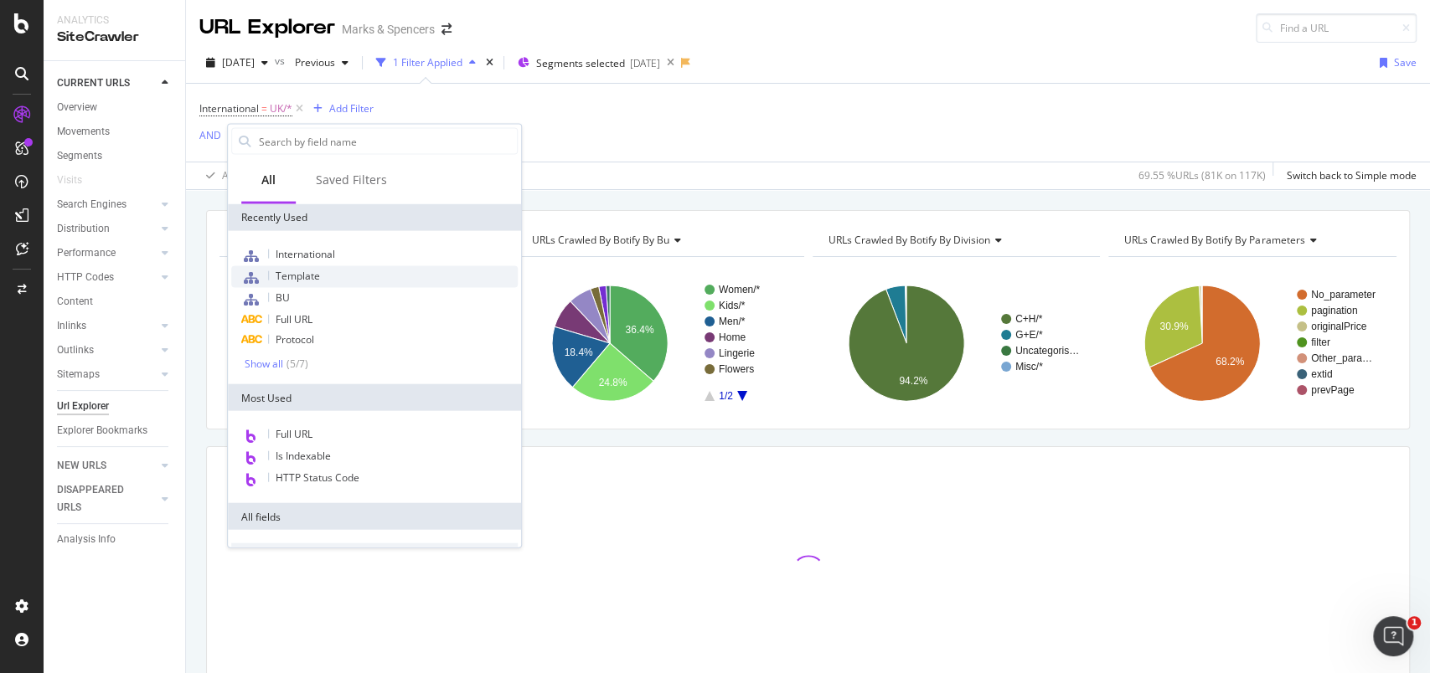
click at [311, 275] on span "Template" at bounding box center [298, 276] width 44 height 14
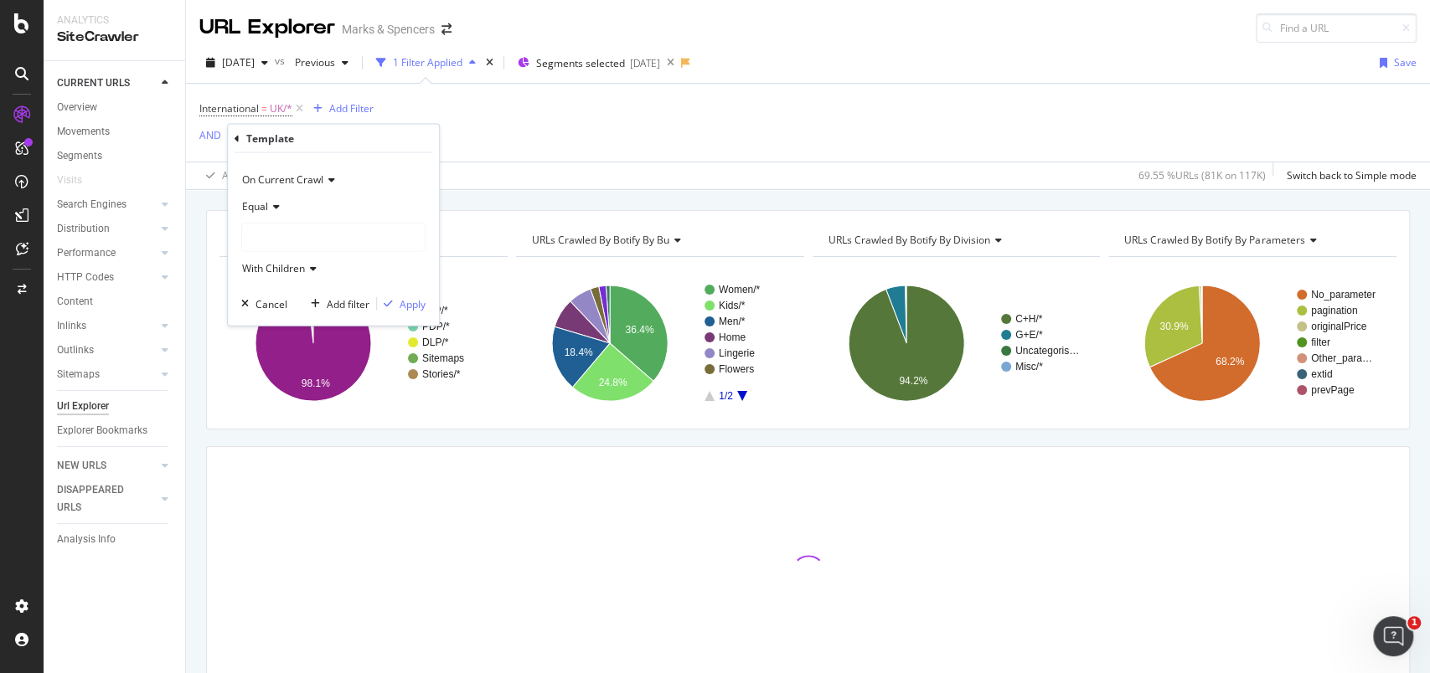
click at [275, 202] on icon at bounding box center [274, 207] width 12 height 10
click at [289, 260] on span "Not Equal" at bounding box center [272, 262] width 45 height 14
click at [315, 242] on div at bounding box center [333, 237] width 183 height 27
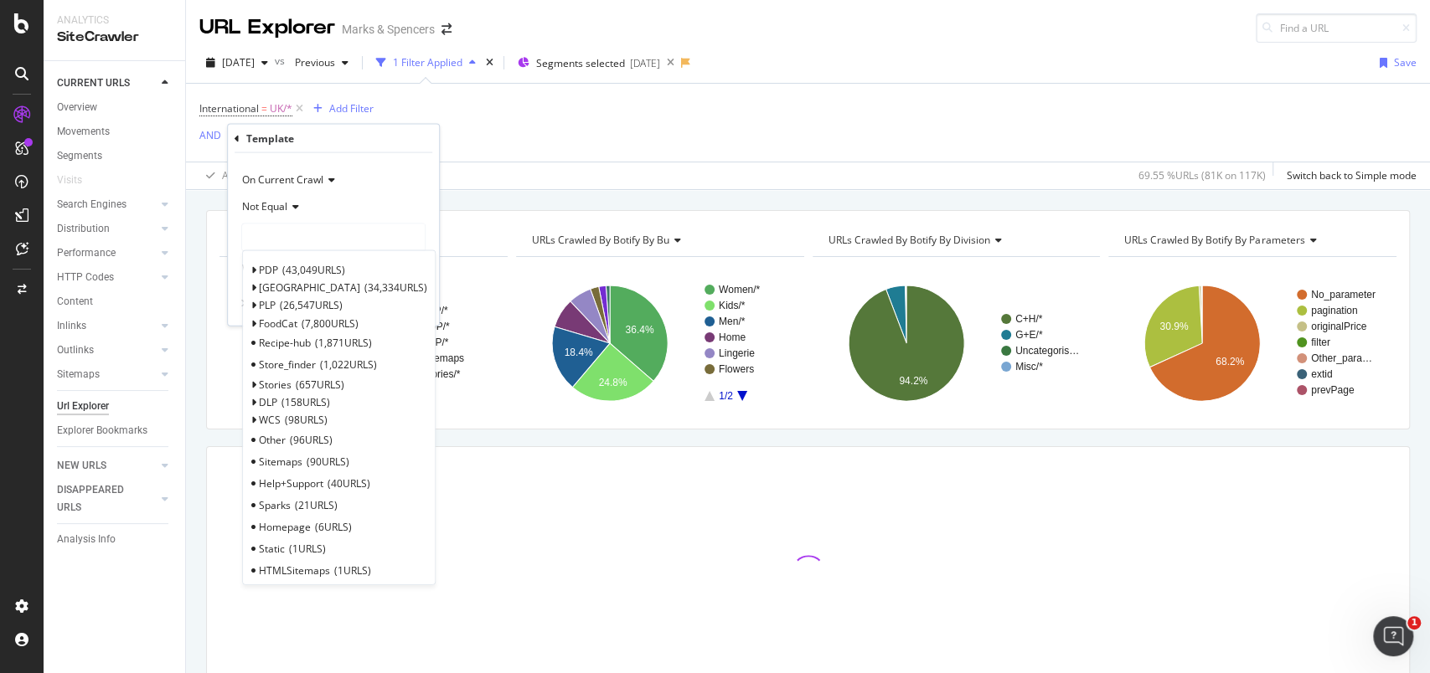
click at [0, 0] on span "Select" at bounding box center [0, 0] width 0 height 0
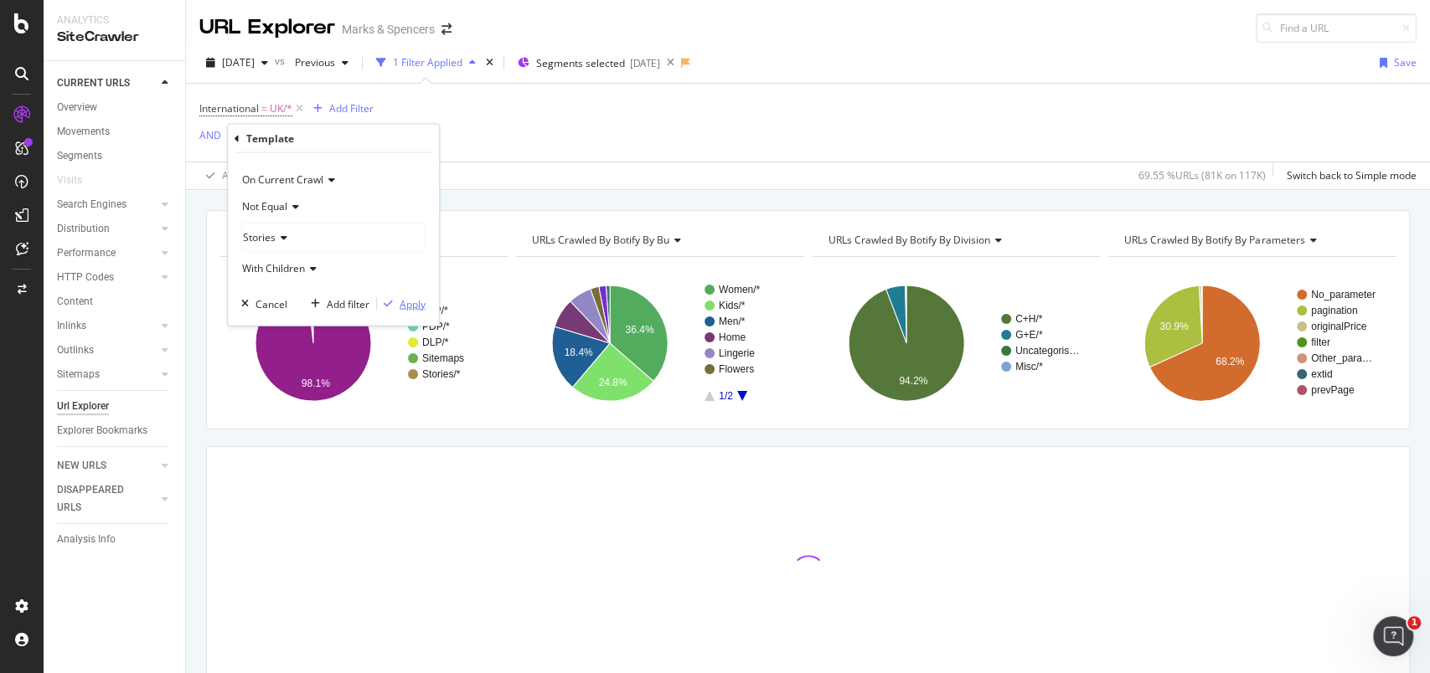
click at [403, 296] on button "Apply" at bounding box center [401, 304] width 49 height 17
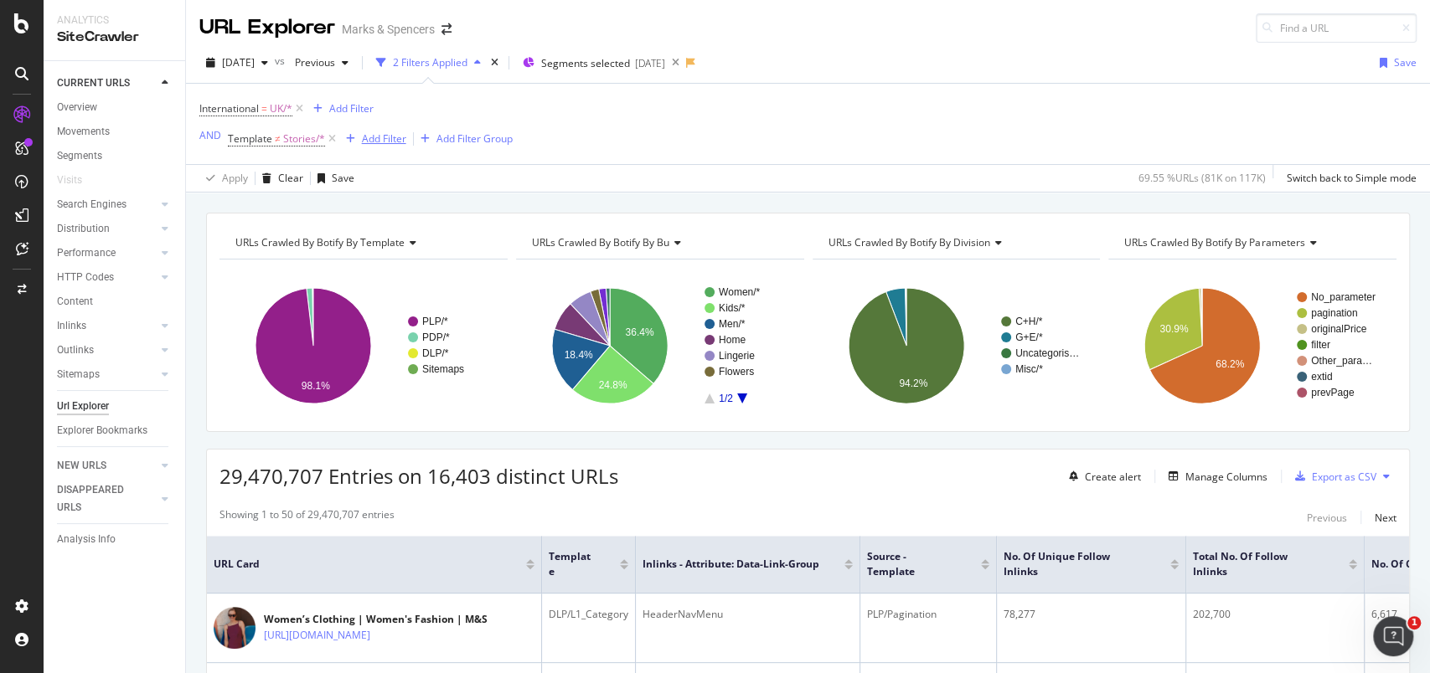
click at [382, 136] on div "Add Filter" at bounding box center [384, 139] width 44 height 14
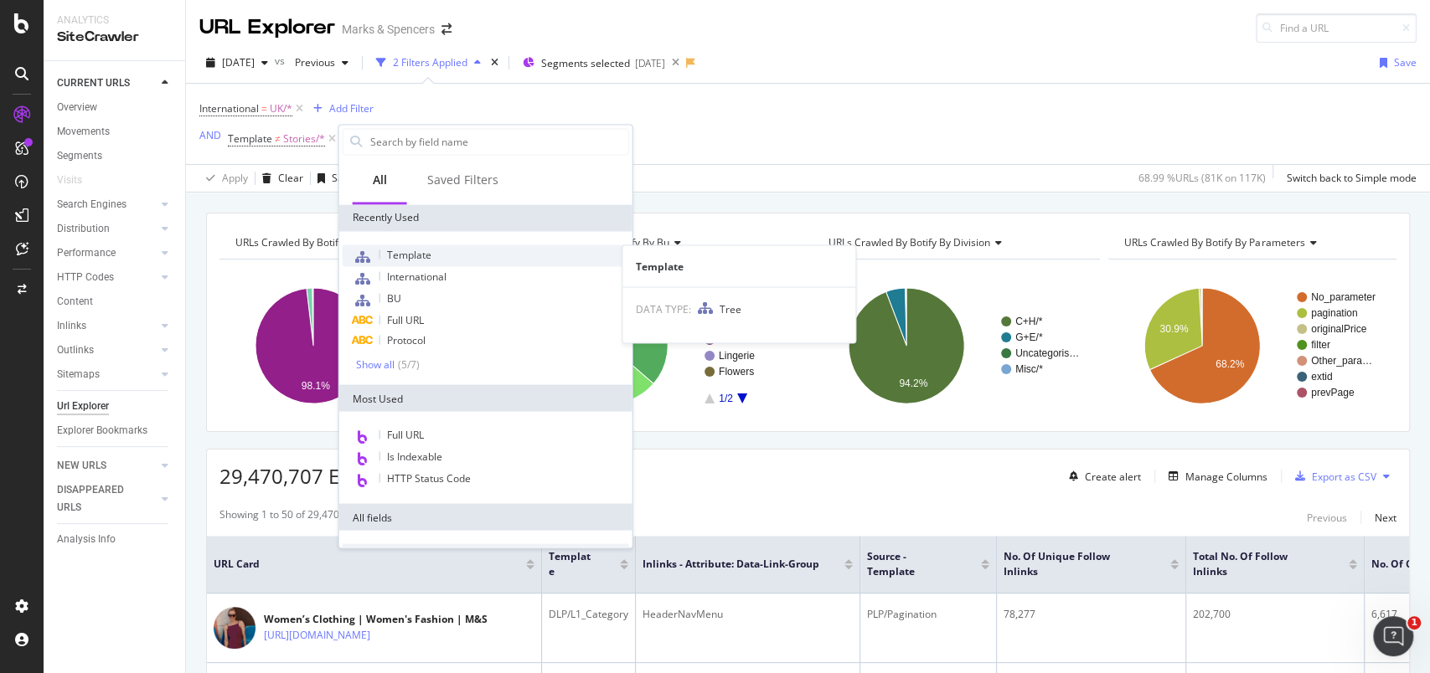
click at [397, 250] on span "Template" at bounding box center [409, 254] width 44 height 14
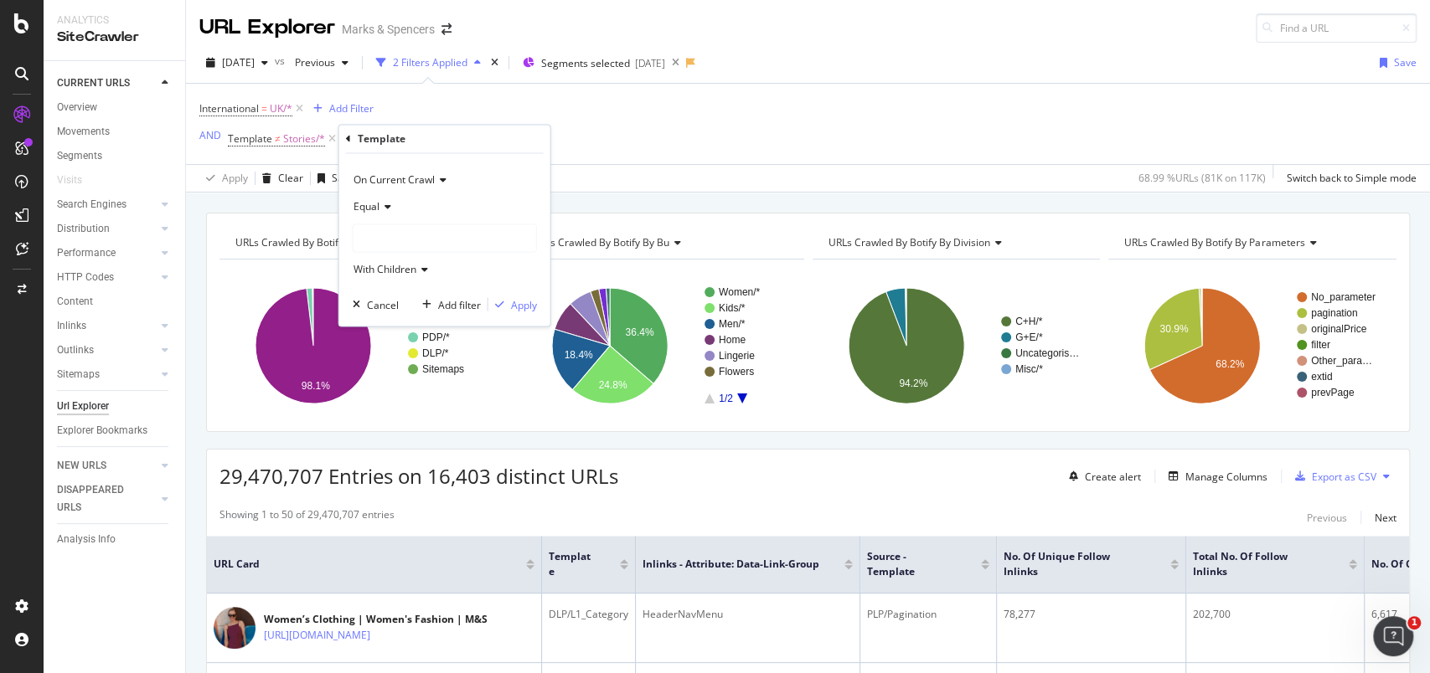
click at [362, 212] on span "Equal" at bounding box center [366, 207] width 26 height 14
click at [379, 270] on span "Not Equal" at bounding box center [383, 263] width 45 height 14
click at [370, 245] on div at bounding box center [444, 238] width 183 height 27
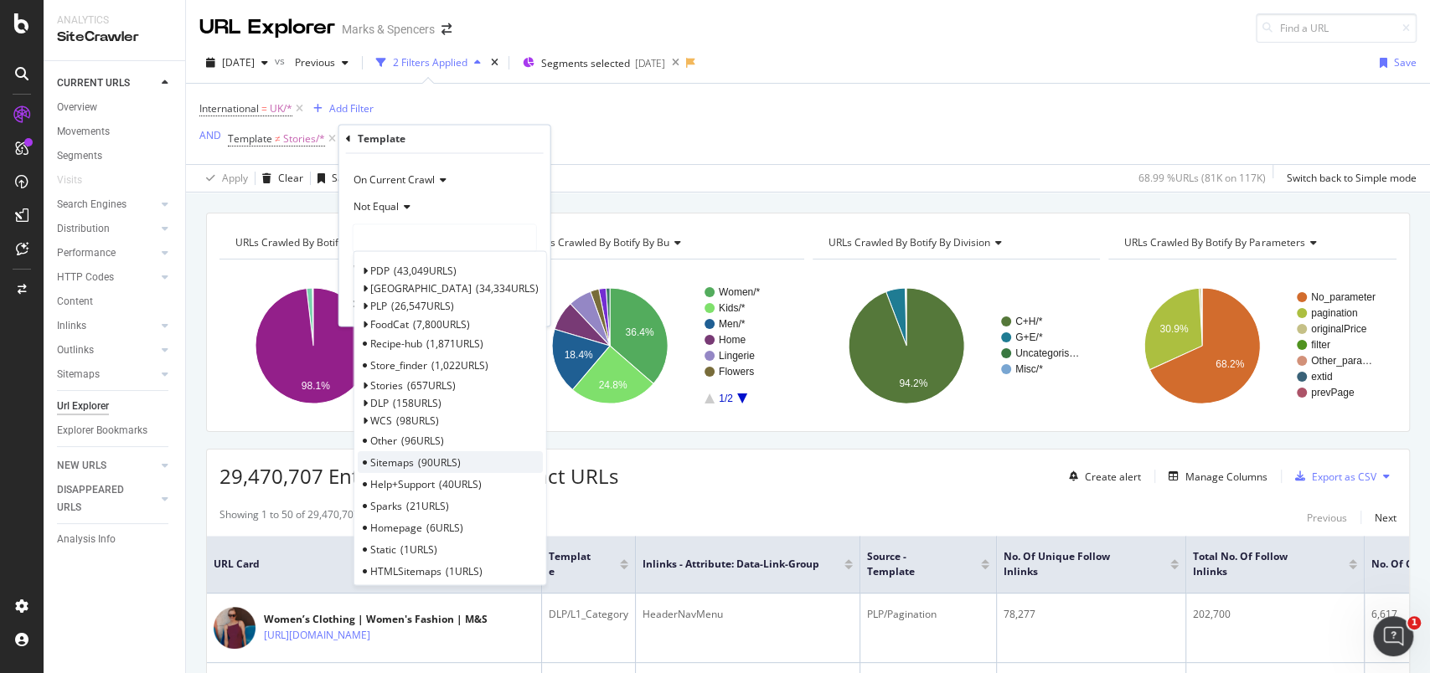
click at [402, 460] on span "Sitemaps" at bounding box center [392, 462] width 44 height 14
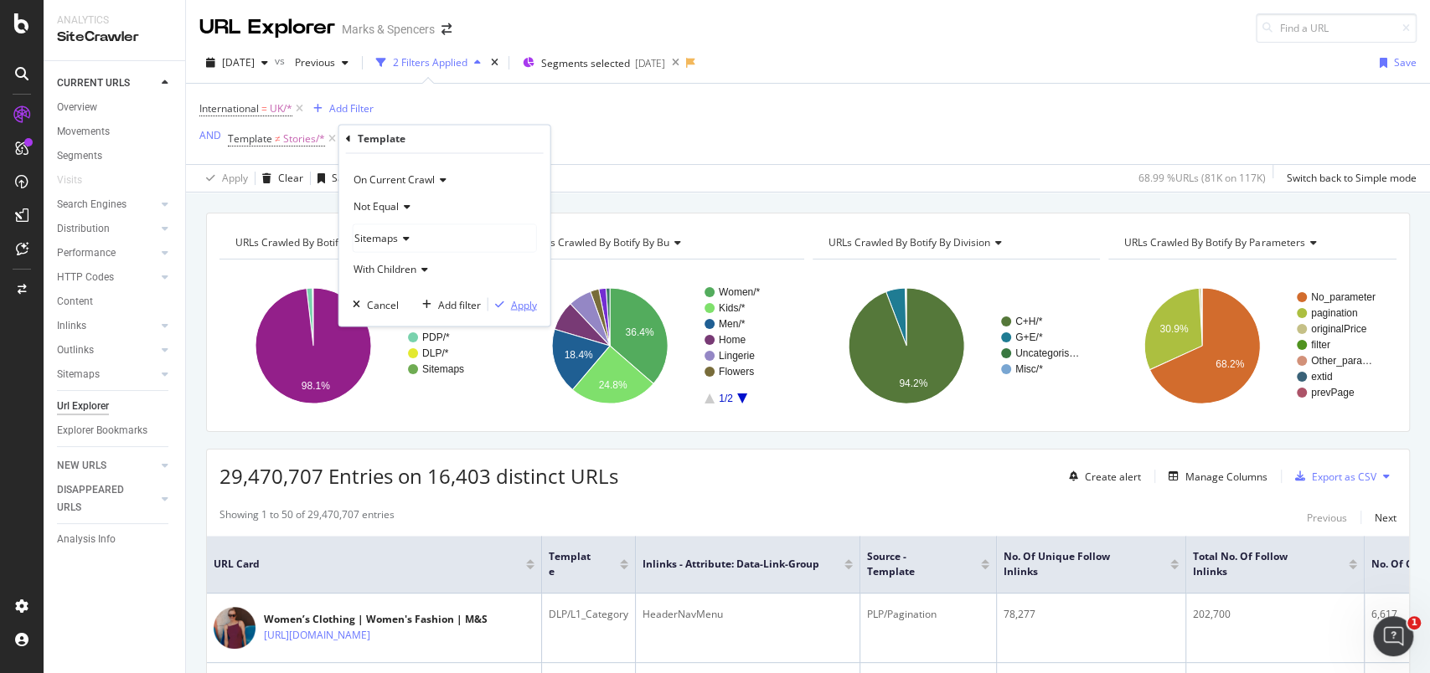
click at [519, 302] on div "Apply" at bounding box center [524, 304] width 26 height 14
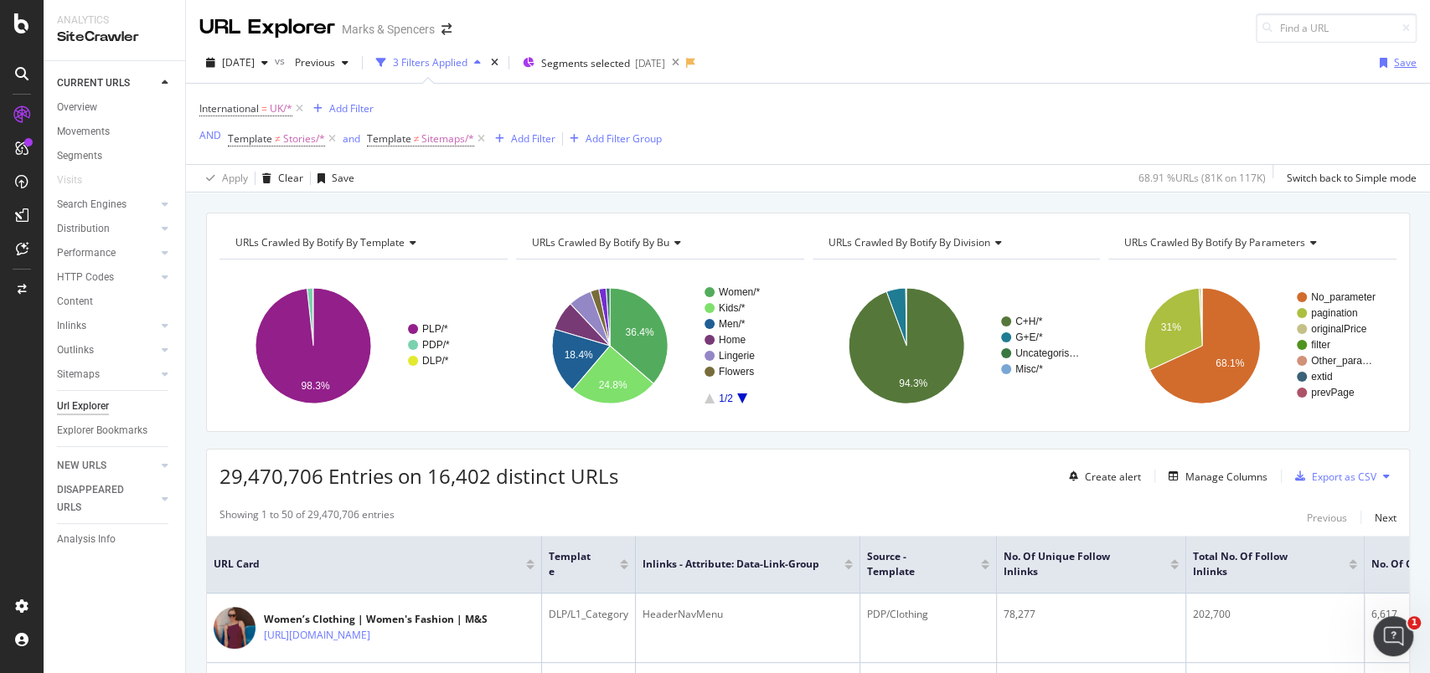
click at [1394, 67] on div "Save" at bounding box center [1405, 62] width 23 height 14
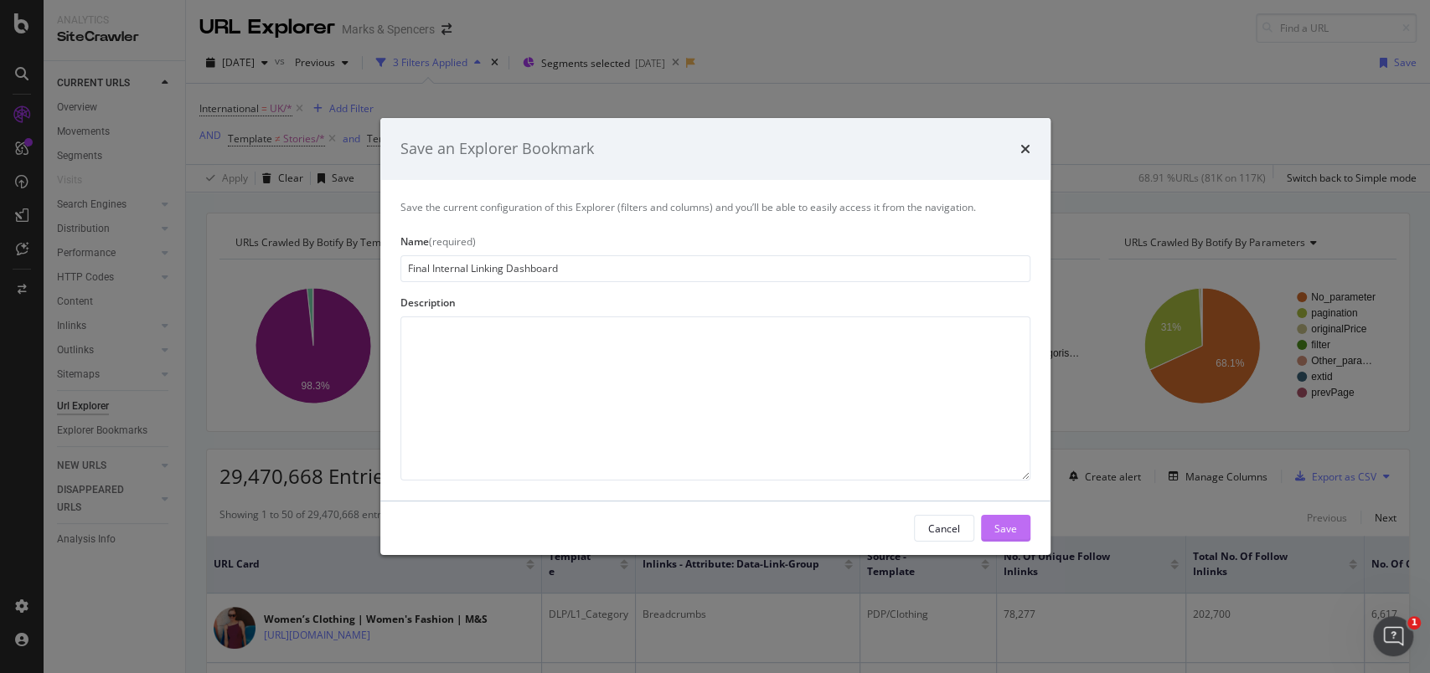
type input "Final Internal Linking Dashboard"
click at [1015, 531] on div "Save" at bounding box center [1005, 528] width 23 height 14
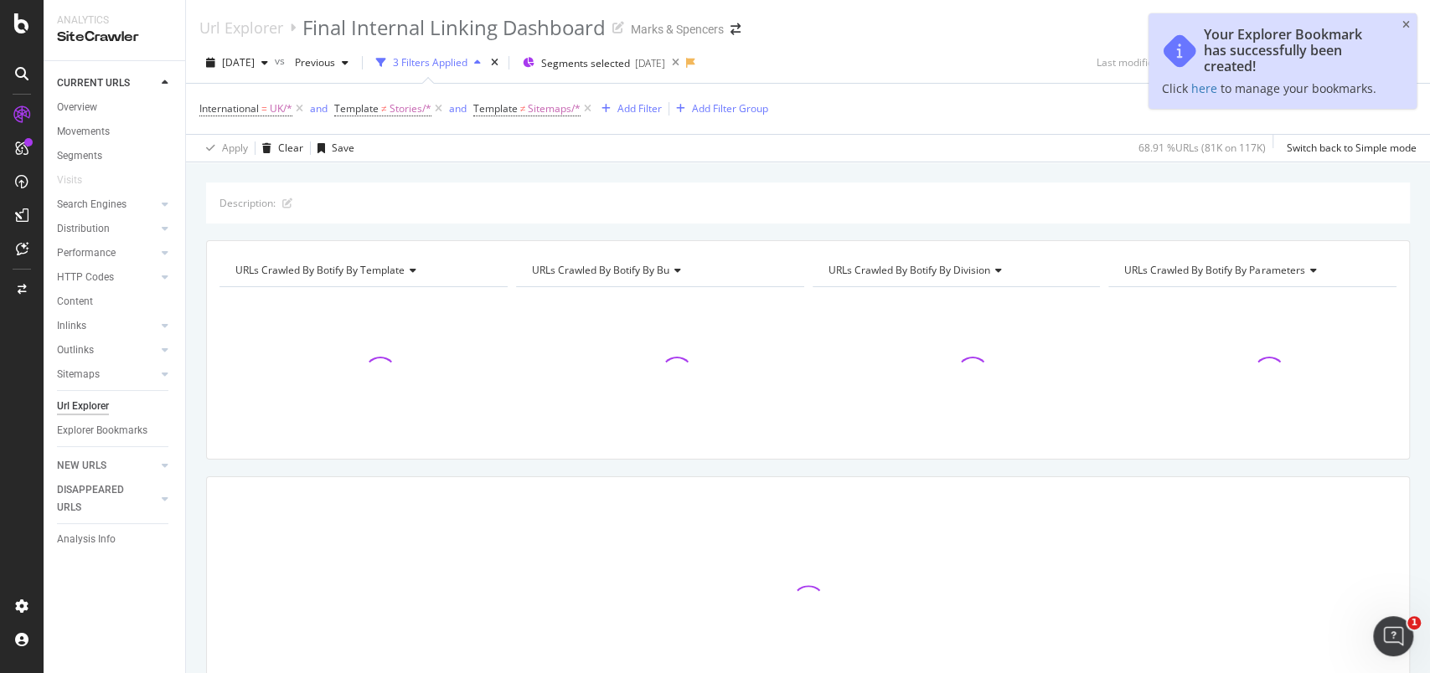
scroll to position [112, 0]
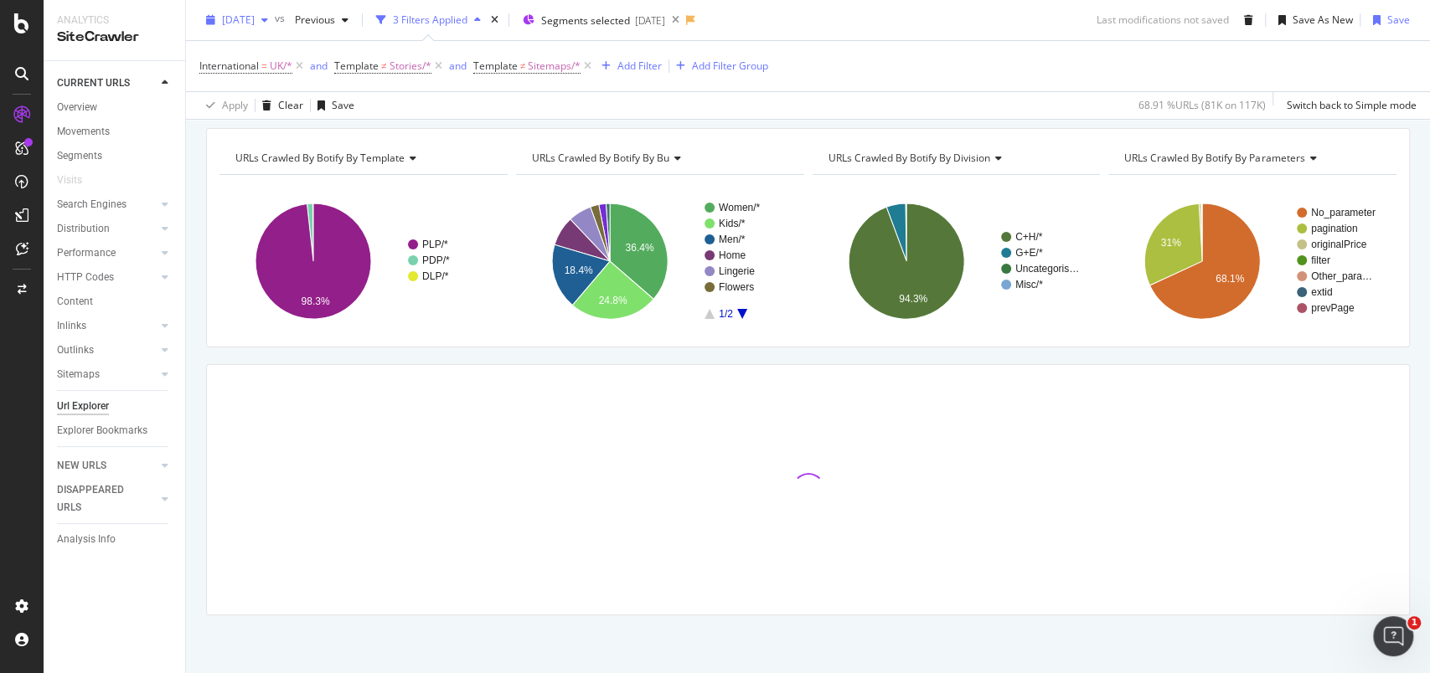
click at [266, 26] on div "2025 Aug. 2nd" at bounding box center [236, 20] width 75 height 25
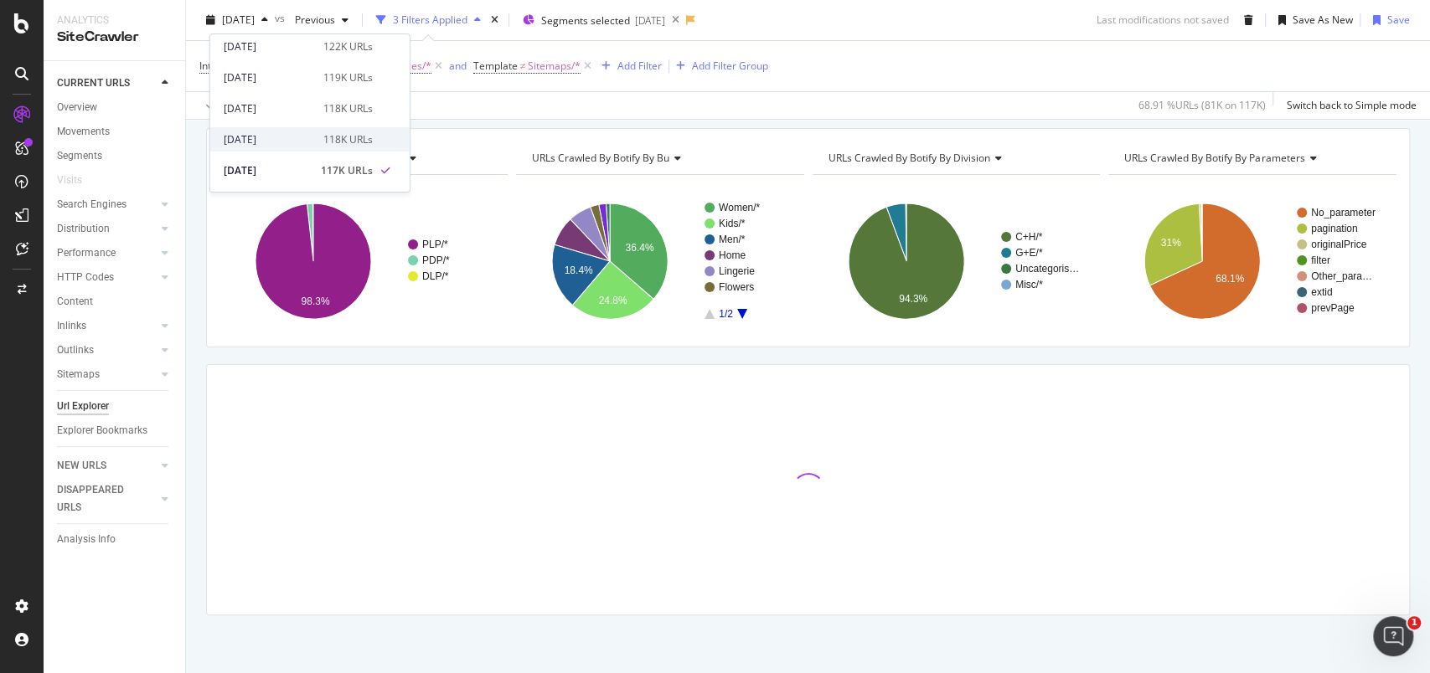
click at [291, 137] on div "[DATE]" at bounding box center [269, 139] width 90 height 15
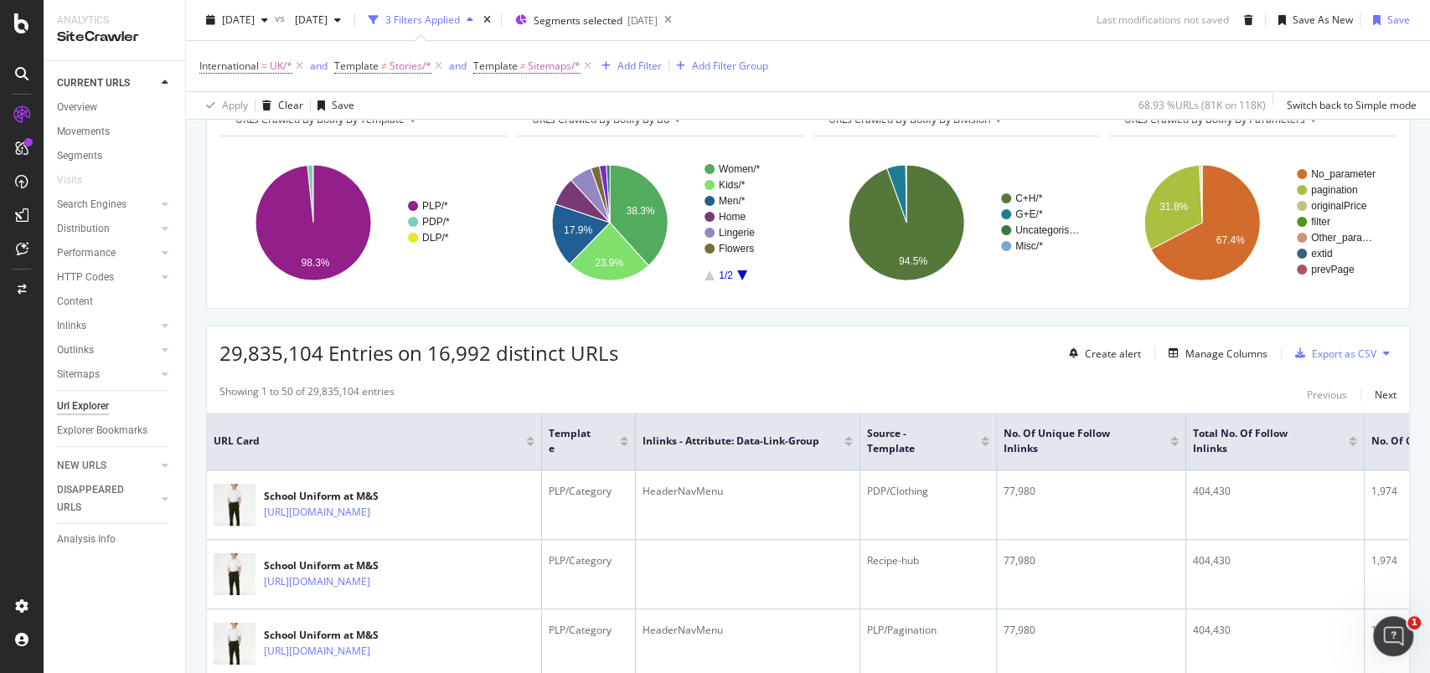
scroll to position [223, 0]
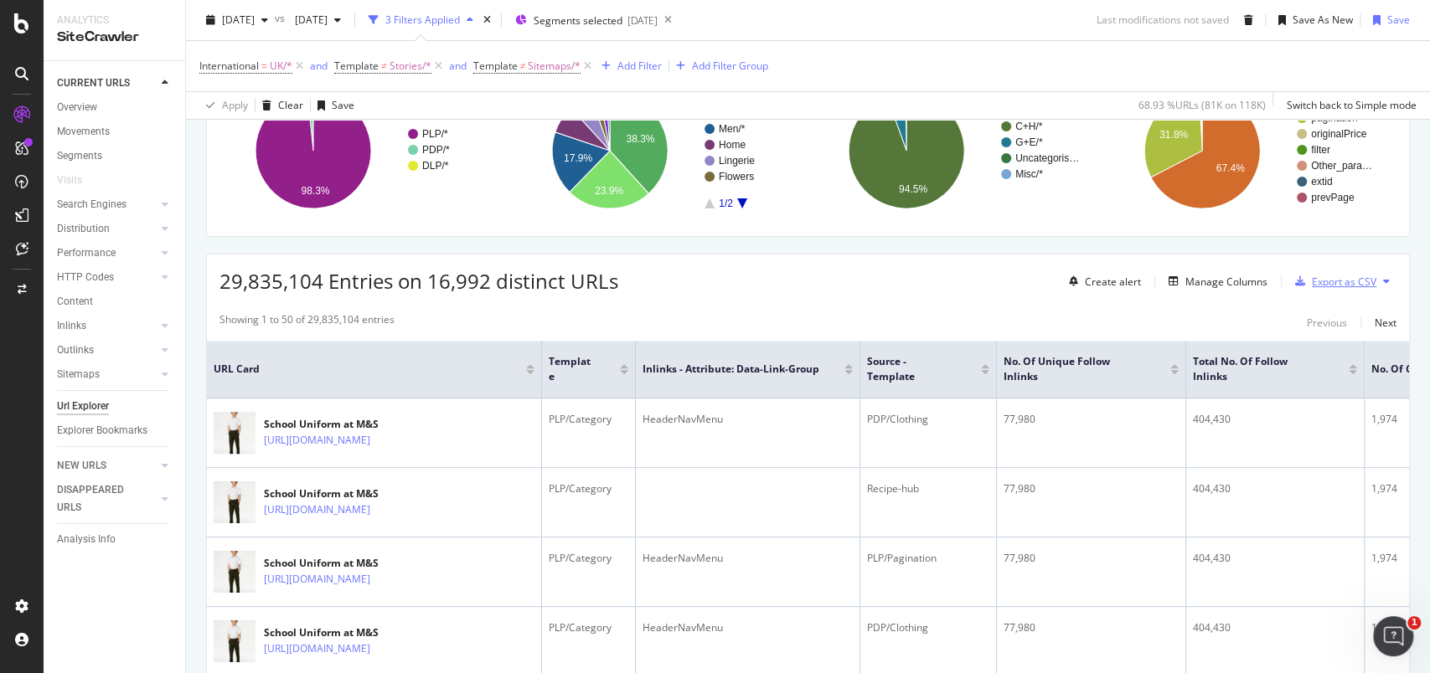
click at [1341, 278] on div "Export as CSV" at bounding box center [1344, 282] width 64 height 14
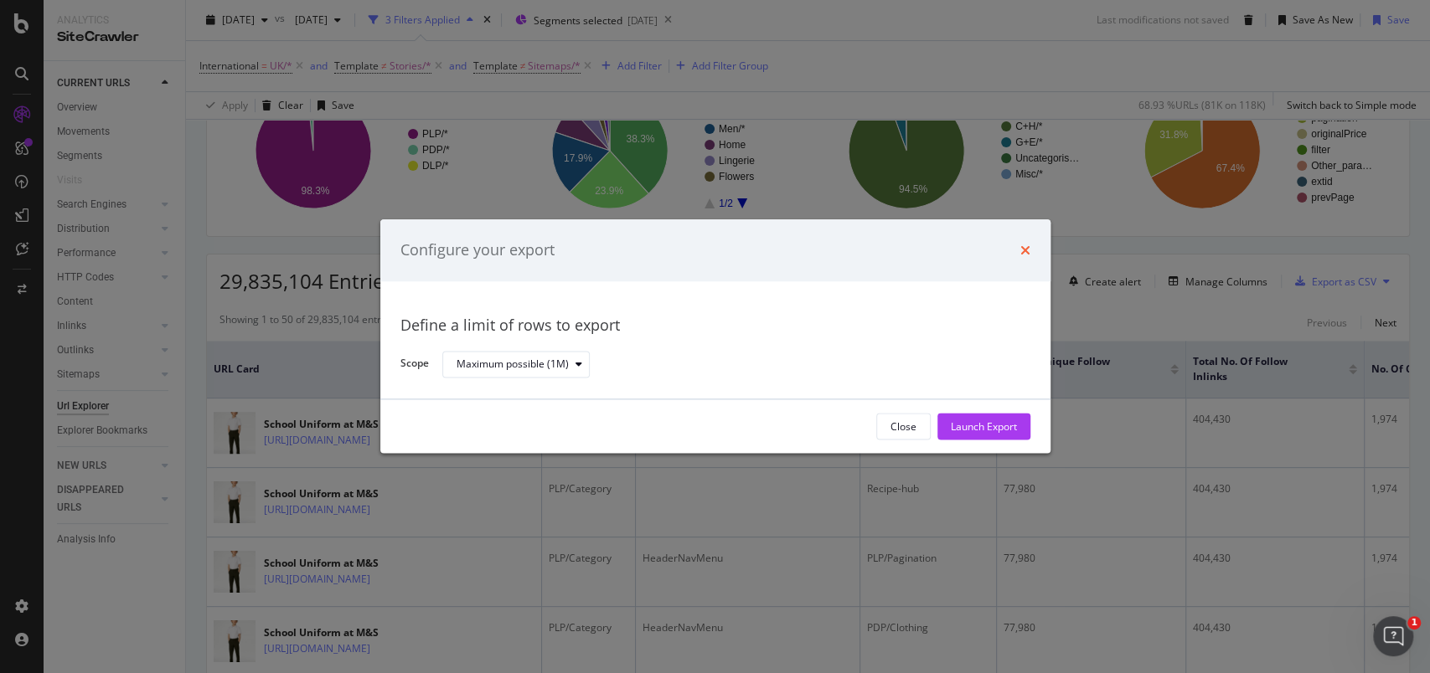
click at [1027, 251] on icon "times" at bounding box center [1025, 250] width 10 height 13
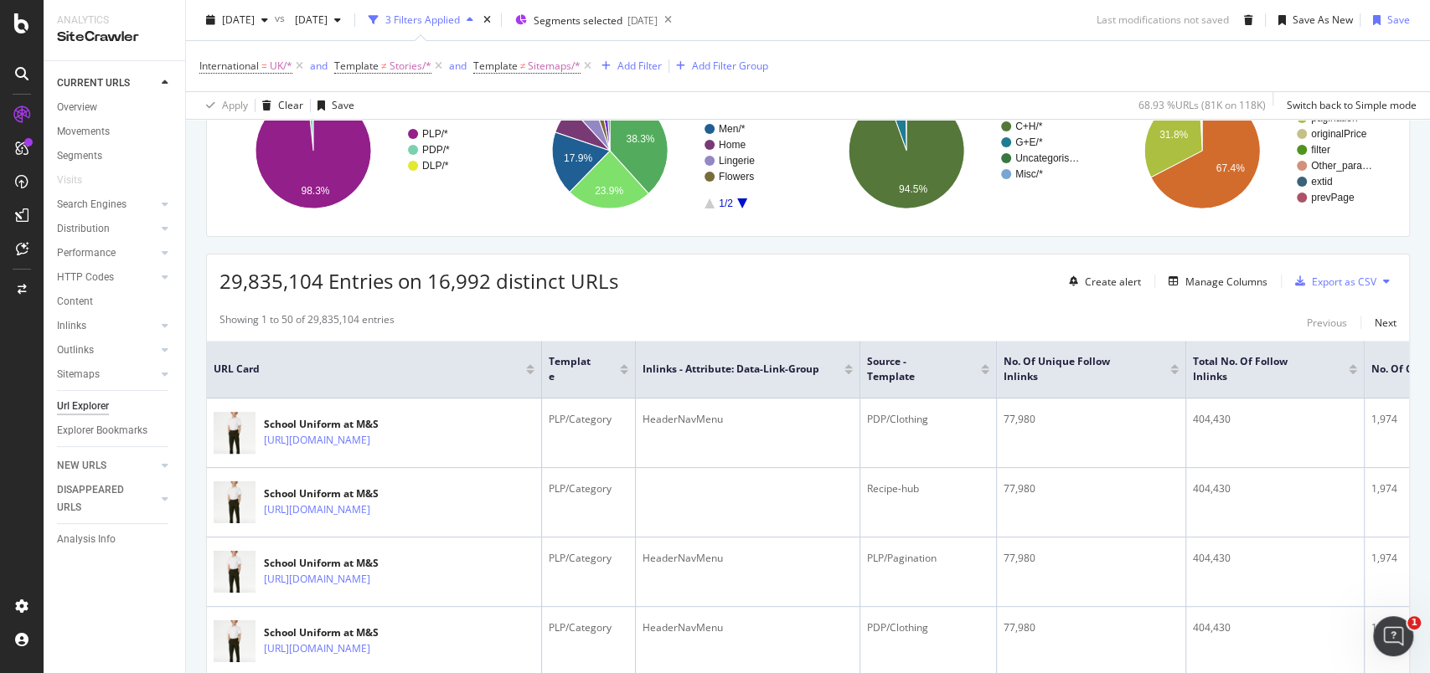
click at [1376, 284] on button at bounding box center [1386, 281] width 20 height 27
click at [1312, 282] on div "Export as CSV" at bounding box center [1344, 282] width 64 height 14
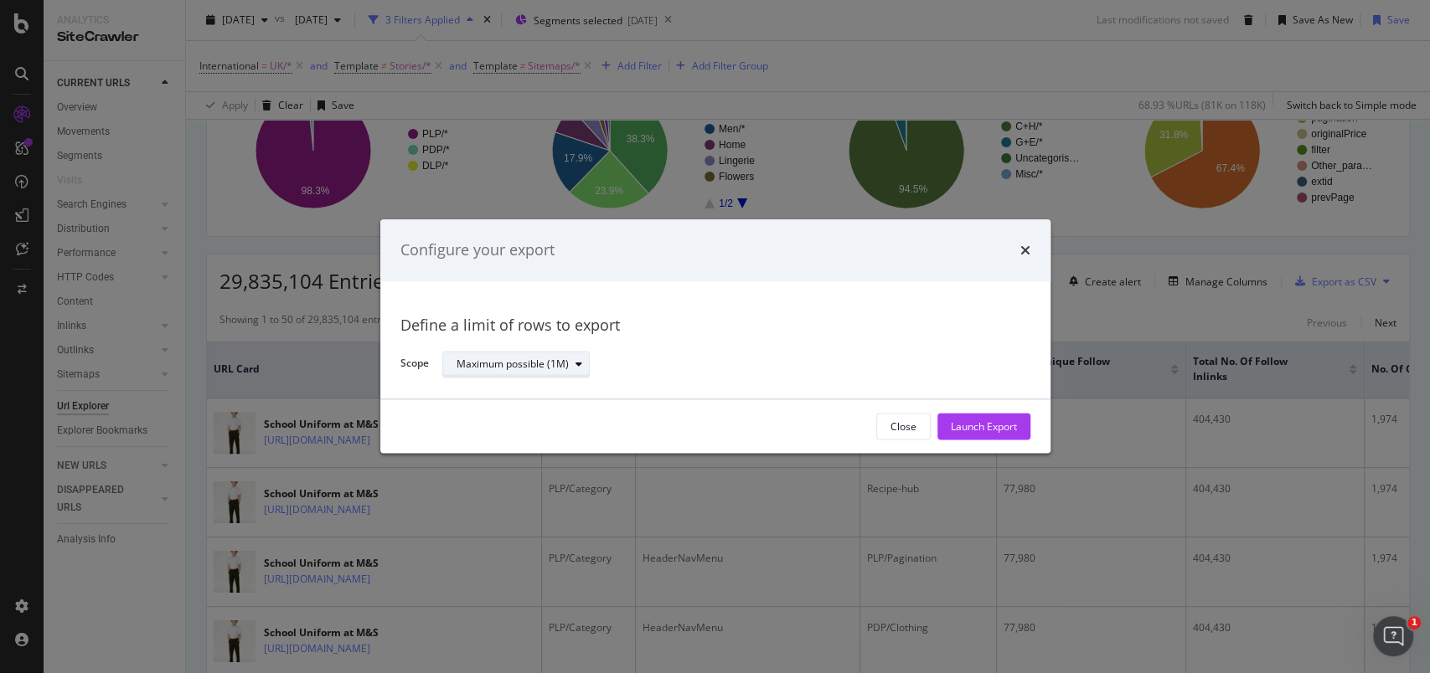
click at [571, 359] on div "modal" at bounding box center [579, 364] width 20 height 10
click at [573, 359] on div "modal" at bounding box center [579, 364] width 20 height 10
click at [978, 432] on div "Launch Export" at bounding box center [984, 427] width 66 height 14
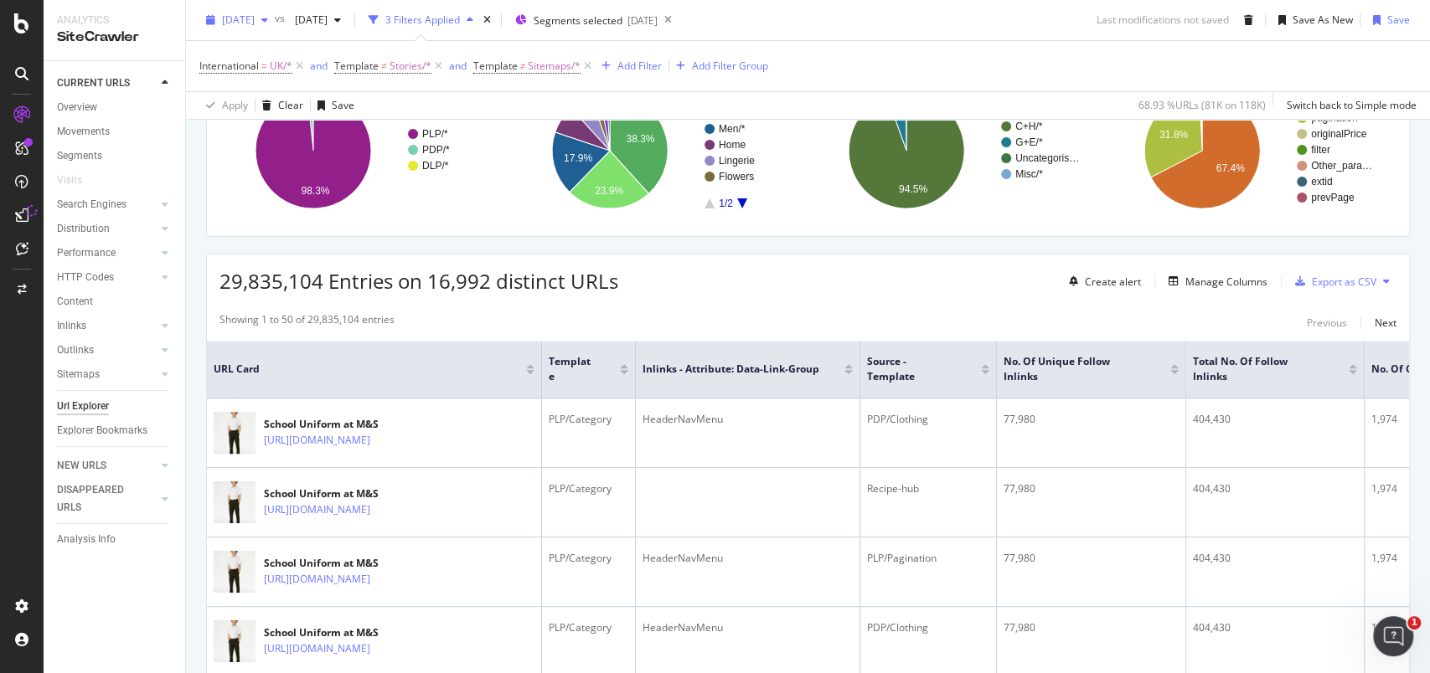
click at [255, 18] on span "[DATE]" at bounding box center [238, 20] width 33 height 14
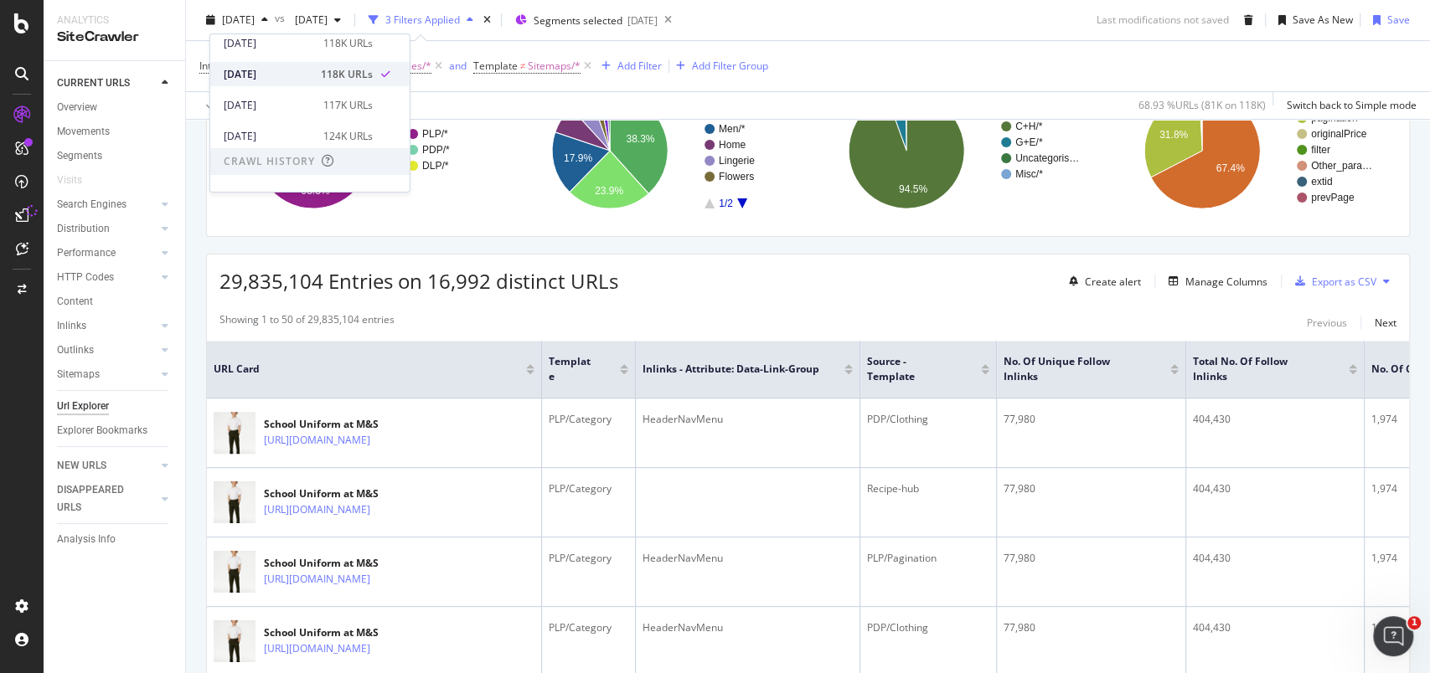
scroll to position [111, 0]
click at [312, 149] on div "2025 Aug. 9th 118K URLs" at bounding box center [298, 154] width 149 height 15
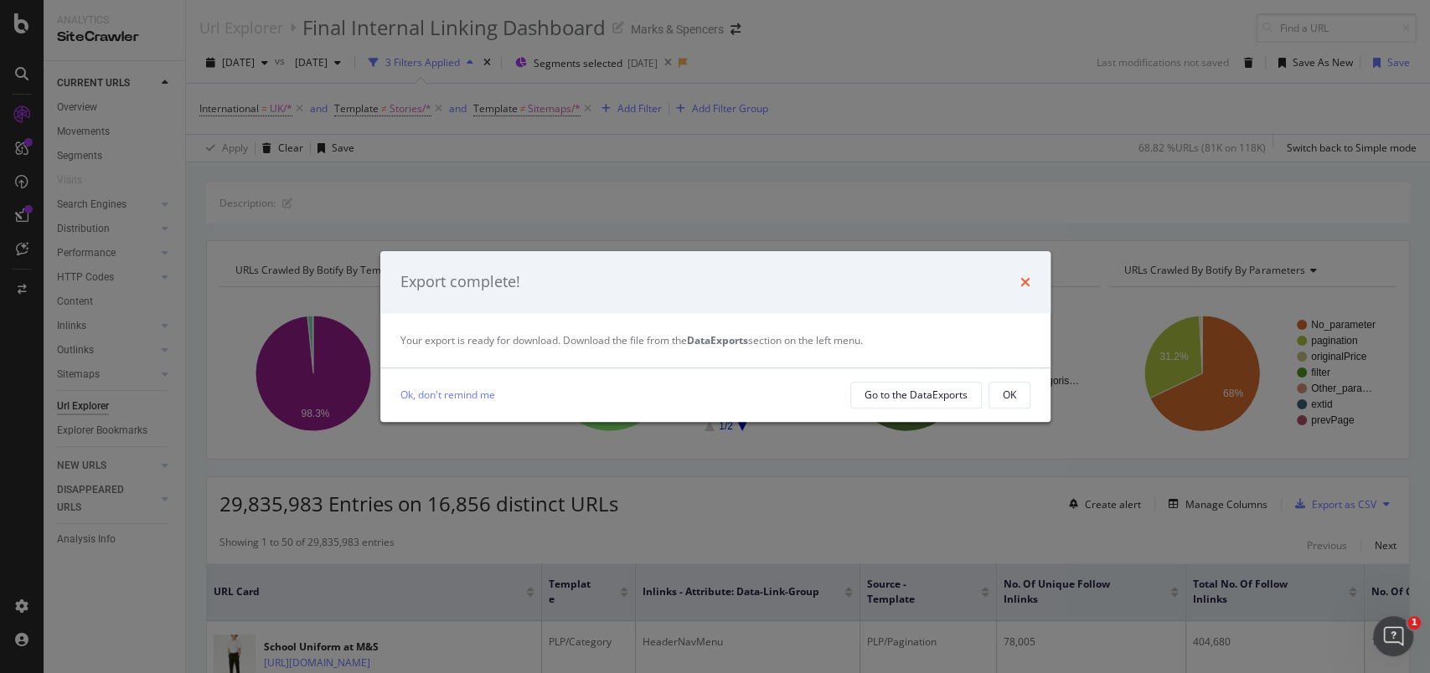
click at [1025, 282] on icon "times" at bounding box center [1025, 282] width 10 height 13
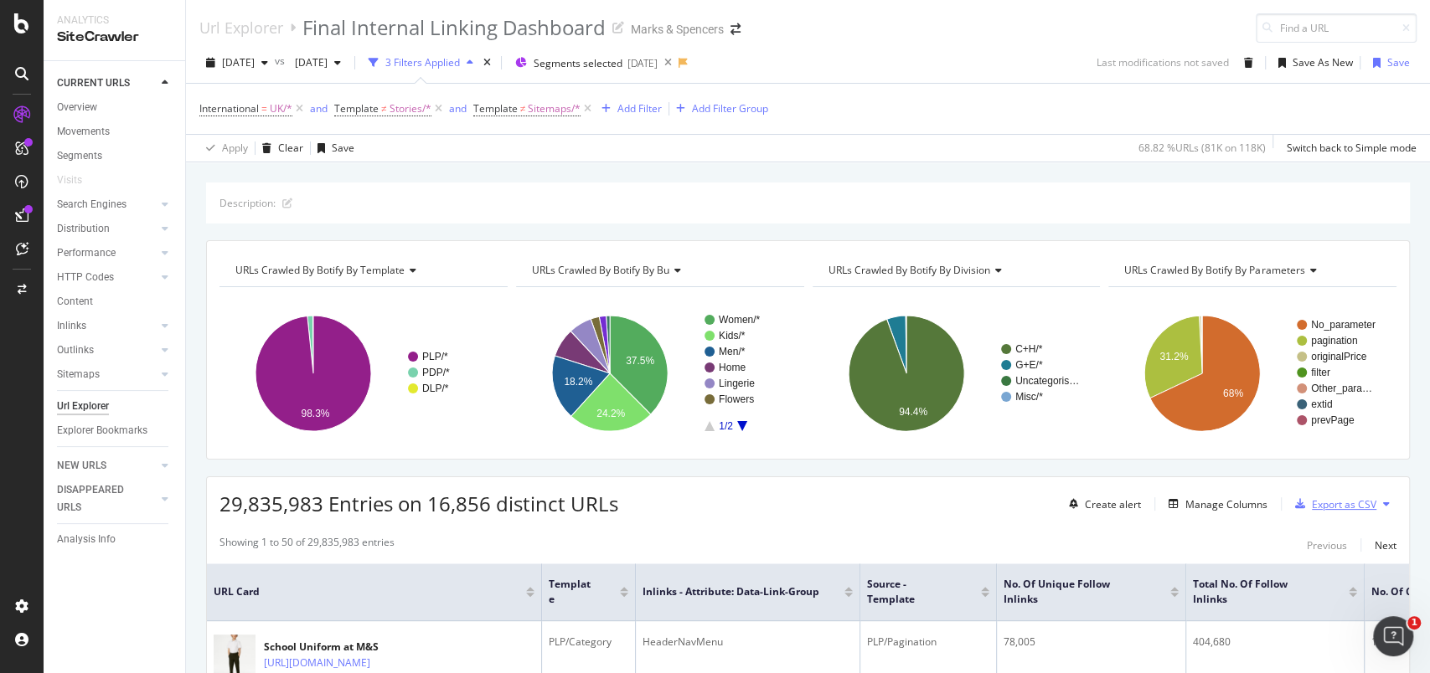
click at [1334, 499] on div "Export as CSV" at bounding box center [1344, 505] width 64 height 14
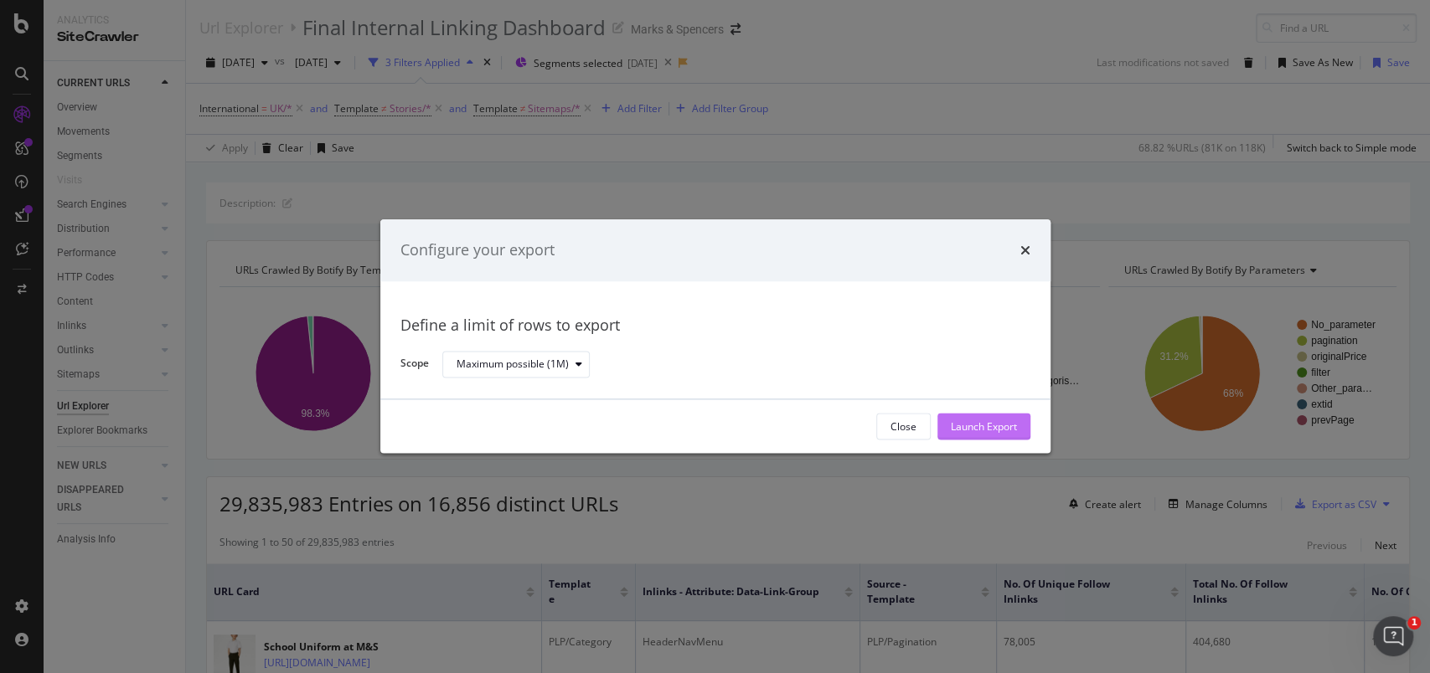
click at [1003, 420] on div "Launch Export" at bounding box center [984, 427] width 66 height 14
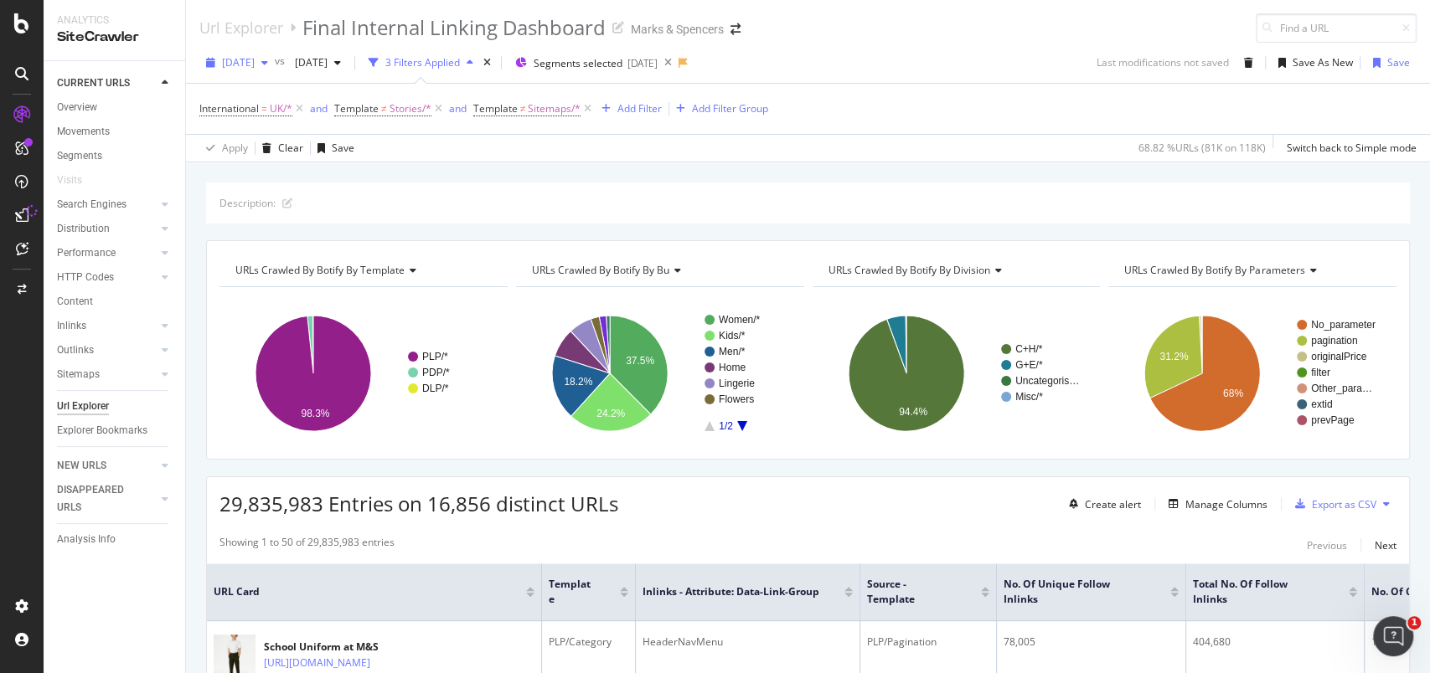
click at [255, 66] on span "[DATE]" at bounding box center [238, 62] width 33 height 14
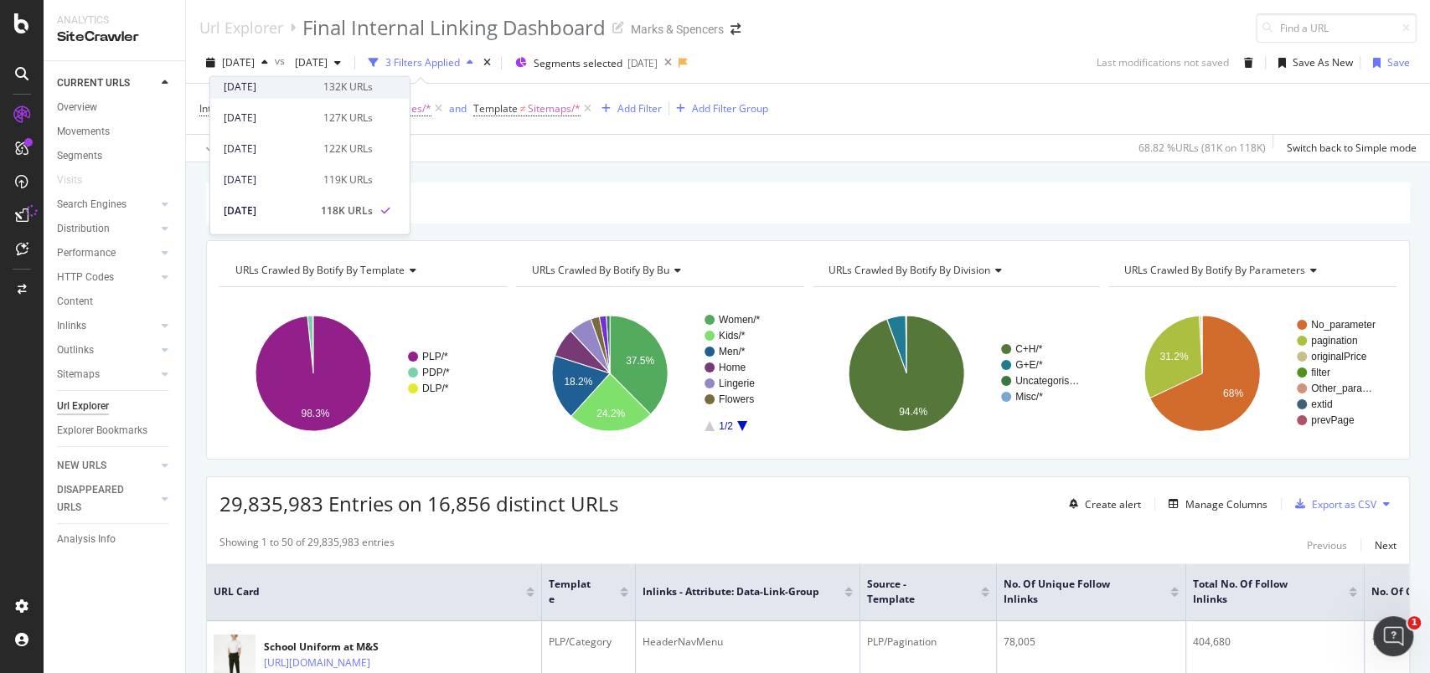
scroll to position [108, 0]
click at [313, 173] on div "2025 Aug. 16th 119K URLs" at bounding box center [298, 169] width 149 height 15
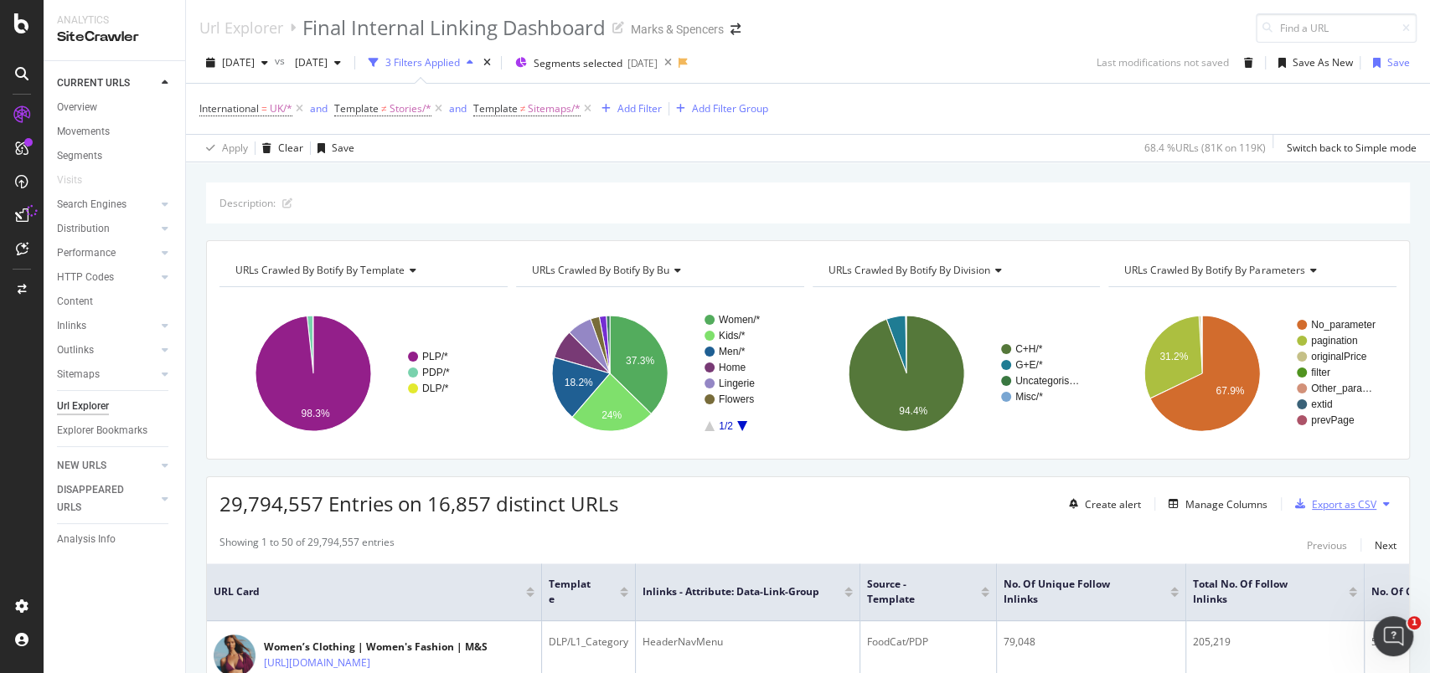
click at [1332, 503] on div "Export as CSV" at bounding box center [1344, 505] width 64 height 14
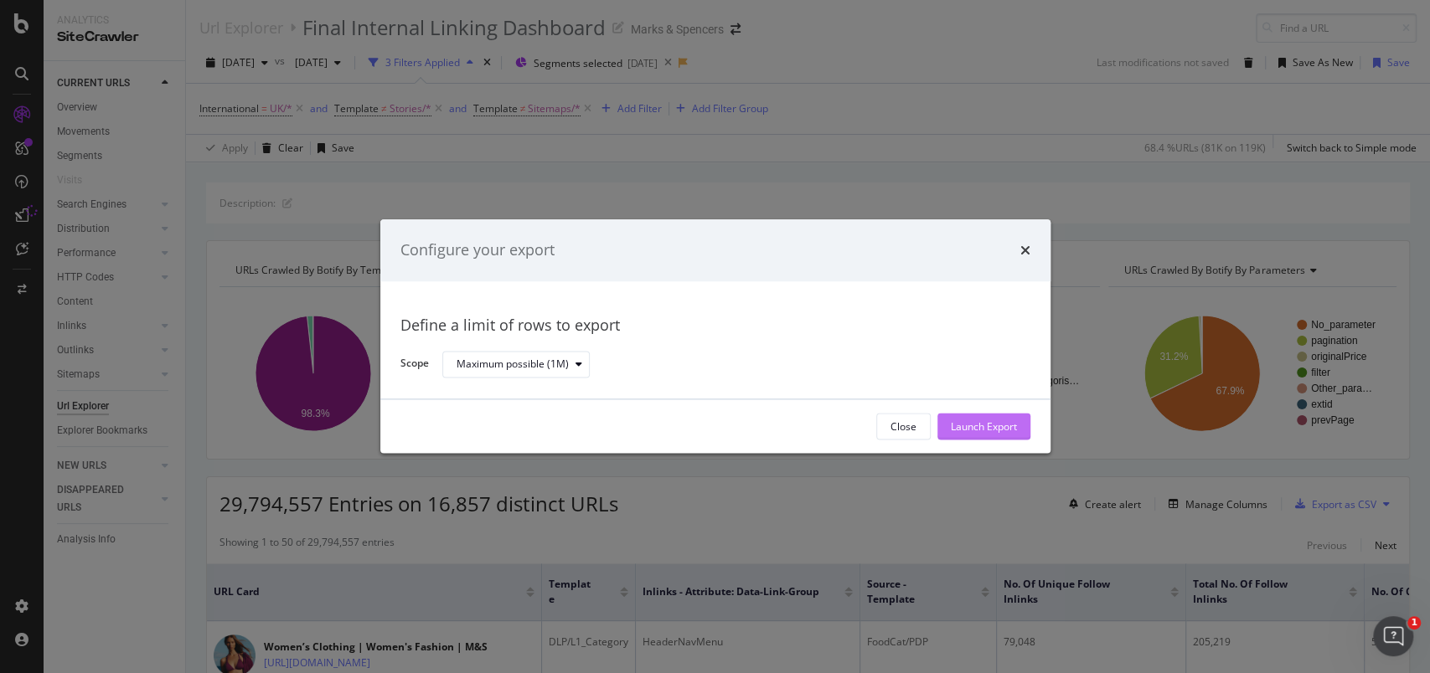
click at [1003, 430] on div "Launch Export" at bounding box center [984, 427] width 66 height 14
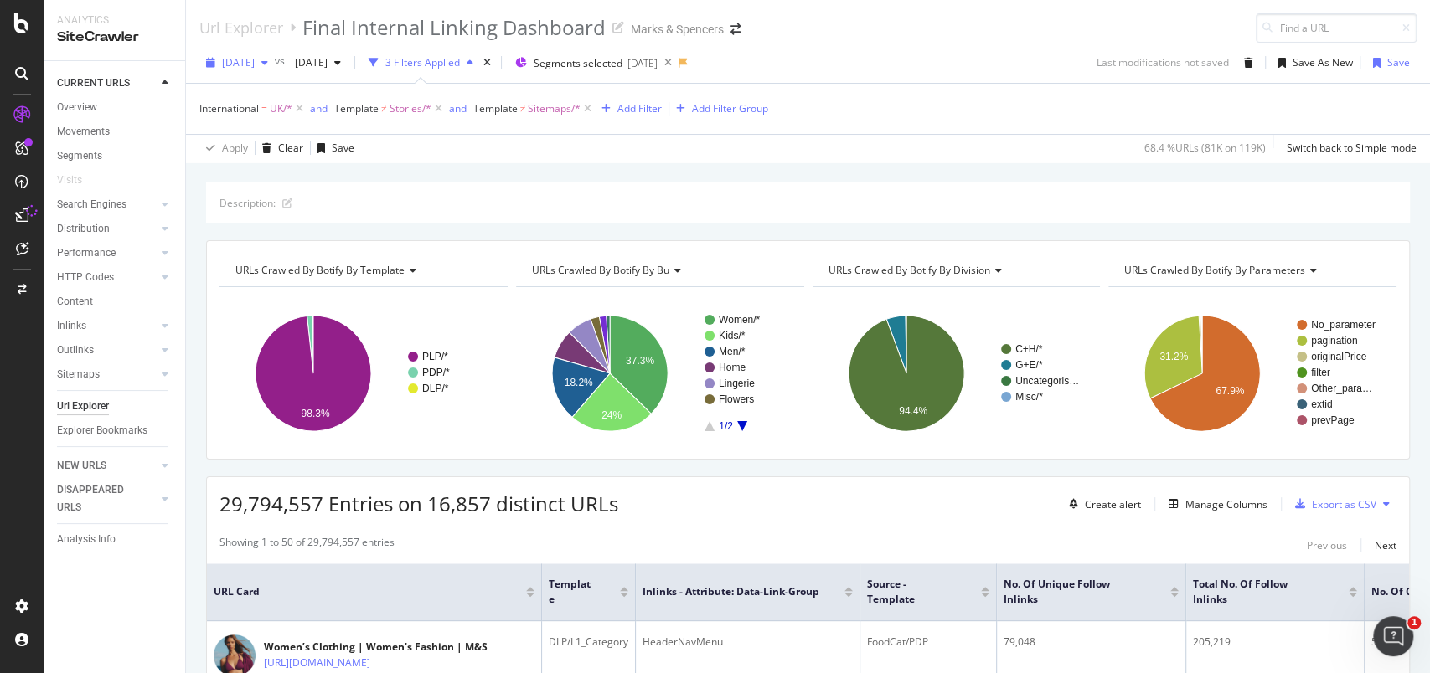
click at [255, 60] on span "[DATE]" at bounding box center [238, 62] width 33 height 14
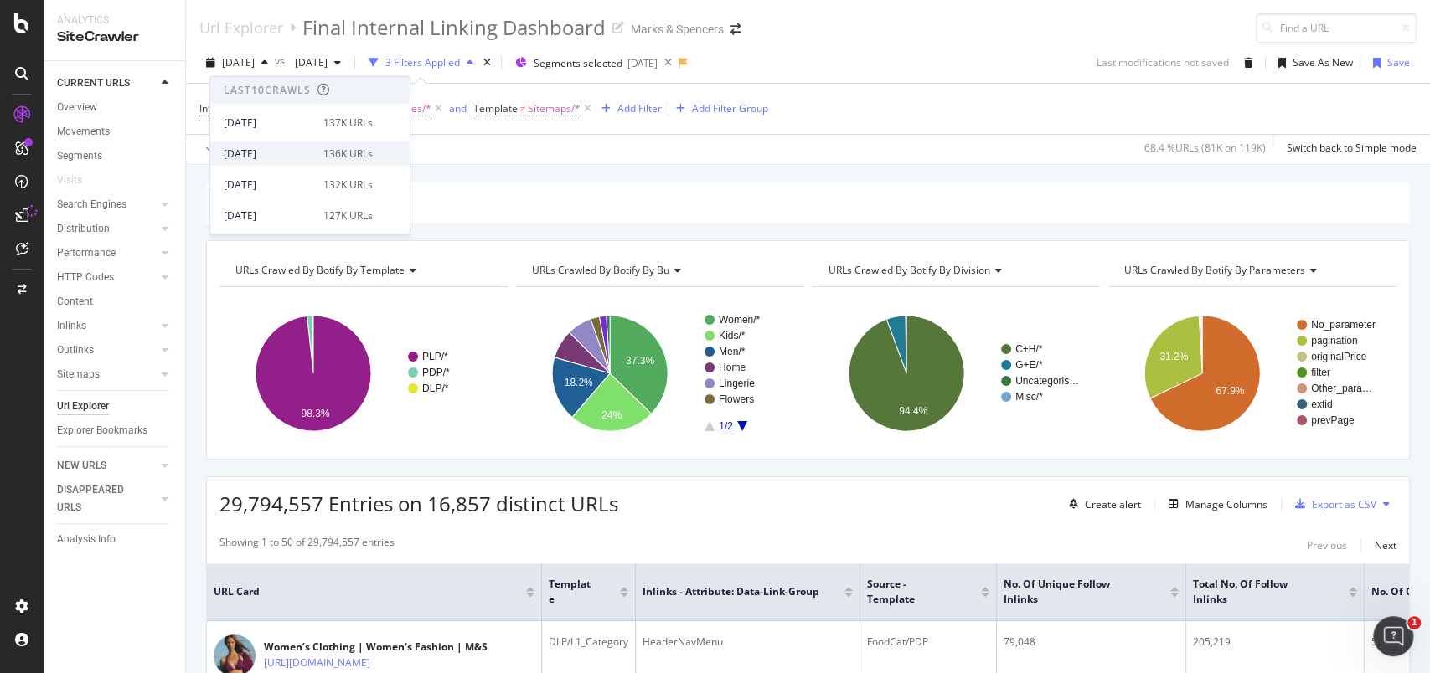
scroll to position [111, 0]
click at [316, 136] on div "2025 Aug. 23rd 122K URLs" at bounding box center [298, 134] width 149 height 15
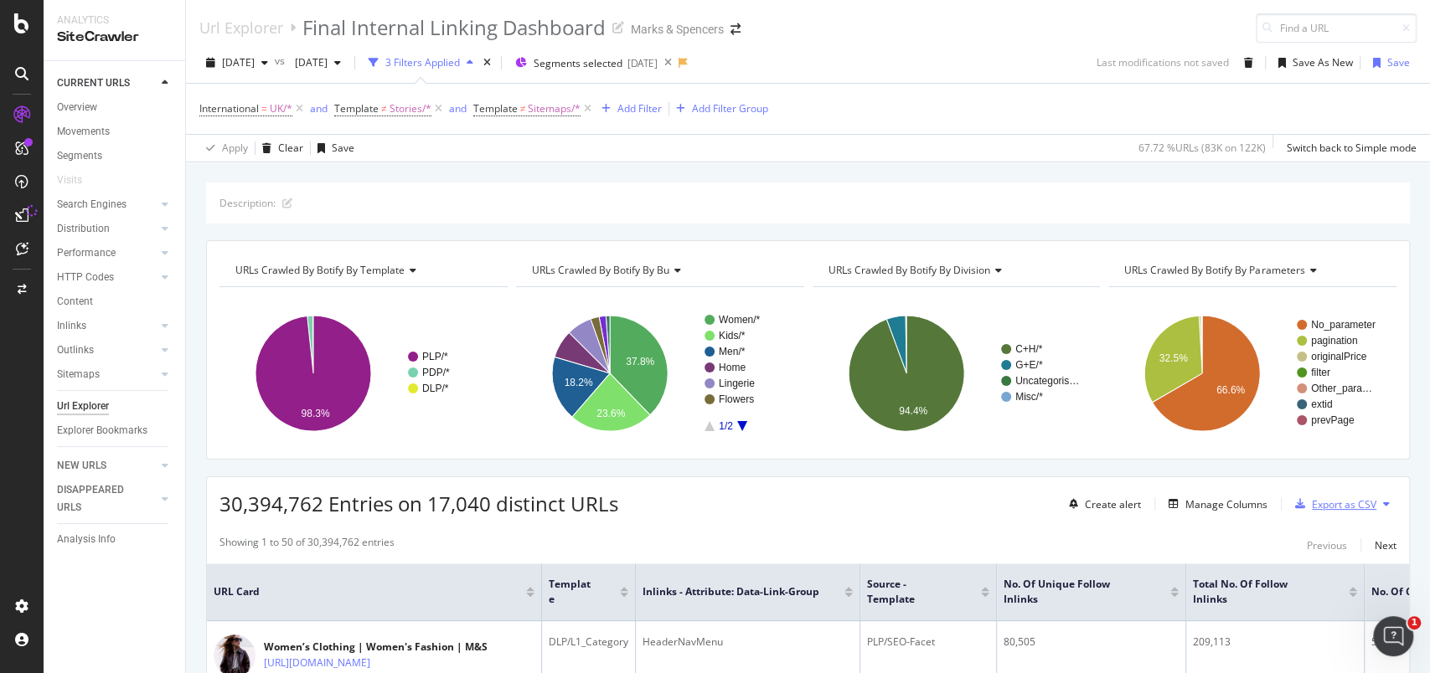
click at [1317, 502] on div "Export as CSV" at bounding box center [1344, 505] width 64 height 14
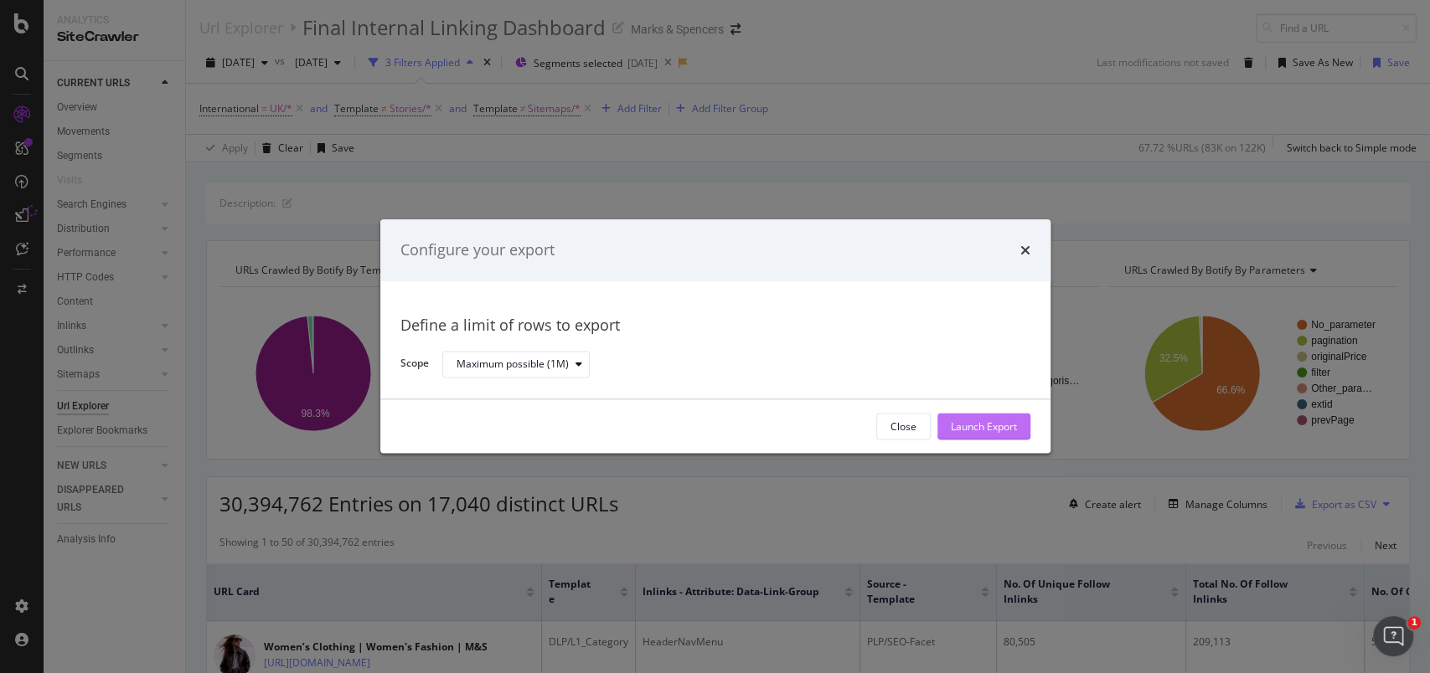
click at [1023, 429] on button "Launch Export" at bounding box center [983, 427] width 93 height 27
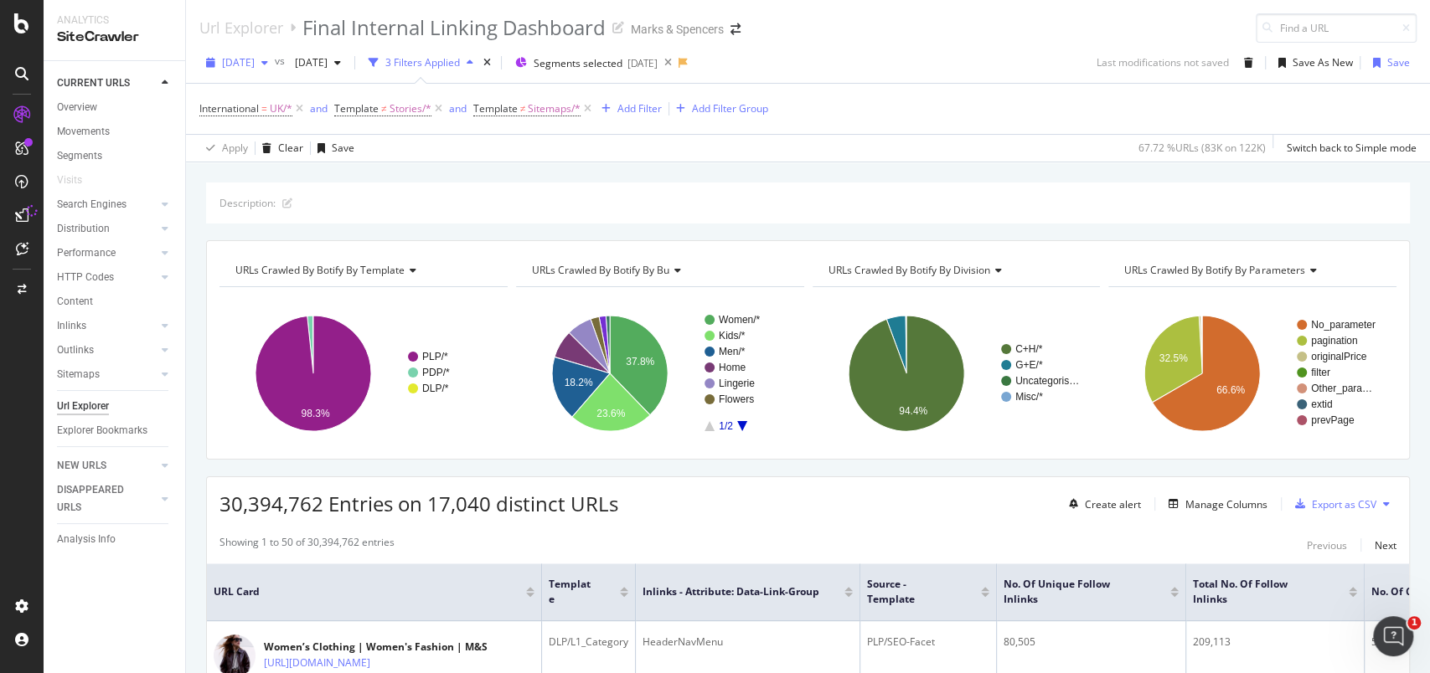
click at [255, 66] on span "[DATE]" at bounding box center [238, 62] width 33 height 14
click at [327, 179] on div "127K URLs" at bounding box center [347, 180] width 49 height 15
click at [1315, 503] on div "Export as CSV" at bounding box center [1344, 505] width 64 height 14
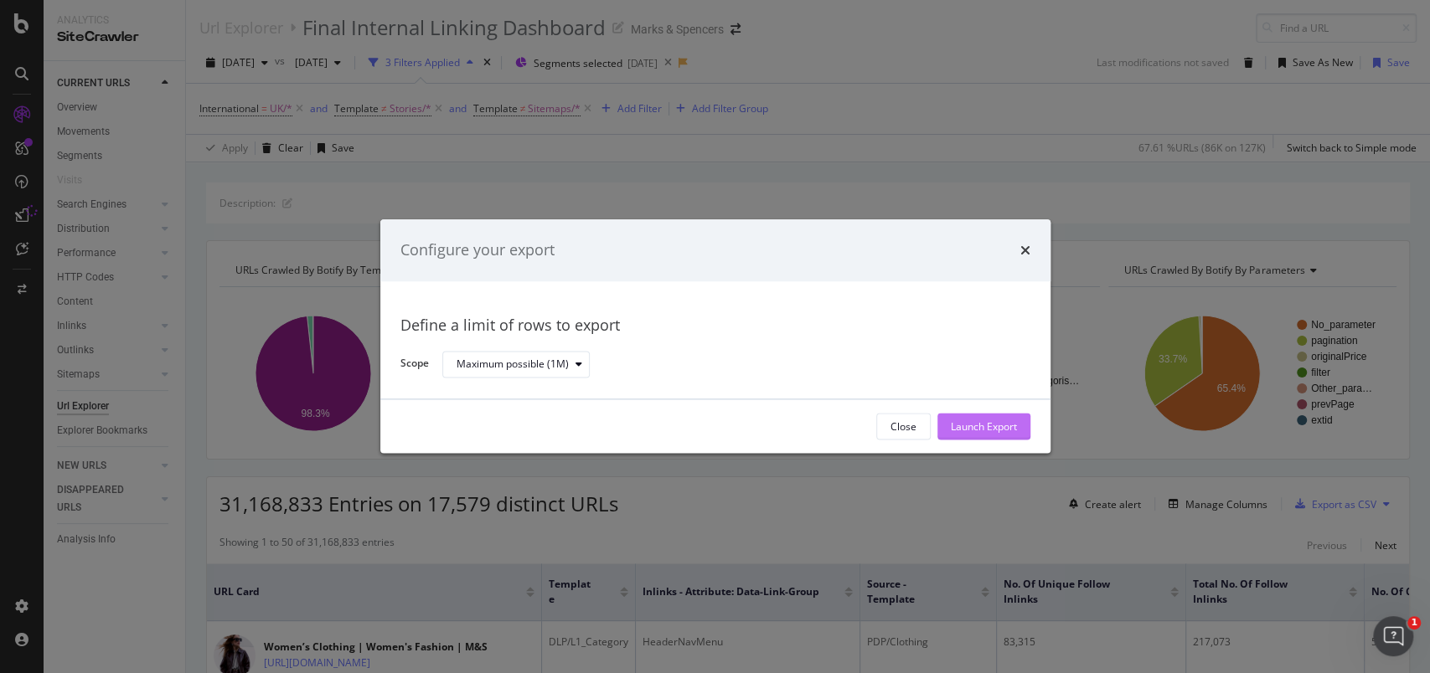
click at [967, 423] on div "Launch Export" at bounding box center [984, 427] width 66 height 14
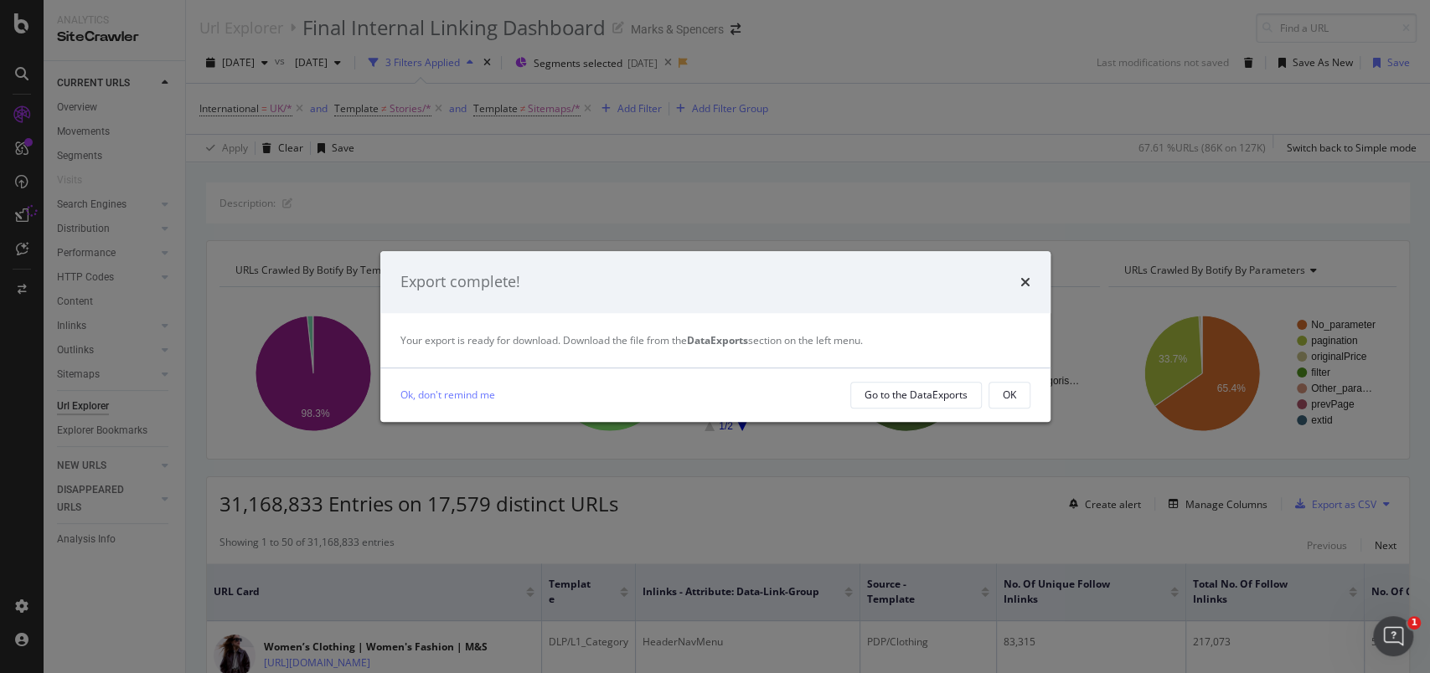
click at [1024, 271] on div "times" at bounding box center [1025, 282] width 10 height 22
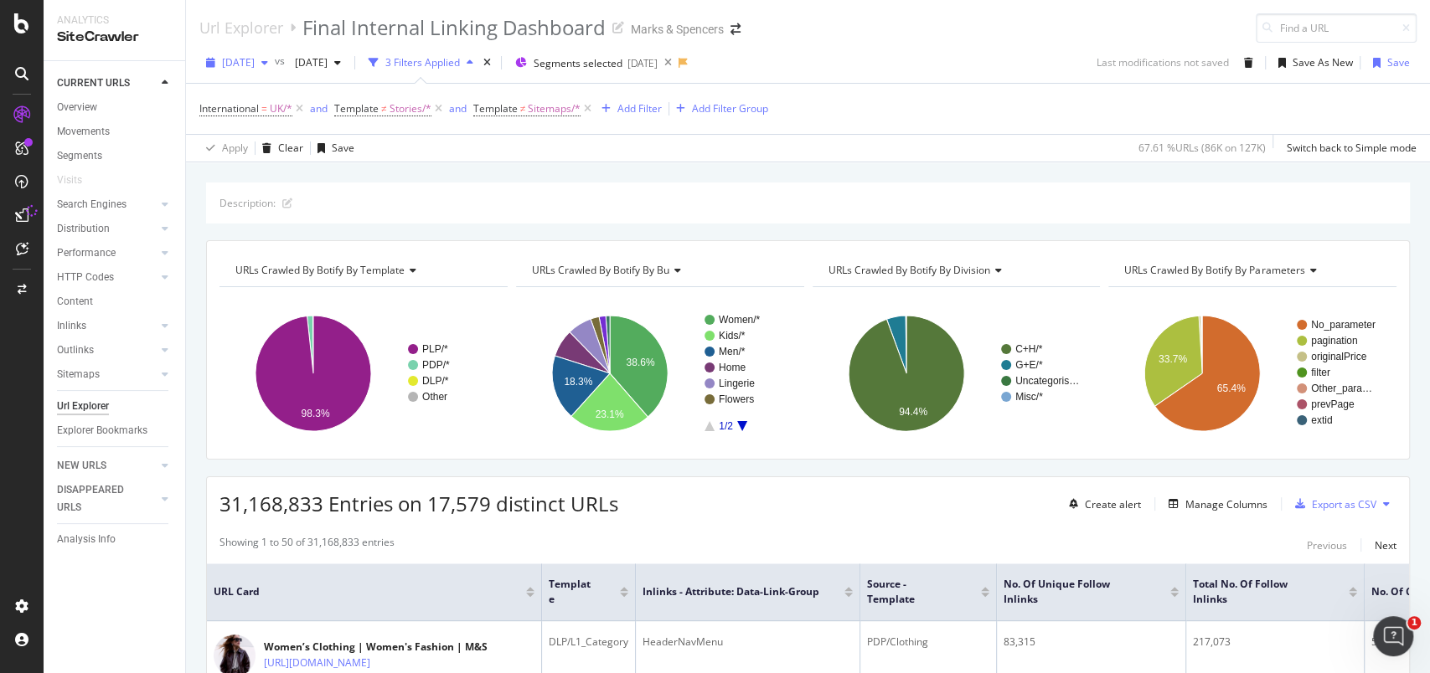
click at [246, 56] on span "[DATE]" at bounding box center [238, 62] width 33 height 14
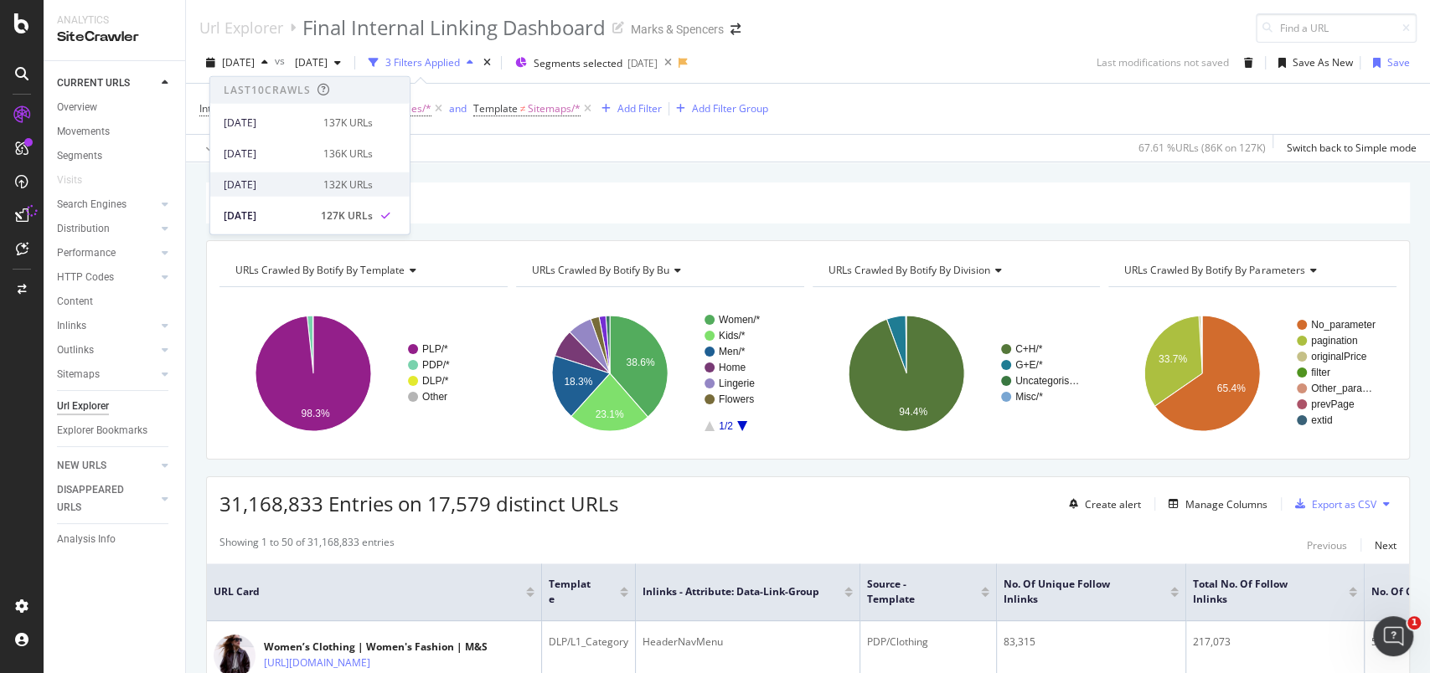
click at [293, 179] on div "[DATE]" at bounding box center [269, 184] width 90 height 15
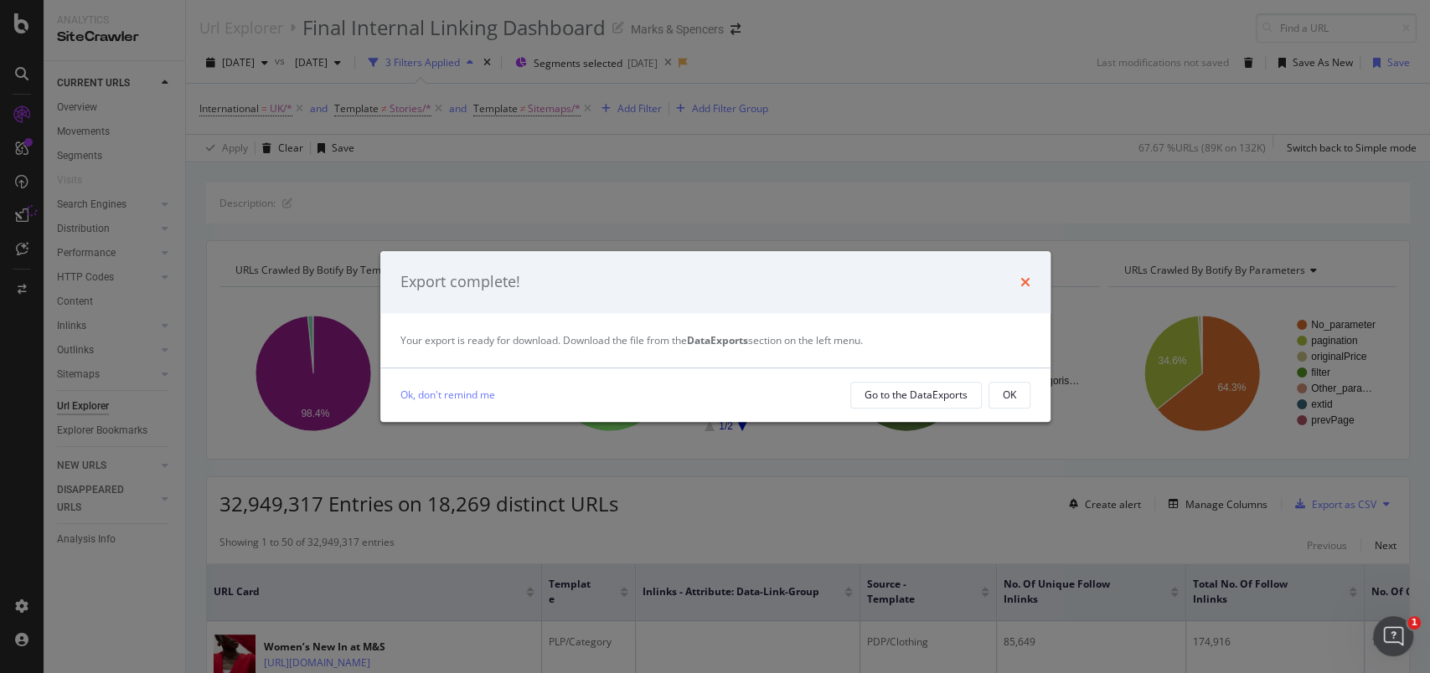
click at [1020, 276] on icon "times" at bounding box center [1025, 282] width 10 height 13
click at [1028, 282] on icon "times" at bounding box center [1025, 282] width 10 height 13
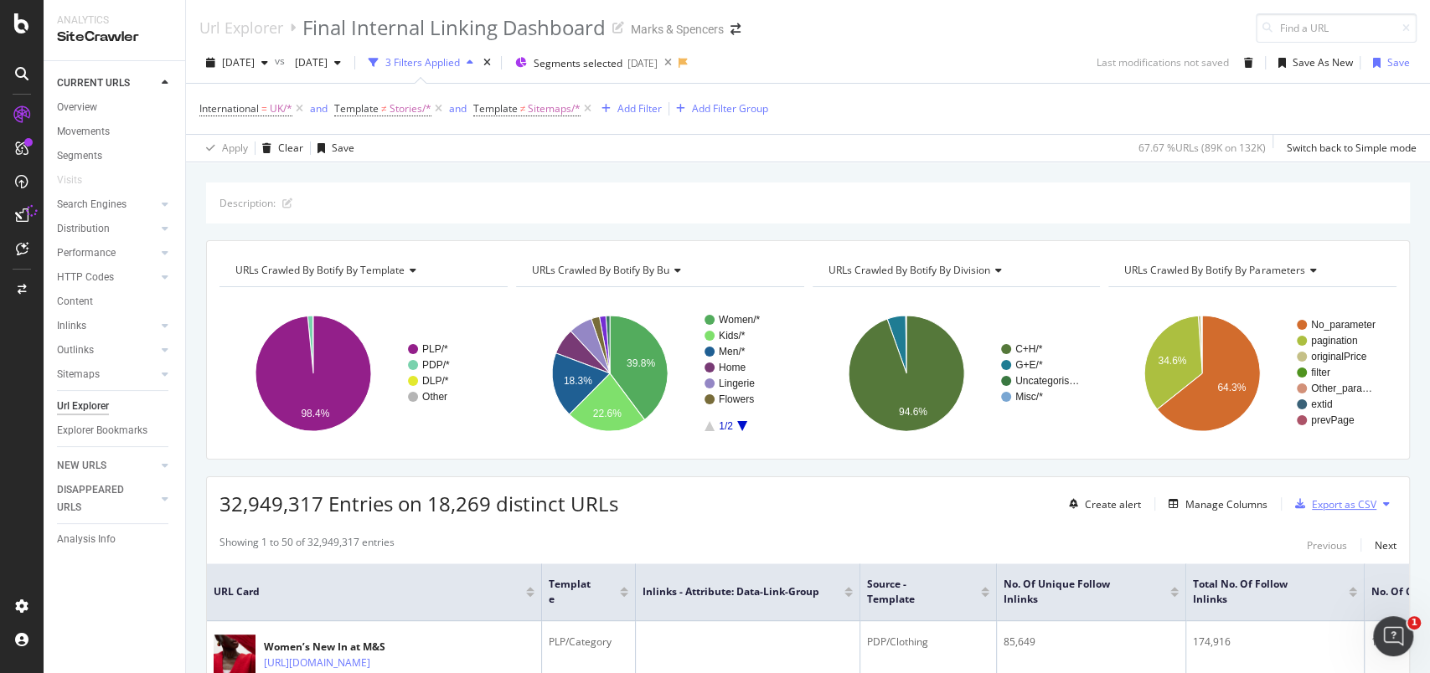
click at [1331, 506] on div "Export as CSV" at bounding box center [1344, 505] width 64 height 14
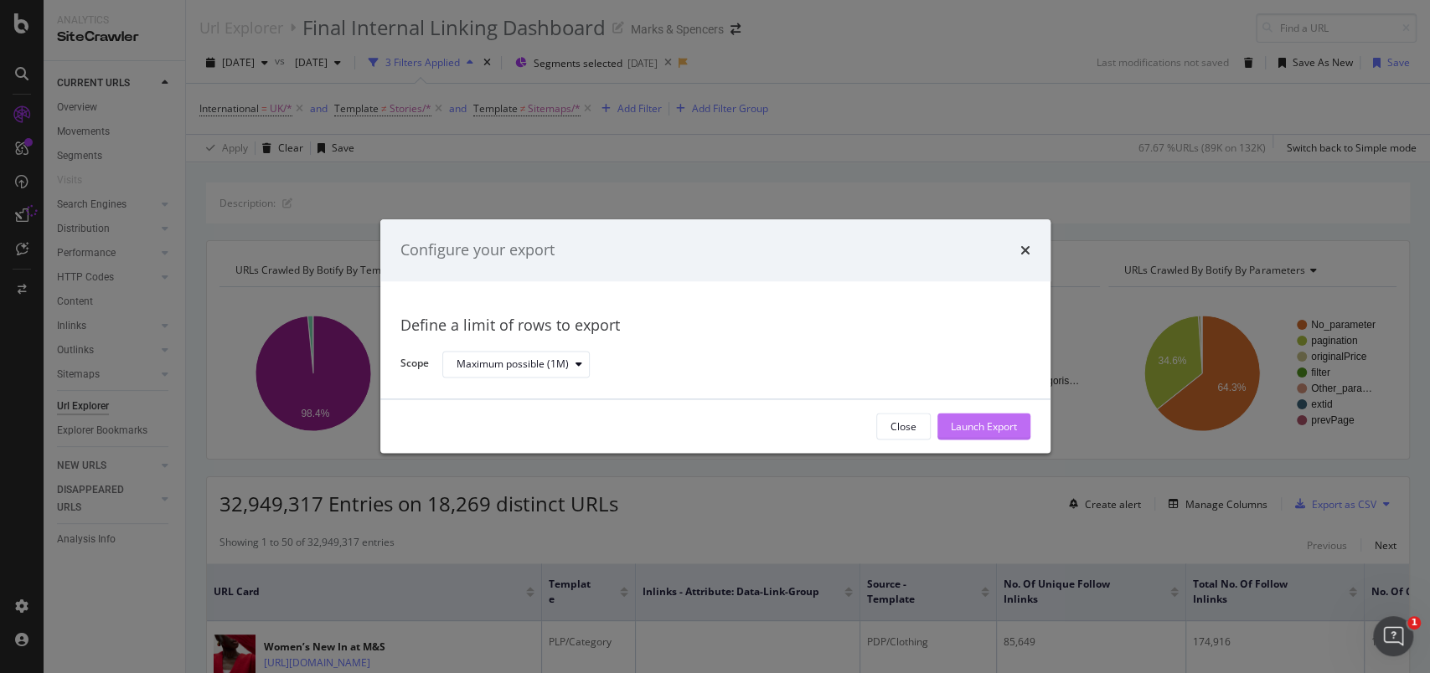
click at [960, 422] on div "Launch Export" at bounding box center [984, 427] width 66 height 14
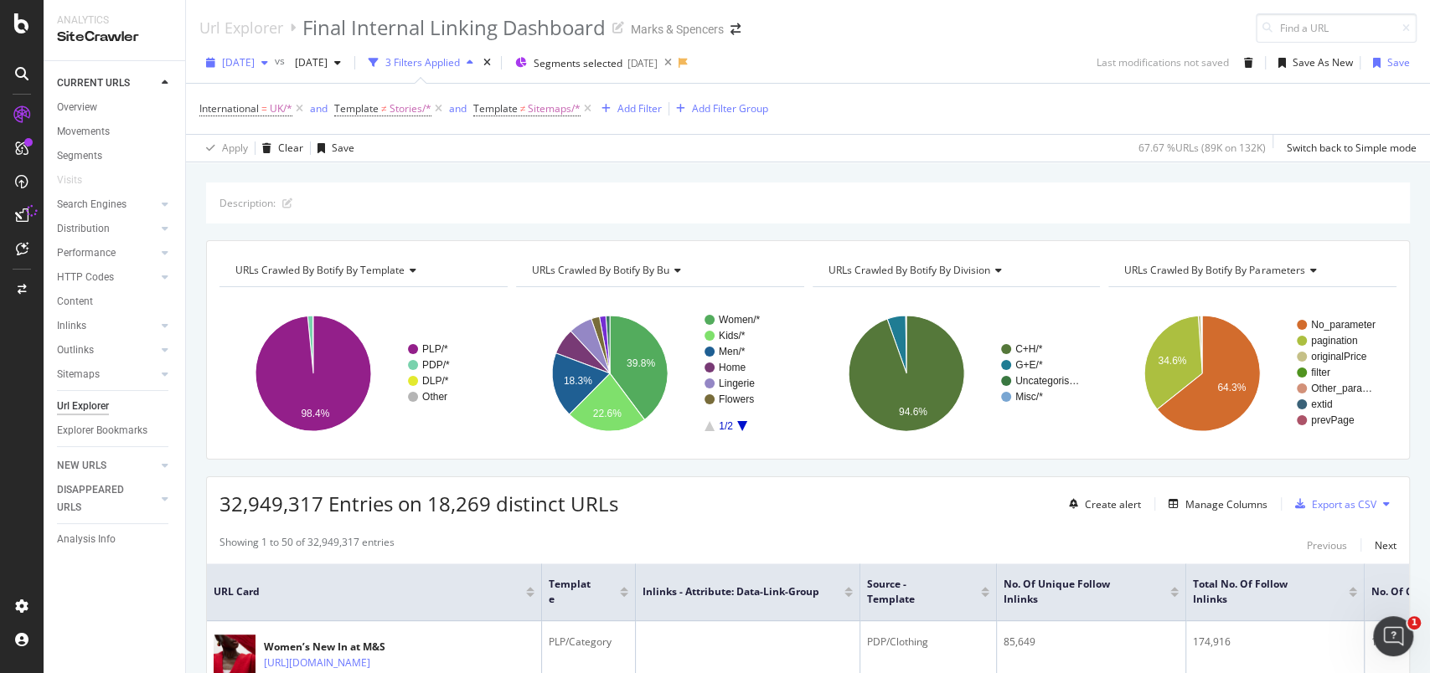
click at [266, 70] on div "[DATE]" at bounding box center [236, 62] width 75 height 25
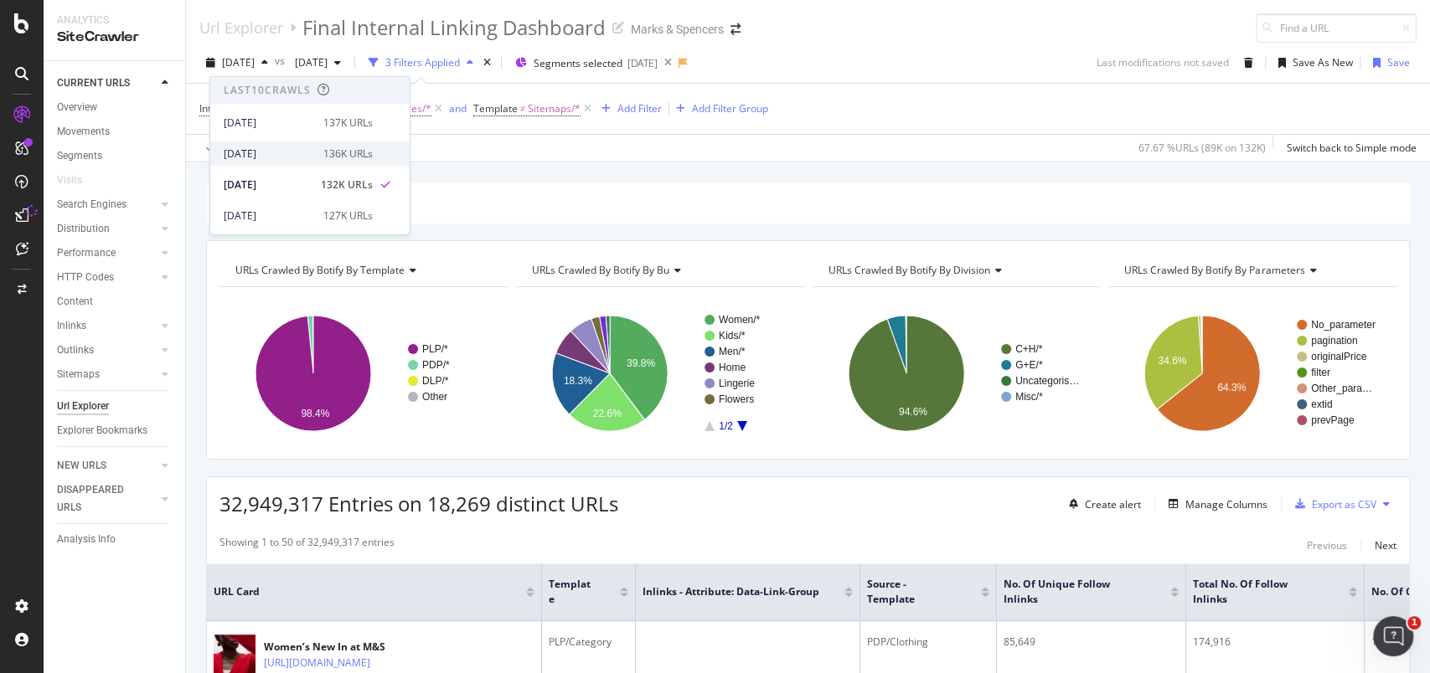
click at [291, 144] on div "2025 Sep. 13th 136K URLs" at bounding box center [309, 154] width 199 height 24
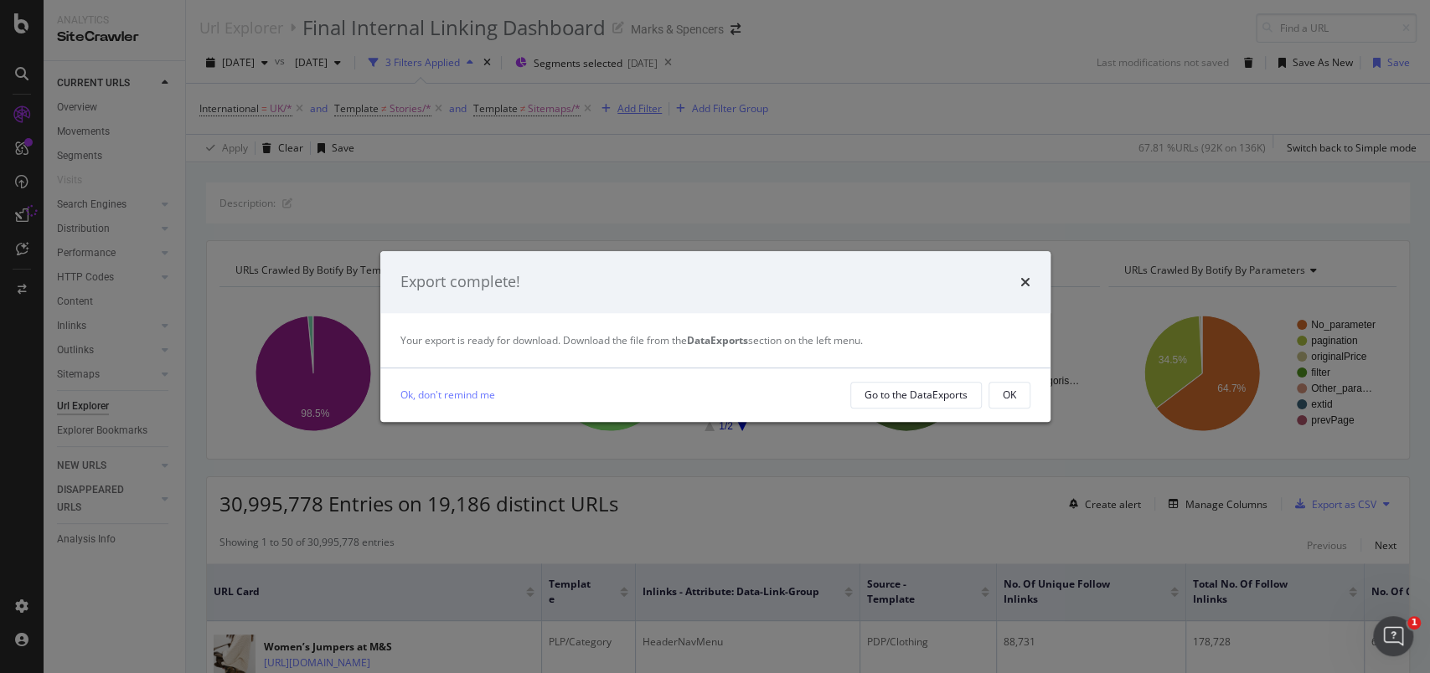
click at [639, 101] on div "Export complete! Your export is ready for download. Download the file from the …" at bounding box center [715, 336] width 1430 height 673
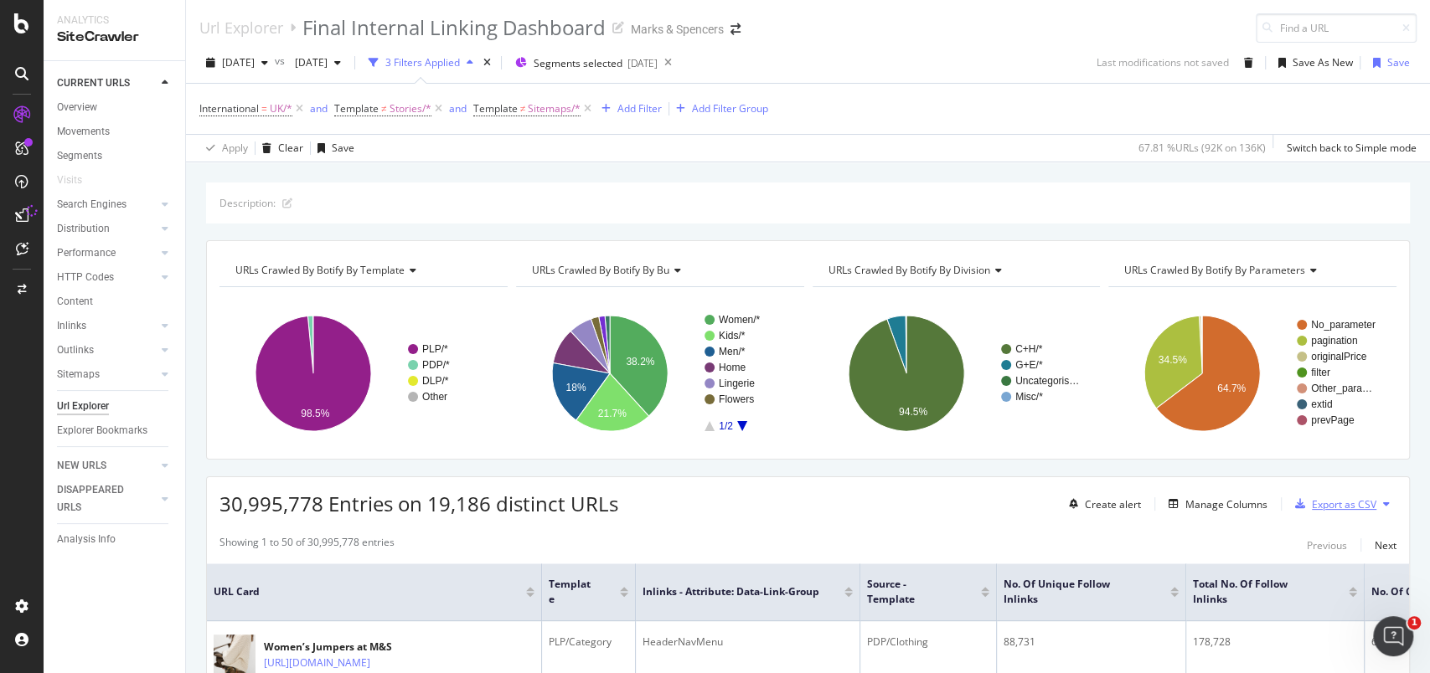
click at [1322, 504] on div "Export as CSV" at bounding box center [1344, 505] width 64 height 14
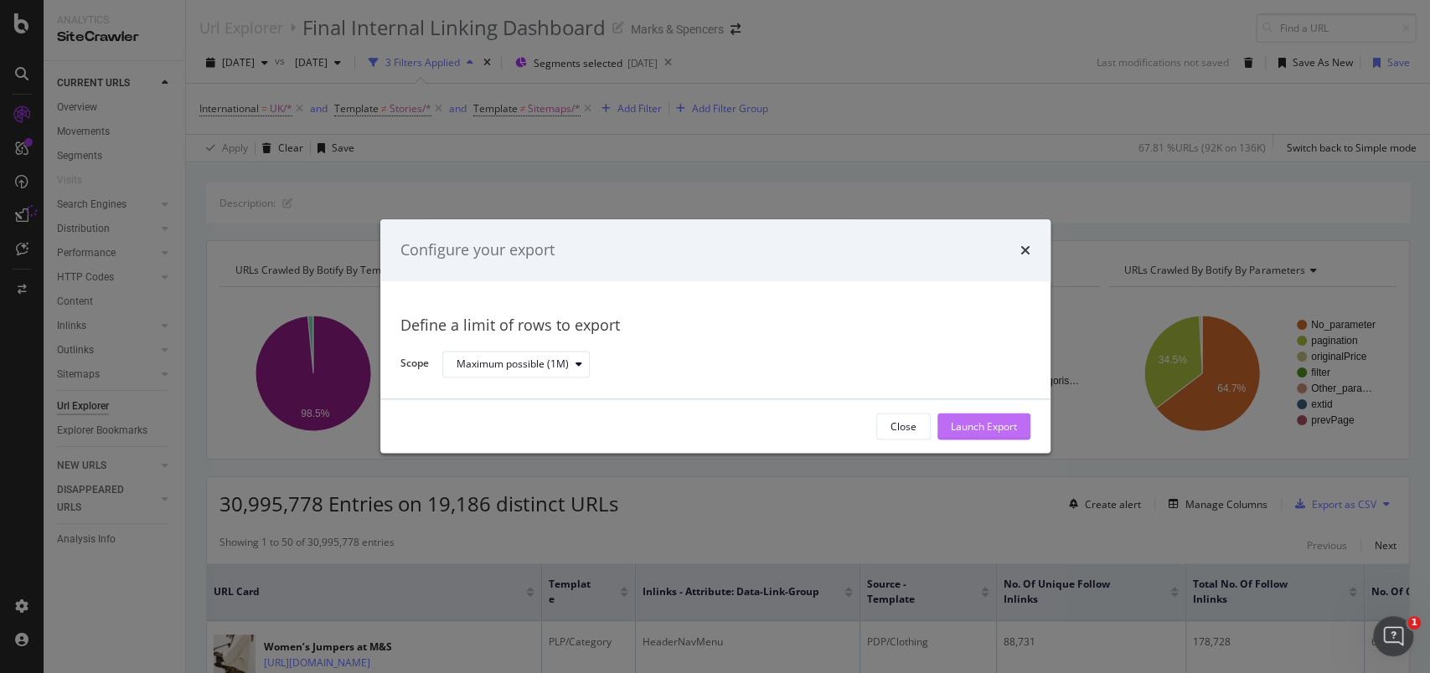
click at [997, 420] on div "Launch Export" at bounding box center [984, 427] width 66 height 14
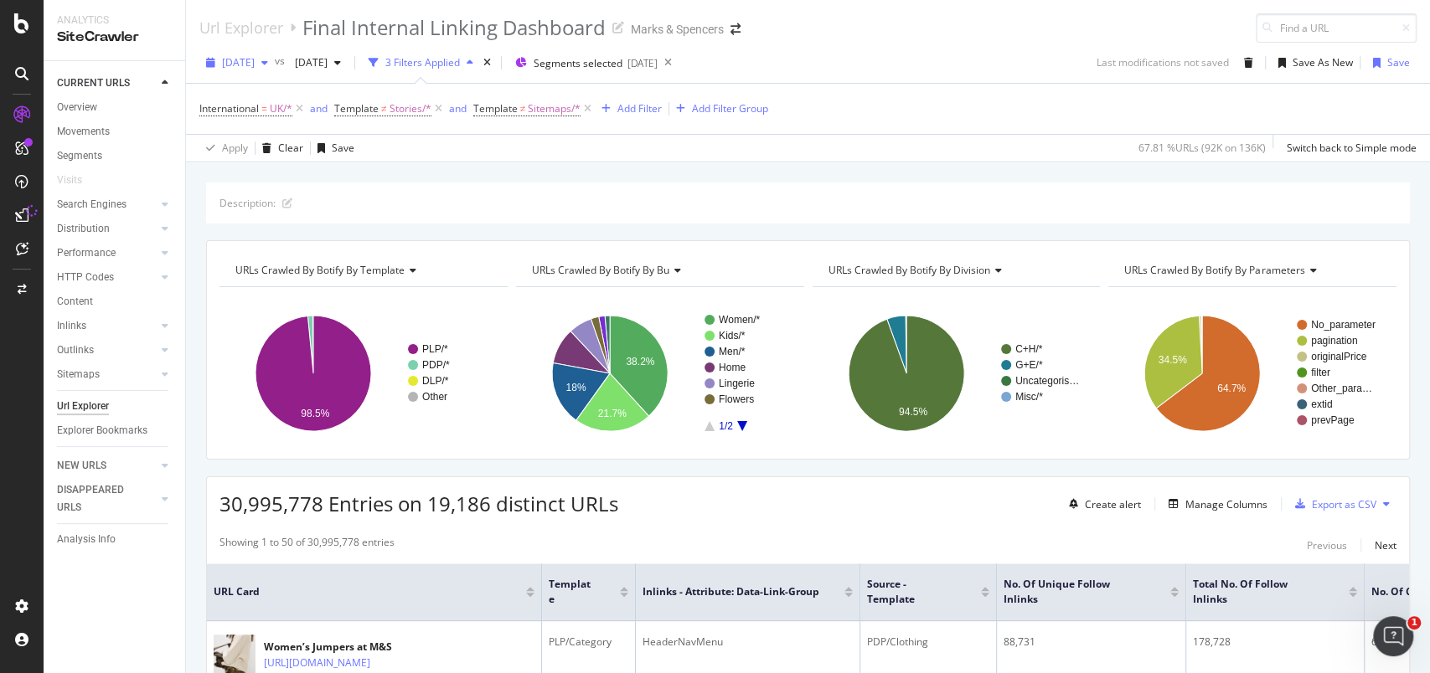
click at [268, 58] on icon "button" at bounding box center [264, 63] width 7 height 10
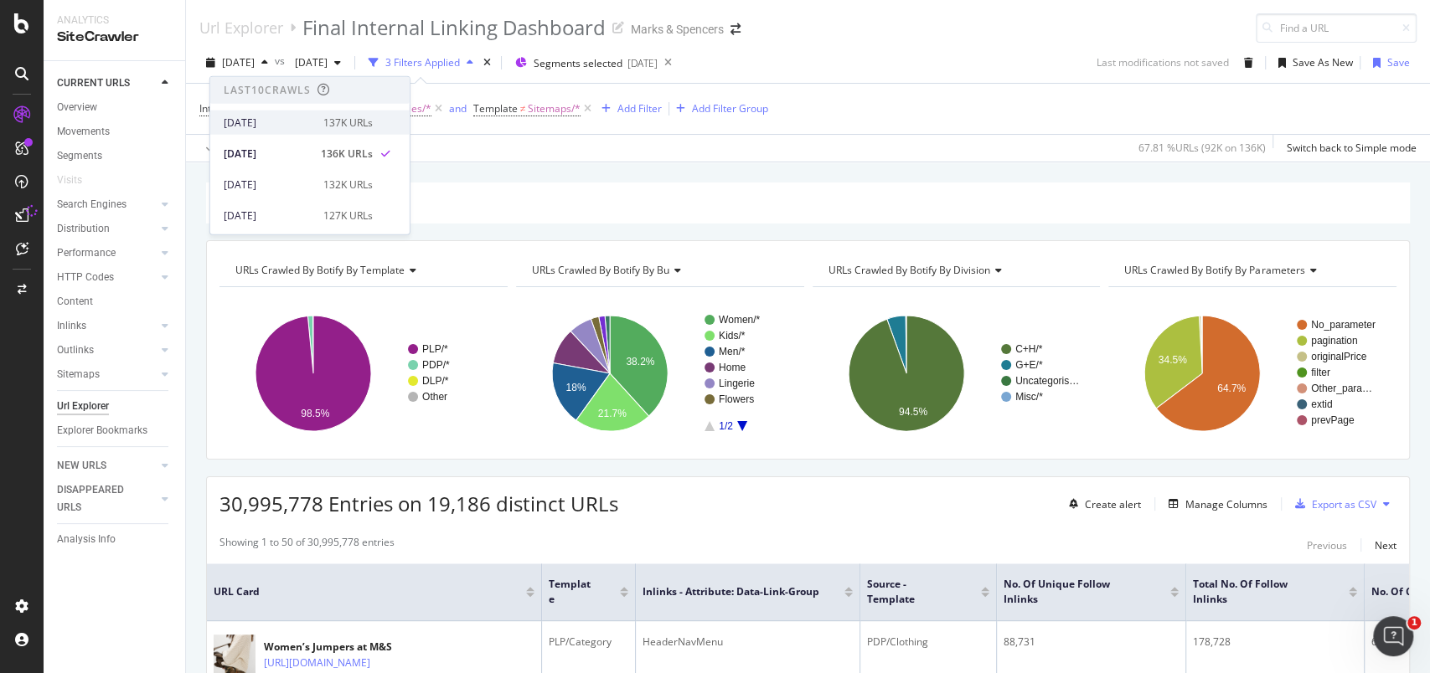
click at [288, 123] on div "[DATE]" at bounding box center [269, 122] width 90 height 15
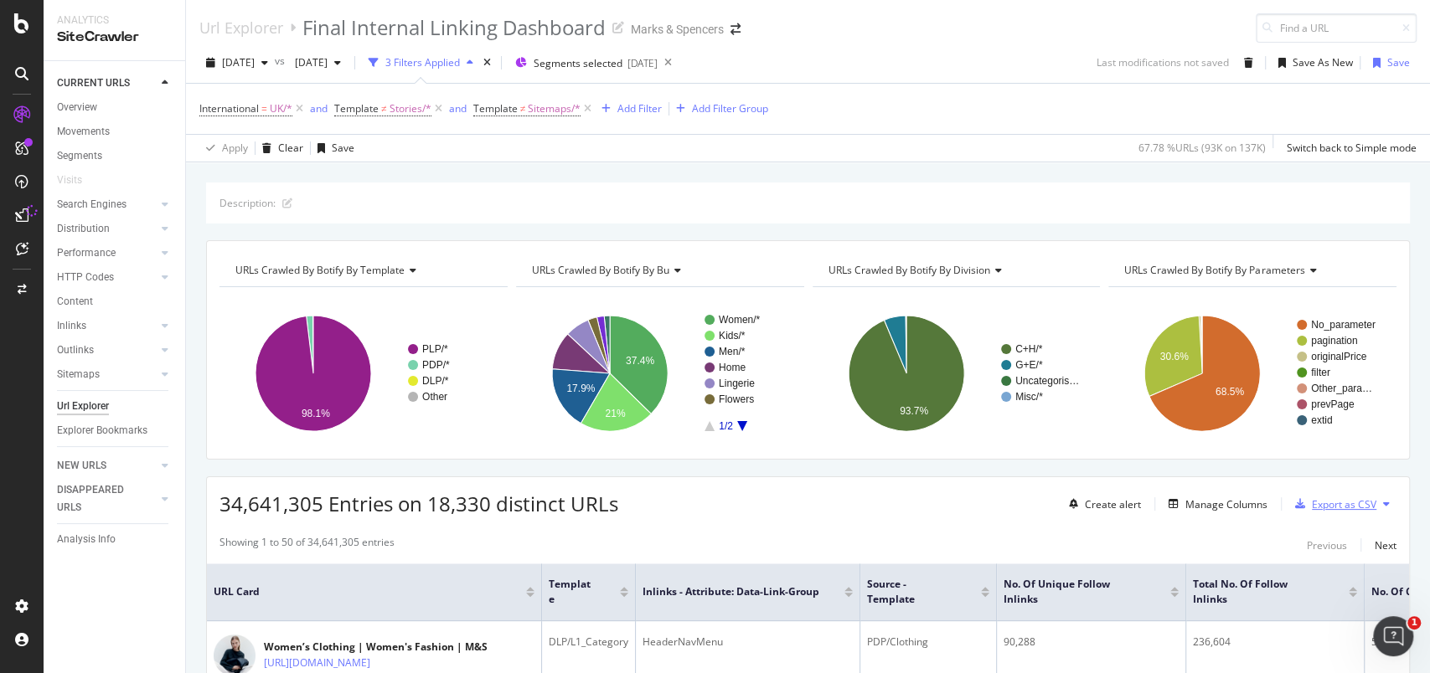
click at [1313, 502] on div "Export as CSV" at bounding box center [1344, 505] width 64 height 14
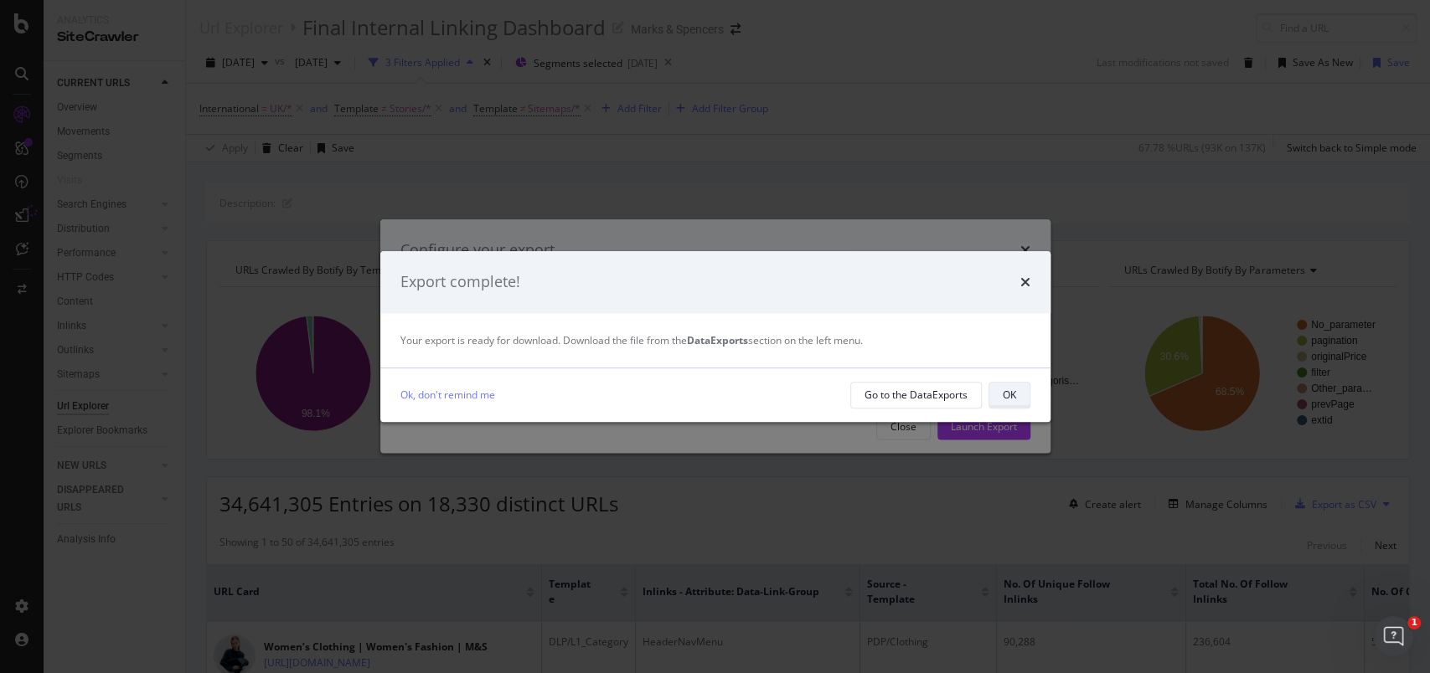
click at [1014, 392] on div "OK" at bounding box center [1009, 395] width 13 height 14
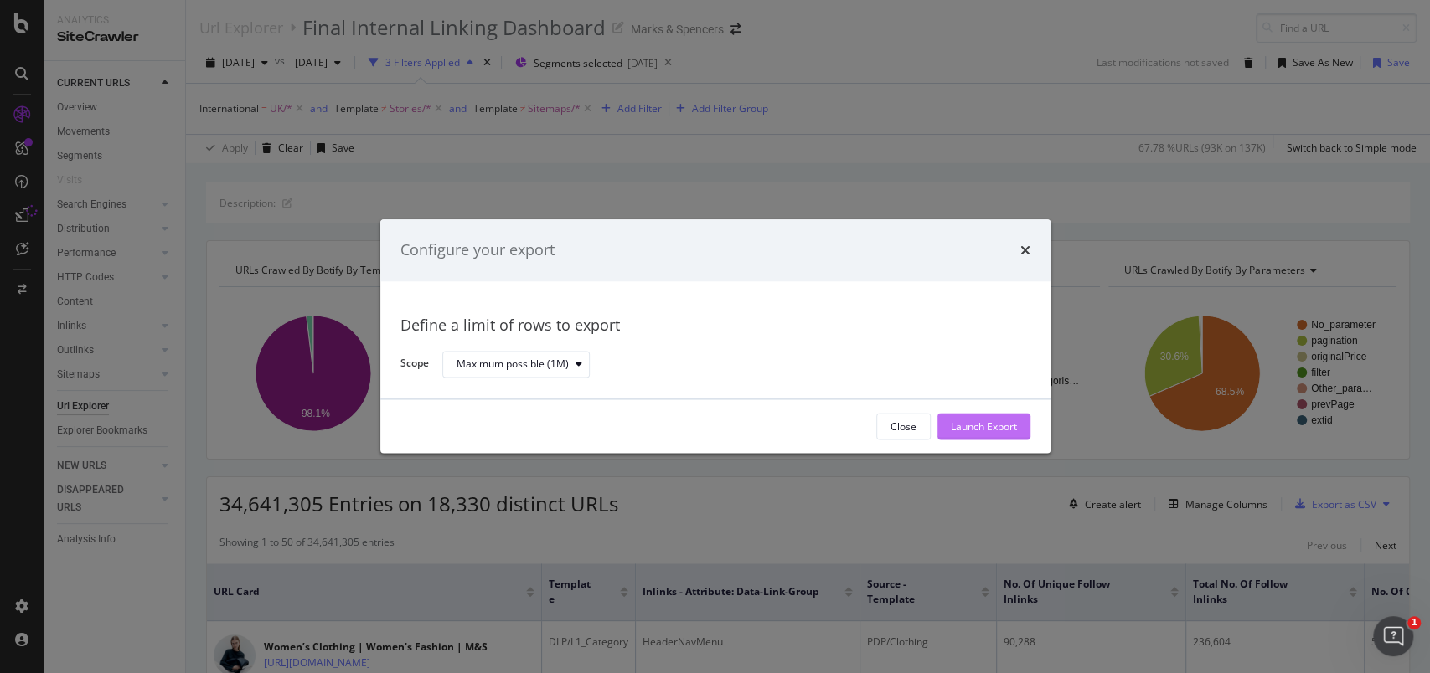
click at [970, 428] on div "Launch Export" at bounding box center [984, 427] width 66 height 14
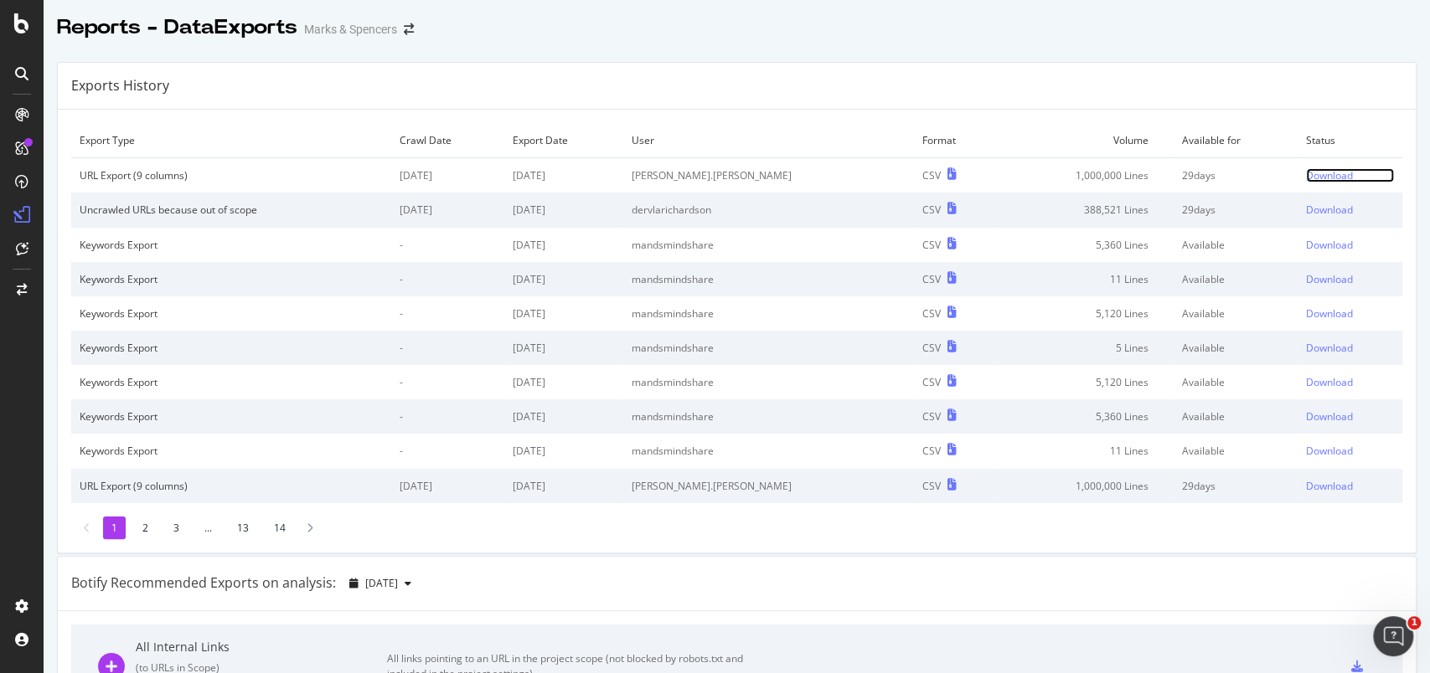
click at [1071, 178] on div "Download" at bounding box center [1329, 175] width 47 height 14
click at [1071, 173] on div "Download" at bounding box center [1329, 175] width 47 height 14
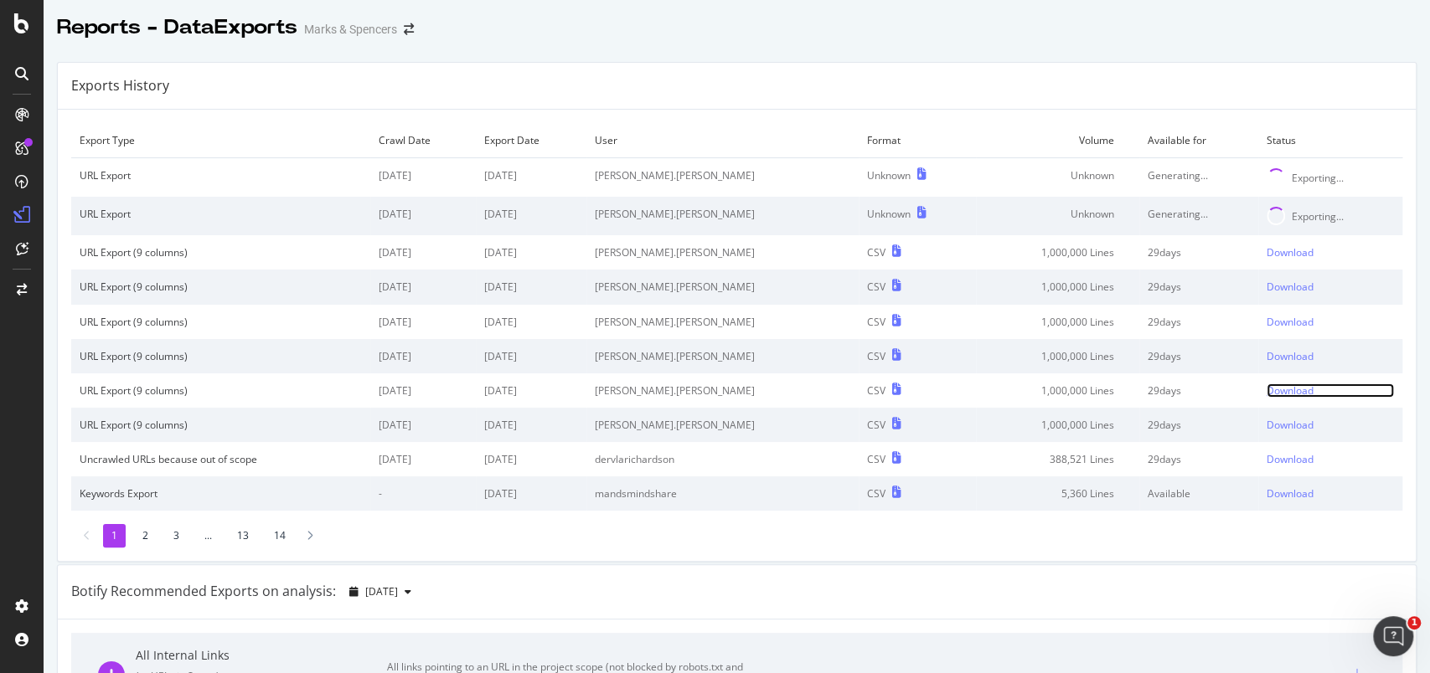
click at [1267, 390] on div "Download" at bounding box center [1290, 391] width 47 height 14
click at [1267, 357] on div "Download" at bounding box center [1290, 356] width 47 height 14
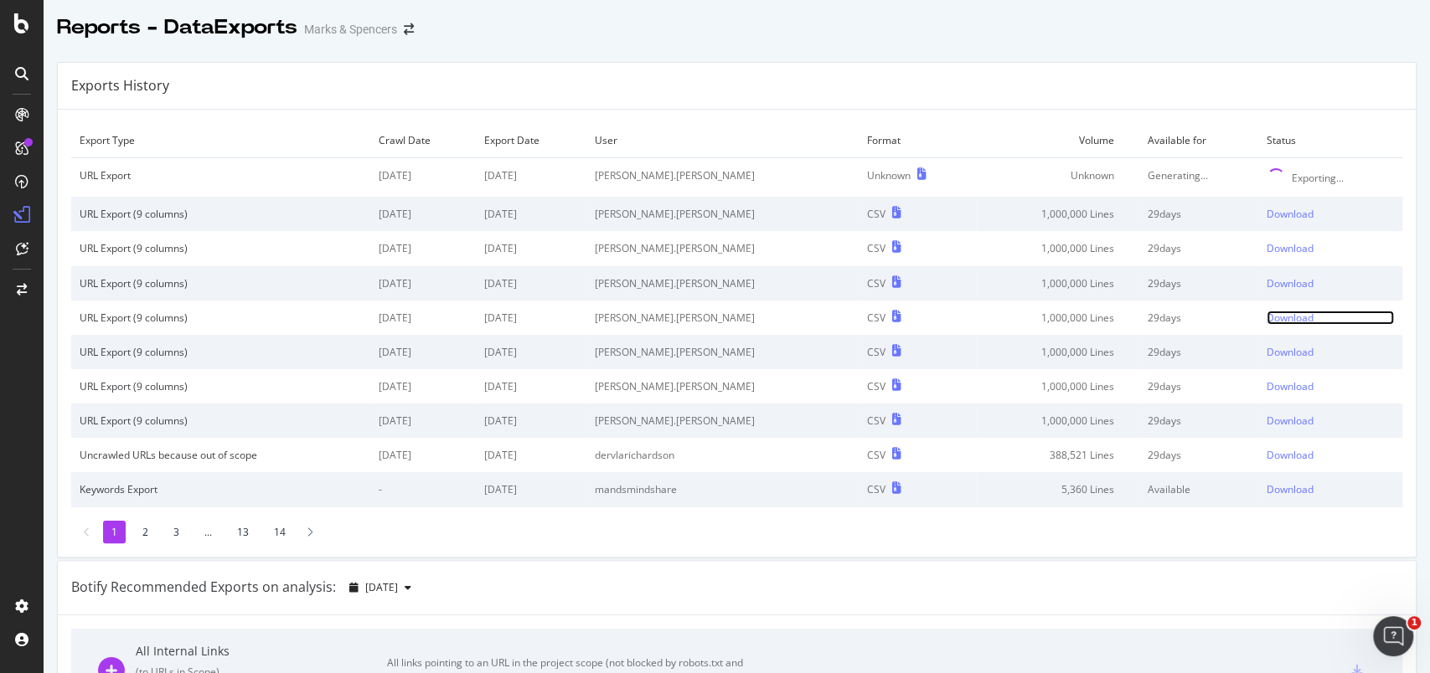
click at [1267, 311] on div "Download" at bounding box center [1290, 318] width 47 height 14
click at [1267, 280] on div "Download" at bounding box center [1290, 283] width 47 height 14
click at [1260, 240] on td "Download" at bounding box center [1330, 248] width 144 height 34
click at [1267, 249] on div "Download" at bounding box center [1290, 248] width 47 height 14
click at [1267, 216] on div "Download" at bounding box center [1290, 214] width 47 height 14
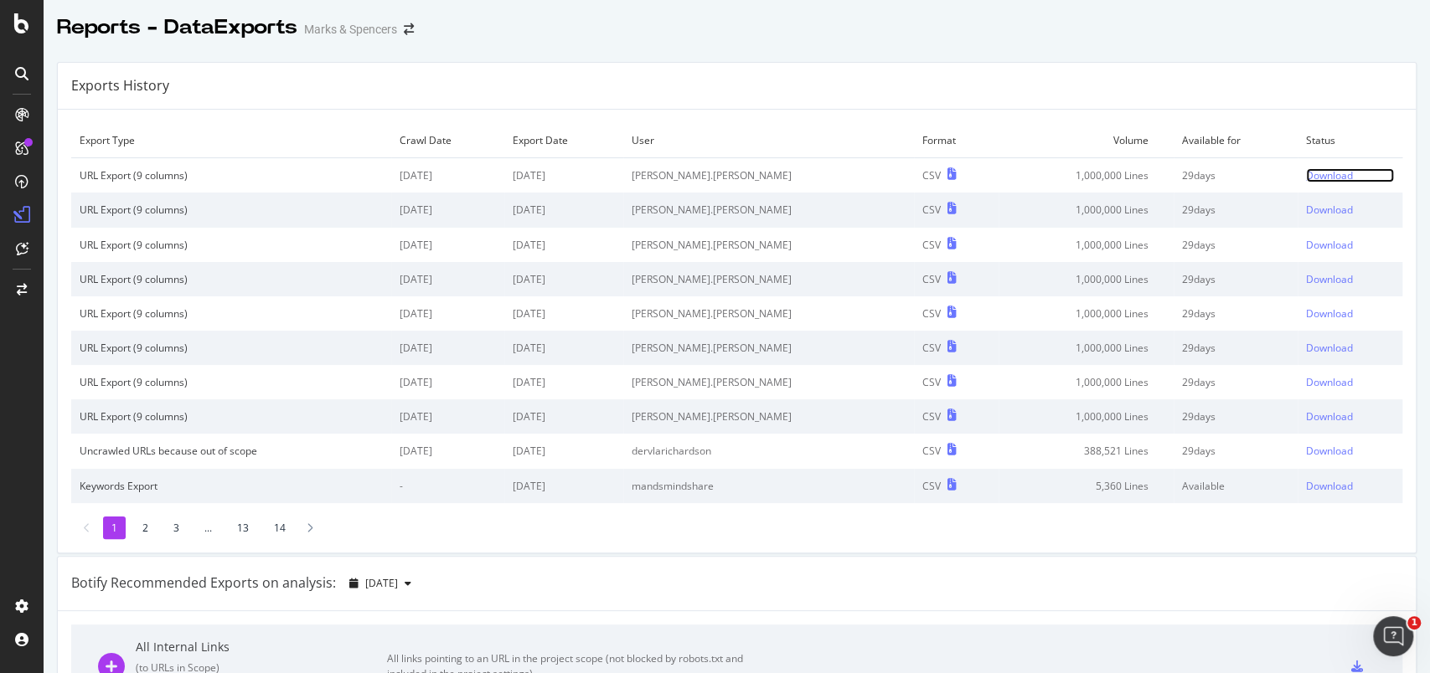
click at [1306, 178] on div "Download" at bounding box center [1329, 175] width 47 height 14
